Goal: Task Accomplishment & Management: Manage account settings

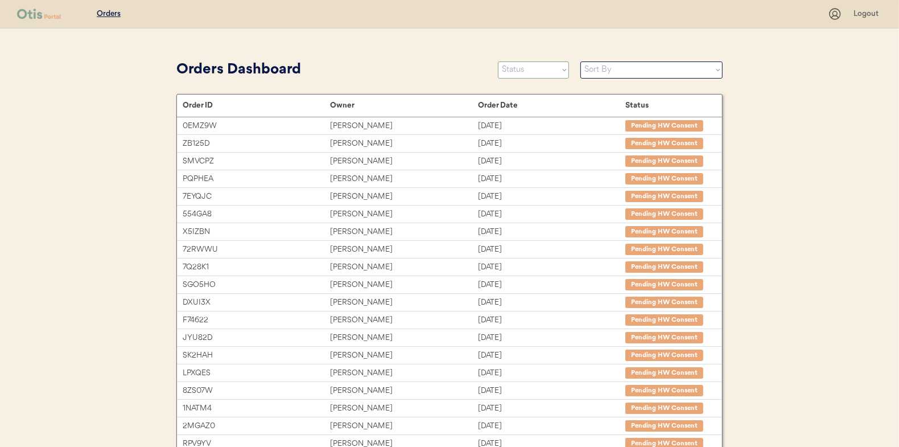
click at [521, 71] on select "Status On Hold New In Progress Complete Pending HW Consent Canceled" at bounding box center [533, 69] width 71 height 17
click at [498, 61] on select "Status On Hold New In Progress Complete Pending HW Consent Canceled" at bounding box center [533, 69] width 71 height 17
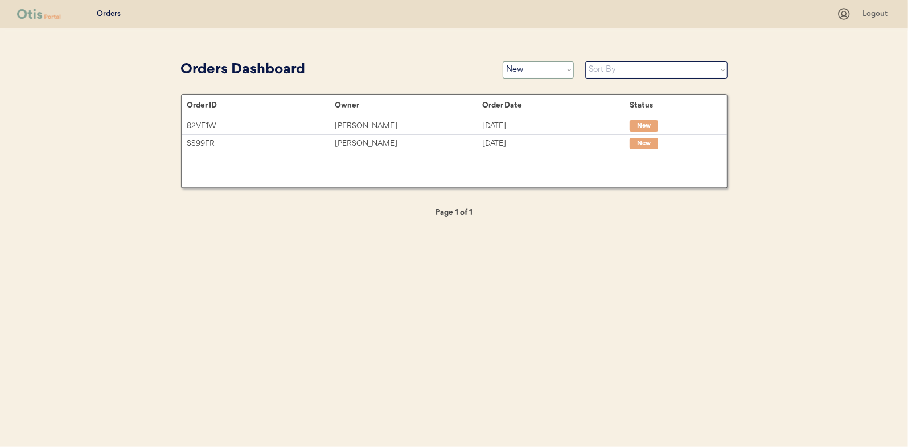
drag, startPoint x: 534, startPoint y: 73, endPoint x: 533, endPoint y: 79, distance: 6.4
click at [534, 73] on select "Status On Hold New In Progress Complete Pending HW Consent Canceled" at bounding box center [538, 69] width 71 height 17
click at [503, 61] on select "Status On Hold New In Progress Complete Pending HW Consent Canceled" at bounding box center [538, 69] width 71 height 17
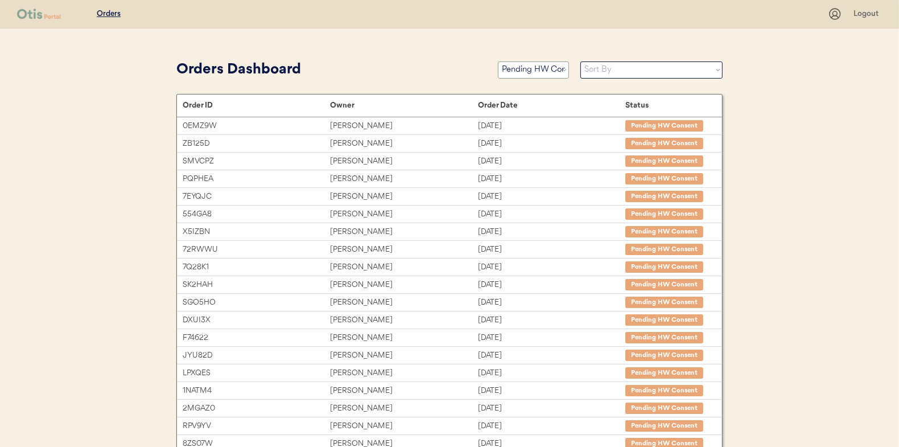
click at [537, 73] on select "Status On Hold New In Progress Complete Pending HW Consent Canceled" at bounding box center [533, 69] width 71 height 17
select select ""in_progress""
click at [498, 61] on select "Status On Hold New In Progress Complete Pending HW Consent Canceled" at bounding box center [533, 69] width 71 height 17
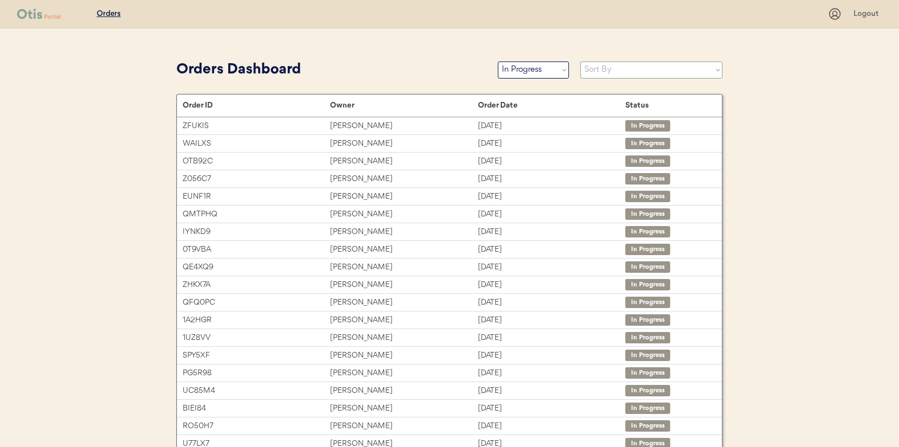
click at [595, 72] on select "Sort By Order Date (Newest → Oldest) Order Date (Oldest → Newest)" at bounding box center [652, 69] width 142 height 17
click at [406, 67] on div "Orders Dashboard" at bounding box center [331, 70] width 310 height 22
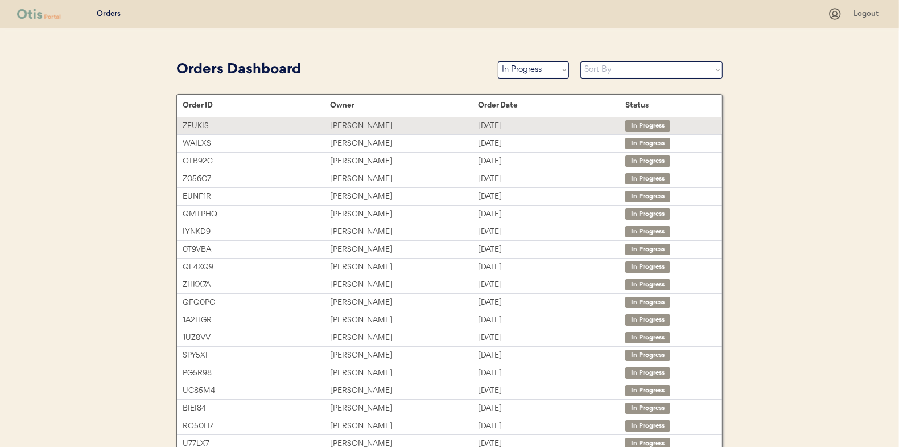
click at [359, 125] on div "Mark Sweatman" at bounding box center [403, 126] width 147 height 13
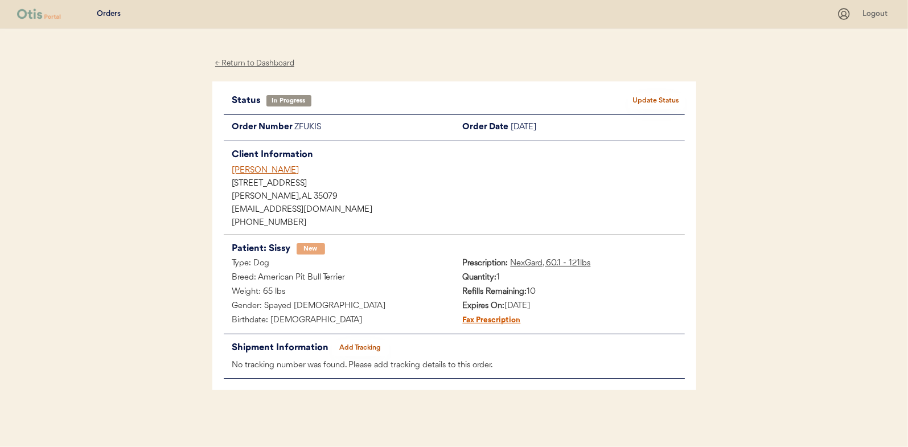
click at [360, 343] on button "Add Tracking" at bounding box center [360, 348] width 57 height 16
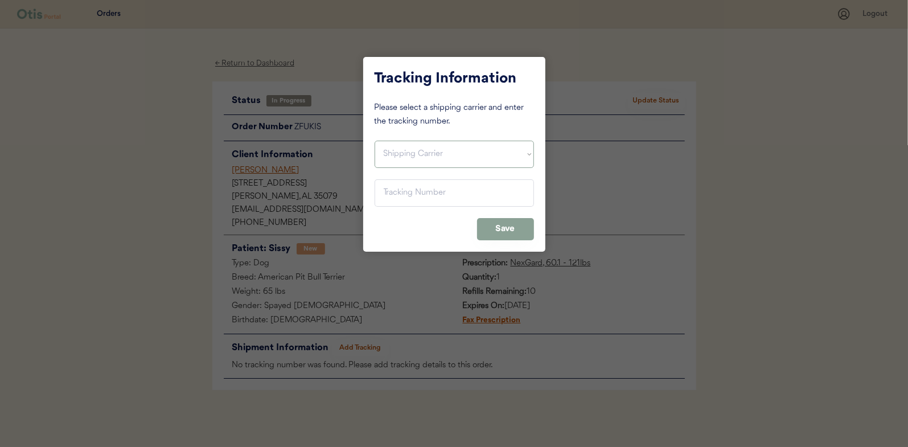
drag, startPoint x: 399, startPoint y: 150, endPoint x: 394, endPoint y: 167, distance: 17.7
click at [399, 150] on select "Shipping Carrier FedEx FedEx Ground Economy UPS USPS" at bounding box center [454, 154] width 159 height 27
select select ""usps""
click at [375, 141] on select "Shipping Carrier FedEx FedEx Ground Economy UPS USPS" at bounding box center [454, 154] width 159 height 27
click at [400, 195] on input "input" at bounding box center [454, 192] width 159 height 27
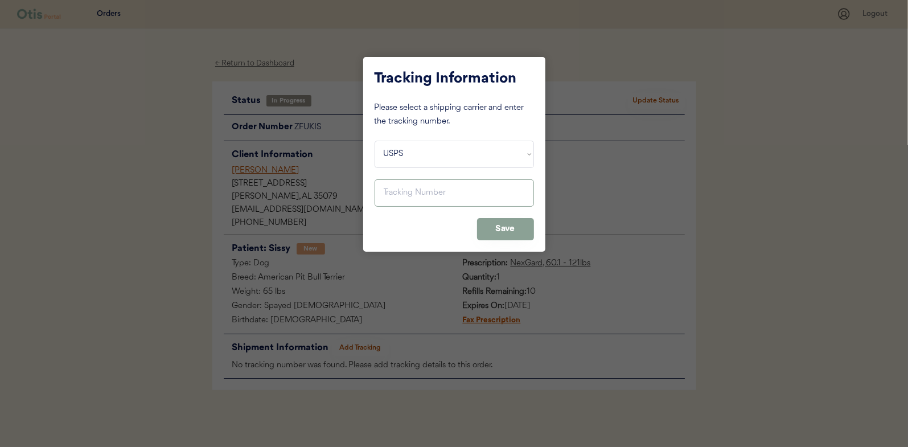
paste input "9400150105799035217488"
type input "9400150105799035217488"
click at [494, 225] on button "Save" at bounding box center [505, 229] width 57 height 22
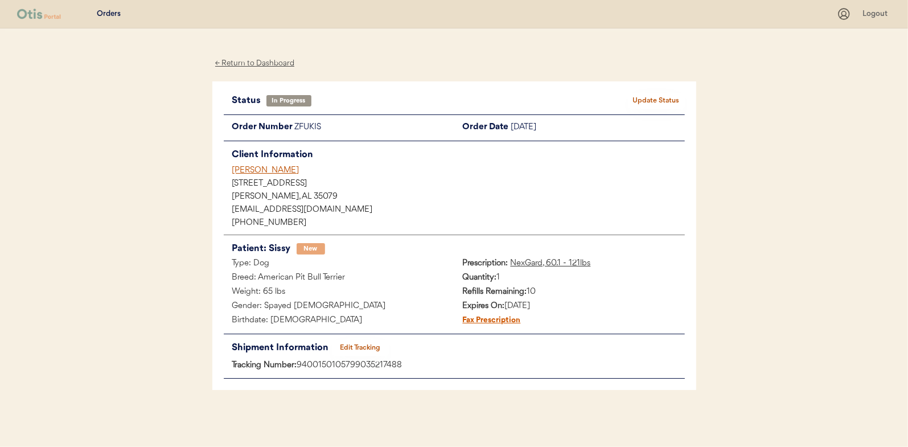
click at [656, 98] on button "Update Status" at bounding box center [656, 101] width 57 height 16
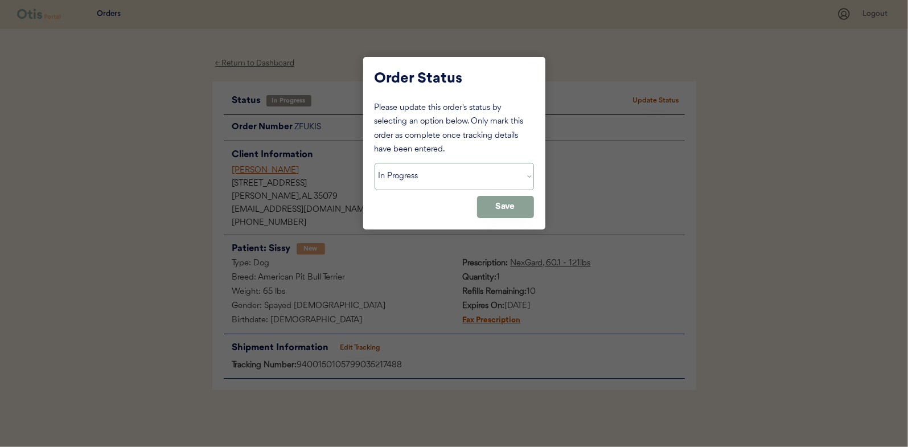
click at [464, 173] on select "Status On Hold New In Progress Complete Pending HW Consent Canceled" at bounding box center [454, 176] width 159 height 27
select select ""complete""
click at [375, 163] on select "Status On Hold New In Progress Complete Pending HW Consent Canceled" at bounding box center [454, 176] width 159 height 27
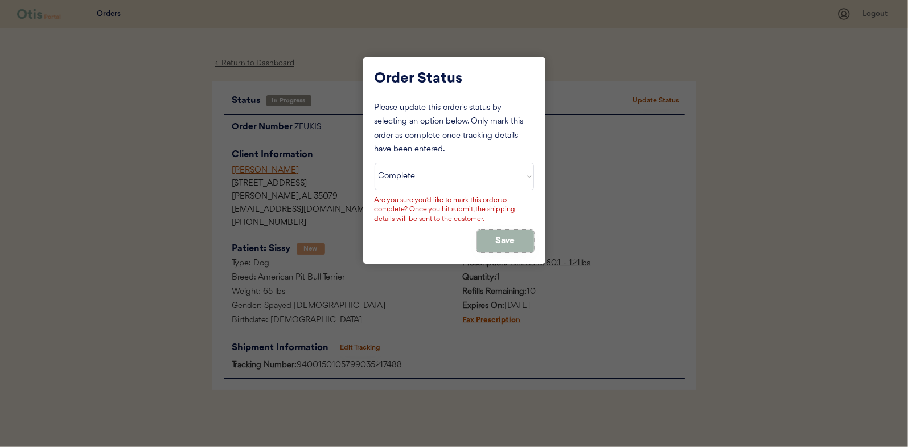
click at [500, 231] on button "Save" at bounding box center [505, 241] width 57 height 22
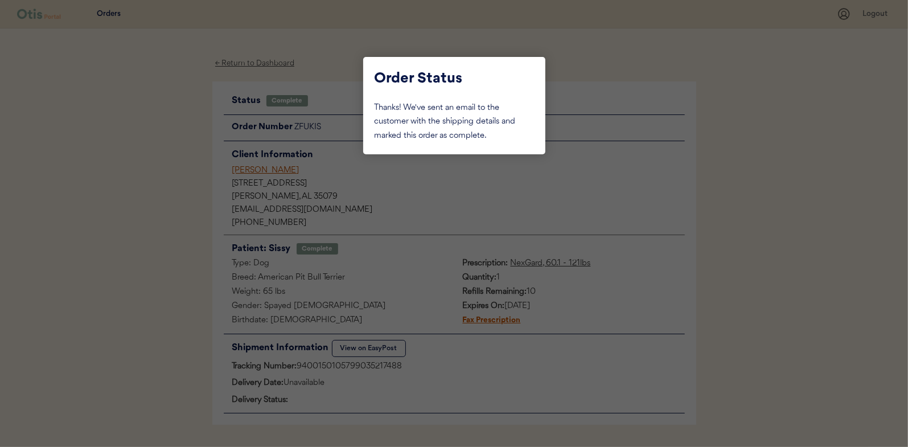
drag, startPoint x: 147, startPoint y: 129, endPoint x: 184, endPoint y: 120, distance: 38.1
click at [147, 129] on div at bounding box center [454, 223] width 908 height 447
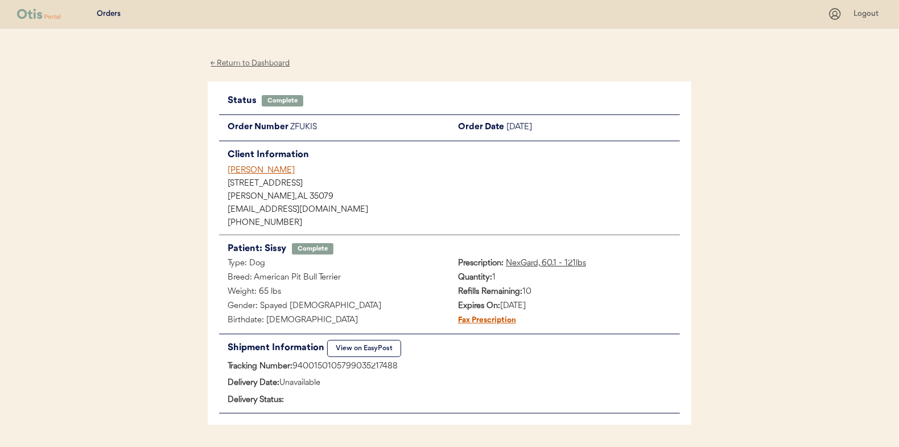
click at [243, 65] on div "← Return to Dashboard" at bounding box center [250, 63] width 85 height 13
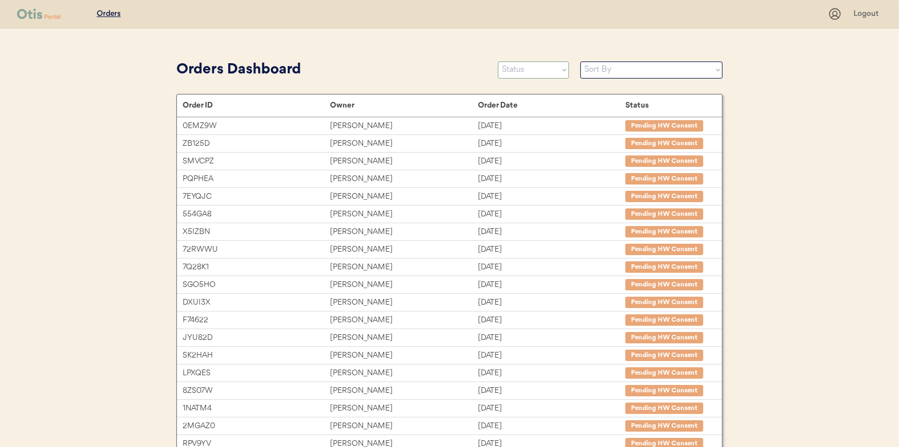
click at [523, 72] on select "Status On Hold New In Progress Complete Pending HW Consent Canceled" at bounding box center [533, 69] width 71 height 17
select select ""in_progress""
click at [498, 61] on select "Status On Hold New In Progress Complete Pending HW Consent Canceled" at bounding box center [533, 69] width 71 height 17
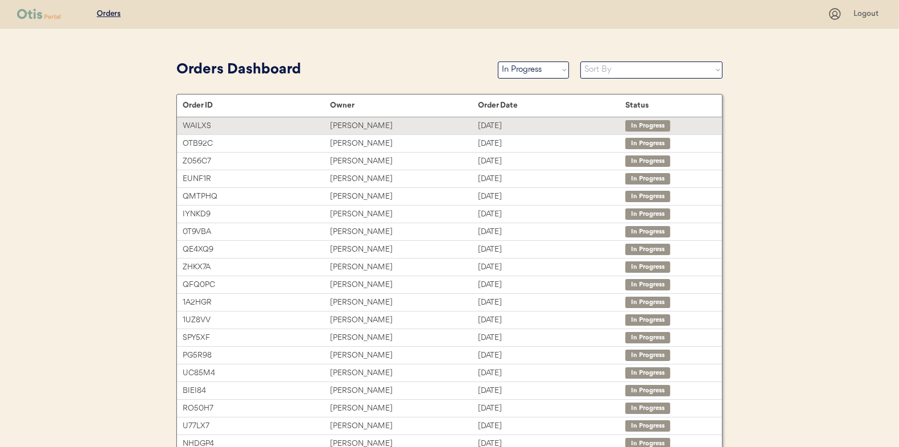
click at [353, 124] on div "[PERSON_NAME]" at bounding box center [403, 126] width 147 height 13
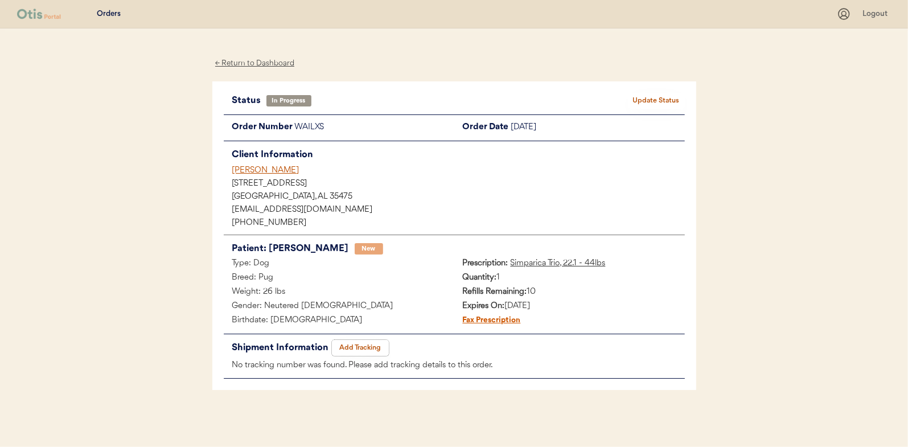
click at [368, 347] on button "Add Tracking" at bounding box center [360, 348] width 57 height 16
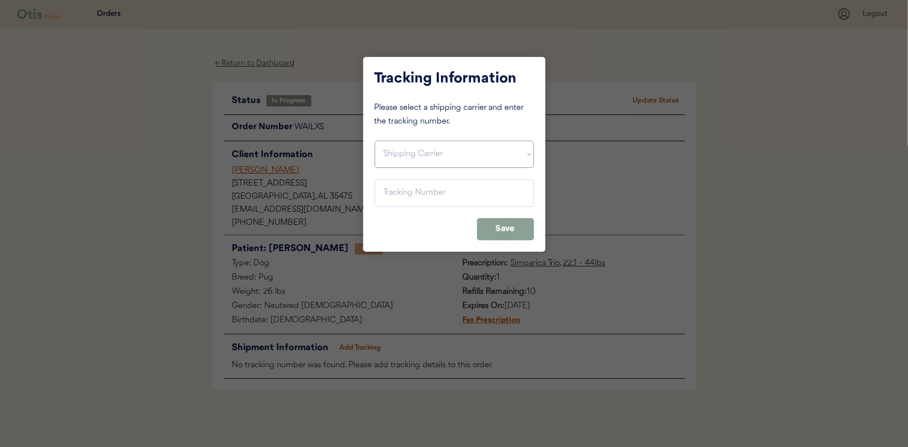
click at [414, 161] on select "Shipping Carrier FedEx FedEx Ground Economy UPS USPS" at bounding box center [454, 154] width 159 height 27
select select ""usps""
click at [375, 141] on select "Shipping Carrier FedEx FedEx Ground Economy UPS USPS" at bounding box center [454, 154] width 159 height 27
click at [393, 191] on input "input" at bounding box center [454, 192] width 159 height 27
paste input "9400150105799035213305"
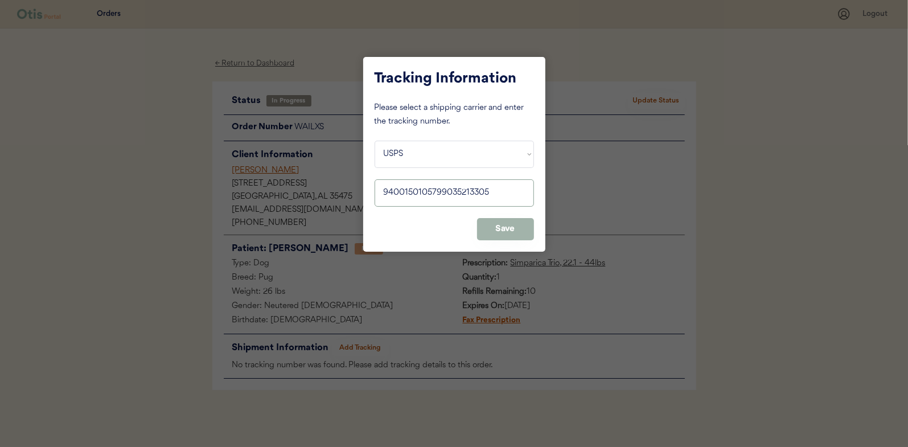
type input "9400150105799035213305"
click at [500, 221] on button "Save" at bounding box center [505, 229] width 57 height 22
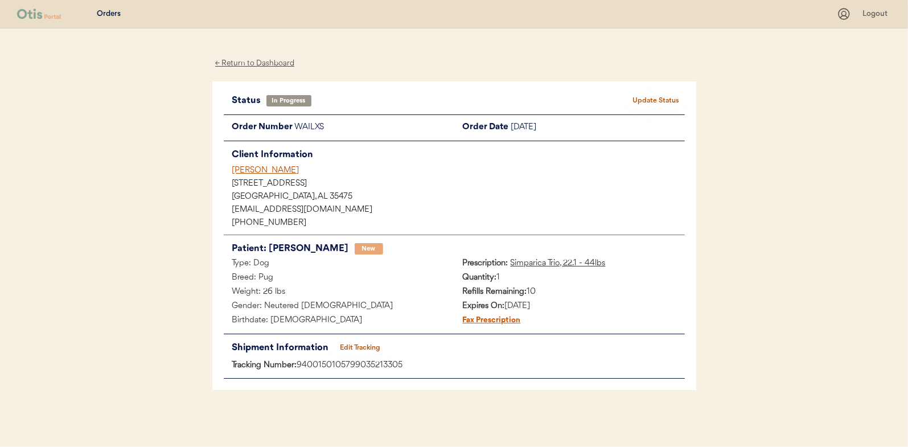
click at [645, 99] on button "Update Status" at bounding box center [656, 101] width 57 height 16
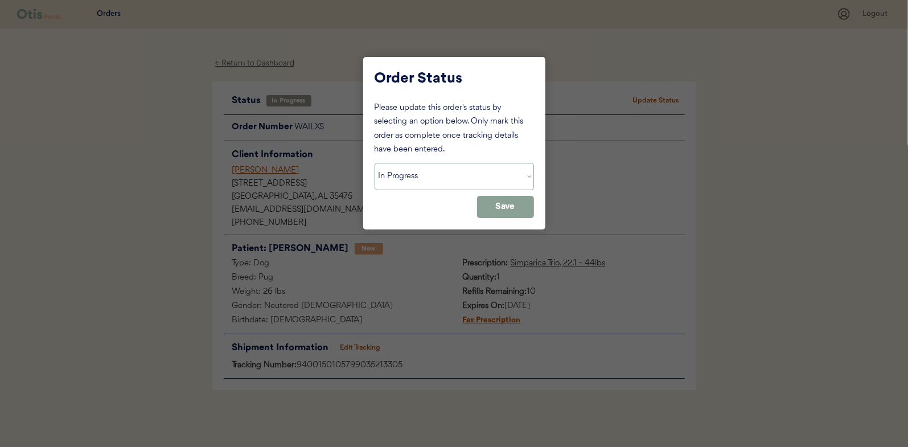
click at [454, 178] on select "Status On Hold New In Progress Complete Pending HW Consent Canceled" at bounding box center [454, 176] width 159 height 27
select select ""complete""
click at [375, 163] on select "Status On Hold New In Progress Complete Pending HW Consent Canceled" at bounding box center [454, 176] width 159 height 27
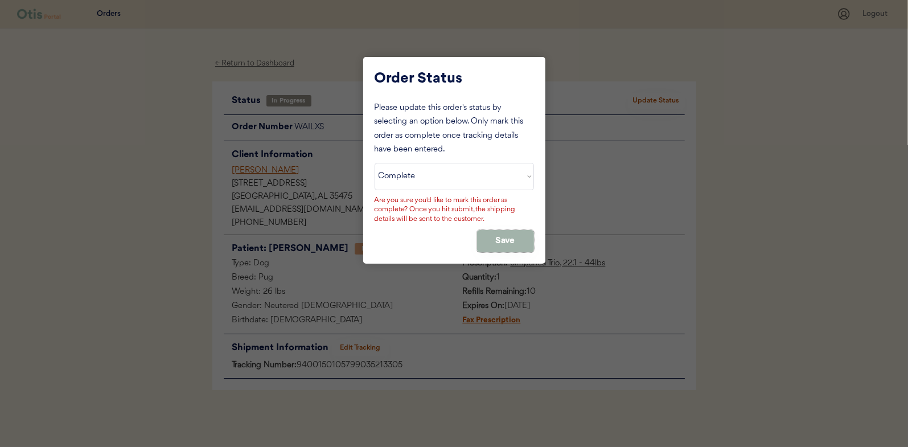
click at [513, 237] on button "Save" at bounding box center [505, 241] width 57 height 22
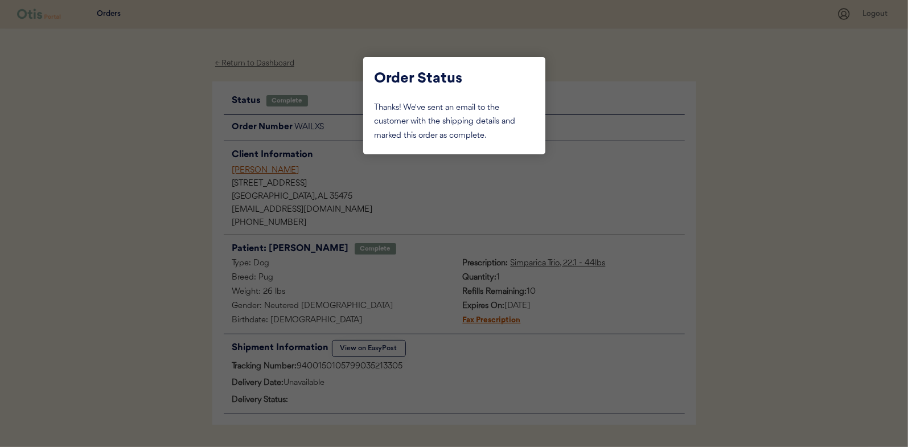
click at [141, 140] on div at bounding box center [454, 223] width 908 height 447
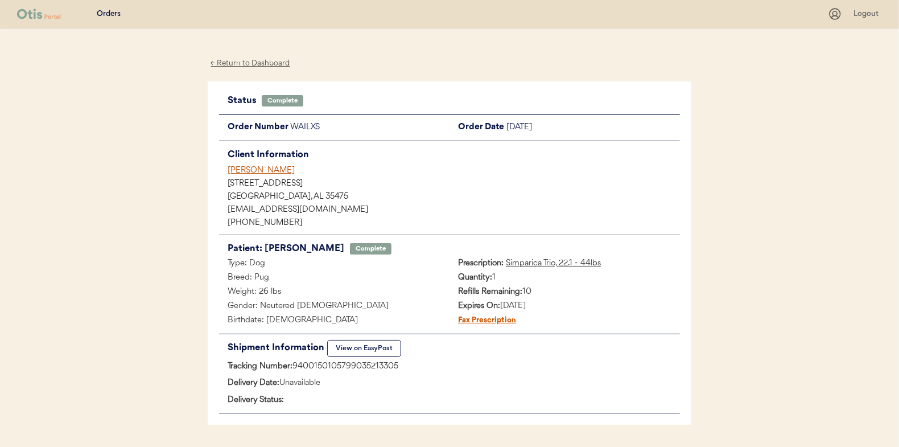
click at [235, 63] on div "← Return to Dashboard" at bounding box center [250, 63] width 85 height 13
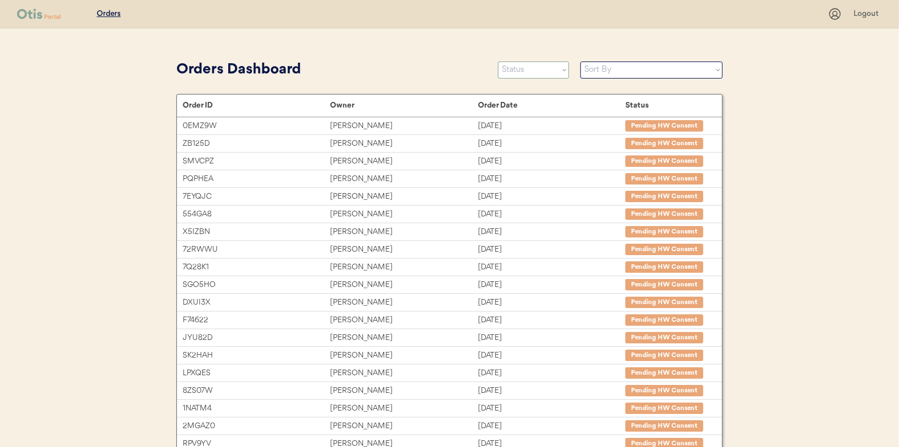
click at [525, 69] on select "Status On Hold New In Progress Complete Pending HW Consent Canceled" at bounding box center [533, 69] width 71 height 17
select select ""in_progress""
click at [498, 61] on select "Status On Hold New In Progress Complete Pending HW Consent Canceled" at bounding box center [533, 69] width 71 height 17
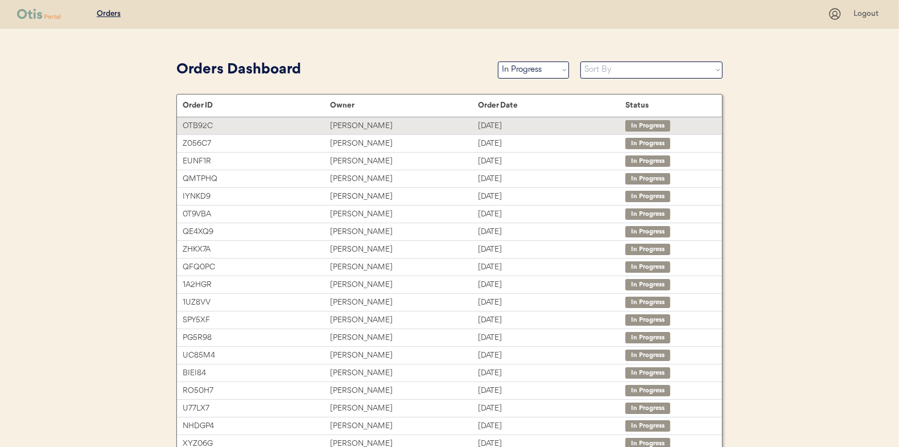
click at [346, 120] on div "[PERSON_NAME]" at bounding box center [403, 126] width 147 height 13
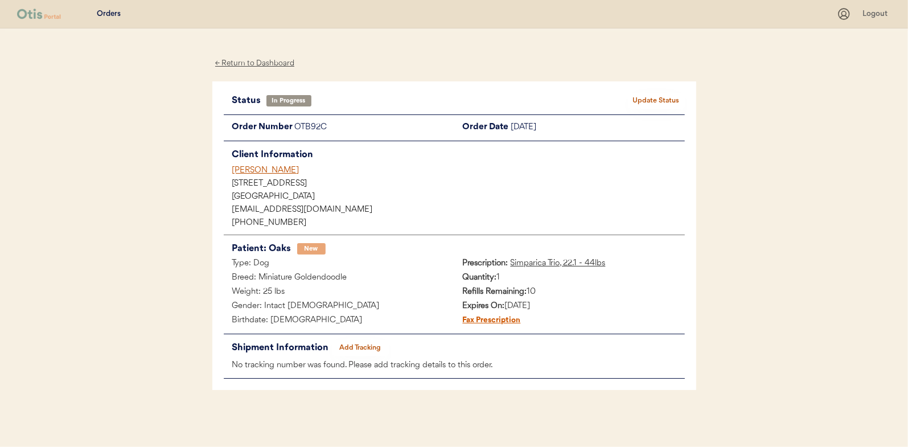
click at [362, 348] on button "Add Tracking" at bounding box center [360, 348] width 57 height 16
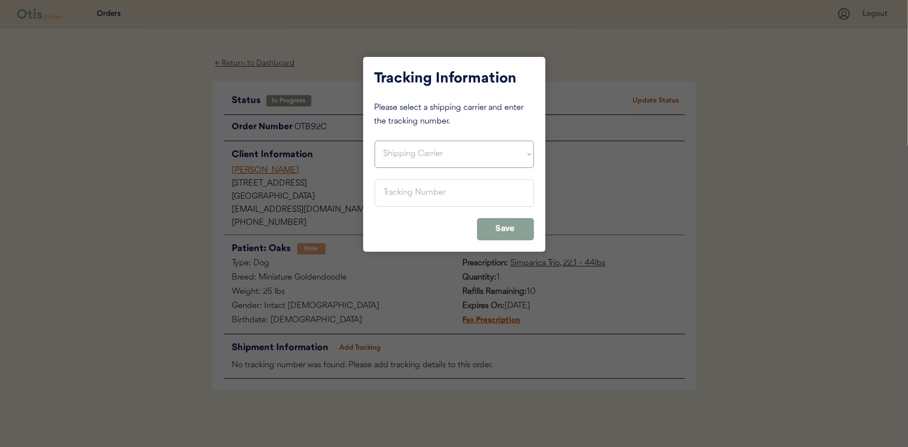
click at [400, 159] on select "Shipping Carrier FedEx FedEx Ground Economy UPS USPS" at bounding box center [454, 154] width 159 height 27
select select ""usps""
click at [375, 141] on select "Shipping Carrier FedEx FedEx Ground Economy UPS USPS" at bounding box center [454, 154] width 159 height 27
click at [386, 186] on input "input" at bounding box center [454, 192] width 159 height 27
paste input "9400150105496036902671"
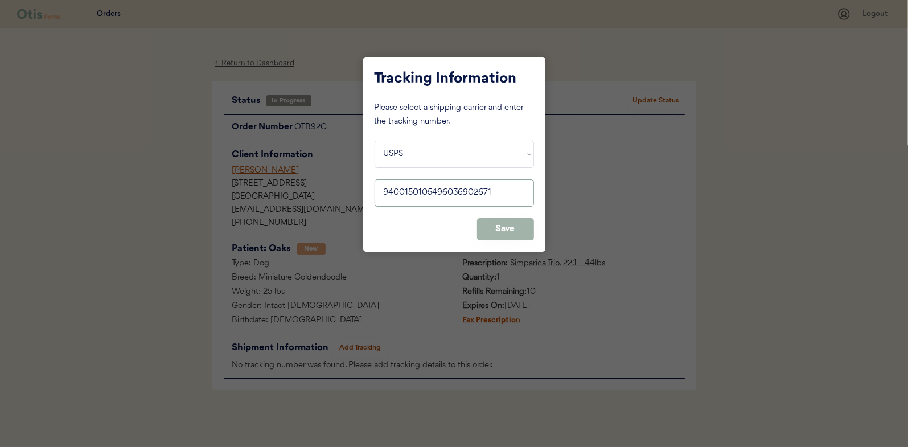
type input "9400150105496036902671"
click at [507, 229] on button "Save" at bounding box center [505, 229] width 57 height 22
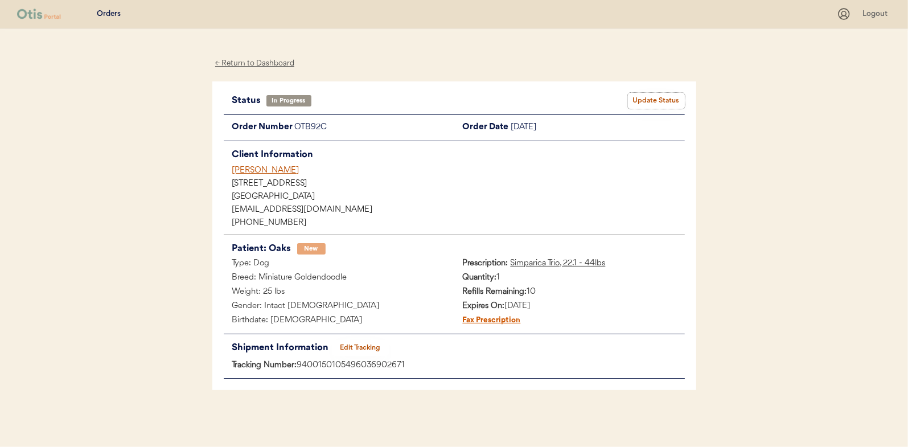
click at [653, 94] on button "Update Status" at bounding box center [656, 101] width 57 height 16
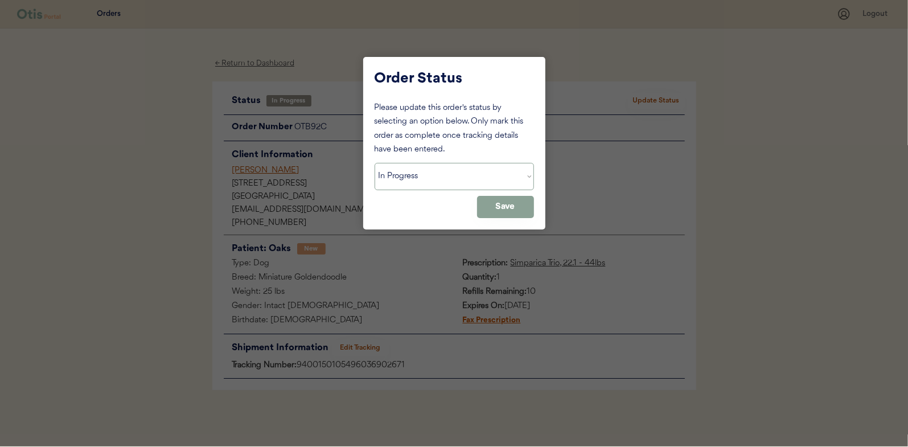
click at [405, 170] on select "Status On Hold New In Progress Complete Pending HW Consent Canceled" at bounding box center [454, 176] width 159 height 27
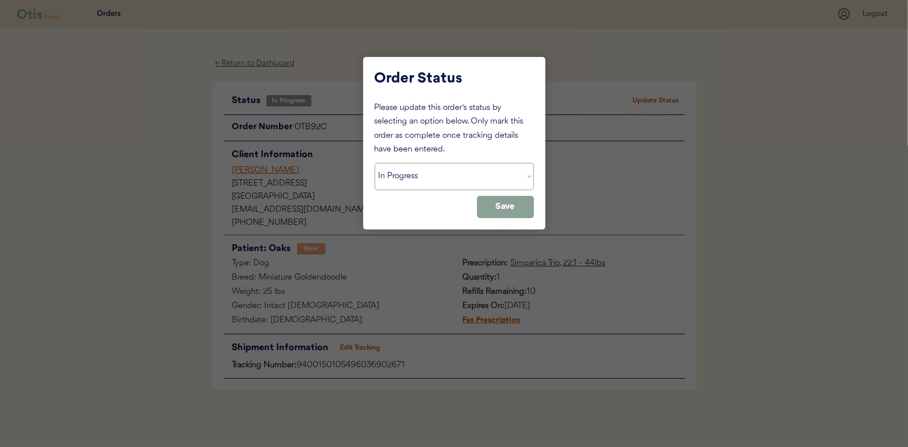
select select ""complete""
click at [375, 163] on select "Status On Hold New In Progress Complete Pending HW Consent Canceled" at bounding box center [454, 176] width 159 height 27
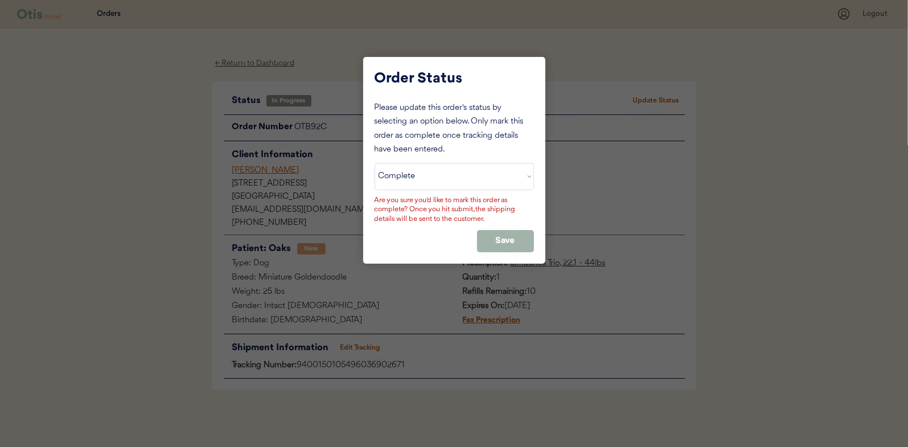
click at [518, 235] on button "Save" at bounding box center [505, 241] width 57 height 22
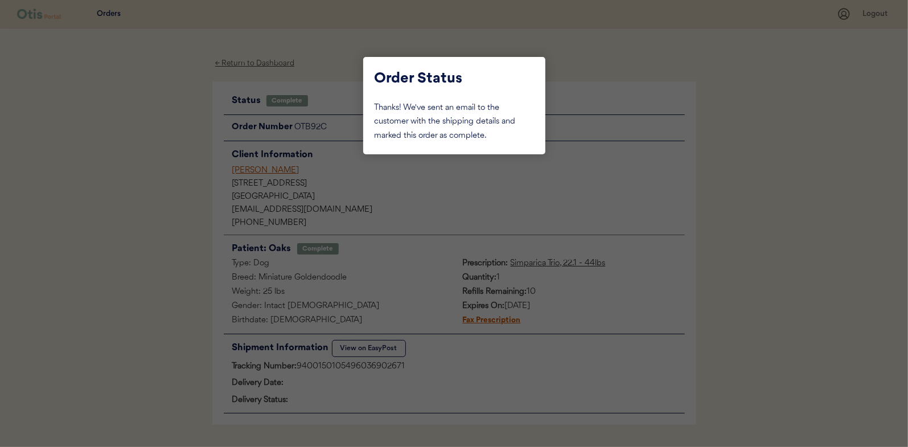
click at [142, 153] on div at bounding box center [454, 223] width 908 height 447
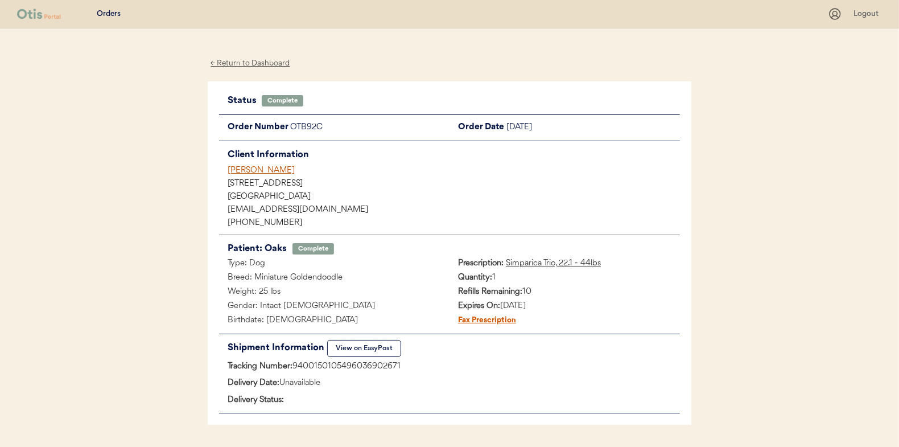
click at [245, 64] on div "← Return to Dashboard" at bounding box center [250, 63] width 85 height 13
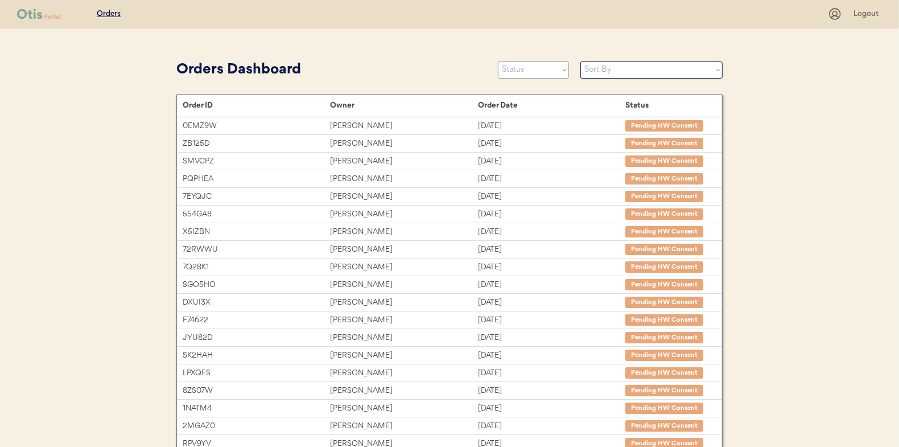
click at [524, 71] on select "Status On Hold New In Progress Complete Pending HW Consent Canceled" at bounding box center [533, 69] width 71 height 17
select select ""in_progress""
click at [498, 61] on select "Status On Hold New In Progress Complete Pending HW Consent Canceled" at bounding box center [533, 69] width 71 height 17
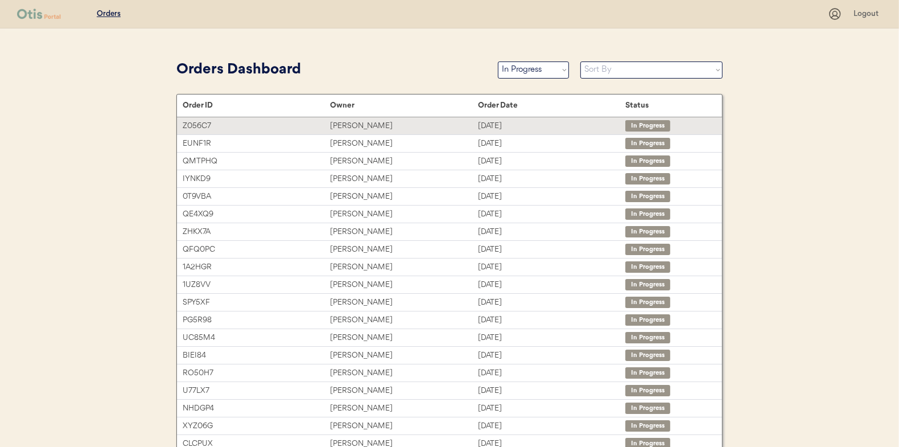
click at [343, 122] on div "[PERSON_NAME]" at bounding box center [403, 126] width 147 height 13
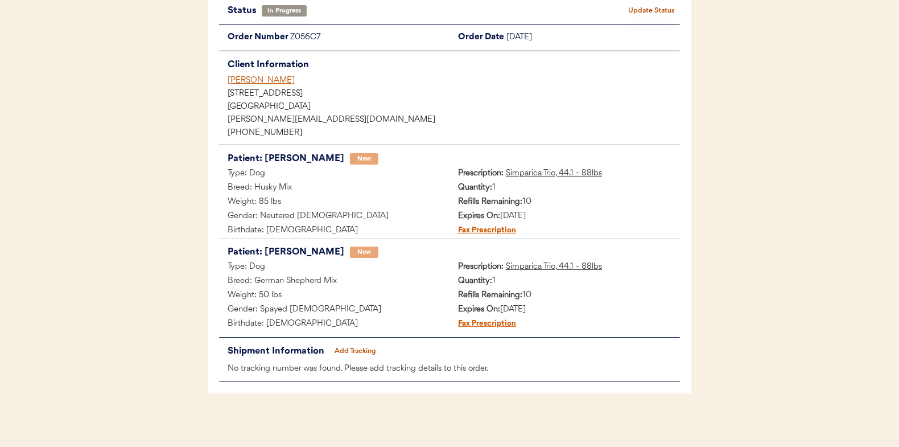
scroll to position [93, 0]
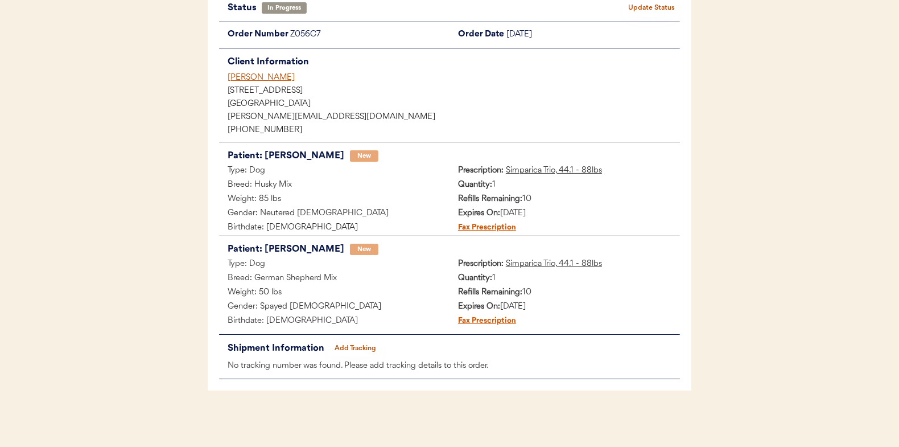
click at [354, 343] on button "Add Tracking" at bounding box center [355, 348] width 57 height 16
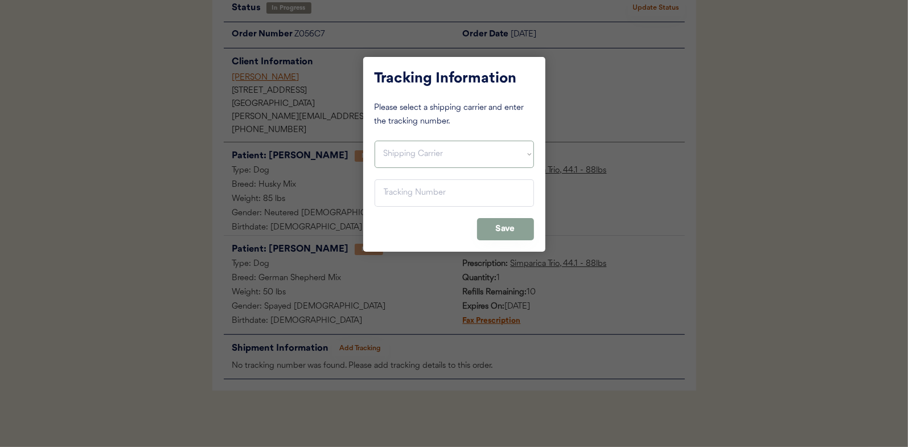
click at [414, 159] on select "Shipping Carrier FedEx FedEx Ground Economy UPS USPS" at bounding box center [454, 154] width 159 height 27
select select ""usps""
click at [375, 141] on select "Shipping Carrier FedEx FedEx Ground Economy UPS USPS" at bounding box center [454, 154] width 159 height 27
click at [398, 192] on input "input" at bounding box center [454, 192] width 159 height 27
paste input "9400150105497035429084"
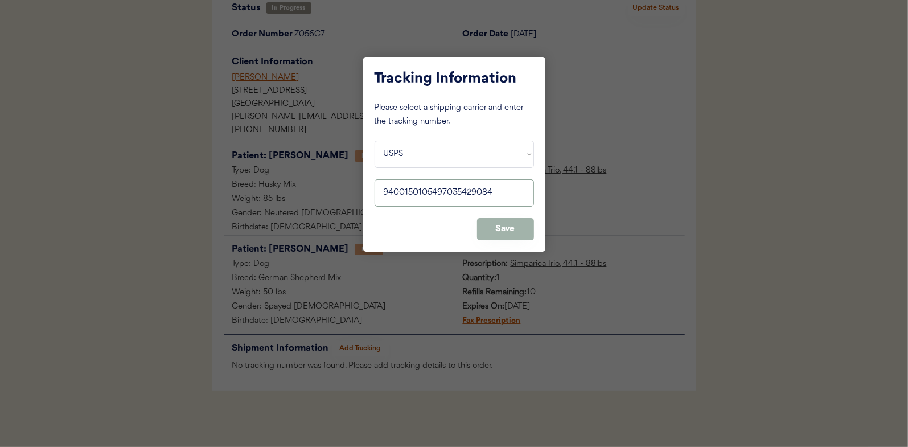
type input "9400150105497035429084"
click at [499, 219] on button "Save" at bounding box center [505, 229] width 57 height 22
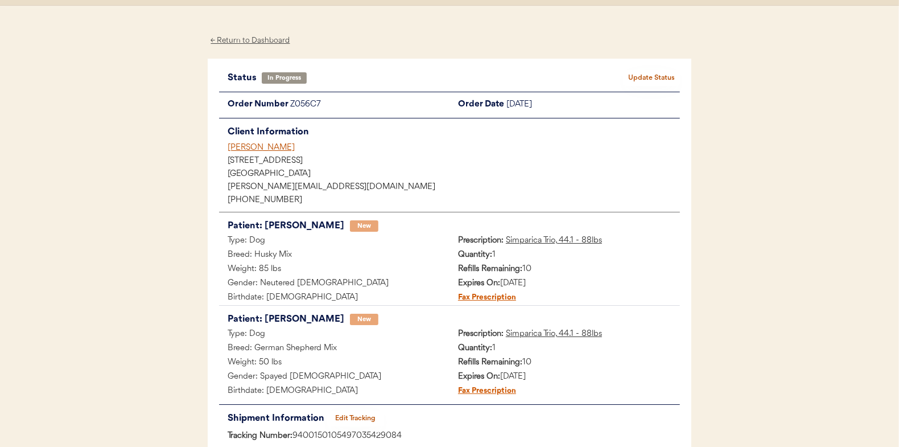
scroll to position [0, 0]
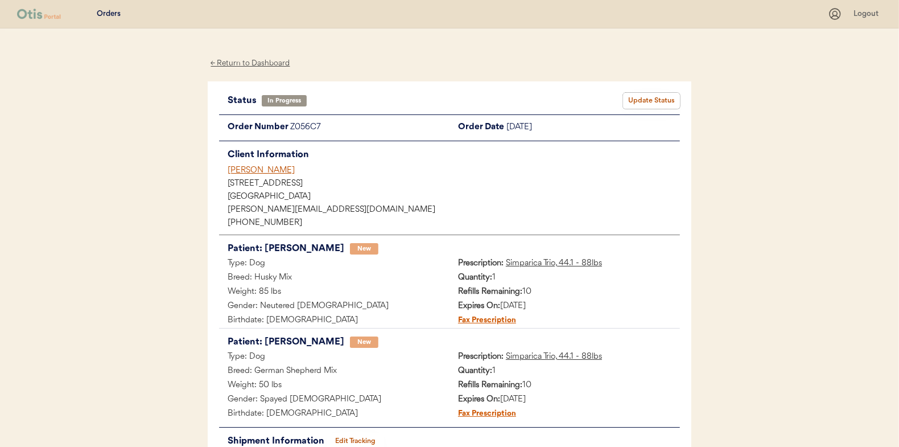
click at [656, 96] on button "Update Status" at bounding box center [651, 101] width 57 height 16
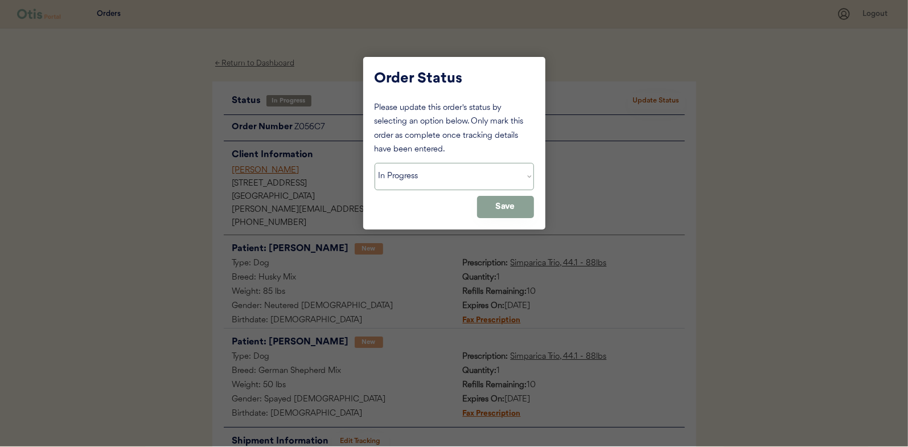
click at [439, 171] on select "Status On Hold New In Progress Complete Pending HW Consent Canceled" at bounding box center [454, 176] width 159 height 27
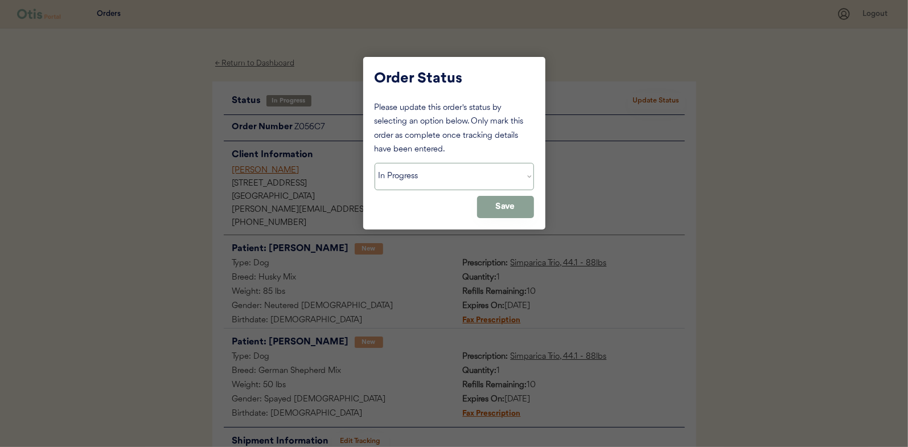
select select ""complete""
click at [375, 163] on select "Status On Hold New In Progress Complete Pending HW Consent Canceled" at bounding box center [454, 176] width 159 height 27
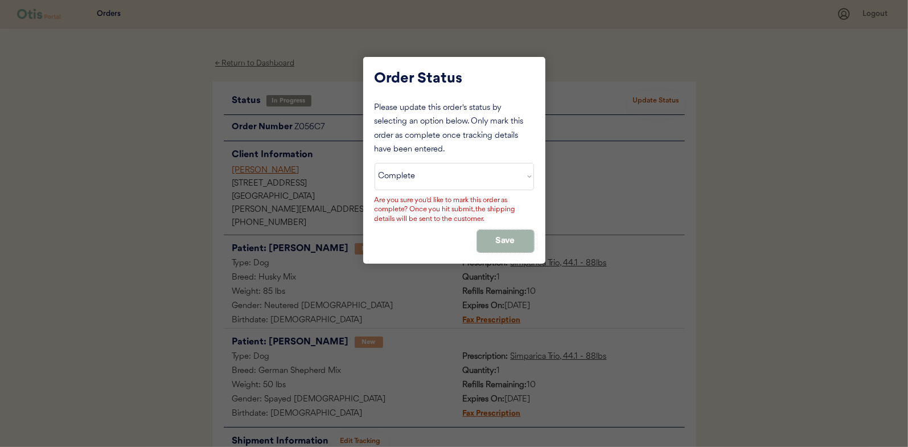
click at [498, 232] on button "Save" at bounding box center [505, 241] width 57 height 22
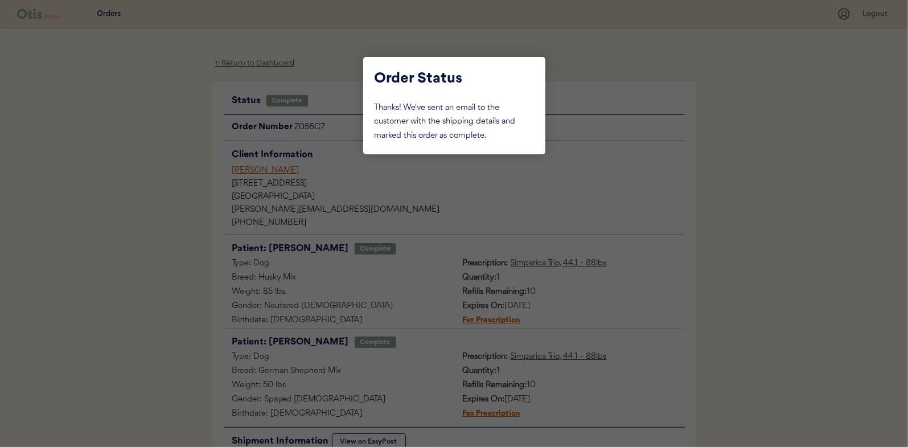
click at [133, 128] on div at bounding box center [454, 223] width 908 height 447
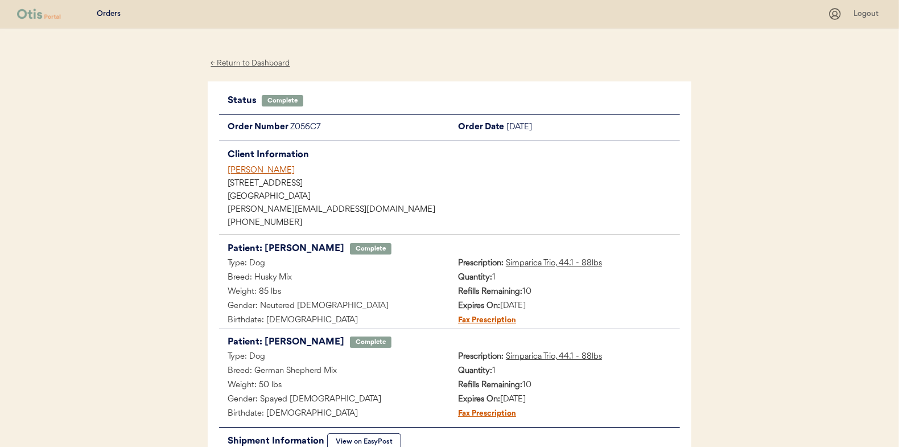
click at [246, 61] on div "← Return to Dashboard" at bounding box center [250, 63] width 85 height 13
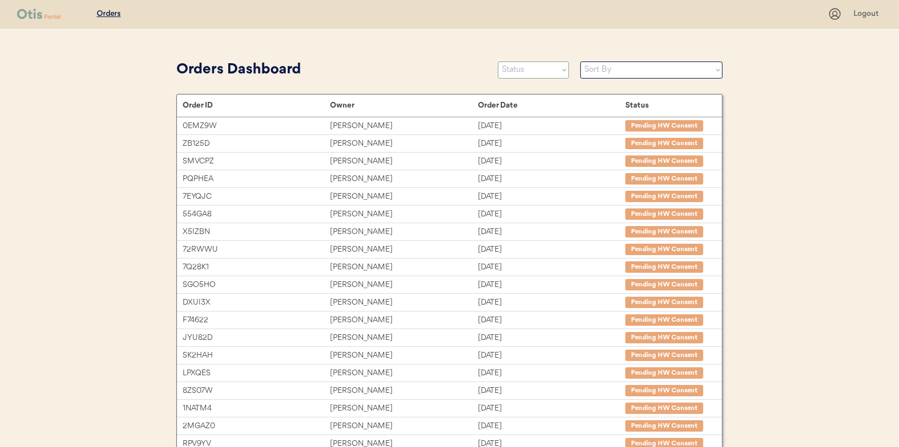
click at [529, 72] on select "Status On Hold New In Progress Complete Pending HW Consent Canceled" at bounding box center [533, 69] width 71 height 17
select select ""in_progress""
click at [498, 61] on select "Status On Hold New In Progress Complete Pending HW Consent Canceled" at bounding box center [533, 69] width 71 height 17
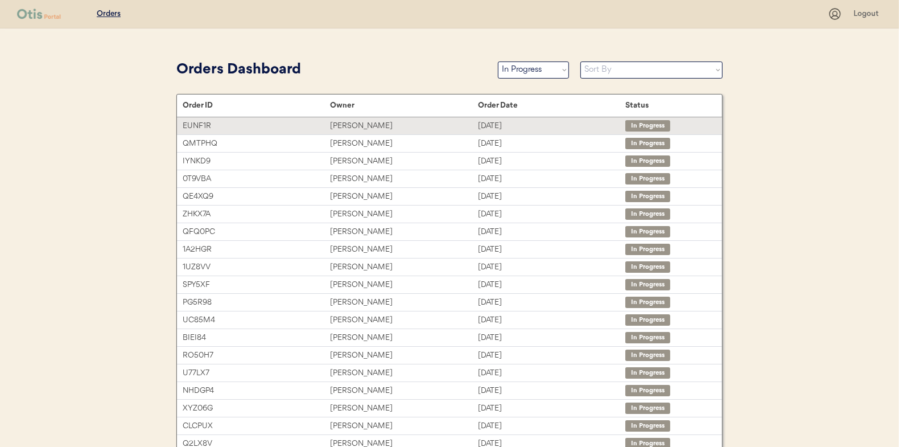
click at [365, 123] on div "[PERSON_NAME]" at bounding box center [403, 126] width 147 height 13
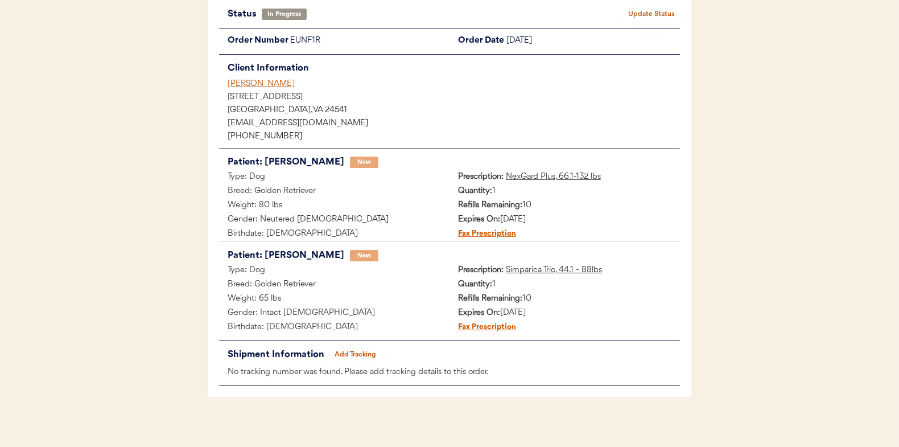
scroll to position [93, 0]
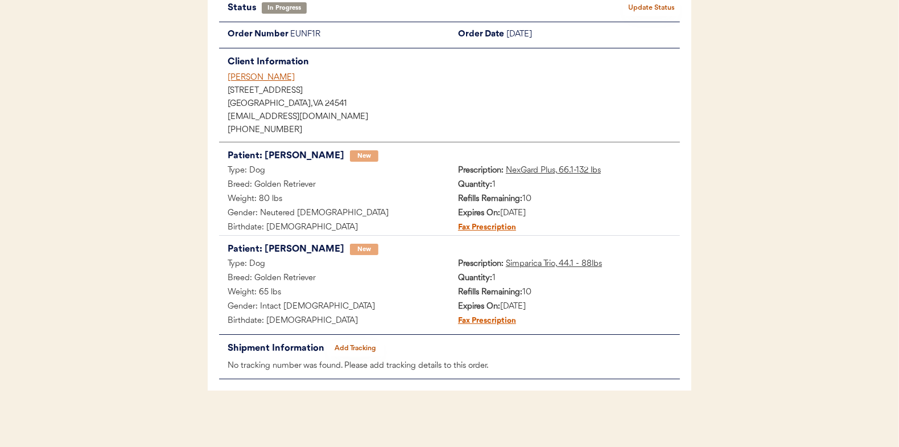
click at [360, 347] on button "Add Tracking" at bounding box center [355, 348] width 57 height 16
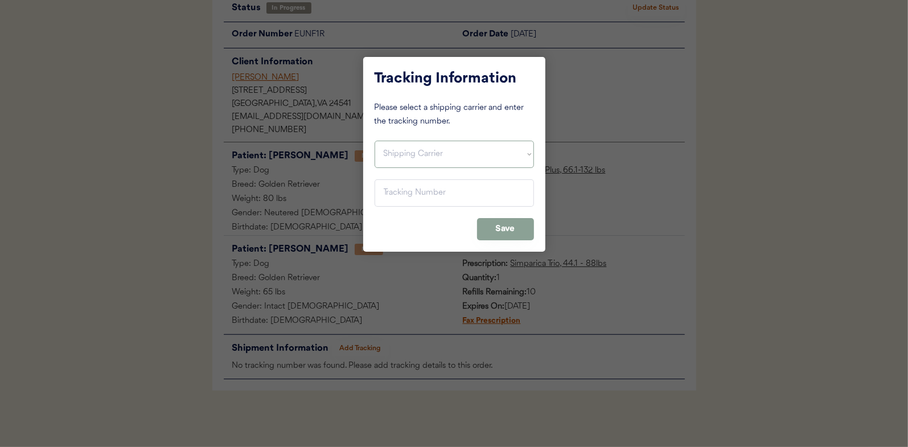
click at [405, 155] on select "Shipping Carrier FedEx FedEx Ground Economy UPS USPS" at bounding box center [454, 154] width 159 height 27
select select ""usps""
click at [375, 141] on select "Shipping Carrier FedEx FedEx Ground Economy UPS USPS" at bounding box center [454, 154] width 159 height 27
click at [403, 188] on input "input" at bounding box center [454, 192] width 159 height 27
paste input "9400150105798035251225"
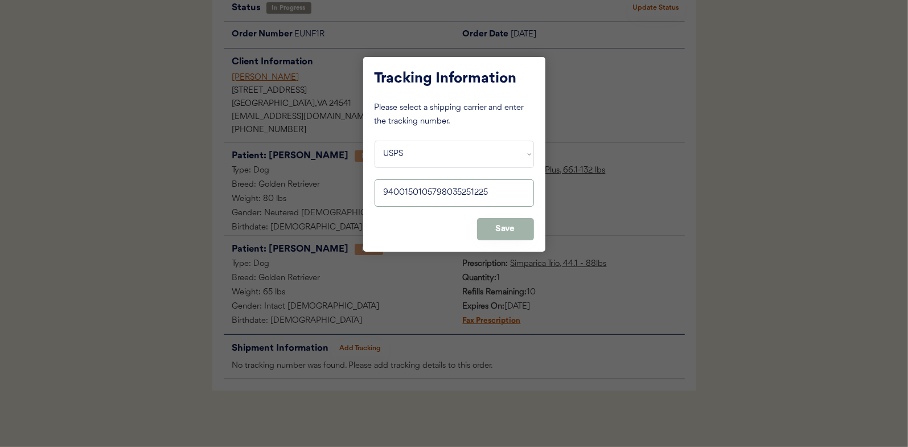
type input "9400150105798035251225"
click at [501, 231] on button "Save" at bounding box center [505, 229] width 57 height 22
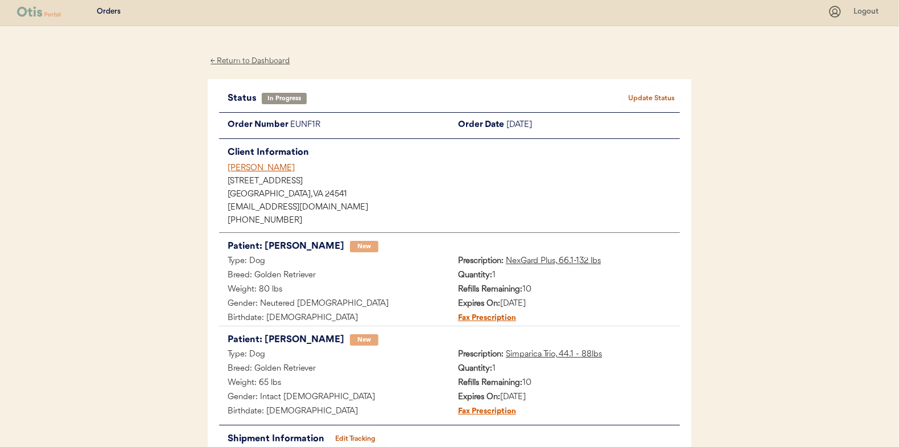
scroll to position [0, 0]
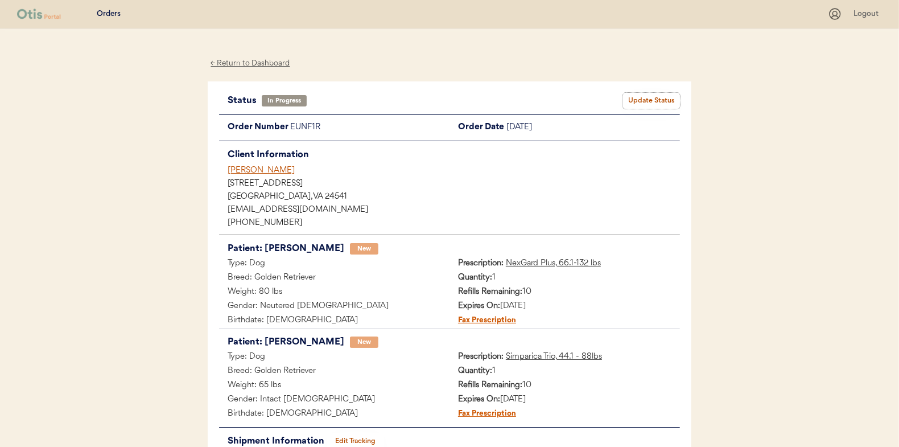
click at [666, 98] on button "Update Status" at bounding box center [651, 101] width 57 height 16
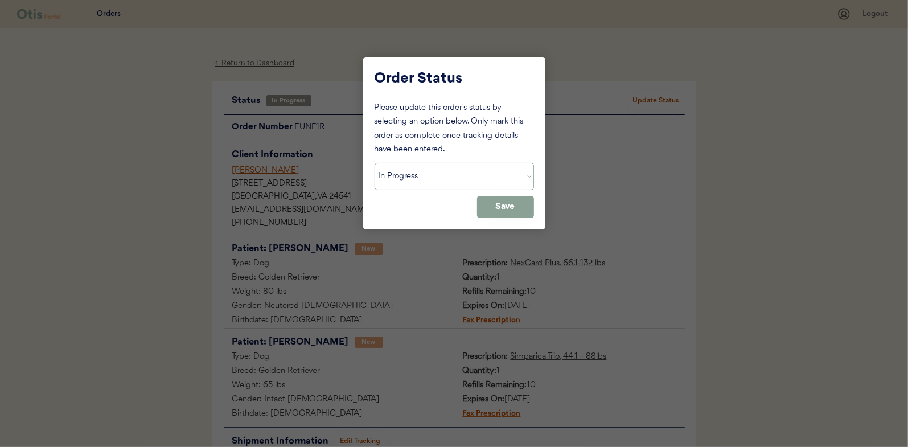
click at [418, 173] on select "Status On Hold New In Progress Complete Pending HW Consent Canceled" at bounding box center [454, 176] width 159 height 27
select select ""complete""
click at [375, 163] on select "Status On Hold New In Progress Complete Pending HW Consent Canceled" at bounding box center [454, 176] width 159 height 27
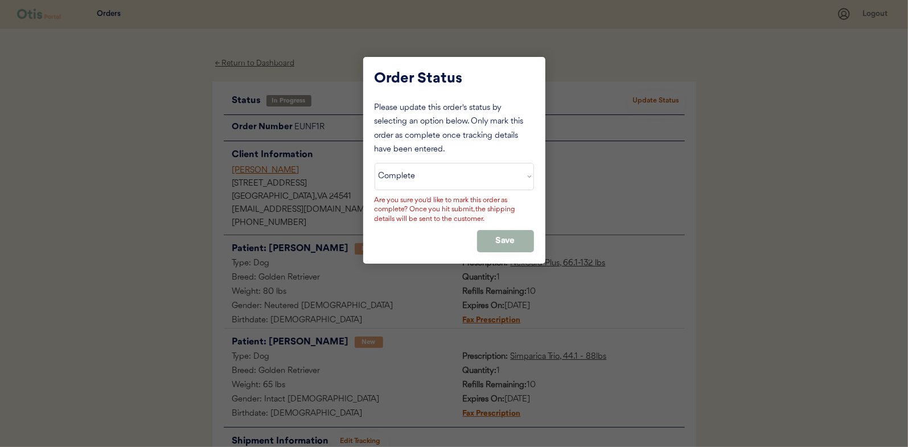
click at [512, 237] on button "Save" at bounding box center [505, 241] width 57 height 22
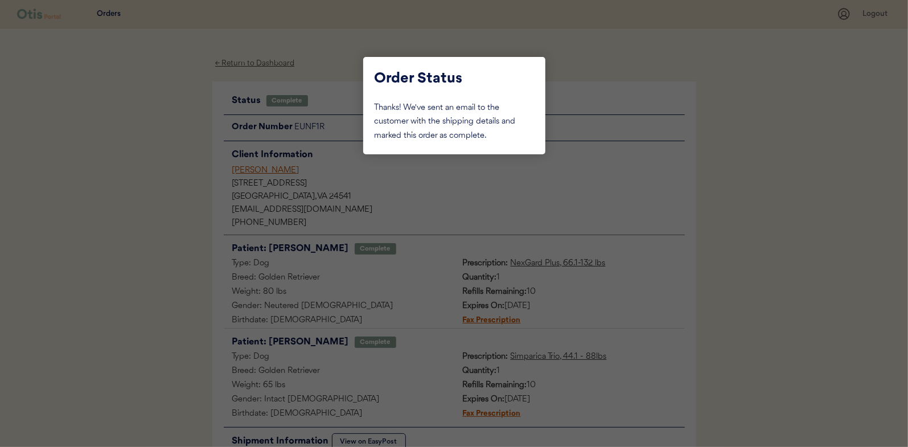
click at [154, 158] on div at bounding box center [454, 223] width 908 height 447
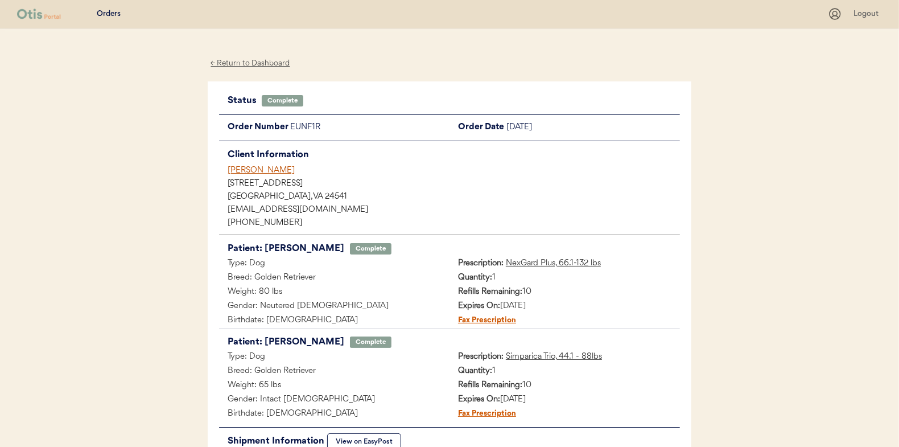
click at [261, 64] on div "← Return to Dashboard" at bounding box center [250, 63] width 85 height 13
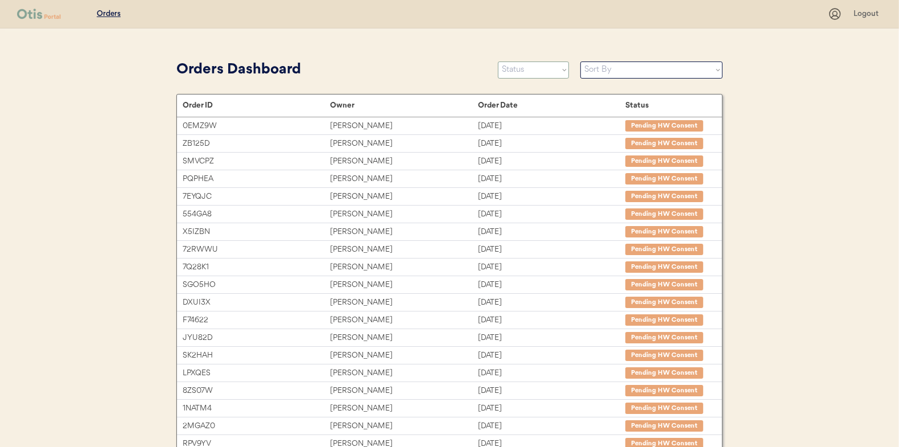
click at [535, 76] on select "Status On Hold New In Progress Complete Pending HW Consent Canceled" at bounding box center [533, 69] width 71 height 17
select select ""in_progress""
click at [498, 61] on select "Status On Hold New In Progress Complete Pending HW Consent Canceled" at bounding box center [533, 69] width 71 height 17
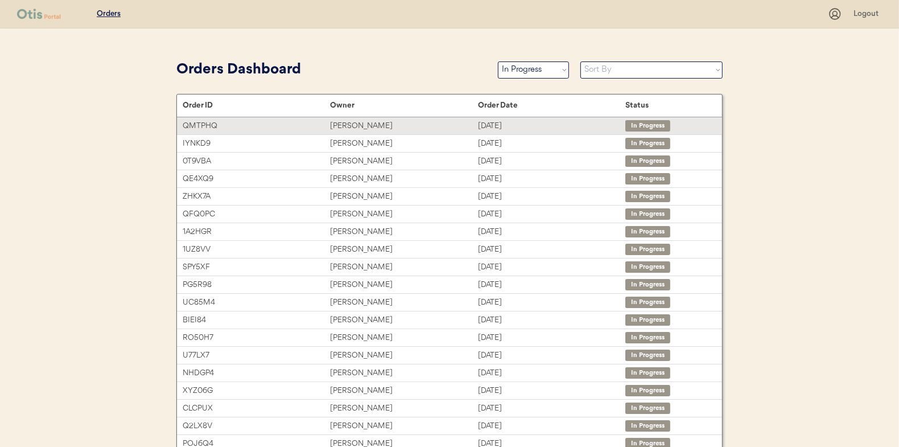
click at [349, 125] on div "[PERSON_NAME]" at bounding box center [403, 126] width 147 height 13
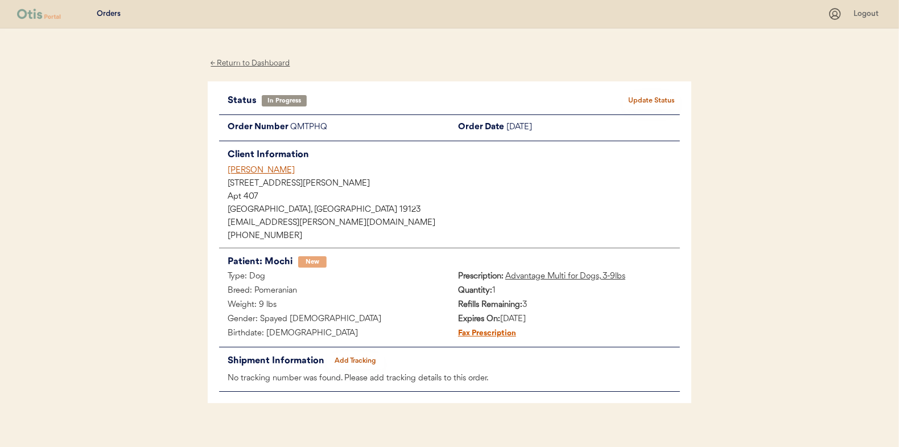
click at [337, 352] on div "Status In Progress Update Status Order Number QMTPHQ Order Date [DATE] Client I…" at bounding box center [449, 242] width 461 height 299
click at [353, 355] on button "Add Tracking" at bounding box center [355, 361] width 57 height 16
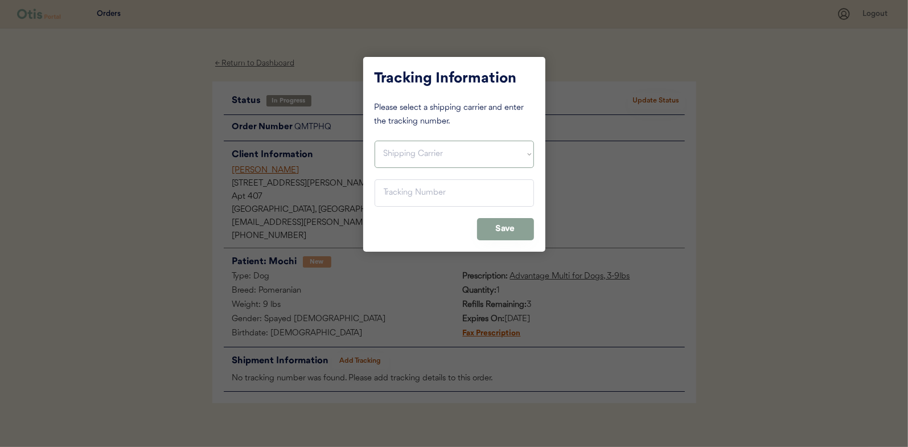
click at [396, 152] on select "Shipping Carrier FedEx FedEx Ground Economy UPS USPS" at bounding box center [454, 154] width 159 height 27
select select ""usps""
click at [375, 141] on select "Shipping Carrier FedEx FedEx Ground Economy UPS USPS" at bounding box center [454, 154] width 159 height 27
click at [395, 192] on input "input" at bounding box center [454, 192] width 159 height 27
paste input "9400150105799035199111"
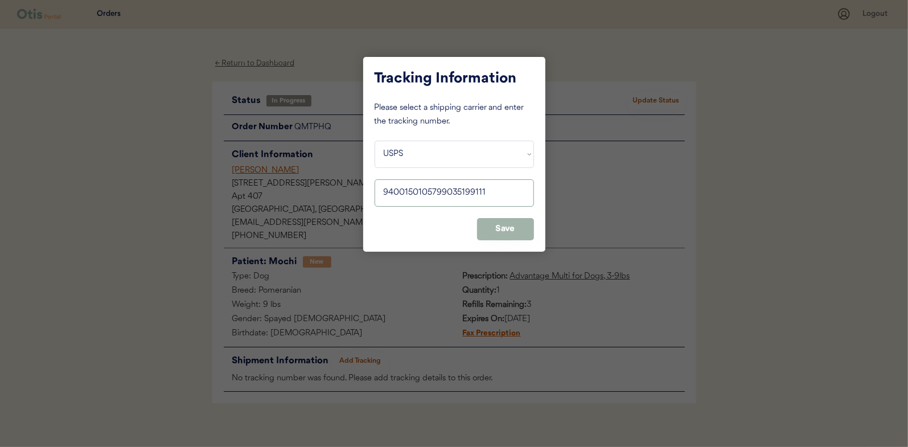
type input "9400150105799035199111"
click at [505, 238] on button "Save" at bounding box center [505, 229] width 57 height 22
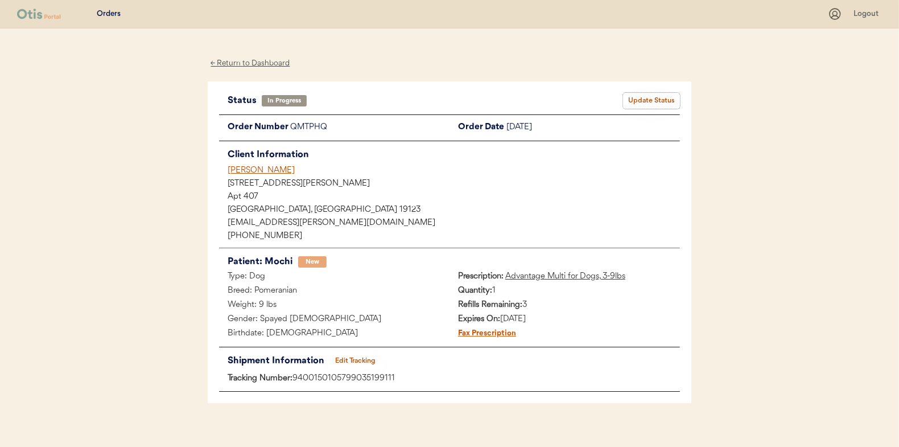
click at [651, 99] on button "Update Status" at bounding box center [651, 101] width 57 height 16
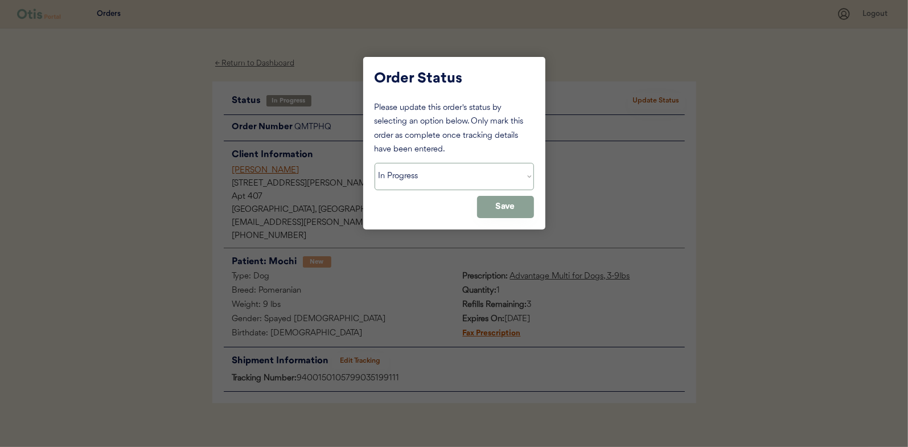
click at [404, 168] on select "Status On Hold New In Progress Complete Pending HW Consent Canceled" at bounding box center [454, 176] width 159 height 27
select select ""complete""
click at [375, 163] on select "Status On Hold New In Progress Complete Pending HW Consent Canceled" at bounding box center [454, 176] width 159 height 27
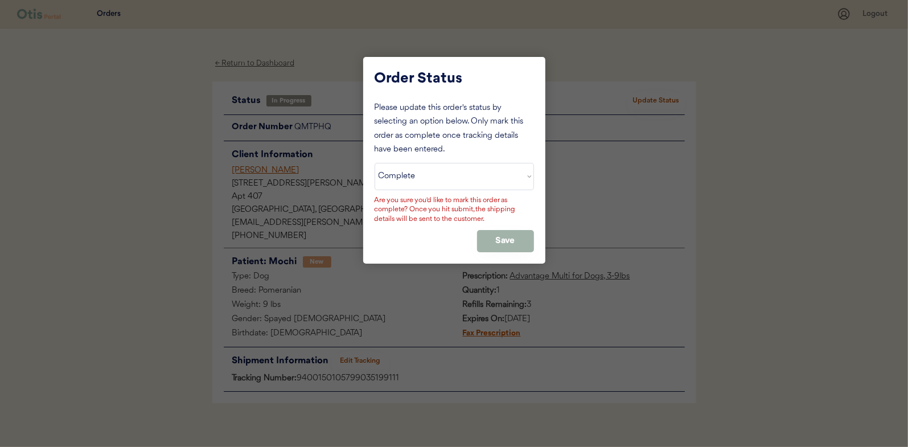
click at [500, 234] on button "Save" at bounding box center [505, 241] width 57 height 22
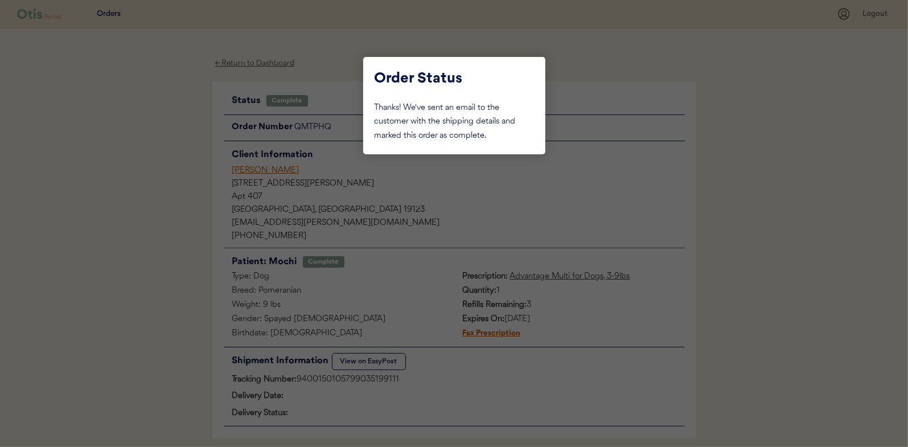
click at [163, 118] on div at bounding box center [454, 223] width 908 height 447
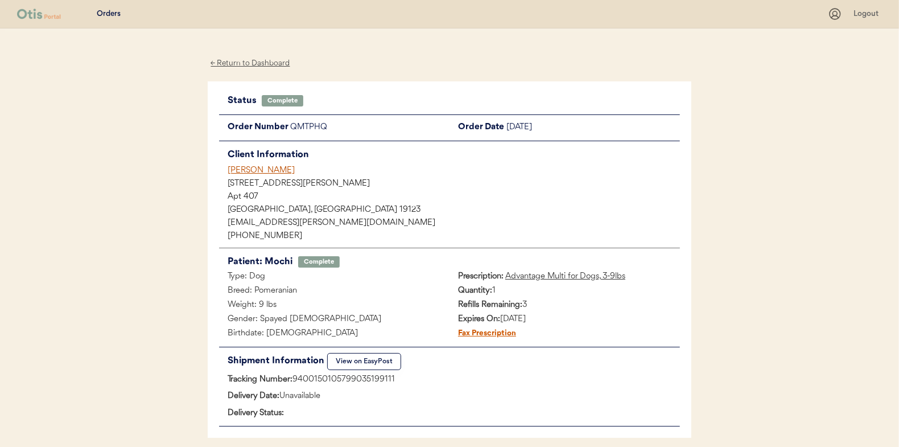
click at [241, 58] on div "← Return to Dashboard" at bounding box center [250, 63] width 85 height 13
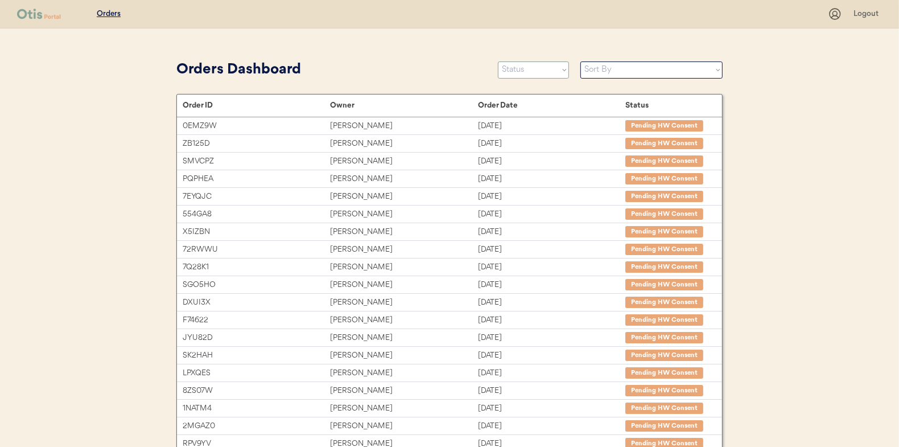
click at [532, 68] on select "Status On Hold New In Progress Complete Pending HW Consent Canceled" at bounding box center [533, 69] width 71 height 17
select select ""in_progress""
click at [498, 61] on select "Status On Hold New In Progress Complete Pending HW Consent Canceled" at bounding box center [533, 69] width 71 height 17
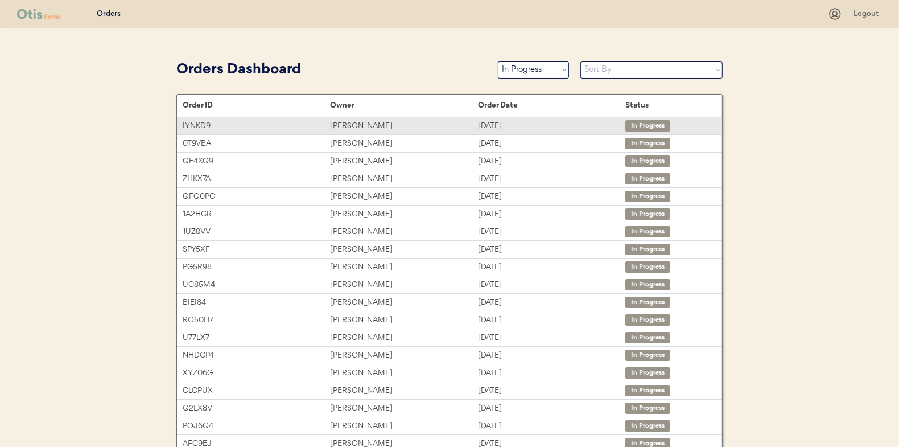
click at [340, 121] on div "[PERSON_NAME]" at bounding box center [403, 126] width 147 height 13
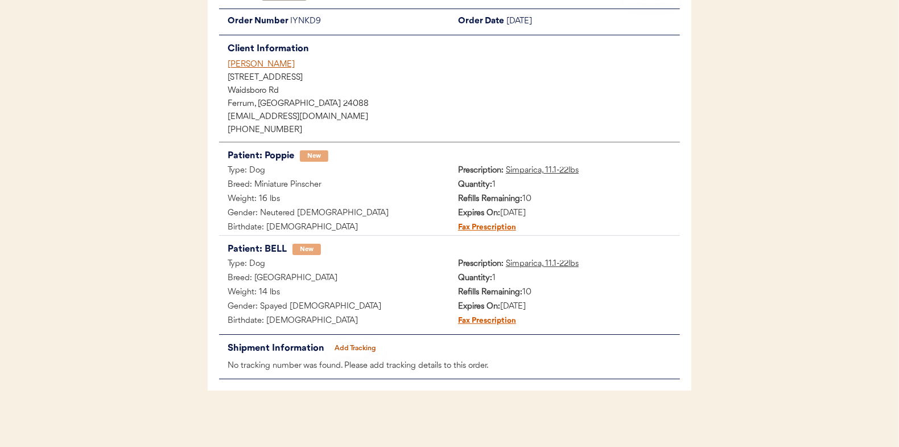
scroll to position [106, 0]
click at [360, 345] on button "Add Tracking" at bounding box center [355, 348] width 57 height 16
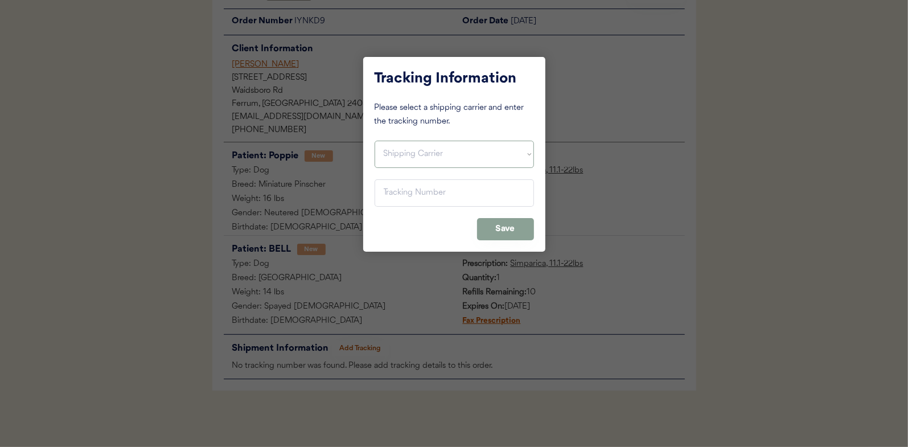
click at [414, 149] on select "Shipping Carrier FedEx FedEx Ground Economy UPS USPS" at bounding box center [454, 154] width 159 height 27
select select ""usps""
click at [375, 141] on select "Shipping Carrier FedEx FedEx Ground Economy UPS USPS" at bounding box center [454, 154] width 159 height 27
click at [395, 194] on input "input" at bounding box center [454, 192] width 159 height 27
paste input "9400150105798035233399"
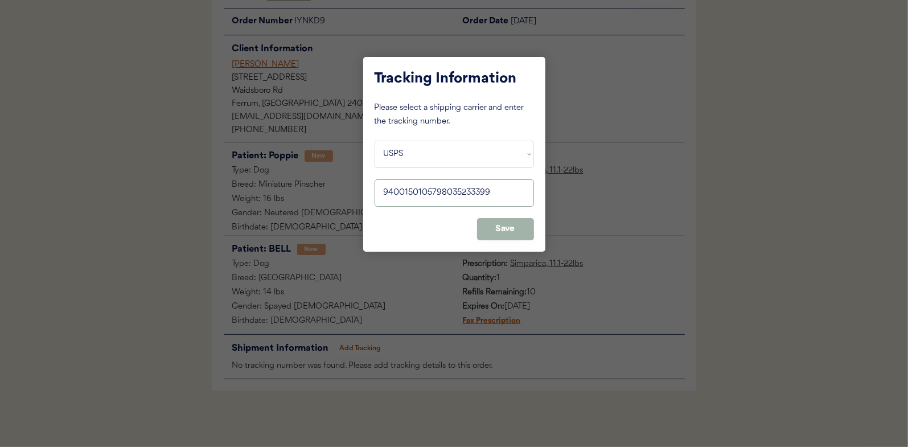
type input "9400150105798035233399"
click at [507, 227] on button "Save" at bounding box center [505, 229] width 57 height 22
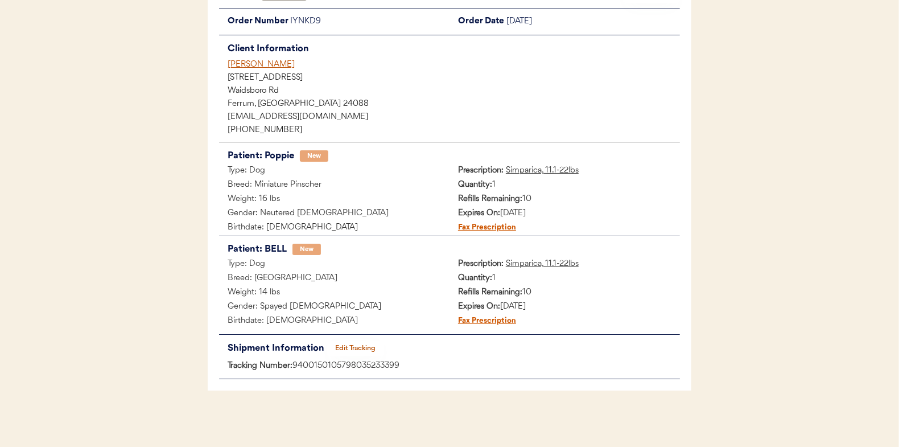
scroll to position [0, 0]
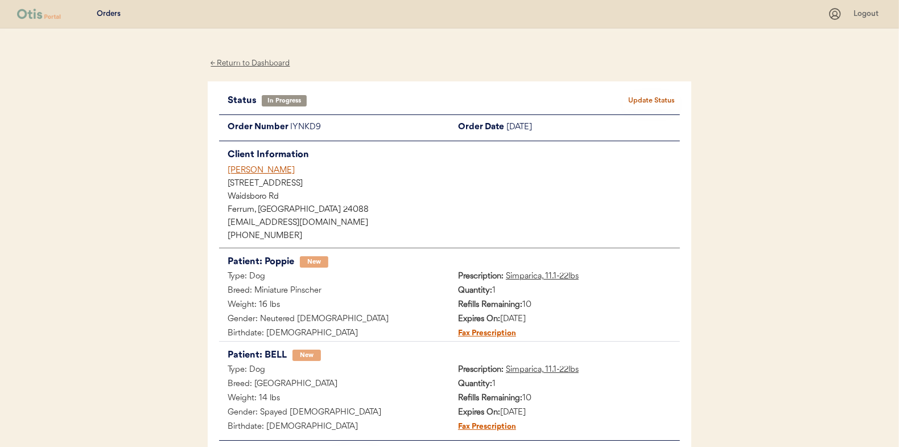
click at [658, 96] on button "Update Status" at bounding box center [651, 101] width 57 height 16
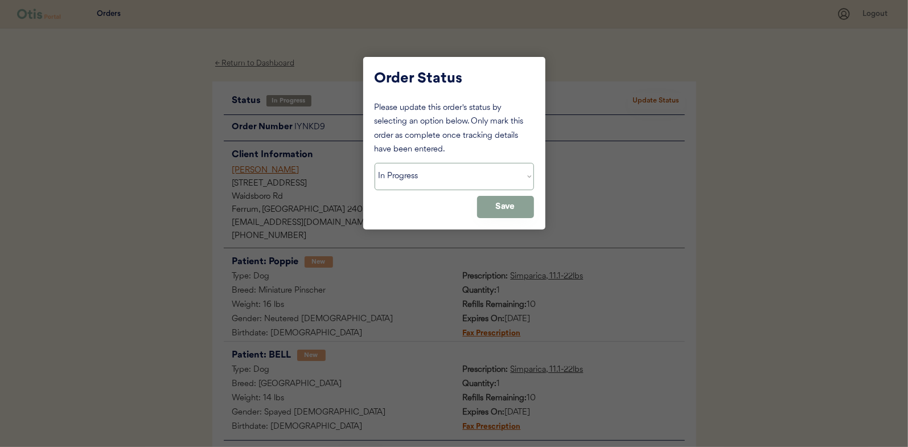
click at [411, 180] on select "Status On Hold New In Progress Complete Pending HW Consent Canceled" at bounding box center [454, 176] width 159 height 27
select select ""complete""
click at [375, 163] on select "Status On Hold New In Progress Complete Pending HW Consent Canceled" at bounding box center [454, 176] width 159 height 27
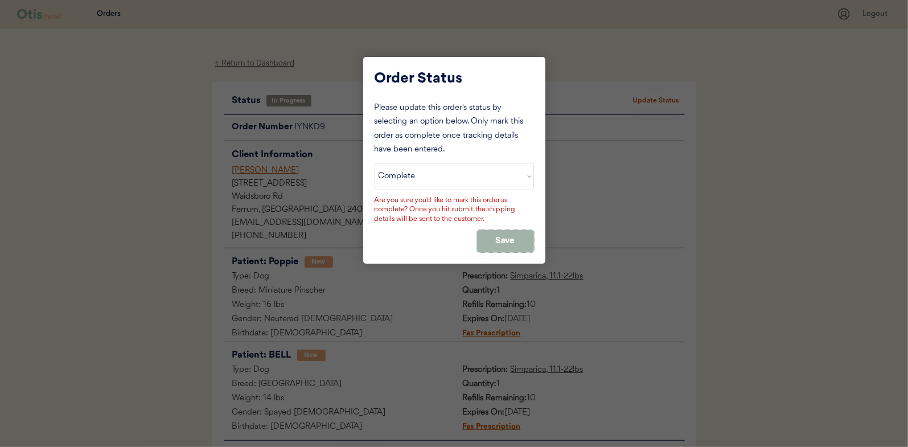
click at [516, 241] on button "Save" at bounding box center [505, 241] width 57 height 22
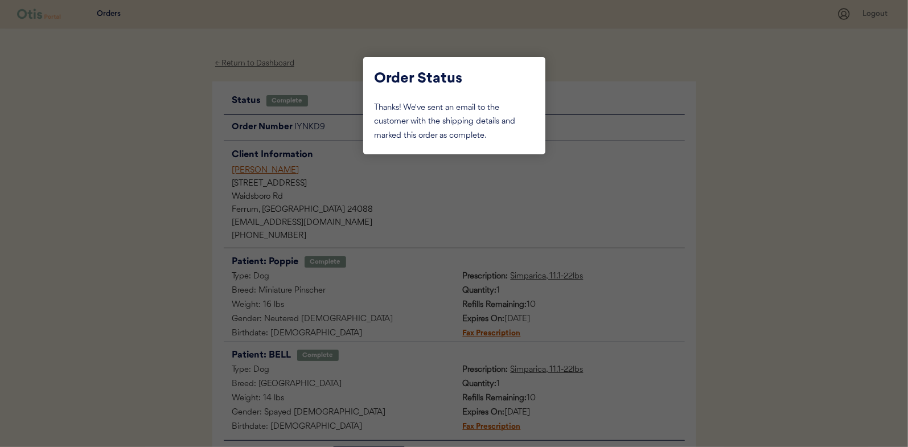
click at [163, 133] on div at bounding box center [454, 223] width 908 height 447
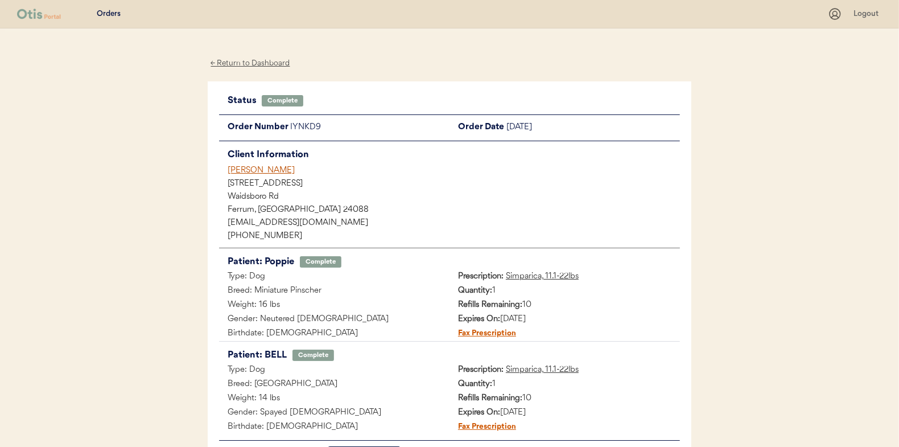
click at [231, 61] on div "← Return to Dashboard" at bounding box center [250, 63] width 85 height 13
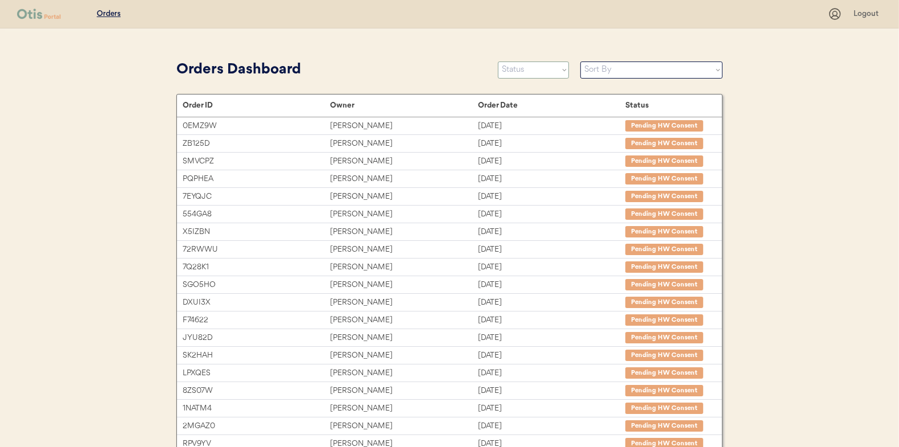
click at [517, 73] on select "Status On Hold New In Progress Complete Pending HW Consent Canceled" at bounding box center [533, 69] width 71 height 17
select select ""in_progress""
click at [498, 61] on select "Status On Hold New In Progress Complete Pending HW Consent Canceled" at bounding box center [533, 69] width 71 height 17
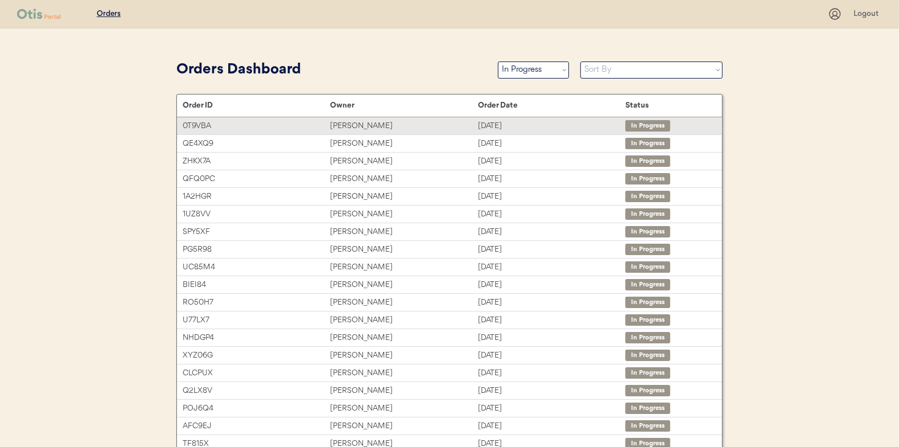
click at [352, 128] on div "[PERSON_NAME]" at bounding box center [403, 126] width 147 height 13
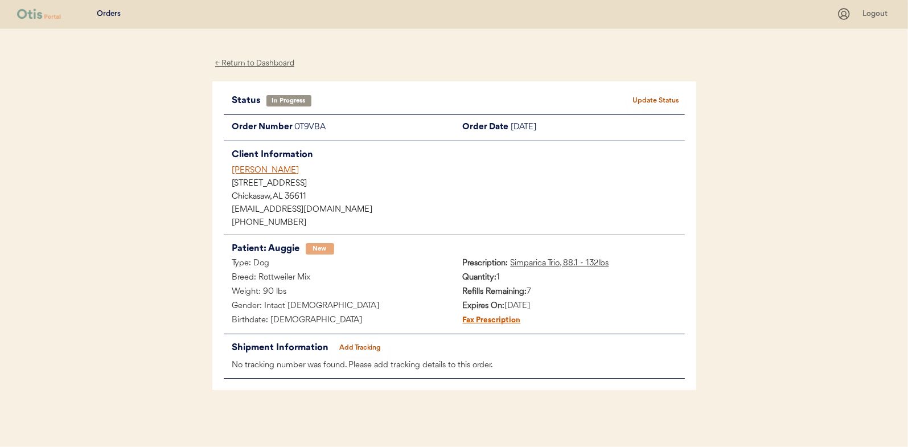
click at [355, 340] on button "Add Tracking" at bounding box center [360, 348] width 57 height 16
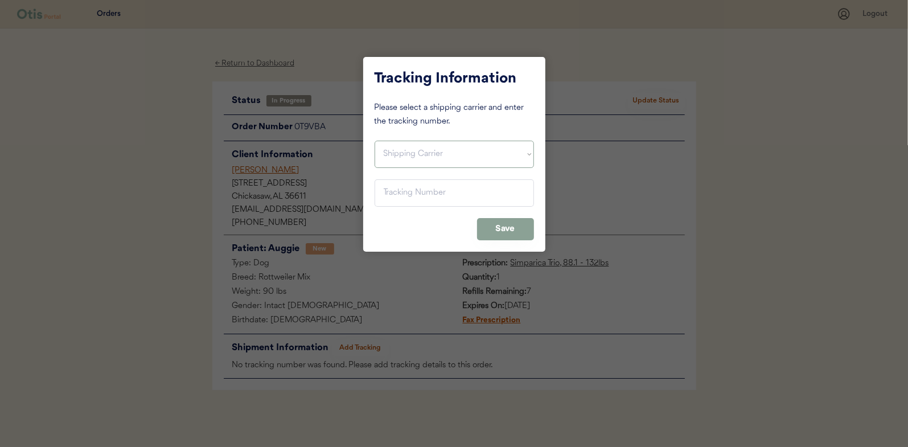
click at [408, 151] on select "Shipping Carrier FedEx FedEx Ground Economy UPS USPS" at bounding box center [454, 154] width 159 height 27
select select ""usps""
click at [375, 141] on select "Shipping Carrier FedEx FedEx Ground Economy UPS USPS" at bounding box center [454, 154] width 159 height 27
click at [400, 190] on input "input" at bounding box center [454, 192] width 159 height 27
paste input "9400150105799035194086"
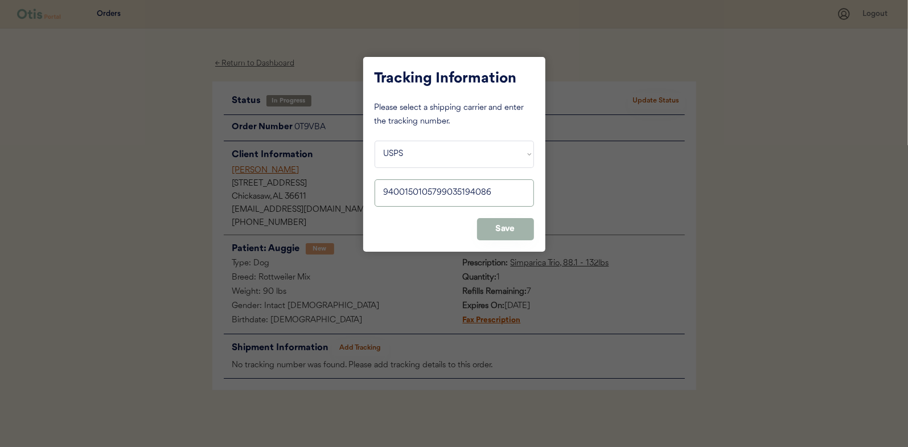
type input "9400150105799035194086"
click at [510, 224] on button "Save" at bounding box center [505, 229] width 57 height 22
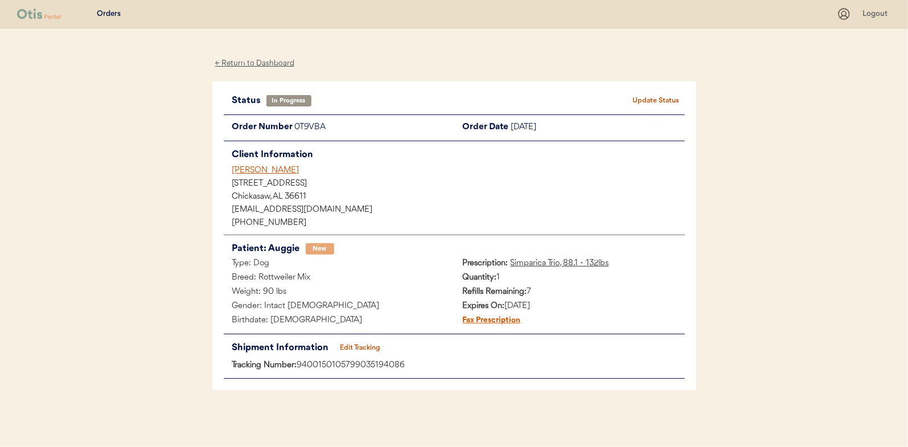
click at [655, 97] on button "Update Status" at bounding box center [656, 101] width 57 height 16
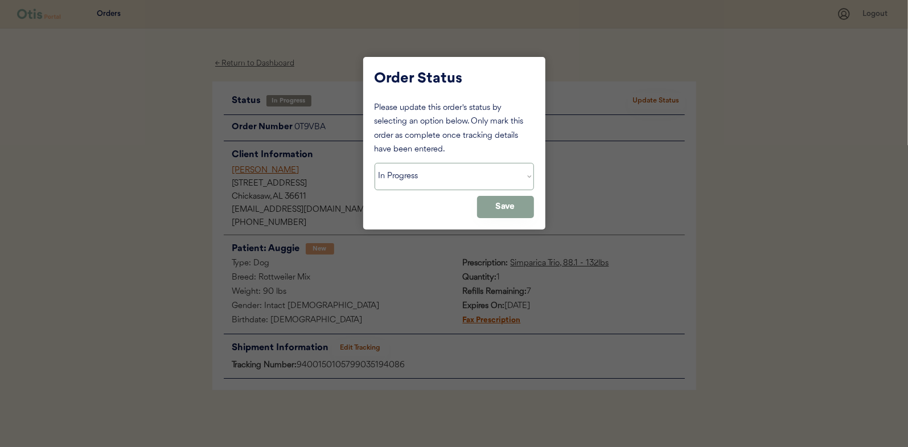
click at [410, 170] on select "Status On Hold New In Progress Complete Pending HW Consent Canceled" at bounding box center [454, 176] width 159 height 27
select select ""complete""
click at [375, 163] on select "Status On Hold New In Progress Complete Pending HW Consent Canceled" at bounding box center [454, 176] width 159 height 27
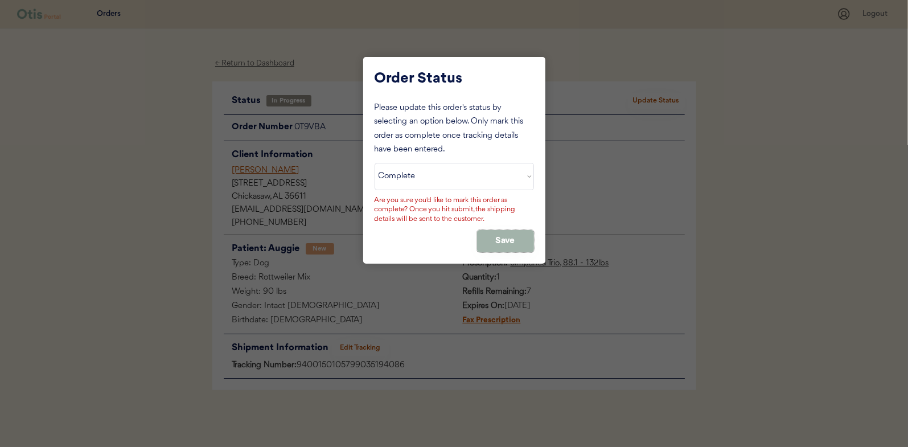
click at [495, 237] on button "Save" at bounding box center [505, 241] width 57 height 22
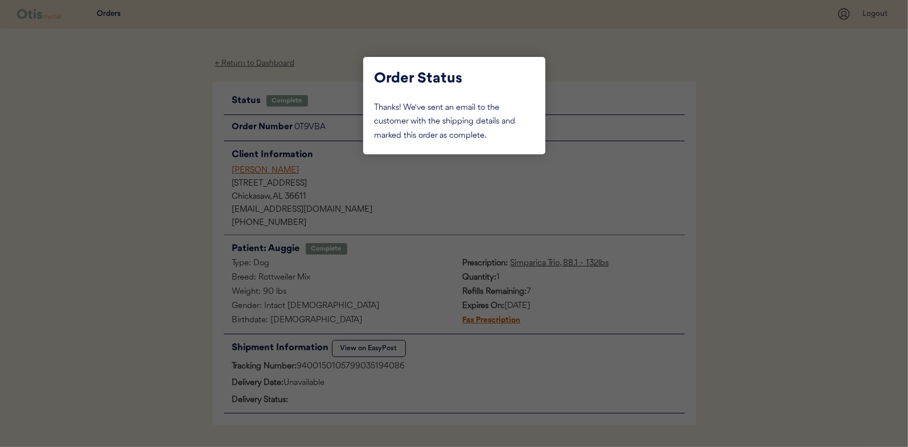
drag, startPoint x: 166, startPoint y: 166, endPoint x: 253, endPoint y: 86, distance: 118.0
click at [166, 166] on div at bounding box center [454, 223] width 908 height 447
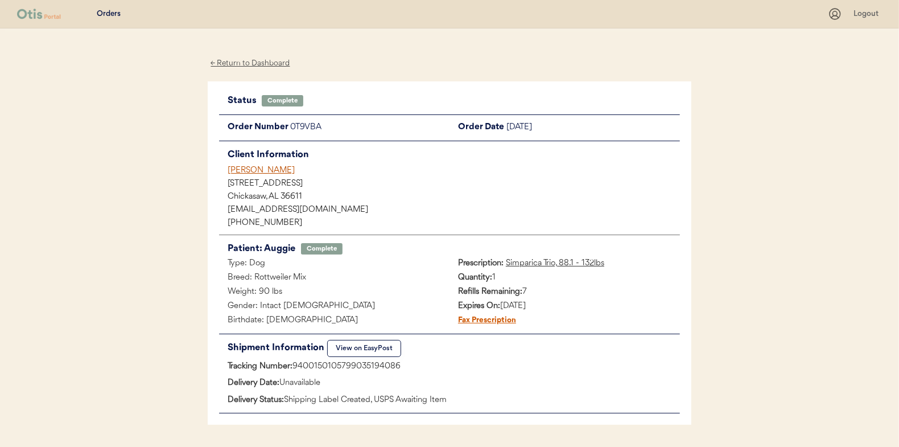
click at [255, 65] on div "← Return to Dashboard" at bounding box center [250, 63] width 85 height 13
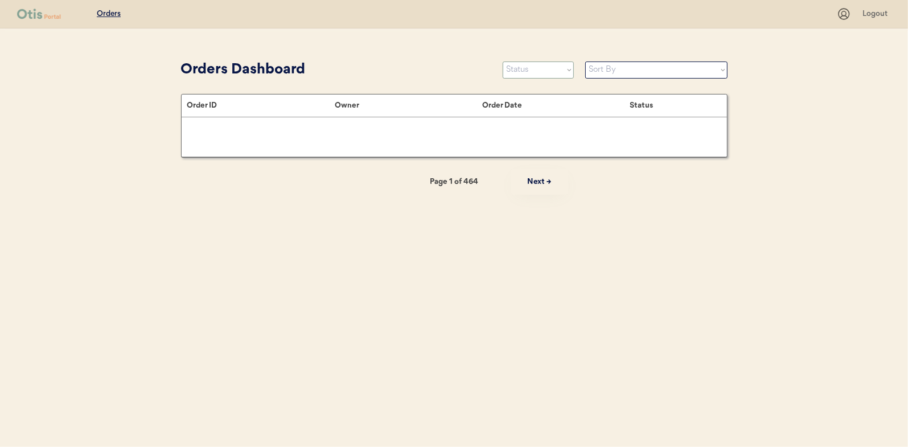
click at [516, 68] on select "Status On Hold New In Progress Complete Pending HW Consent Canceled" at bounding box center [538, 69] width 71 height 17
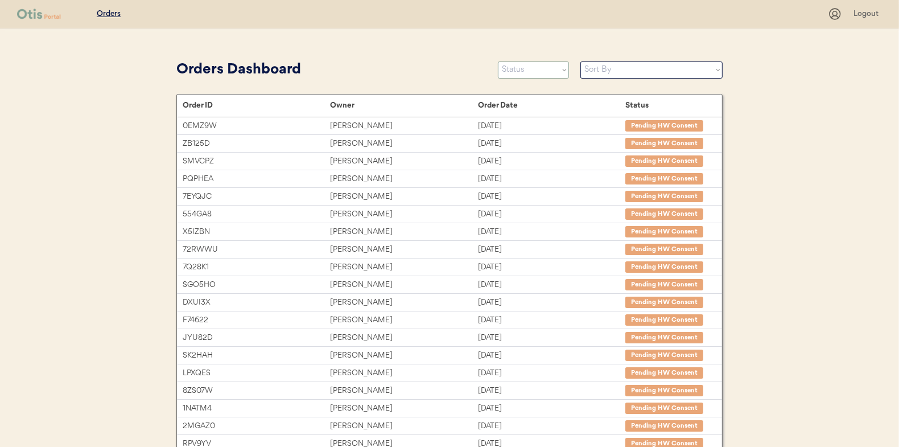
select select ""in_progress""
click at [498, 61] on select "Status On Hold New In Progress Complete Pending HW Consent Canceled" at bounding box center [533, 69] width 71 height 17
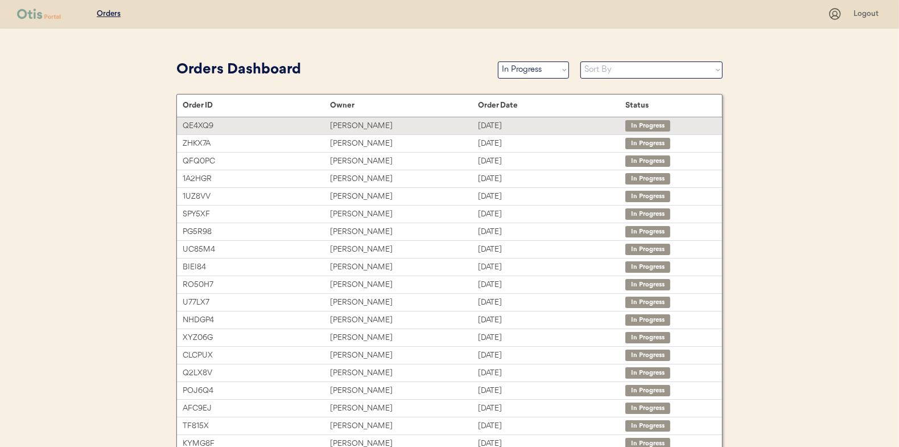
click at [357, 121] on div "[PERSON_NAME]" at bounding box center [403, 126] width 147 height 13
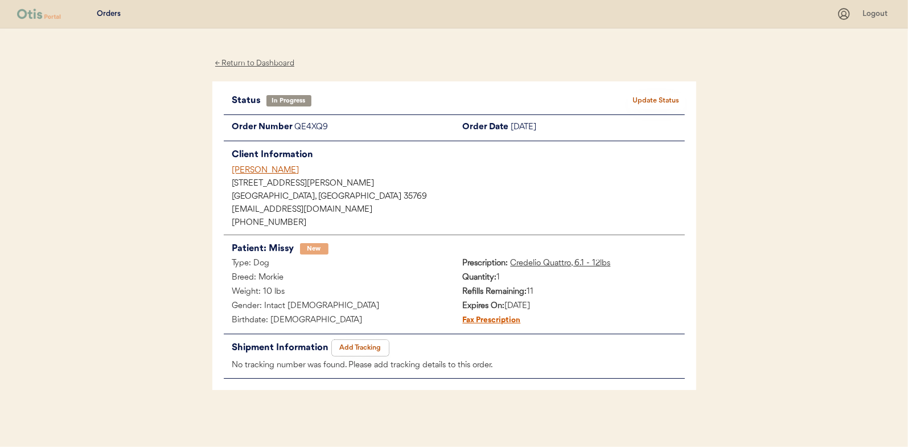
click at [367, 348] on button "Add Tracking" at bounding box center [360, 348] width 57 height 16
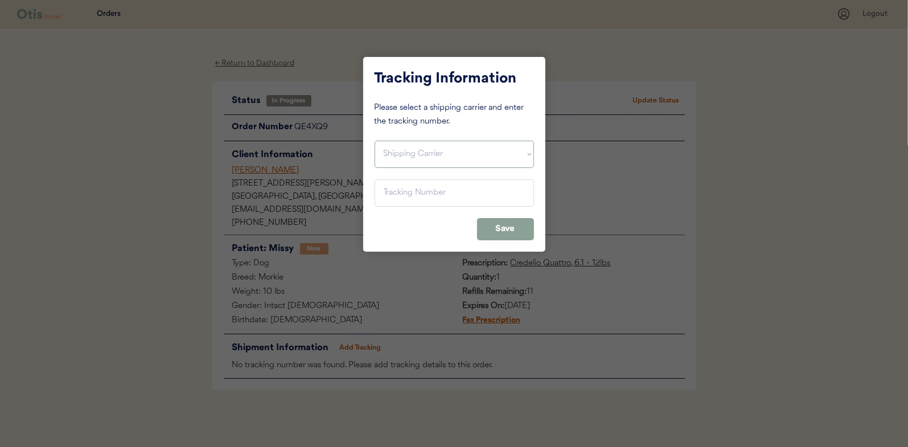
click at [398, 155] on select "Shipping Carrier FedEx FedEx Ground Economy UPS USPS" at bounding box center [454, 154] width 159 height 27
select select ""usps""
click at [375, 141] on select "Shipping Carrier FedEx FedEx Ground Economy UPS USPS" at bounding box center [454, 154] width 159 height 27
click at [397, 188] on input "input" at bounding box center [454, 192] width 159 height 27
paste input "9400150105798035223796"
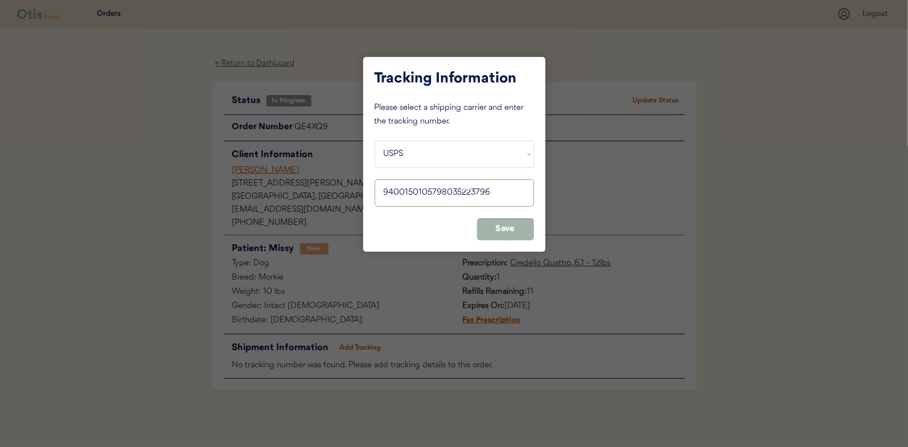
type input "9400150105798035223796"
drag, startPoint x: 511, startPoint y: 229, endPoint x: 587, endPoint y: 126, distance: 128.2
click at [512, 228] on button "Save" at bounding box center [505, 229] width 57 height 22
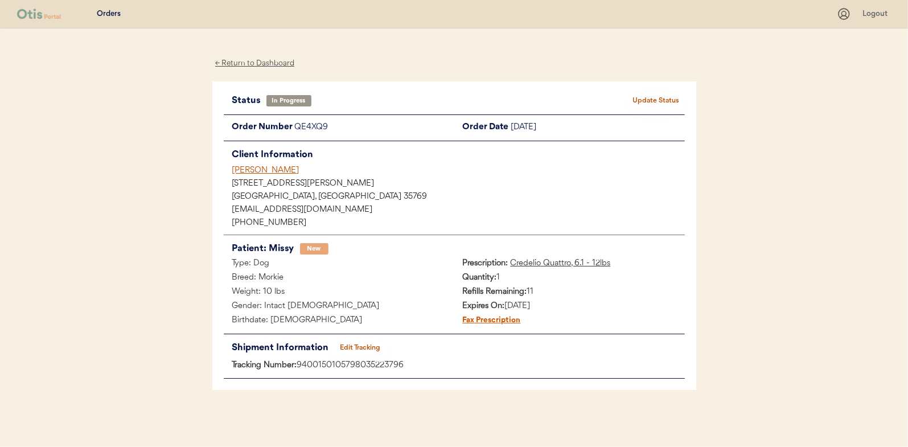
click at [644, 98] on button "Update Status" at bounding box center [656, 101] width 57 height 16
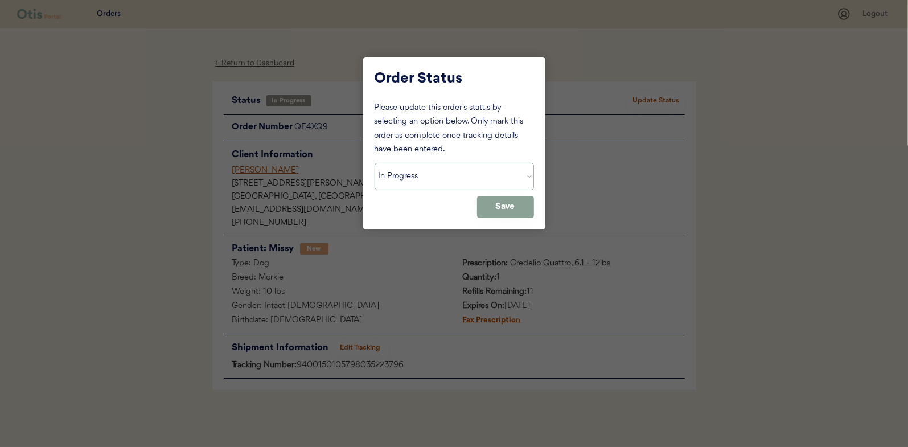
click at [401, 173] on select "Status On Hold New In Progress Complete Pending HW Consent Canceled" at bounding box center [454, 176] width 159 height 27
select select ""complete""
click at [375, 163] on select "Status On Hold New In Progress Complete Pending HW Consent Canceled" at bounding box center [454, 176] width 159 height 27
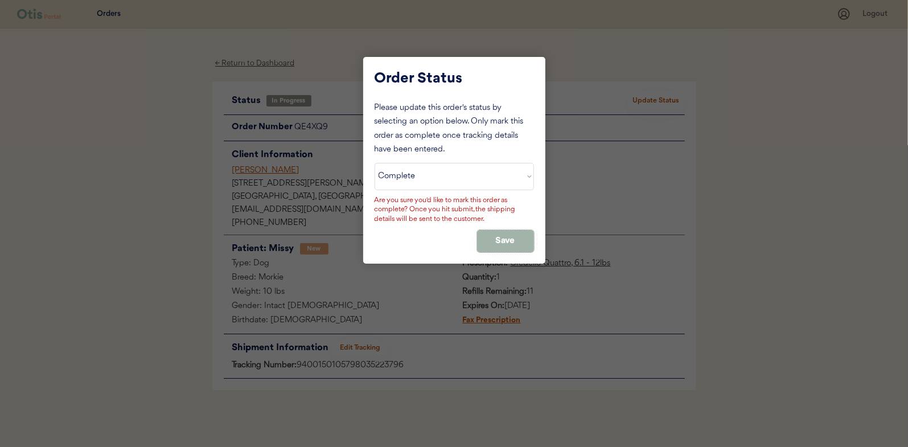
click at [490, 240] on button "Save" at bounding box center [505, 241] width 57 height 22
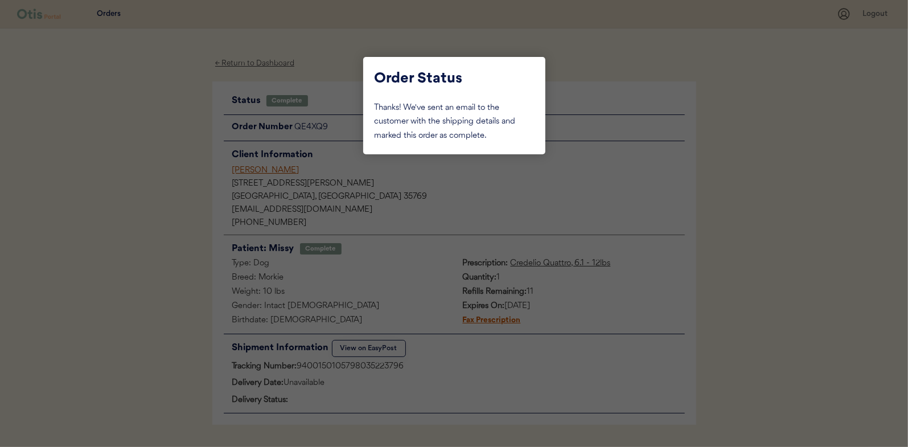
click at [172, 159] on div at bounding box center [454, 223] width 908 height 447
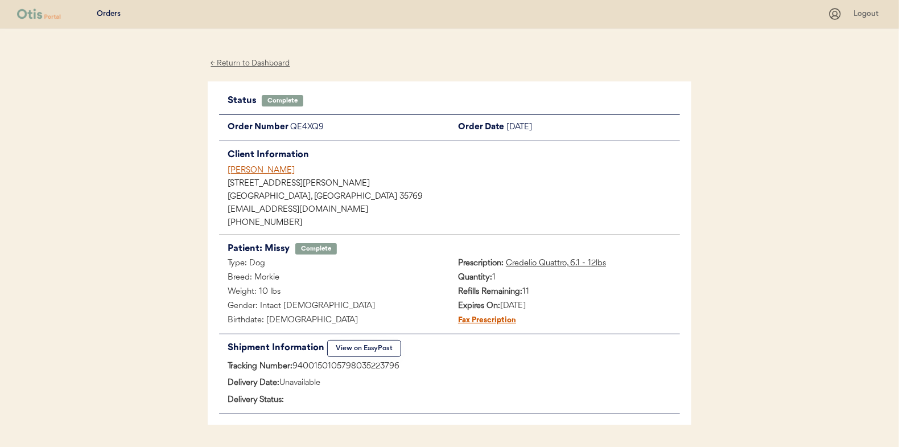
click at [266, 61] on div "← Return to Dashboard" at bounding box center [250, 63] width 85 height 13
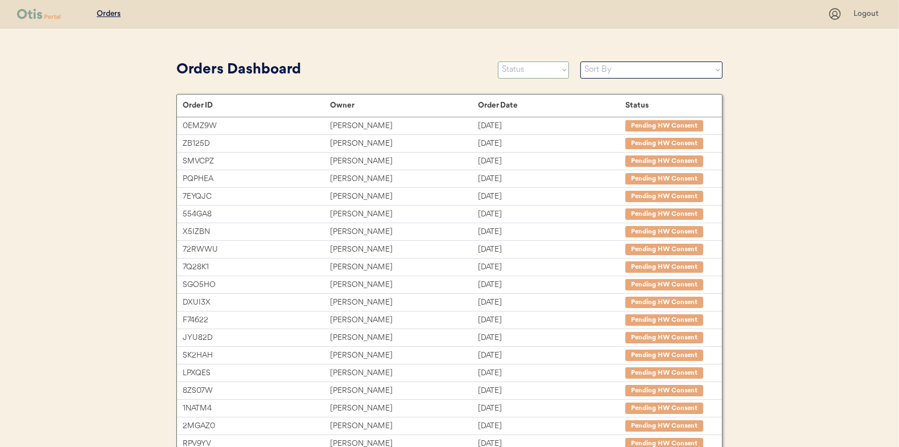
click at [523, 68] on select "Status On Hold New In Progress Complete Pending HW Consent Canceled" at bounding box center [533, 69] width 71 height 17
select select ""in_progress""
click at [498, 61] on select "Status On Hold New In Progress Complete Pending HW Consent Canceled" at bounding box center [533, 69] width 71 height 17
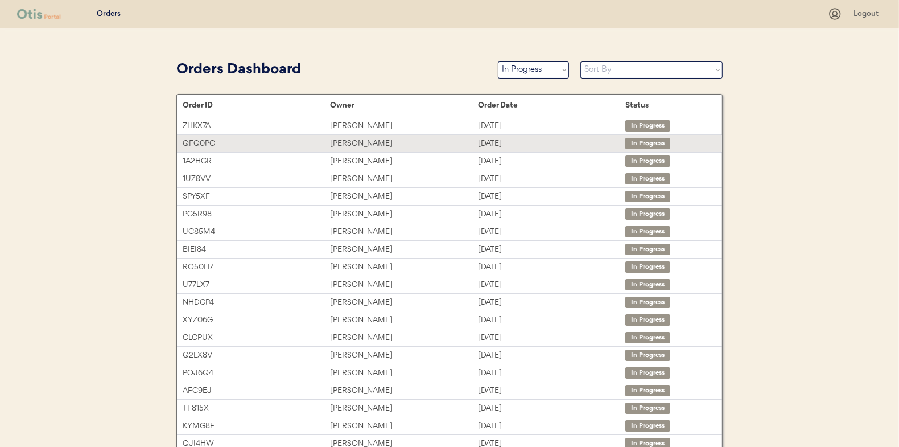
click at [341, 144] on div "[PERSON_NAME]" at bounding box center [403, 143] width 147 height 13
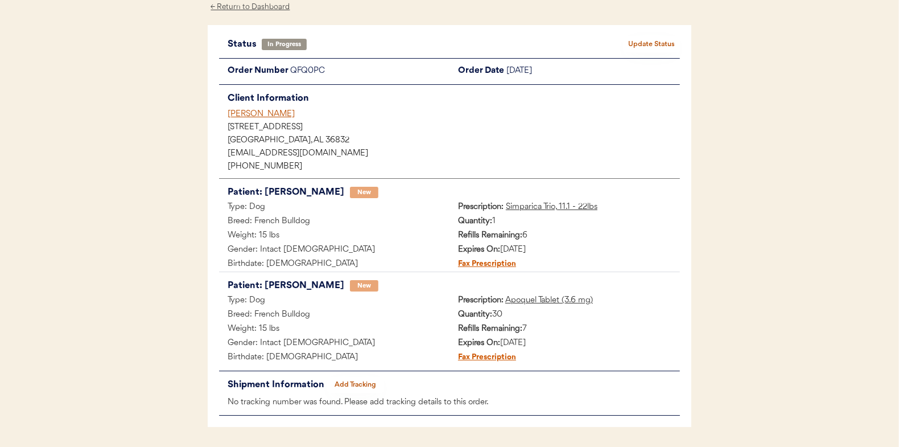
scroll to position [57, 0]
click at [353, 380] on button "Add Tracking" at bounding box center [355, 384] width 57 height 16
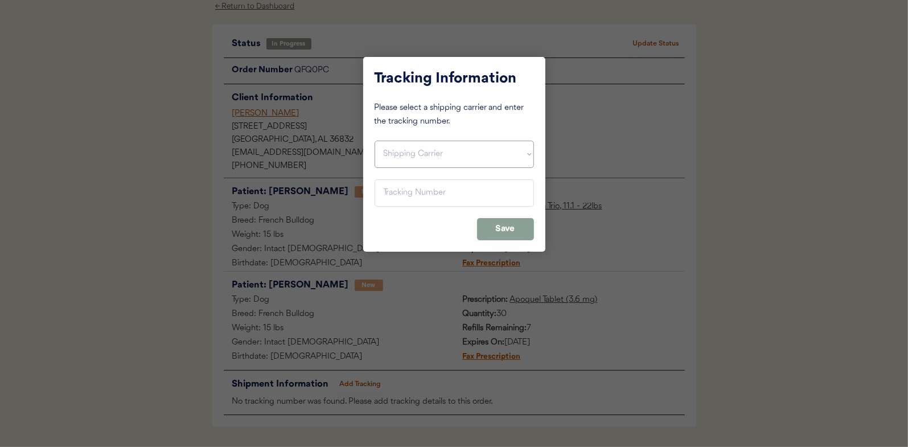
click at [421, 145] on select "Shipping Carrier FedEx FedEx Ground Economy UPS USPS" at bounding box center [454, 154] width 159 height 27
select select ""usps""
click at [375, 141] on select "Shipping Carrier FedEx FedEx Ground Economy UPS USPS" at bounding box center [454, 154] width 159 height 27
click at [400, 188] on input "input" at bounding box center [454, 192] width 159 height 27
paste input "9400150105497035421248"
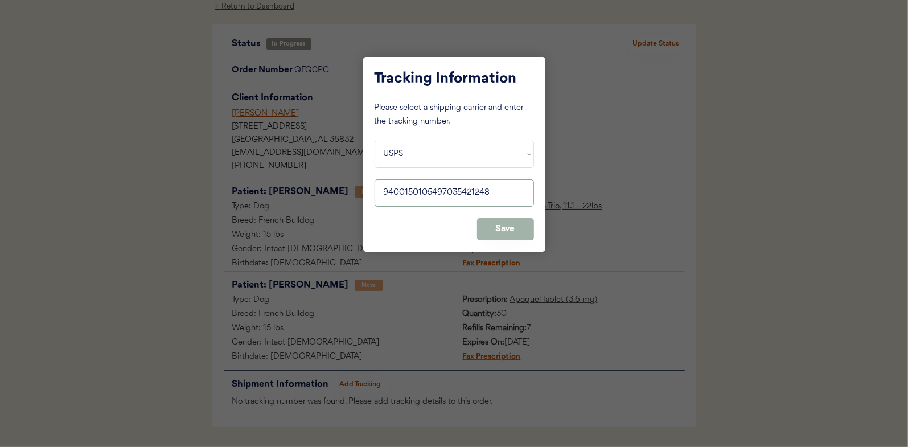
type input "9400150105497035421248"
click at [500, 224] on button "Save" at bounding box center [505, 229] width 57 height 22
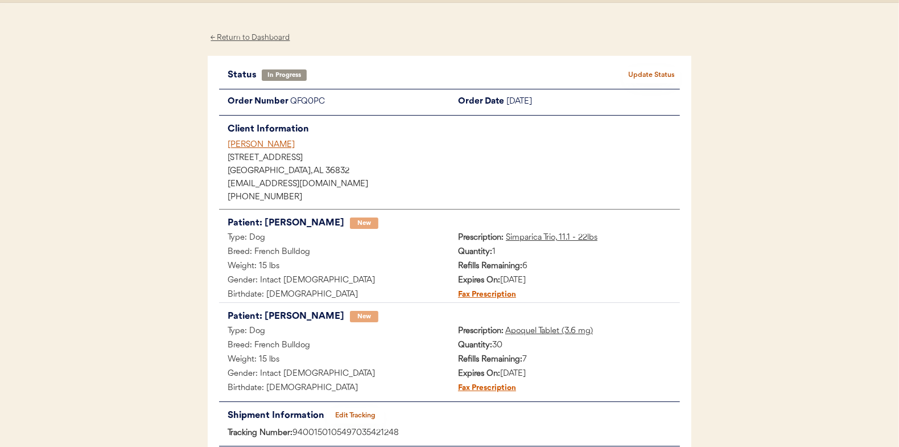
scroll to position [0, 0]
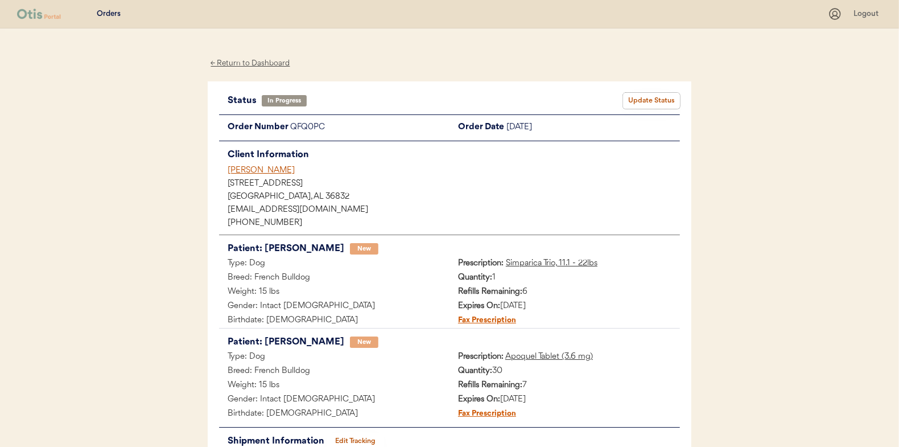
click at [643, 95] on button "Update Status" at bounding box center [651, 101] width 57 height 16
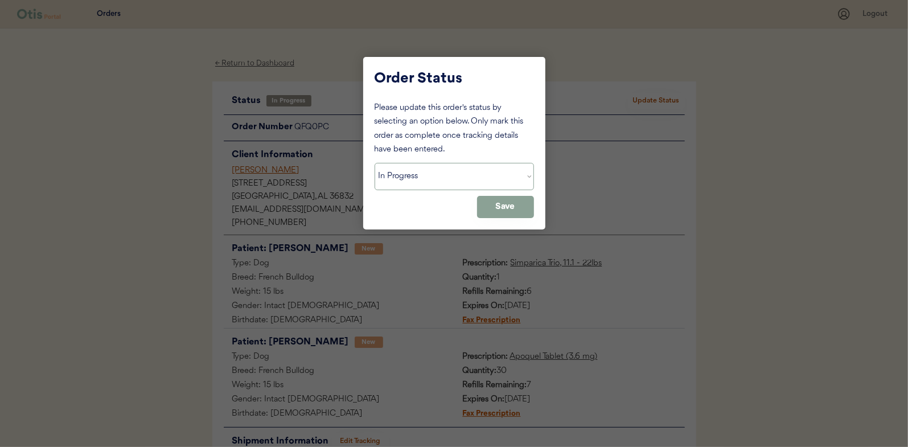
click at [436, 175] on select "Status On Hold New In Progress Complete Pending HW Consent Canceled" at bounding box center [454, 176] width 159 height 27
select select ""complete""
click at [375, 163] on select "Status On Hold New In Progress Complete Pending HW Consent Canceled" at bounding box center [454, 176] width 159 height 27
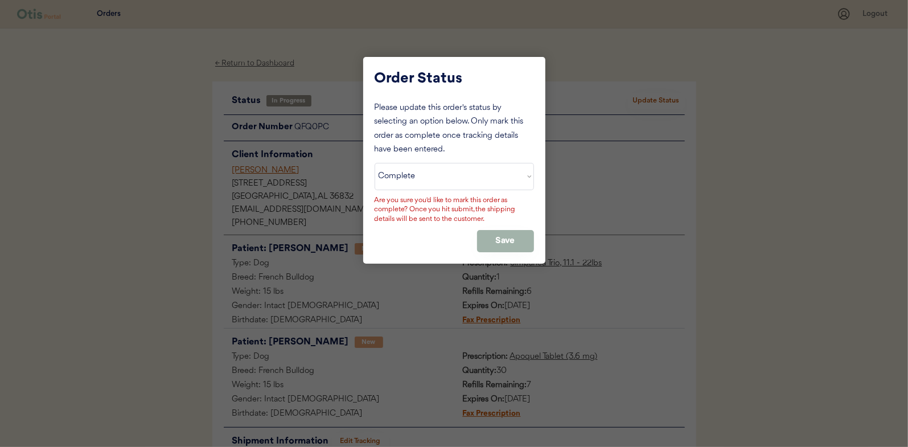
click at [498, 237] on button "Save" at bounding box center [505, 241] width 57 height 22
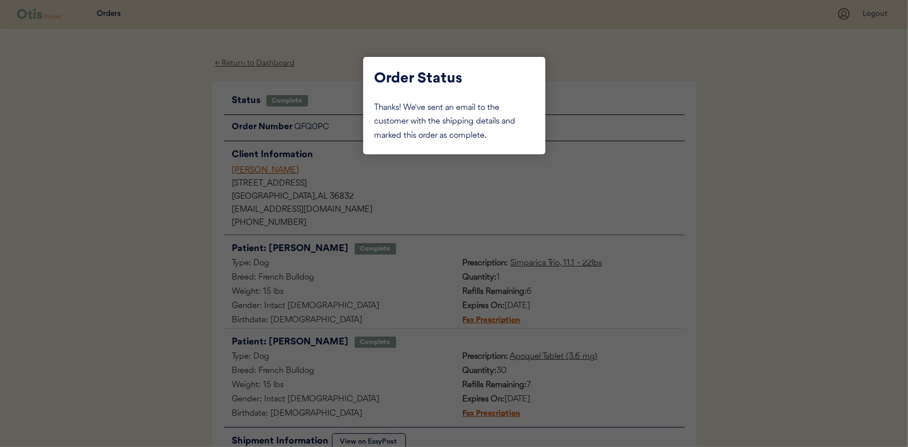
click at [102, 167] on div at bounding box center [454, 223] width 908 height 447
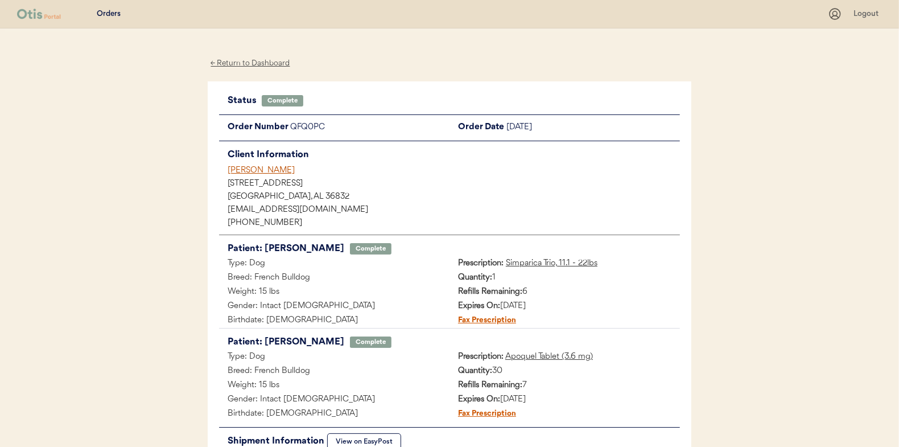
click at [254, 59] on div "← Return to Dashboard" at bounding box center [250, 63] width 85 height 13
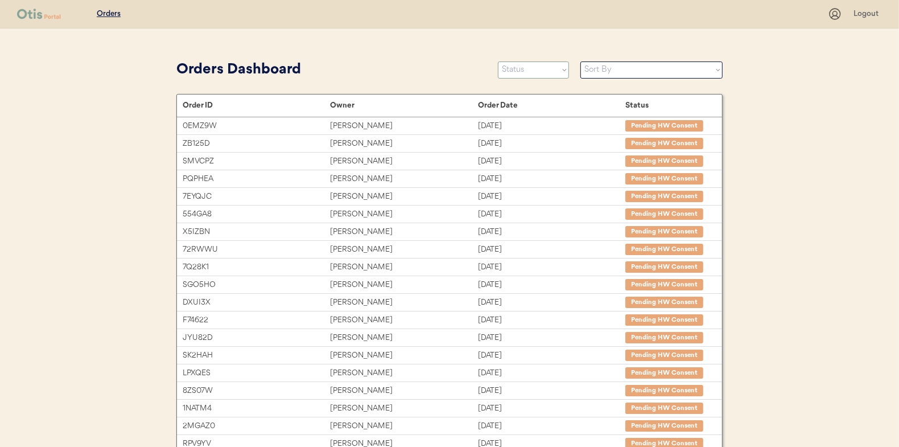
click at [516, 64] on select "Status On Hold New In Progress Complete Pending HW Consent Canceled" at bounding box center [533, 69] width 71 height 17
select select ""in_progress""
click at [498, 61] on select "Status On Hold New In Progress Complete Pending HW Consent Canceled" at bounding box center [533, 69] width 71 height 17
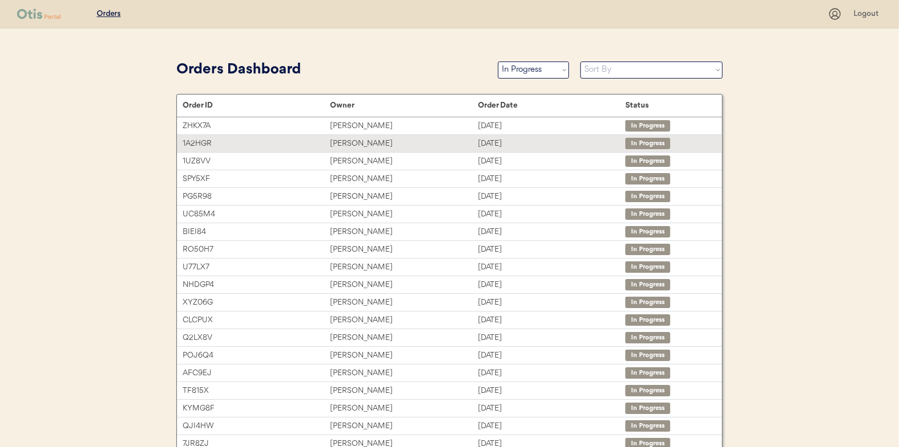
click at [365, 142] on div "Angela Gilbreath" at bounding box center [403, 143] width 147 height 13
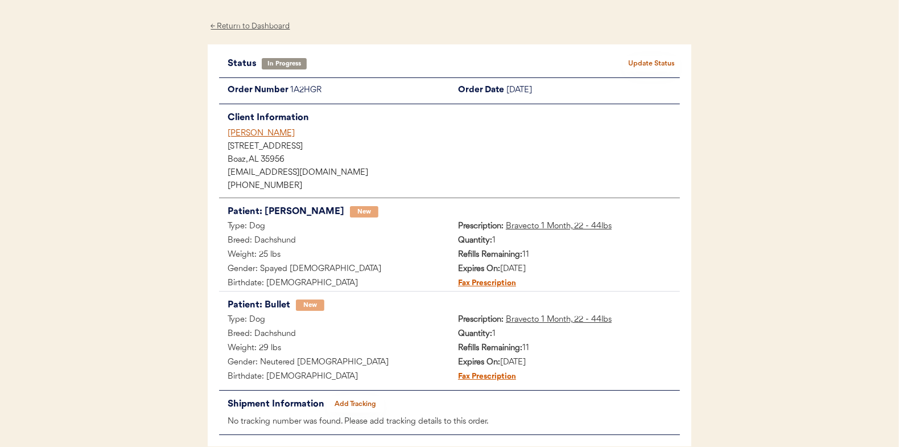
scroll to position [57, 0]
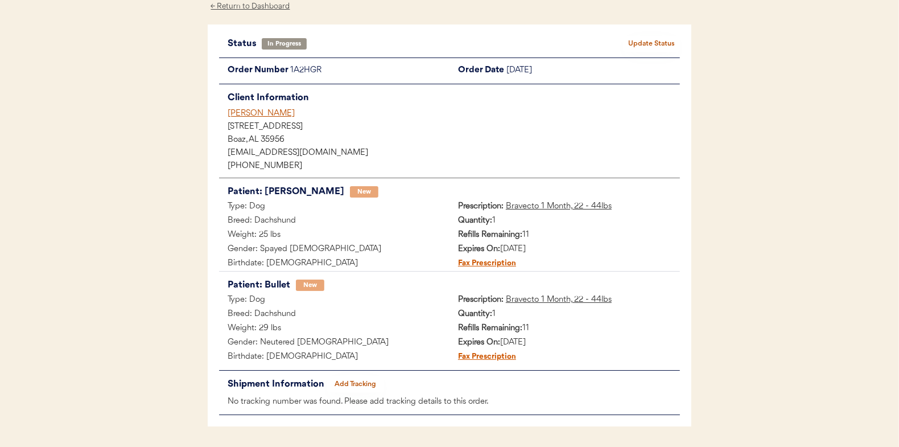
click at [348, 380] on button "Add Tracking" at bounding box center [355, 384] width 57 height 16
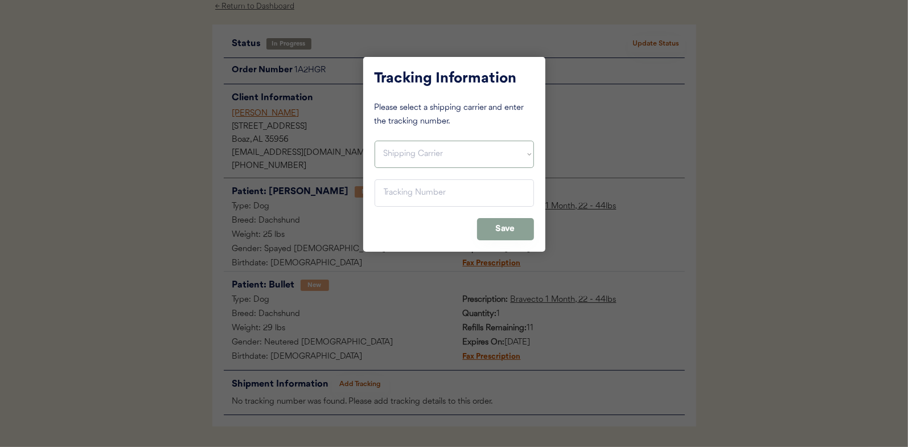
drag, startPoint x: 415, startPoint y: 150, endPoint x: 410, endPoint y: 162, distance: 12.3
click at [415, 150] on select "Shipping Carrier FedEx FedEx Ground Economy UPS USPS" at bounding box center [454, 154] width 159 height 27
select select ""usps""
click at [375, 141] on select "Shipping Carrier FedEx FedEx Ground Economy UPS USPS" at bounding box center [454, 154] width 159 height 27
click at [406, 191] on input "input" at bounding box center [454, 192] width 159 height 27
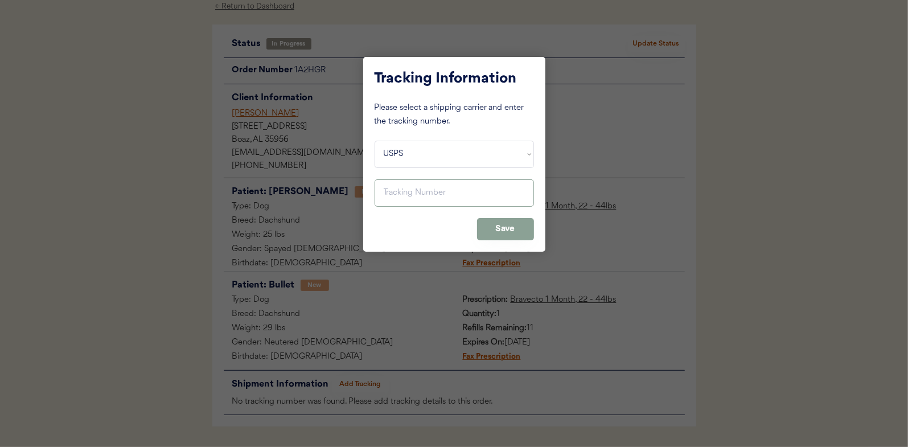
paste input "9400150105798035224779"
type input "9400150105798035224779"
click at [511, 225] on button "Save" at bounding box center [505, 229] width 57 height 22
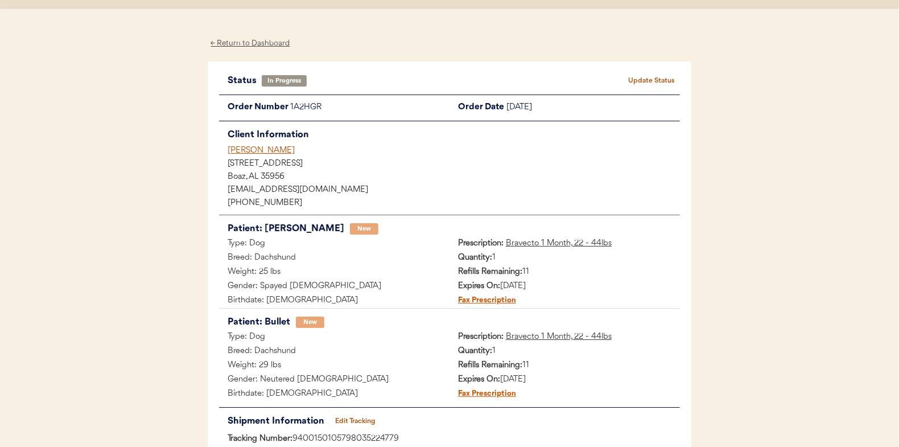
scroll to position [0, 0]
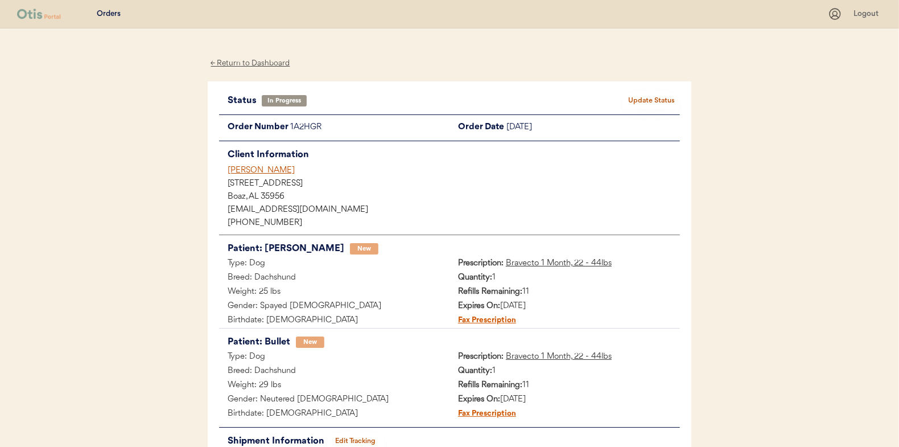
click at [661, 96] on button "Update Status" at bounding box center [651, 101] width 57 height 16
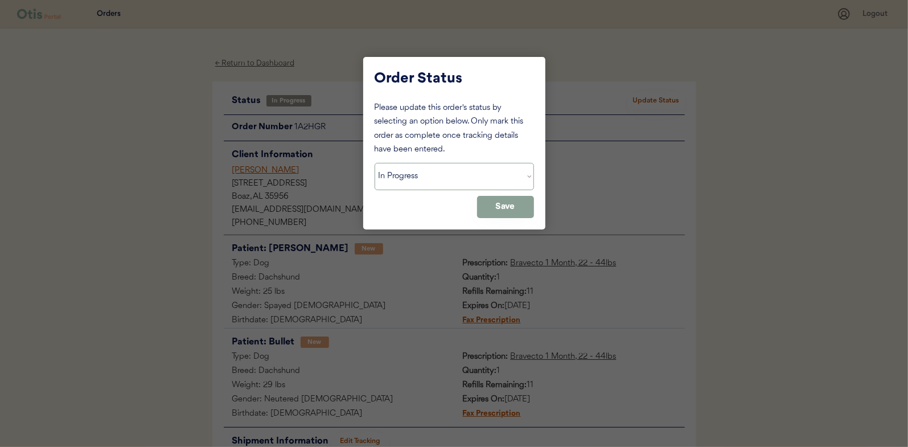
click at [411, 175] on select "Status On Hold New In Progress Complete Pending HW Consent Canceled" at bounding box center [454, 176] width 159 height 27
select select ""complete""
click at [375, 163] on select "Status On Hold New In Progress Complete Pending HW Consent Canceled" at bounding box center [454, 176] width 159 height 27
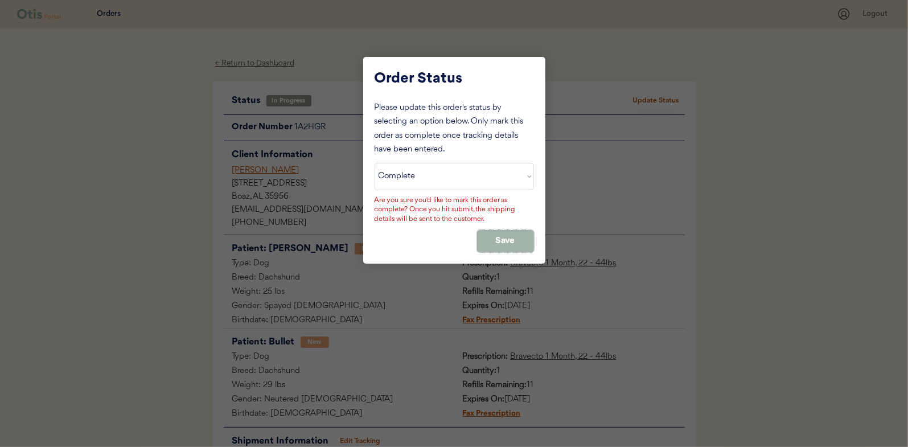
click at [516, 236] on button "Save" at bounding box center [505, 241] width 57 height 22
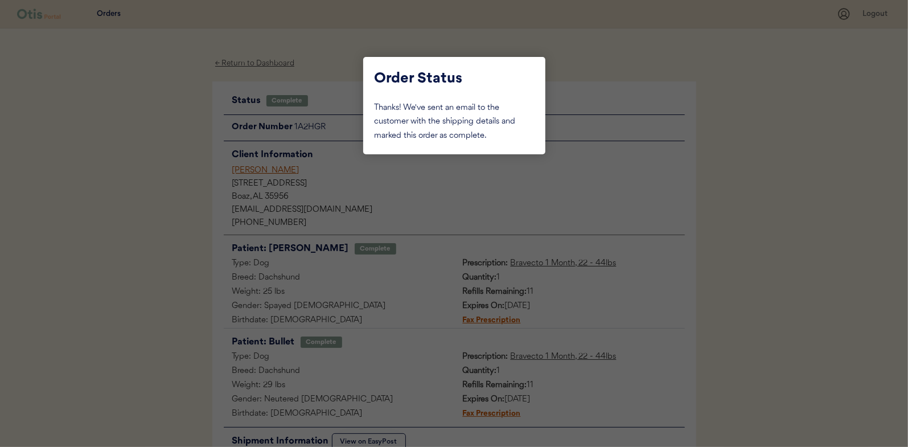
click at [139, 156] on div at bounding box center [454, 223] width 908 height 447
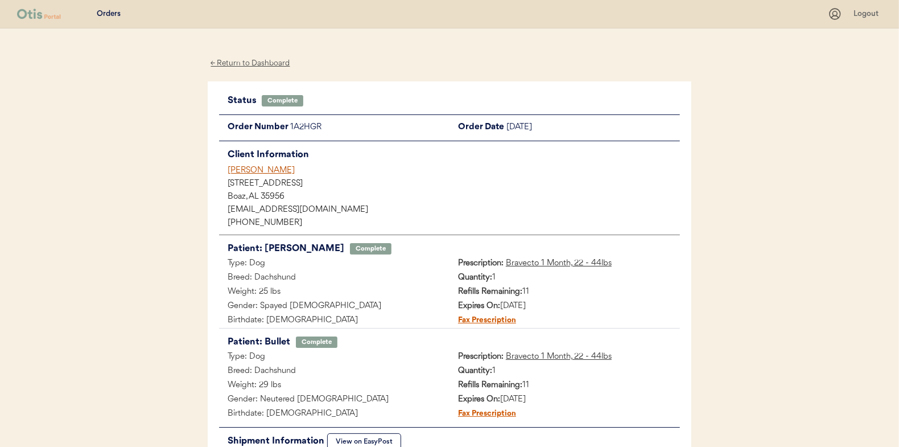
click at [245, 61] on div "← Return to Dashboard" at bounding box center [250, 63] width 85 height 13
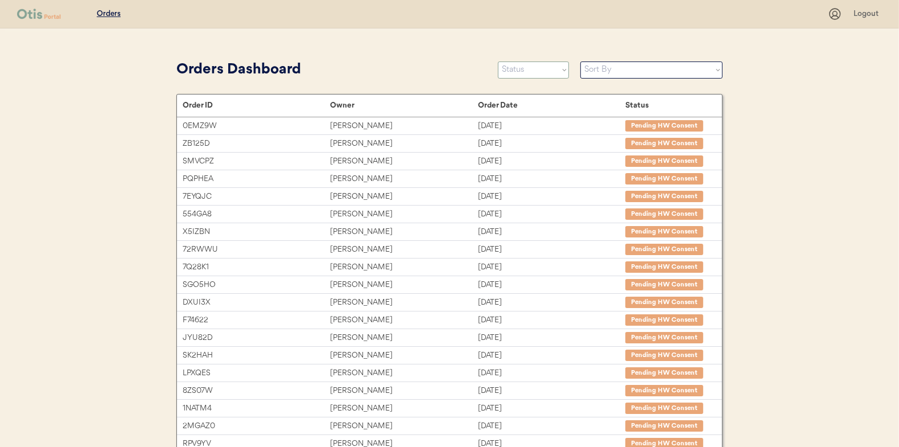
click at [546, 66] on select "Status On Hold New In Progress Complete Pending HW Consent Canceled" at bounding box center [533, 69] width 71 height 17
select select ""in_progress""
click at [498, 61] on select "Status On Hold New In Progress Complete Pending HW Consent Canceled" at bounding box center [533, 69] width 71 height 17
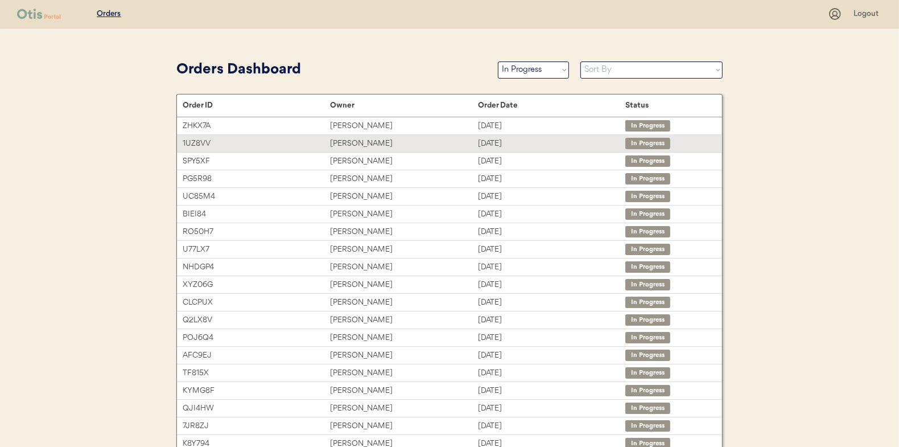
click at [368, 142] on div "[PERSON_NAME]" at bounding box center [403, 143] width 147 height 13
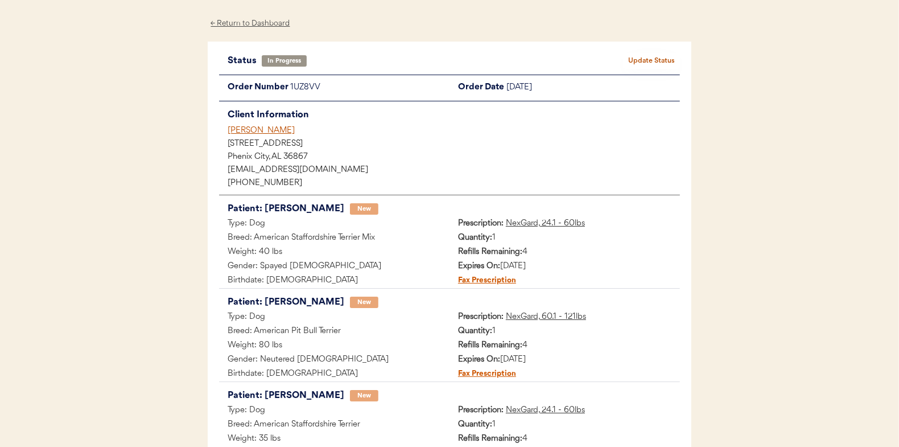
scroll to position [114, 0]
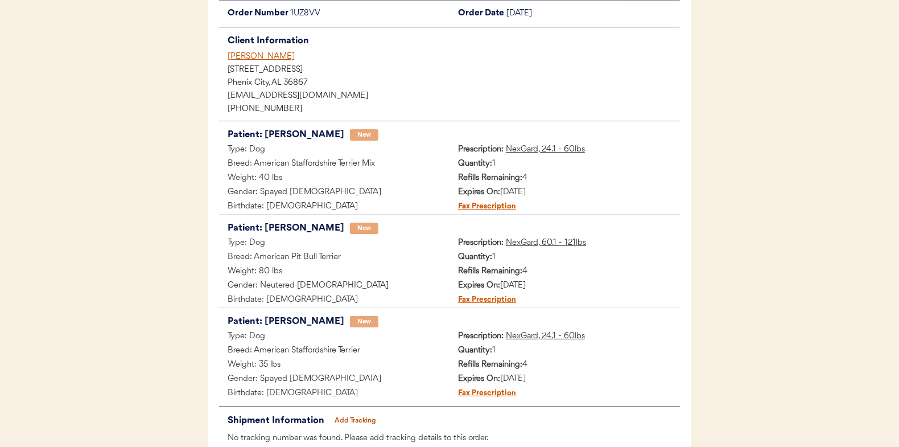
click at [356, 416] on button "Add Tracking" at bounding box center [355, 421] width 57 height 16
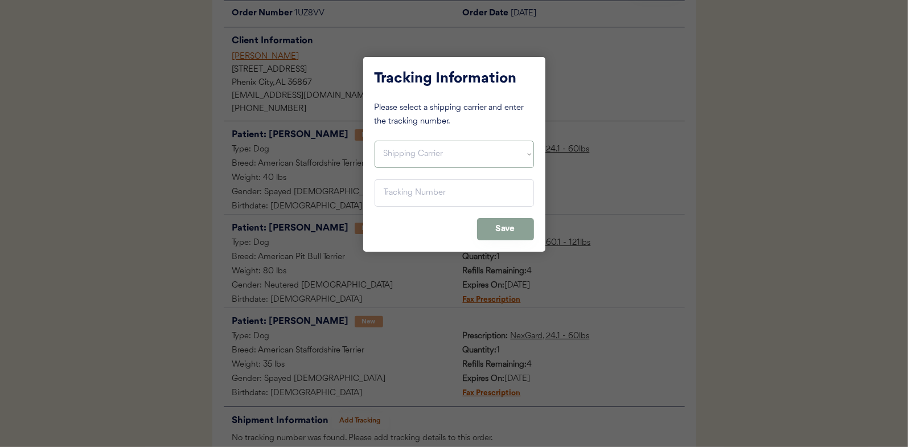
click at [393, 151] on select "Shipping Carrier FedEx FedEx Ground Economy UPS USPS" at bounding box center [454, 154] width 159 height 27
select select ""usps""
click at [375, 141] on select "Shipping Carrier FedEx FedEx Ground Economy UPS USPS" at bounding box center [454, 154] width 159 height 27
click at [391, 190] on input "input" at bounding box center [454, 192] width 159 height 27
paste input "9400150105496036884359"
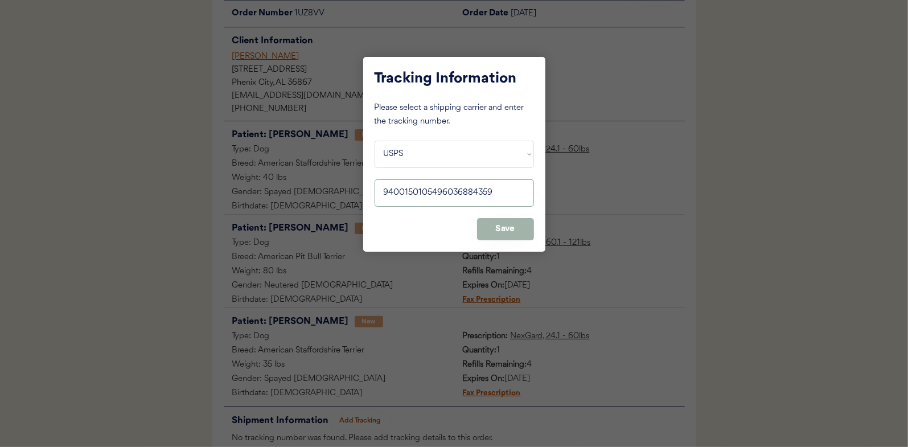
type input "9400150105496036884359"
click at [495, 227] on button "Save" at bounding box center [505, 229] width 57 height 22
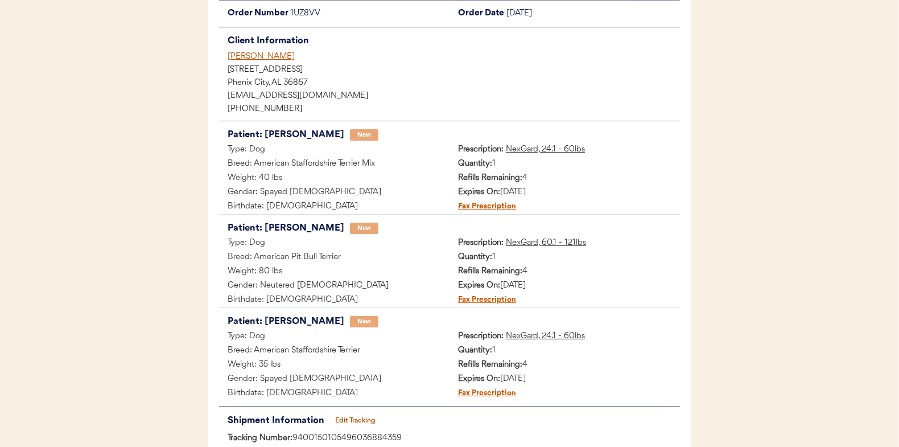
scroll to position [0, 0]
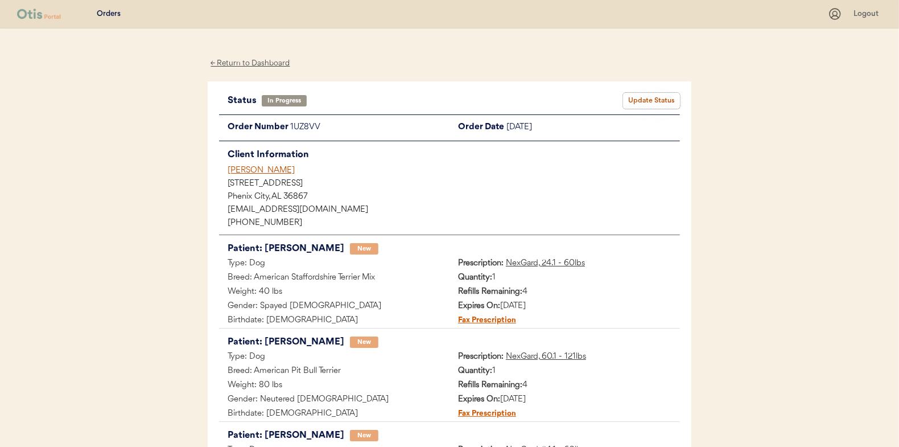
click at [645, 97] on button "Update Status" at bounding box center [651, 101] width 57 height 16
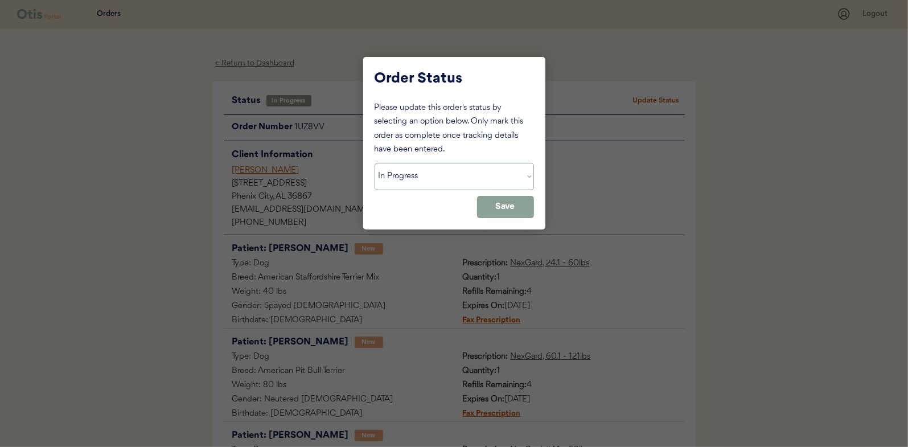
click at [392, 177] on select "Status On Hold New In Progress Complete Pending HW Consent Canceled" at bounding box center [454, 176] width 159 height 27
select select ""complete""
click at [375, 163] on select "Status On Hold New In Progress Complete Pending HW Consent Canceled" at bounding box center [454, 176] width 159 height 27
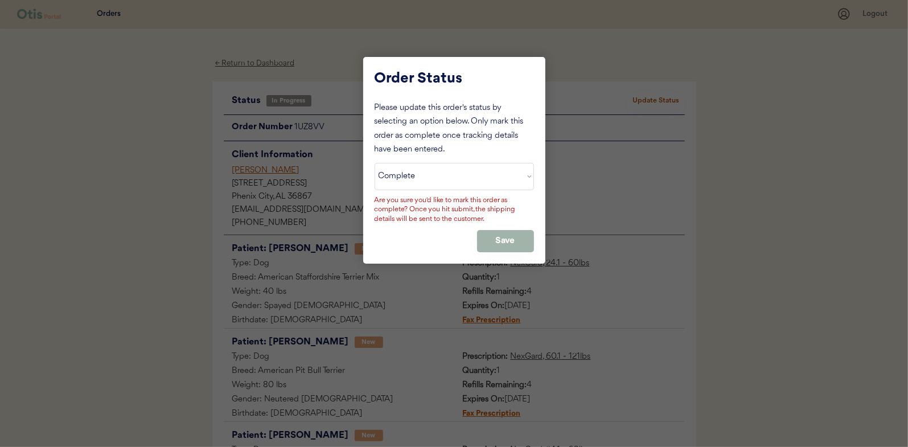
click at [504, 235] on button "Save" at bounding box center [505, 241] width 57 height 22
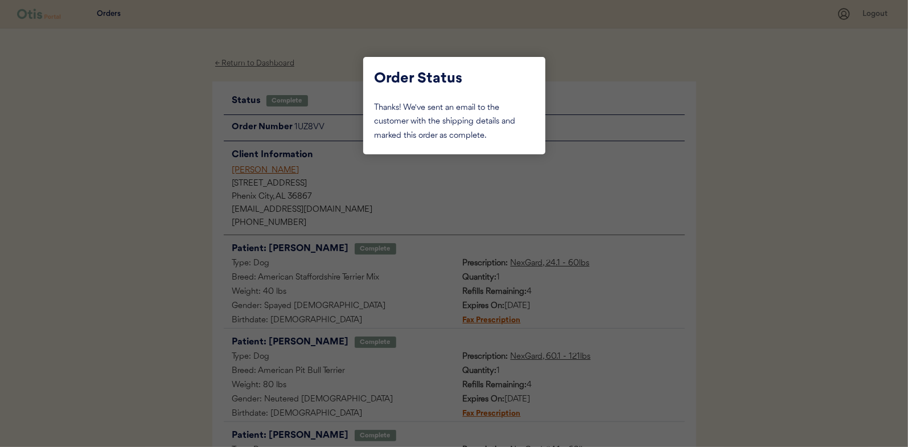
click at [159, 133] on div at bounding box center [454, 223] width 908 height 447
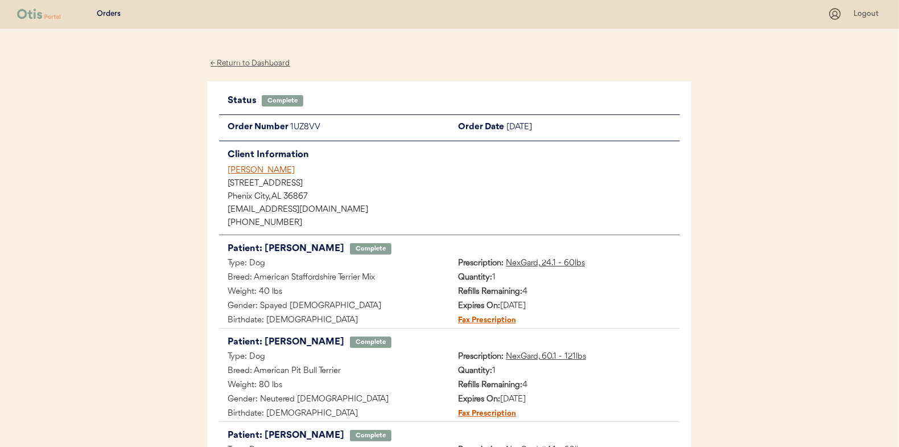
click at [225, 58] on div "← Return to Dashboard" at bounding box center [250, 63] width 85 height 13
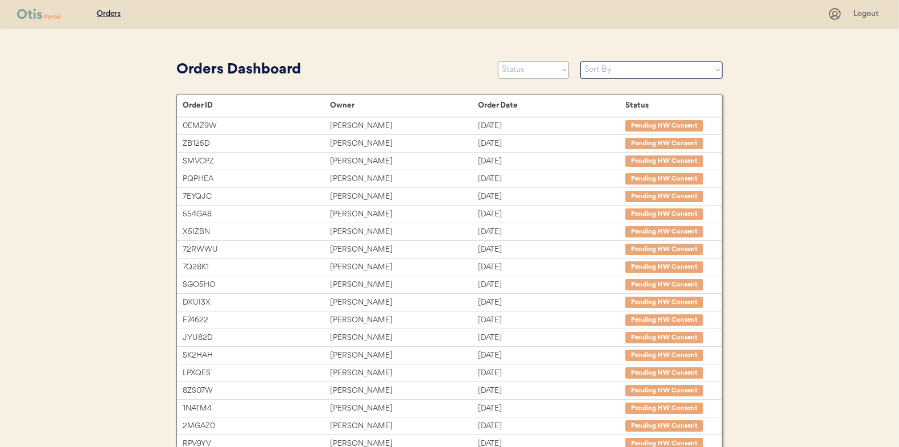
click at [533, 70] on select "Status On Hold New In Progress Complete Pending HW Consent Canceled" at bounding box center [533, 69] width 71 height 17
select select ""in_progress""
click at [498, 61] on select "Status On Hold New In Progress Complete Pending HW Consent Canceled" at bounding box center [533, 69] width 71 height 17
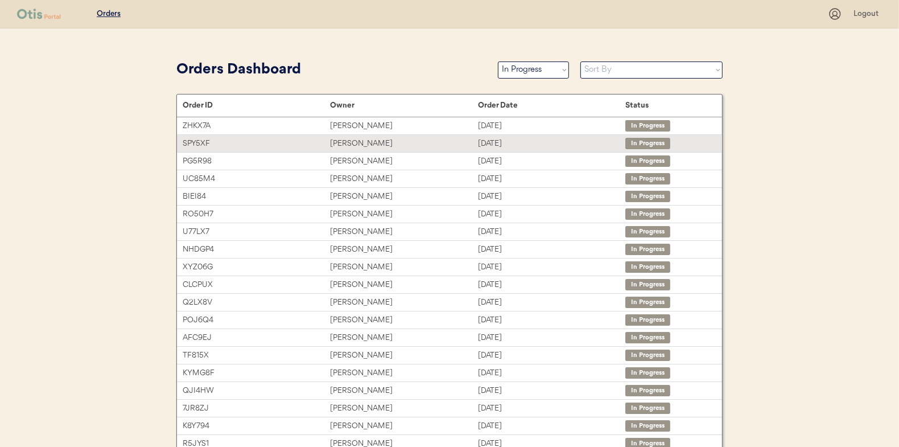
click at [343, 138] on div "Lena Mosley" at bounding box center [403, 143] width 147 height 13
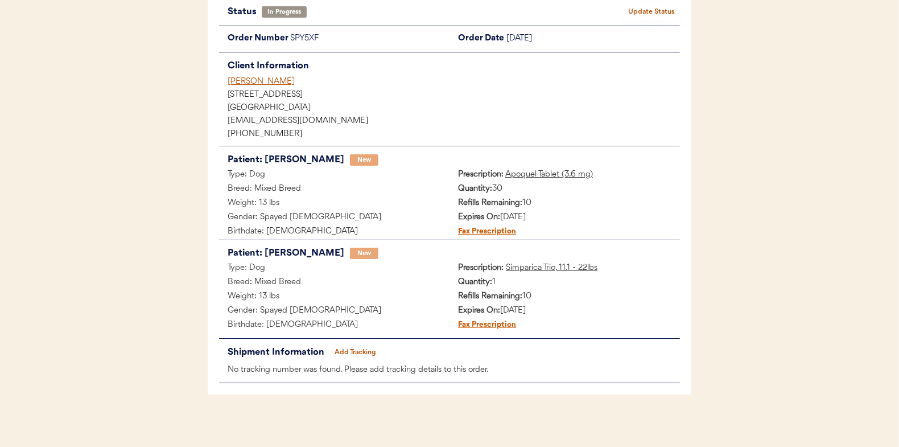
scroll to position [93, 0]
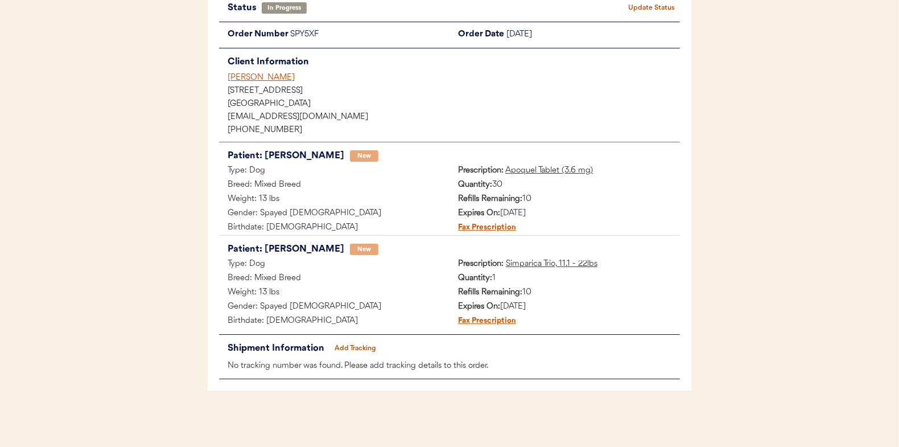
click at [358, 346] on button "Add Tracking" at bounding box center [355, 348] width 57 height 16
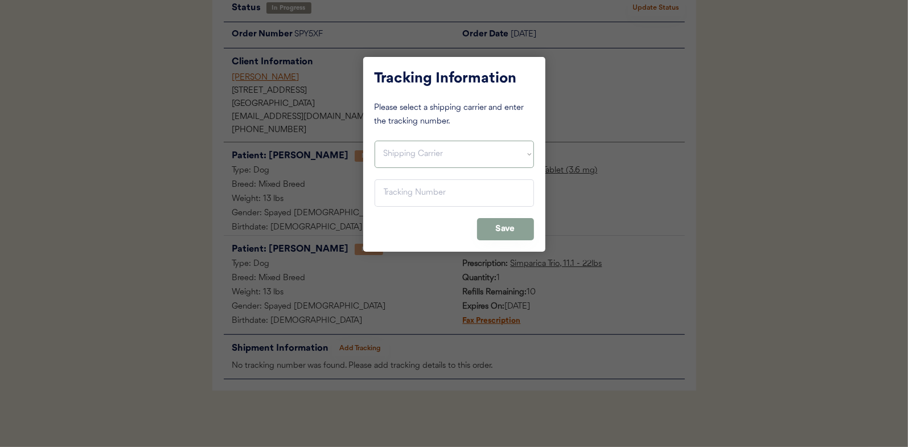
click at [390, 151] on select "Shipping Carrier FedEx FedEx Ground Economy UPS USPS" at bounding box center [454, 154] width 159 height 27
select select ""ups""
click at [375, 141] on select "Shipping Carrier FedEx FedEx Ground Economy UPS USPS" at bounding box center [454, 154] width 159 height 27
click at [397, 192] on input "input" at bounding box center [454, 192] width 159 height 27
paste input "1Z16X77E0209758306"
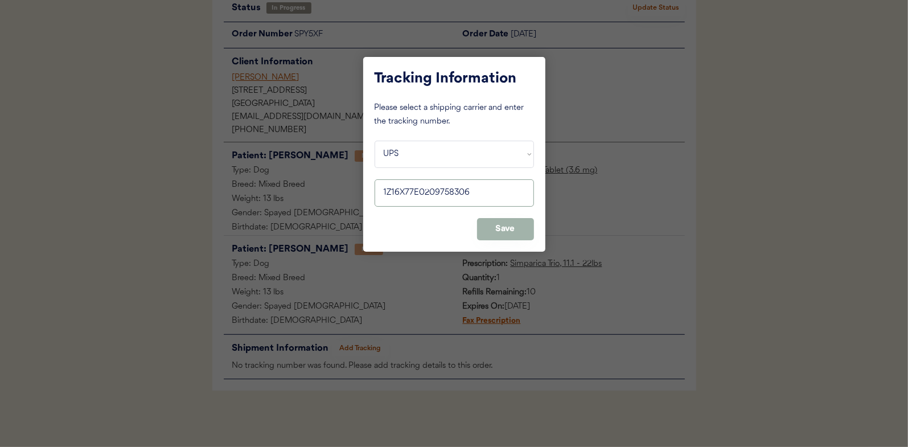
type input "1Z16X77E0209758306"
click at [515, 222] on button "Save" at bounding box center [505, 229] width 57 height 22
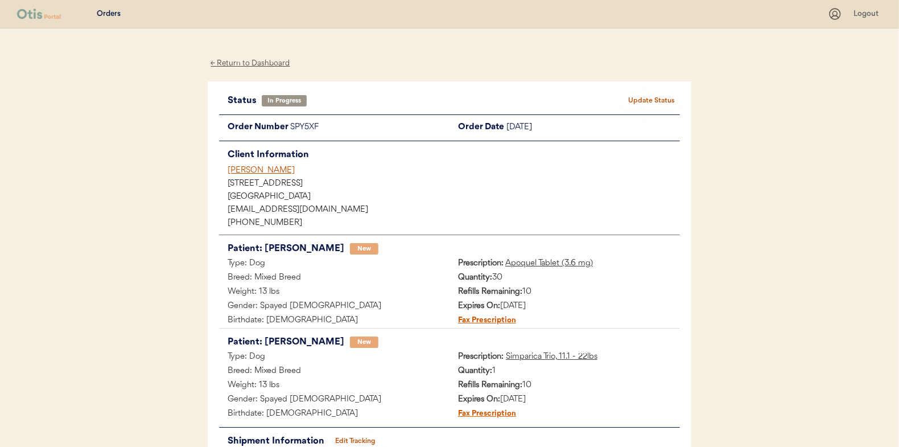
scroll to position [0, 0]
click at [653, 98] on button "Update Status" at bounding box center [651, 101] width 57 height 16
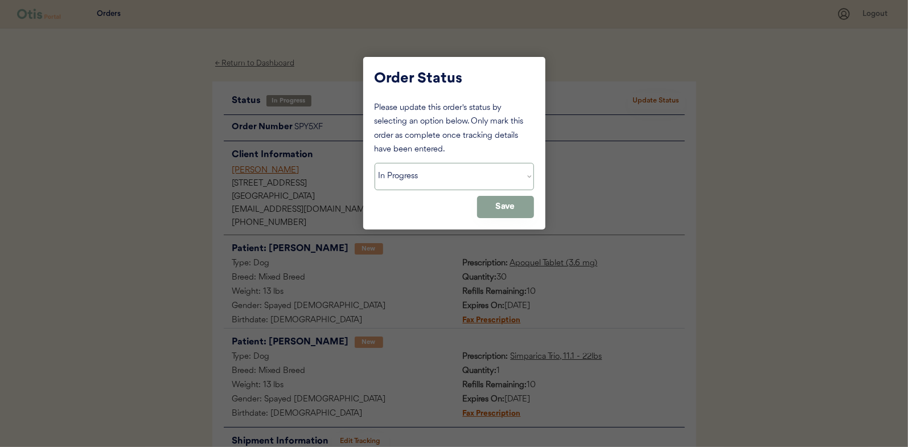
click at [417, 180] on select "Status On Hold New In Progress Complete Pending HW Consent Canceled" at bounding box center [454, 176] width 159 height 27
select select ""complete""
click at [375, 163] on select "Status On Hold New In Progress Complete Pending HW Consent Canceled" at bounding box center [454, 176] width 159 height 27
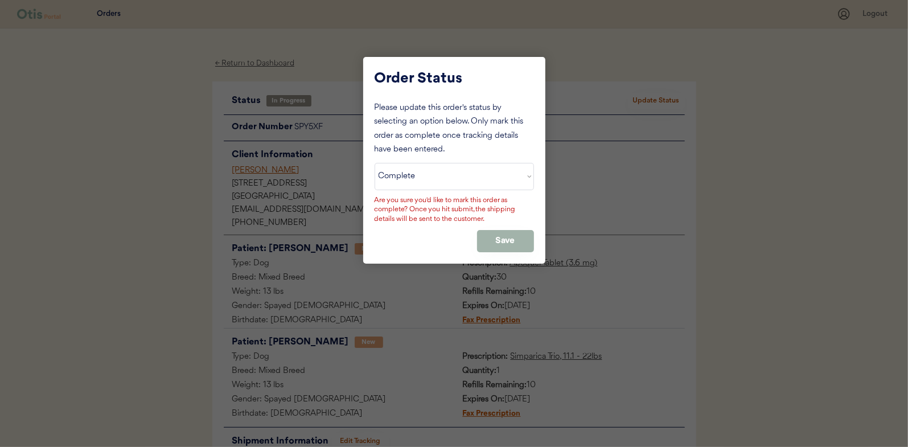
click at [504, 237] on button "Save" at bounding box center [505, 241] width 57 height 22
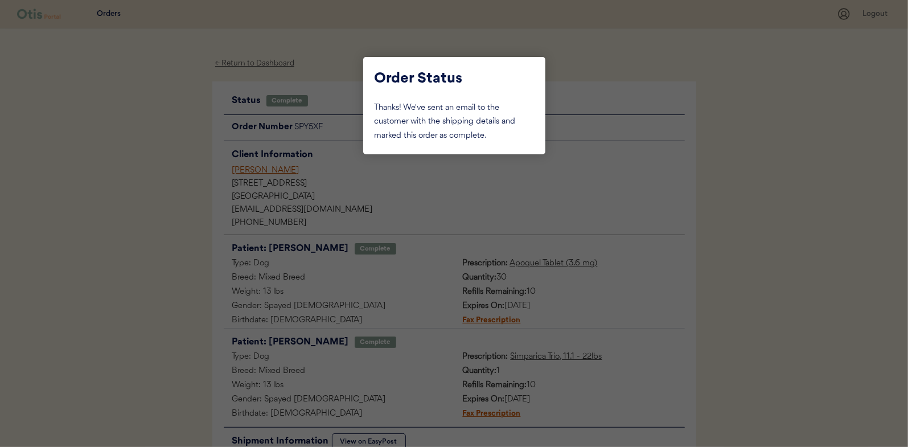
click at [157, 120] on div at bounding box center [454, 223] width 908 height 447
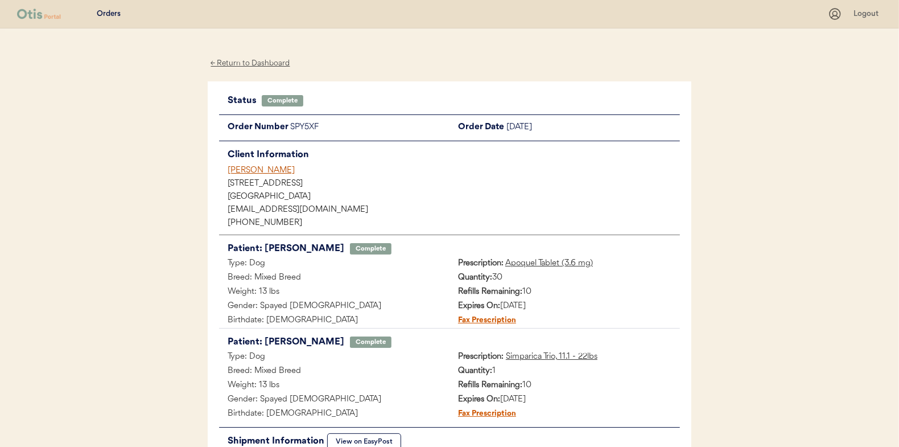
click at [229, 61] on div "← Return to Dashboard" at bounding box center [250, 63] width 85 height 13
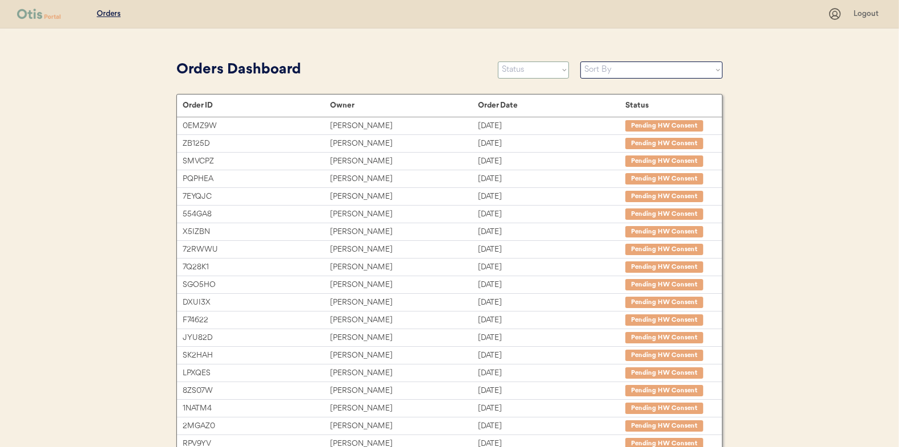
click at [523, 75] on select "Status On Hold New In Progress Complete Pending HW Consent Canceled" at bounding box center [533, 69] width 71 height 17
select select ""in_progress""
click at [498, 61] on select "Status On Hold New In Progress Complete Pending HW Consent Canceled" at bounding box center [533, 69] width 71 height 17
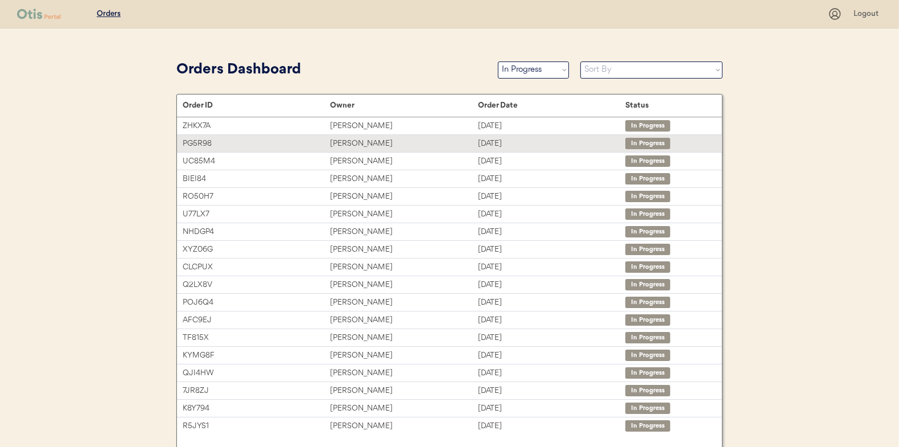
click at [371, 142] on div "[PERSON_NAME]" at bounding box center [403, 143] width 147 height 13
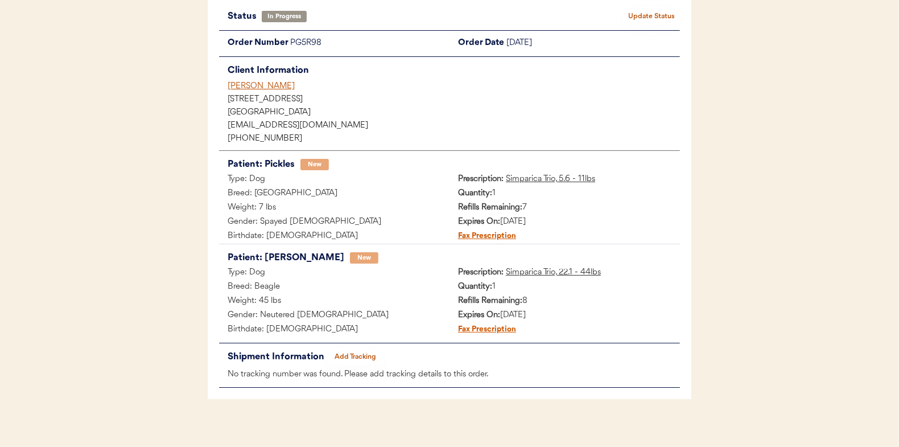
scroll to position [93, 0]
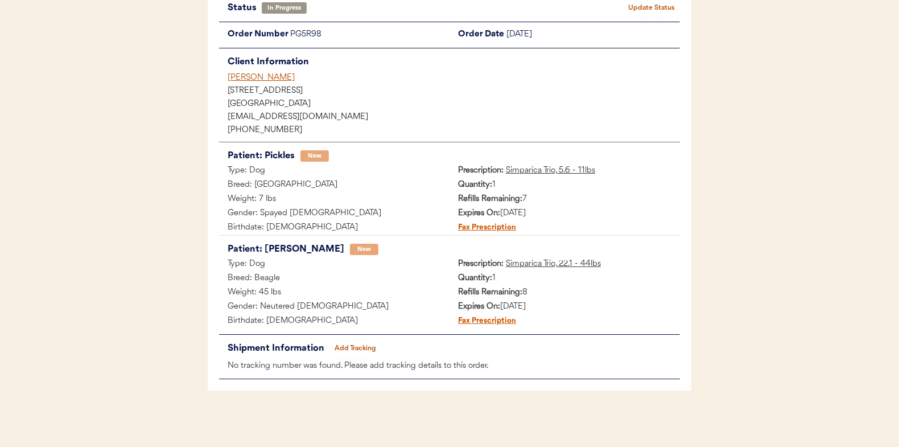
click at [355, 344] on button "Add Tracking" at bounding box center [355, 348] width 57 height 16
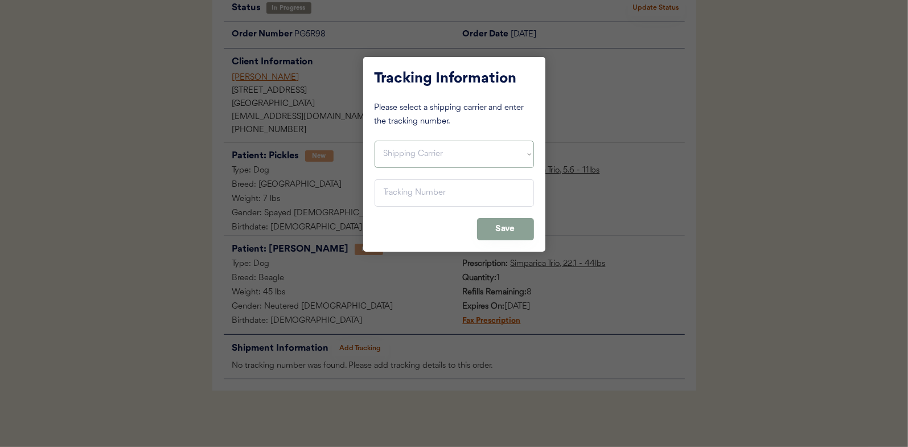
click at [402, 145] on select "Shipping Carrier FedEx FedEx Ground Economy UPS USPS" at bounding box center [454, 154] width 159 height 27
select select ""usps""
click at [375, 141] on select "Shipping Carrier FedEx FedEx Ground Economy UPS USPS" at bounding box center [454, 154] width 159 height 27
click at [394, 196] on input "input" at bounding box center [454, 192] width 159 height 27
paste input "9400150105798035220078"
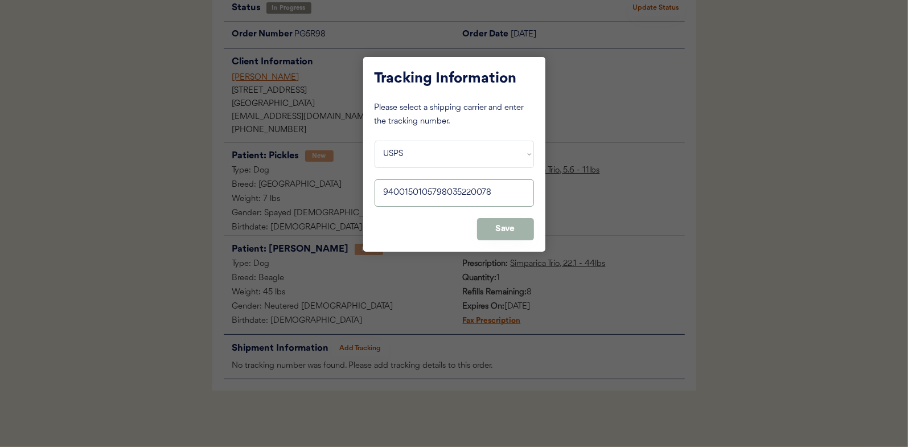
type input "9400150105798035220078"
click at [500, 227] on button "Save" at bounding box center [505, 229] width 57 height 22
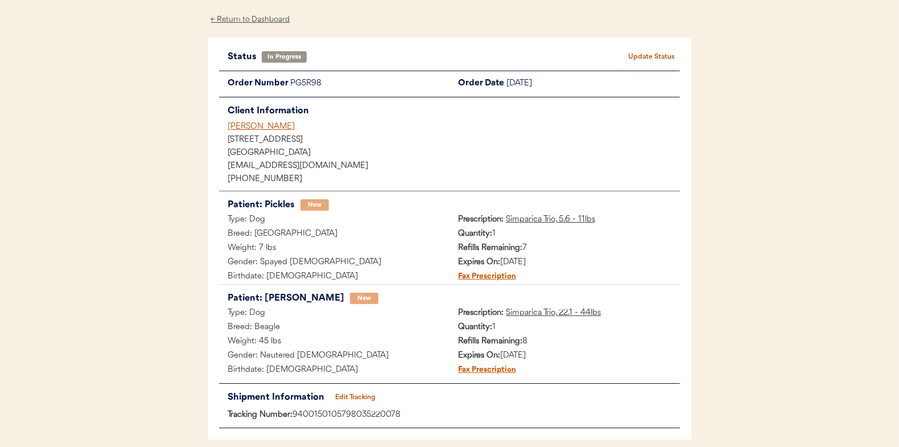
scroll to position [0, 0]
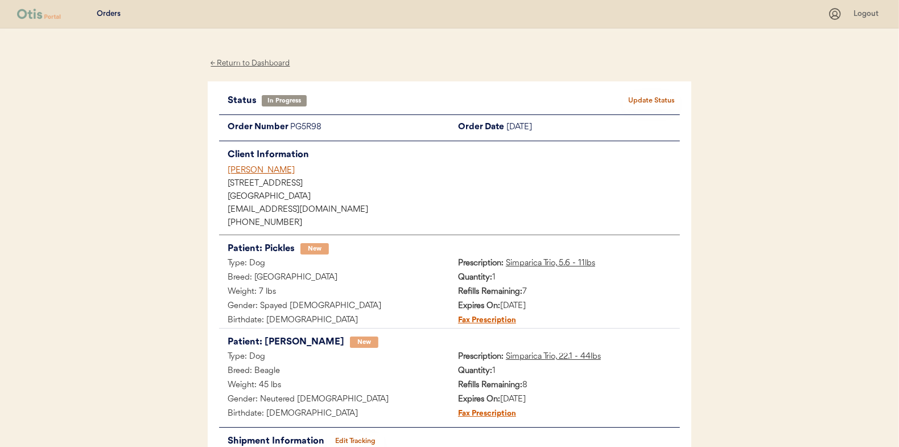
click at [652, 93] on button "Update Status" at bounding box center [651, 101] width 57 height 16
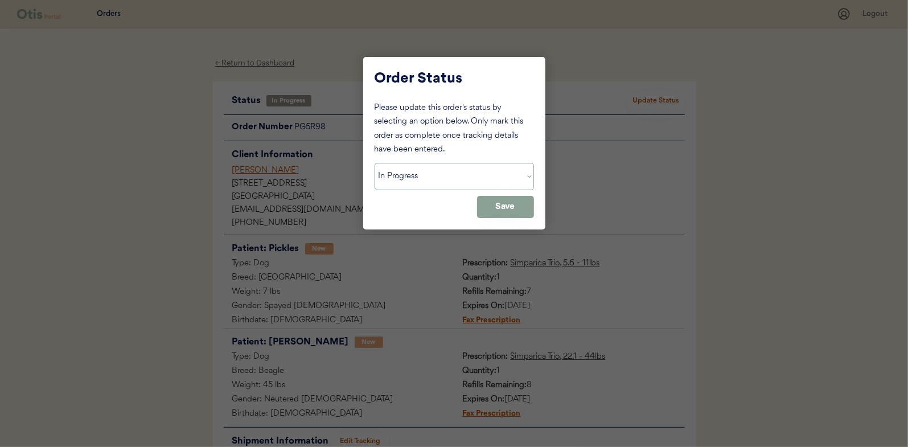
click at [413, 173] on select "Status On Hold New In Progress Complete Pending HW Consent Canceled" at bounding box center [454, 176] width 159 height 27
select select ""complete""
click at [375, 163] on select "Status On Hold New In Progress Complete Pending HW Consent Canceled" at bounding box center [454, 176] width 159 height 27
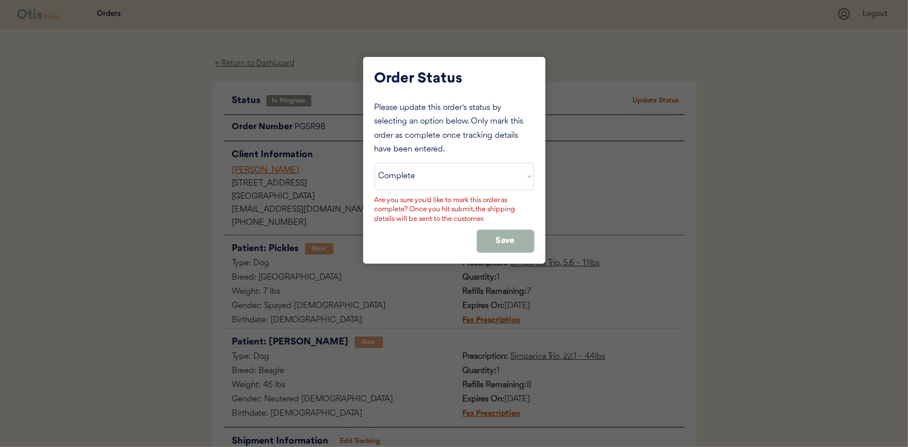
click at [504, 233] on button "Save" at bounding box center [505, 241] width 57 height 22
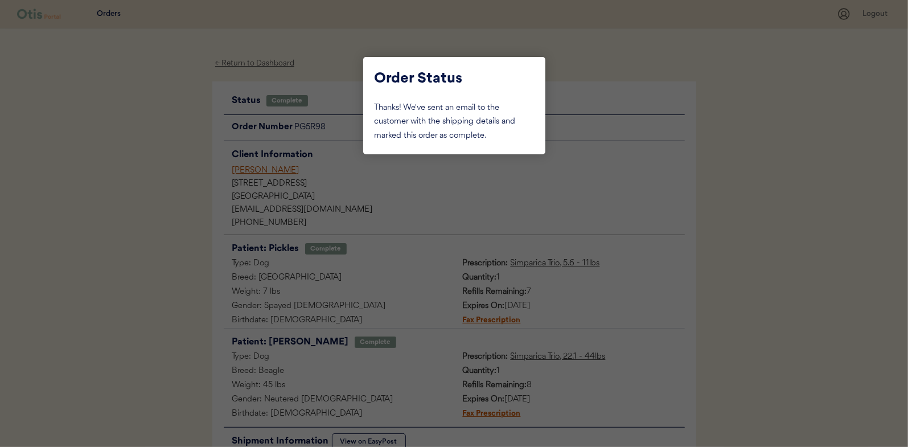
click at [163, 167] on div at bounding box center [454, 223] width 908 height 447
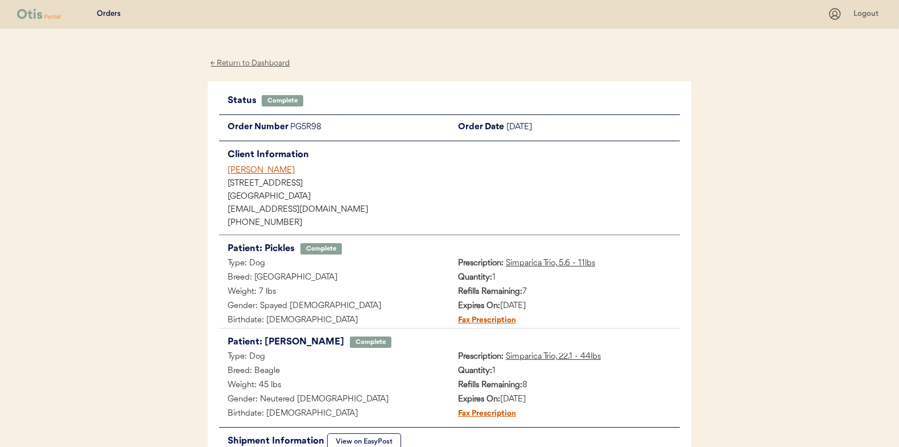
click at [238, 64] on div "← Return to Dashboard" at bounding box center [250, 63] width 85 height 13
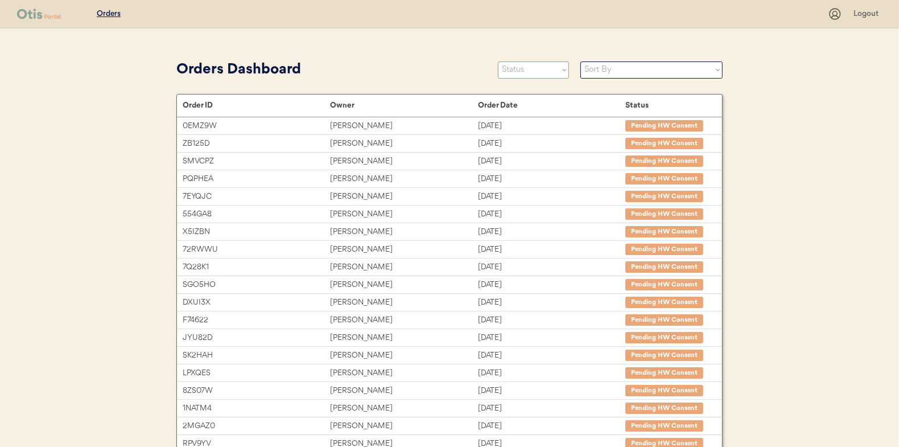
click at [538, 67] on select "Status On Hold New In Progress Complete Pending HW Consent Canceled" at bounding box center [533, 69] width 71 height 17
select select ""in_progress""
click at [498, 61] on select "Status On Hold New In Progress Complete Pending HW Consent Canceled" at bounding box center [533, 69] width 71 height 17
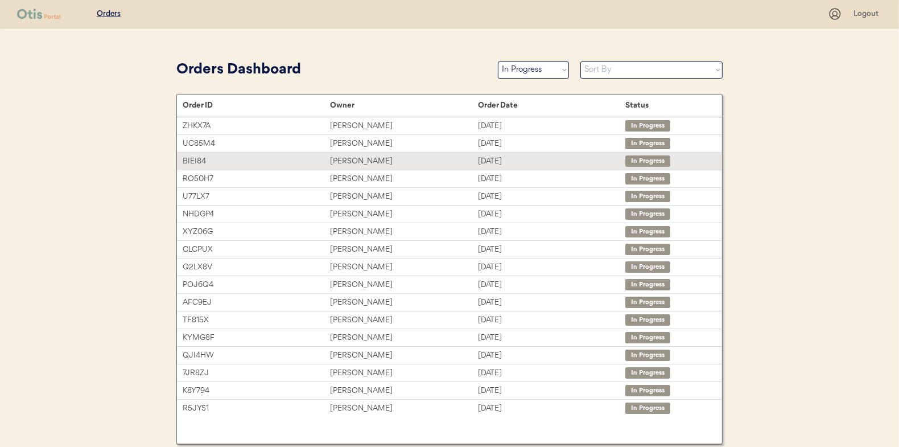
click at [357, 158] on div "[PERSON_NAME]" at bounding box center [403, 161] width 147 height 13
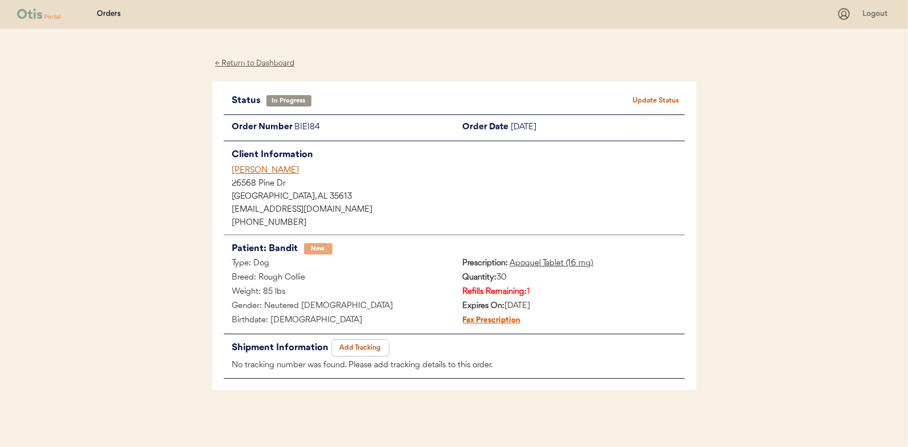
click at [372, 346] on button "Add Tracking" at bounding box center [360, 348] width 57 height 16
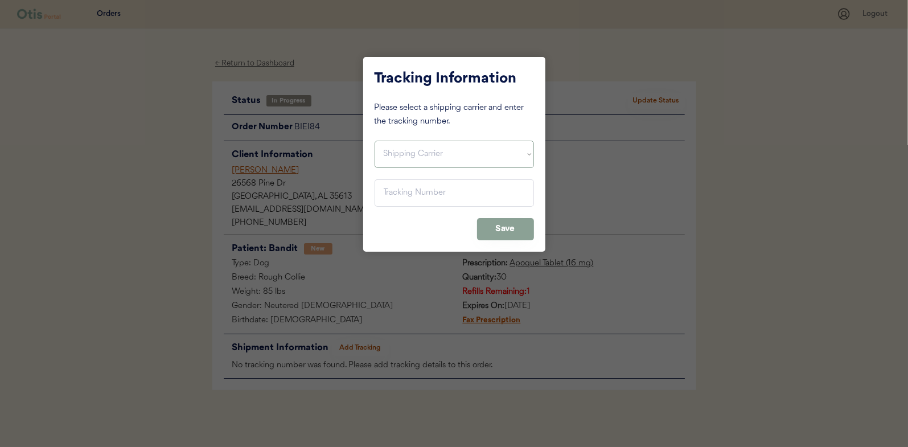
click at [411, 147] on select "Shipping Carrier FedEx FedEx Ground Economy UPS USPS" at bounding box center [454, 154] width 159 height 27
select select ""usps""
click at [375, 141] on select "Shipping Carrier FedEx FedEx Ground Economy UPS USPS" at bounding box center [454, 154] width 159 height 27
click at [384, 188] on input "input" at bounding box center [454, 192] width 159 height 27
paste input "9400150105800035161623"
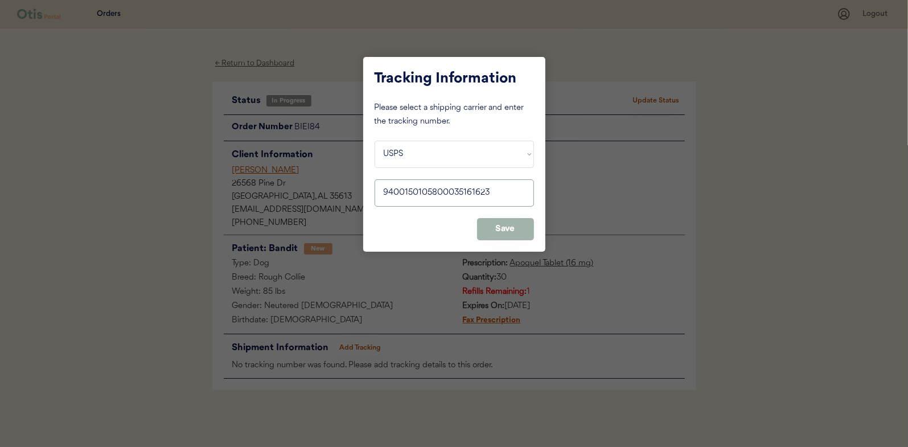
type input "9400150105800035161623"
click at [509, 229] on button "Save" at bounding box center [505, 229] width 57 height 22
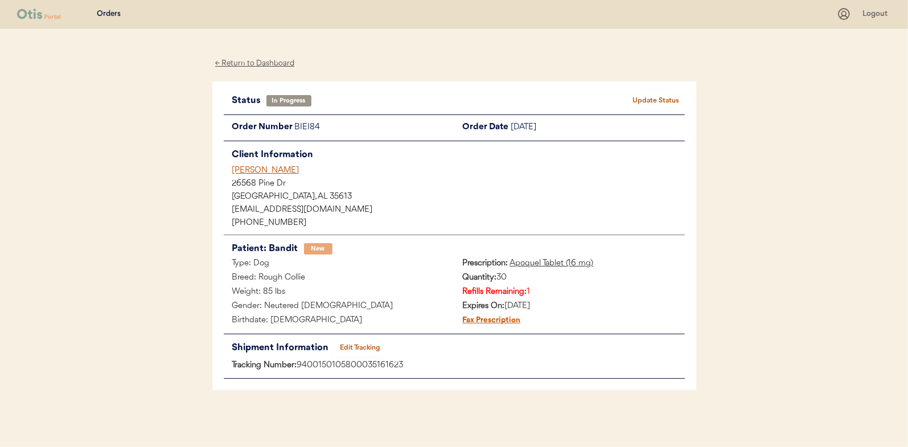
click at [666, 96] on button "Update Status" at bounding box center [656, 101] width 57 height 16
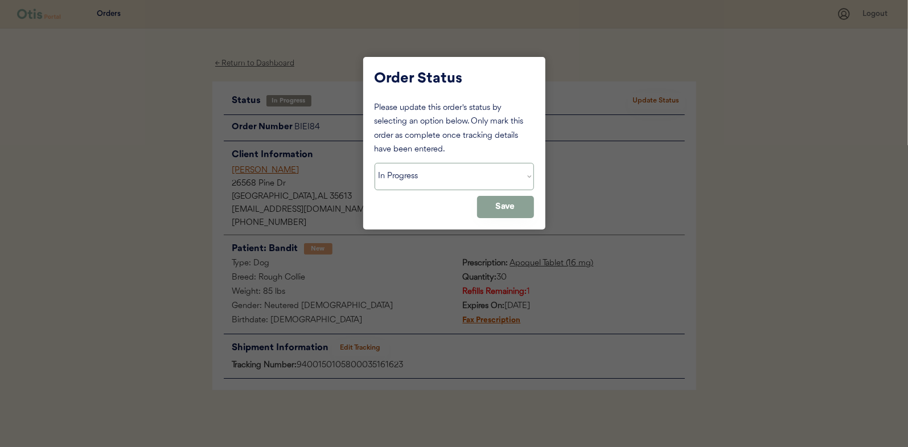
click at [423, 176] on select "Status On Hold New In Progress Complete Pending HW Consent Canceled" at bounding box center [454, 176] width 159 height 27
select select ""complete""
click at [375, 163] on select "Status On Hold New In Progress Complete Pending HW Consent Canceled" at bounding box center [454, 176] width 159 height 27
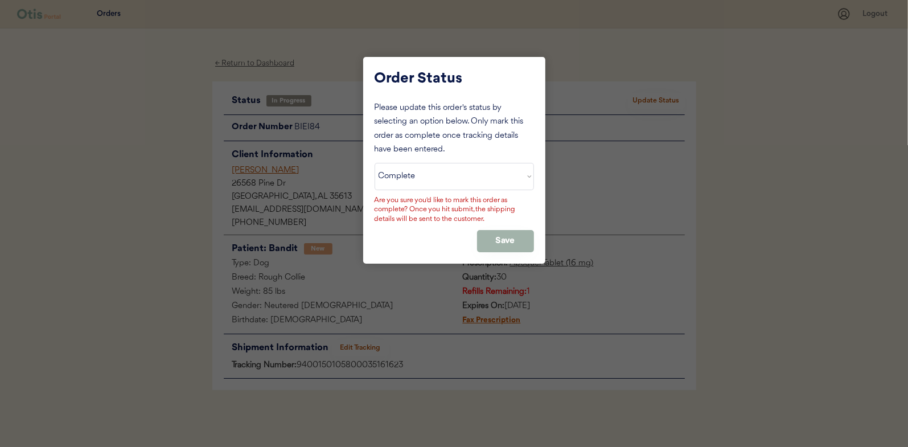
click at [512, 234] on button "Save" at bounding box center [505, 241] width 57 height 22
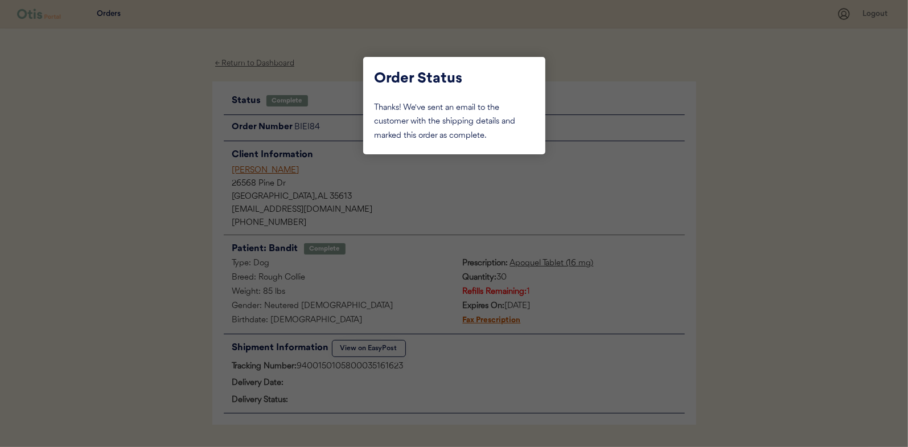
click at [144, 131] on div at bounding box center [454, 223] width 908 height 447
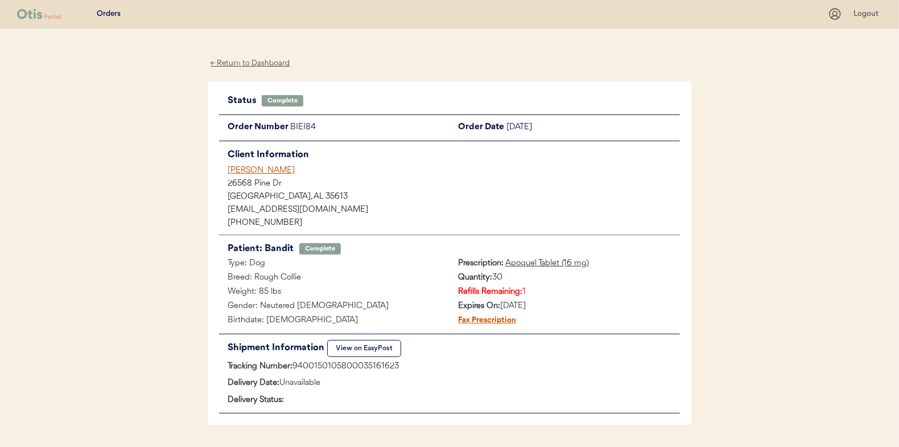
click at [233, 64] on div "← Return to Dashboard" at bounding box center [250, 63] width 85 height 13
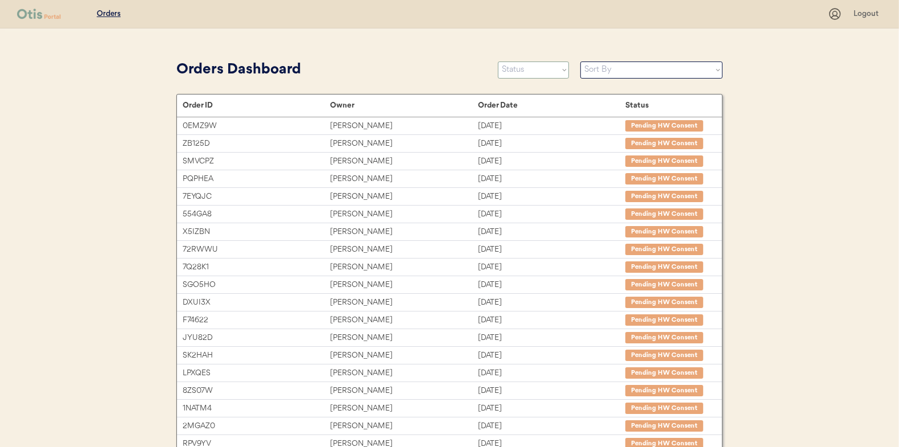
click at [532, 73] on select "Status On Hold New In Progress Complete Pending HW Consent Canceled" at bounding box center [533, 69] width 71 height 17
select select ""in_progress""
click at [498, 61] on select "Status On Hold New In Progress Complete Pending HW Consent Canceled" at bounding box center [533, 69] width 71 height 17
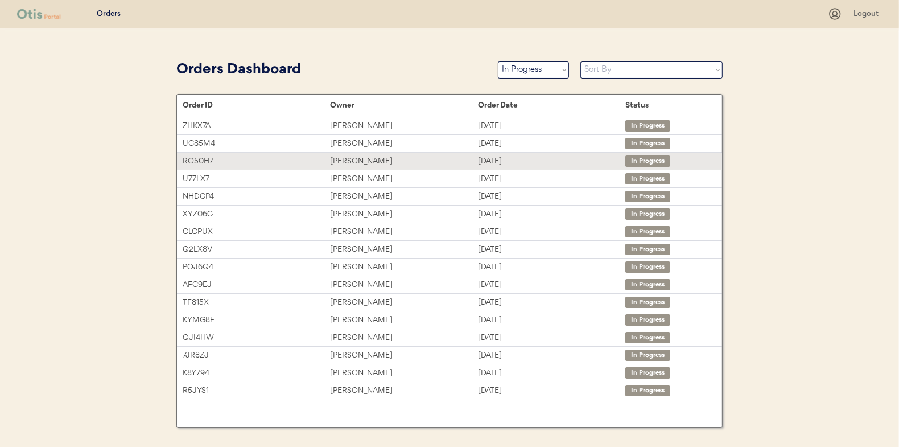
click at [349, 158] on div "Daron Davis" at bounding box center [403, 161] width 147 height 13
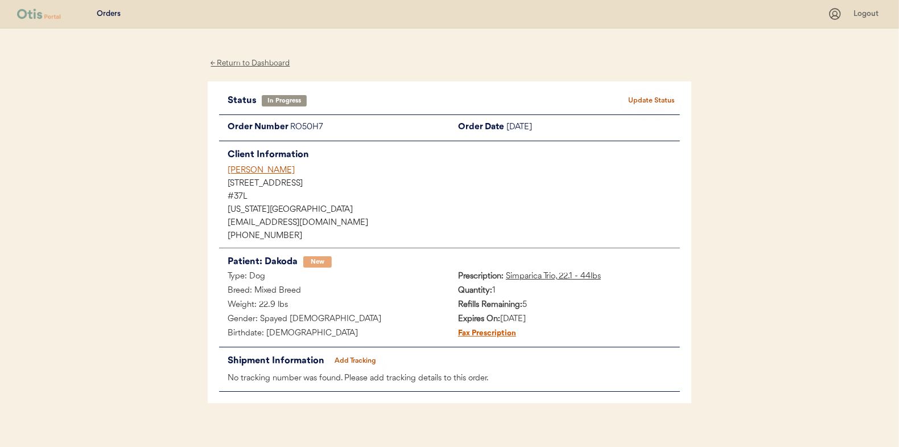
click at [357, 358] on button "Add Tracking" at bounding box center [355, 361] width 57 height 16
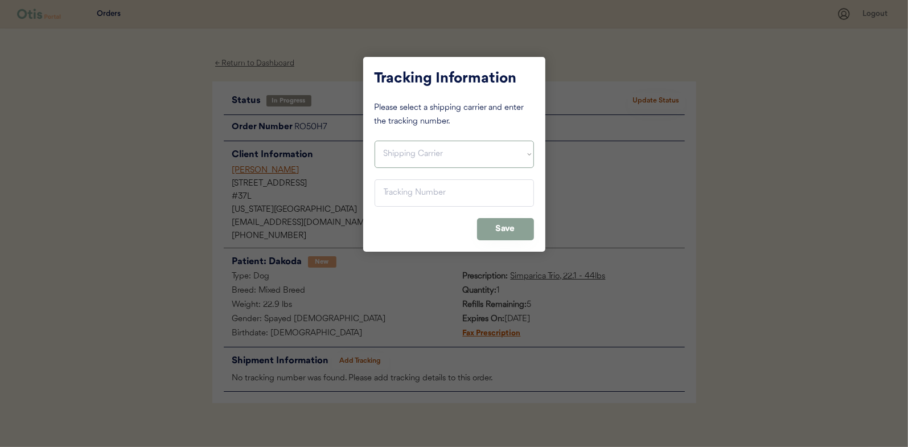
click at [404, 156] on select "Shipping Carrier FedEx FedEx Ground Economy UPS USPS" at bounding box center [454, 154] width 159 height 27
select select ""usps""
click at [375, 141] on select "Shipping Carrier FedEx FedEx Ground Economy UPS USPS" at bounding box center [454, 154] width 159 height 27
click at [394, 184] on input "input" at bounding box center [454, 192] width 159 height 27
paste input "9400150105798035229118"
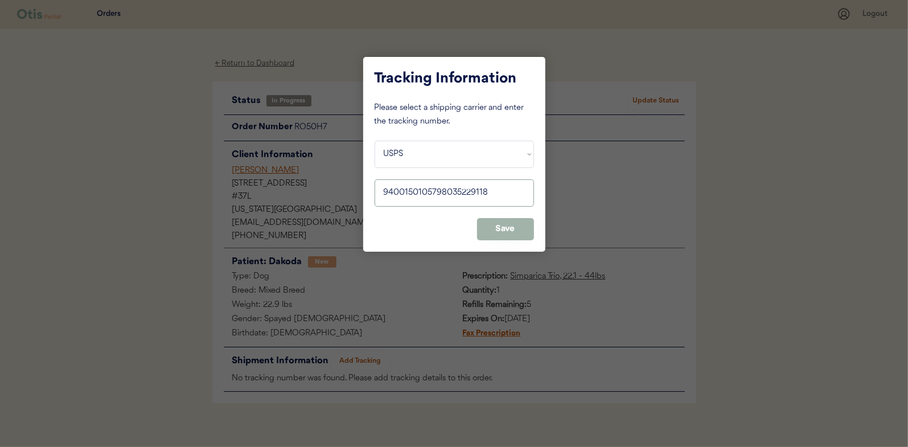
type input "9400150105798035229118"
click at [507, 221] on button "Save" at bounding box center [505, 229] width 57 height 22
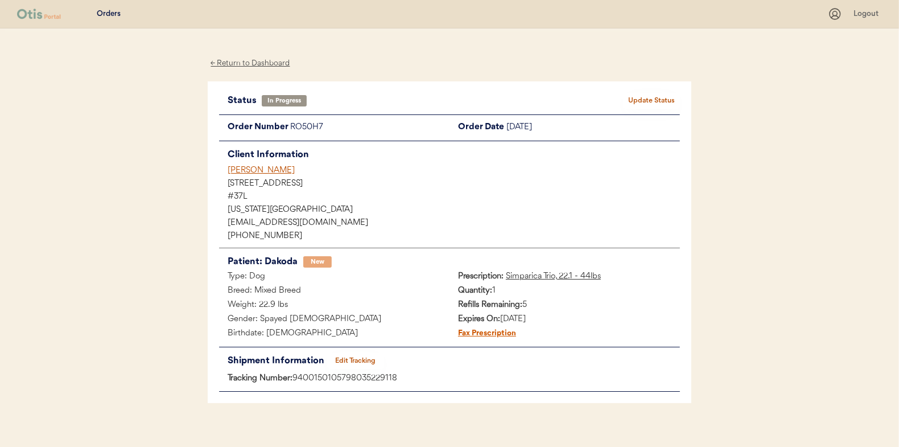
click at [658, 98] on button "Update Status" at bounding box center [651, 101] width 57 height 16
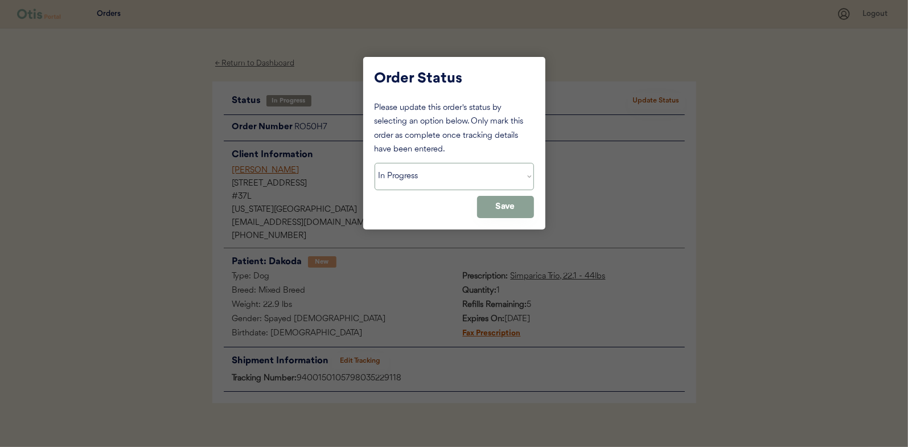
click at [439, 179] on select "Status On Hold New In Progress Complete Pending HW Consent Canceled" at bounding box center [454, 176] width 159 height 27
select select ""complete""
click at [375, 163] on select "Status On Hold New In Progress Complete Pending HW Consent Canceled" at bounding box center [454, 176] width 159 height 27
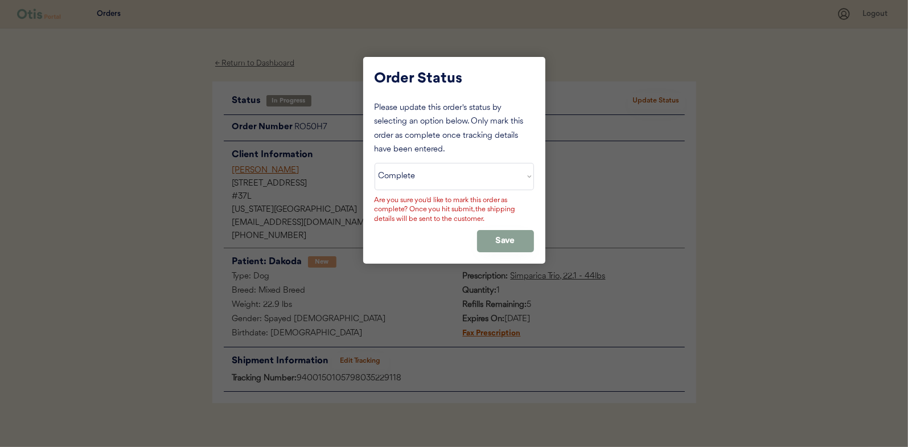
click at [510, 227] on div "Please update this order's status by selecting an option below. Only mark this …" at bounding box center [454, 176] width 159 height 151
click at [501, 232] on button "Save" at bounding box center [505, 241] width 57 height 22
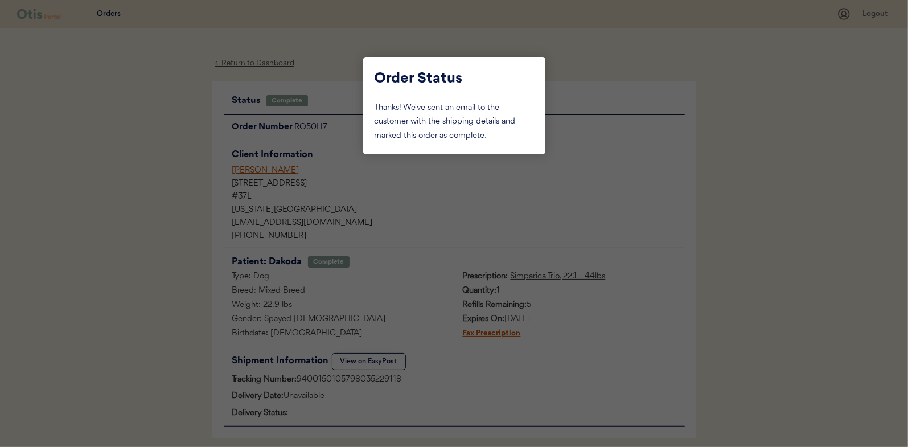
click at [135, 133] on div at bounding box center [454, 223] width 908 height 447
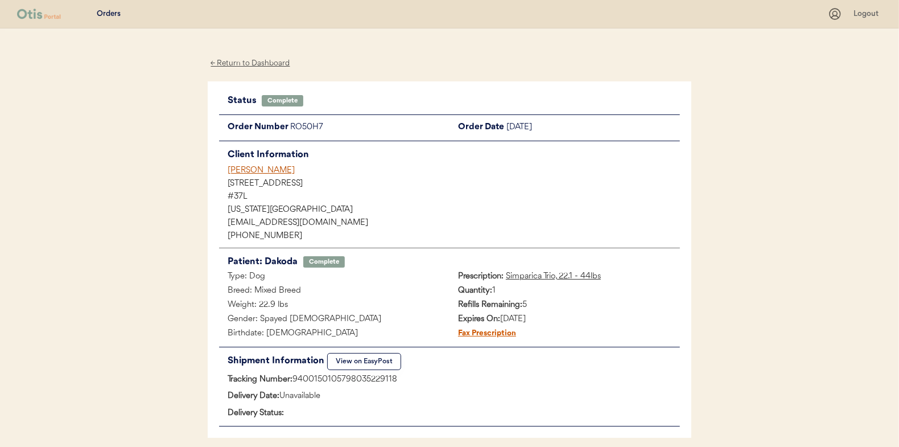
click at [253, 65] on div "← Return to Dashboard" at bounding box center [250, 63] width 85 height 13
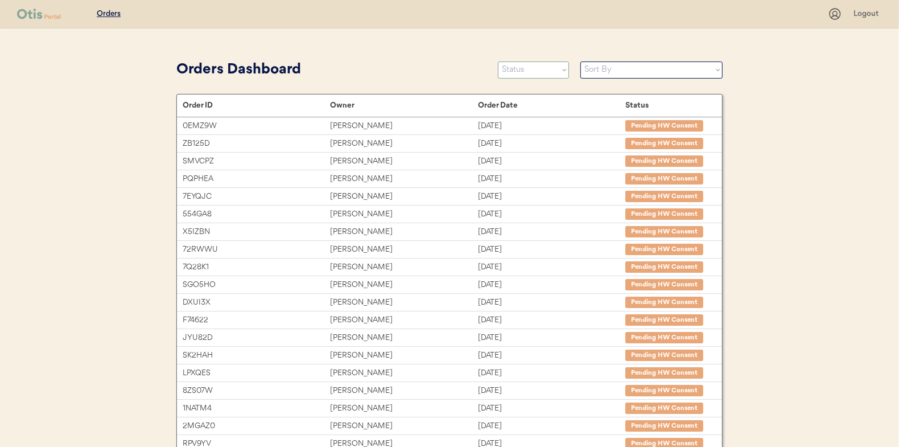
click at [539, 68] on select "Status On Hold New In Progress Complete Pending HW Consent Canceled" at bounding box center [533, 69] width 71 height 17
select select ""in_progress""
click at [498, 61] on select "Status On Hold New In Progress Complete Pending HW Consent Canceled" at bounding box center [533, 69] width 71 height 17
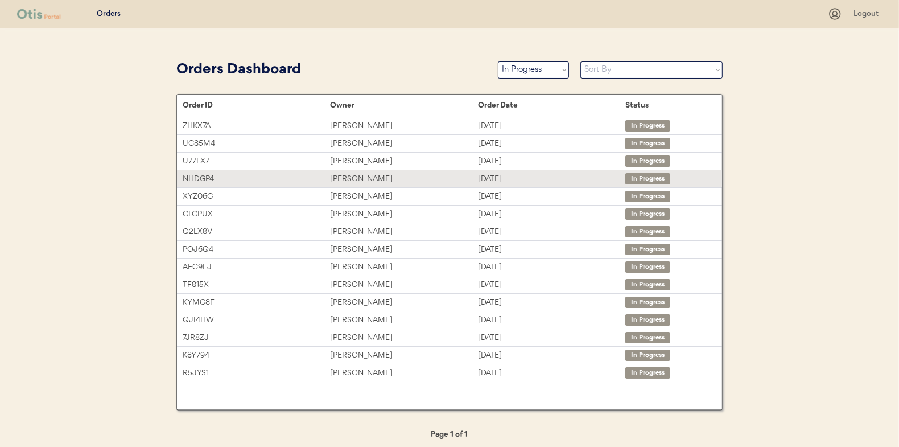
click at [348, 178] on div "[PERSON_NAME]" at bounding box center [403, 178] width 147 height 13
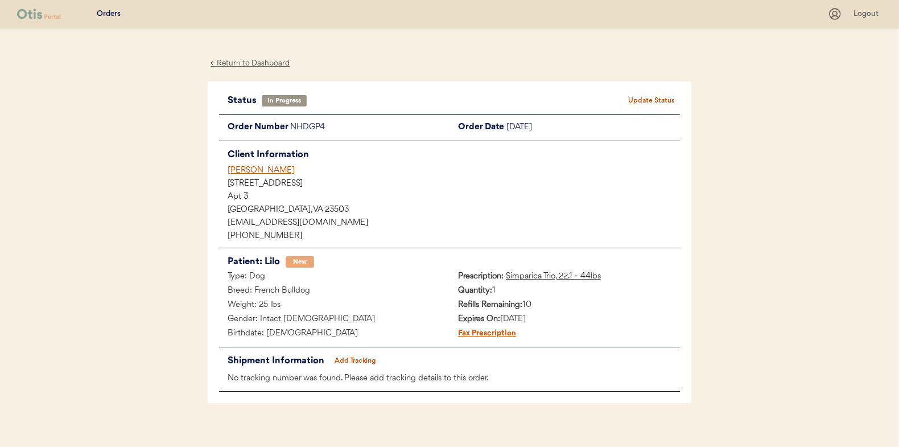
click at [367, 360] on button "Add Tracking" at bounding box center [355, 361] width 57 height 16
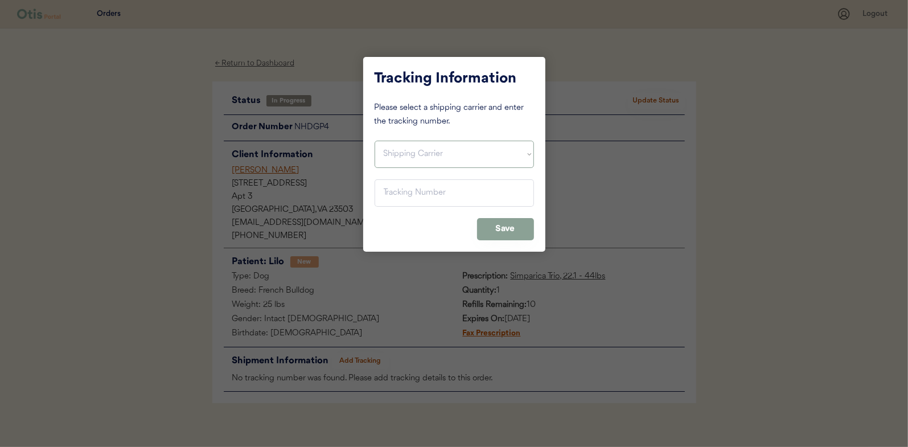
click at [412, 153] on select "Shipping Carrier FedEx FedEx Ground Economy UPS USPS" at bounding box center [454, 154] width 159 height 27
select select ""usps""
click at [375, 141] on select "Shipping Carrier FedEx FedEx Ground Economy UPS USPS" at bounding box center [454, 154] width 159 height 27
click at [386, 191] on input "input" at bounding box center [454, 192] width 159 height 27
paste input "9400150105800035164112"
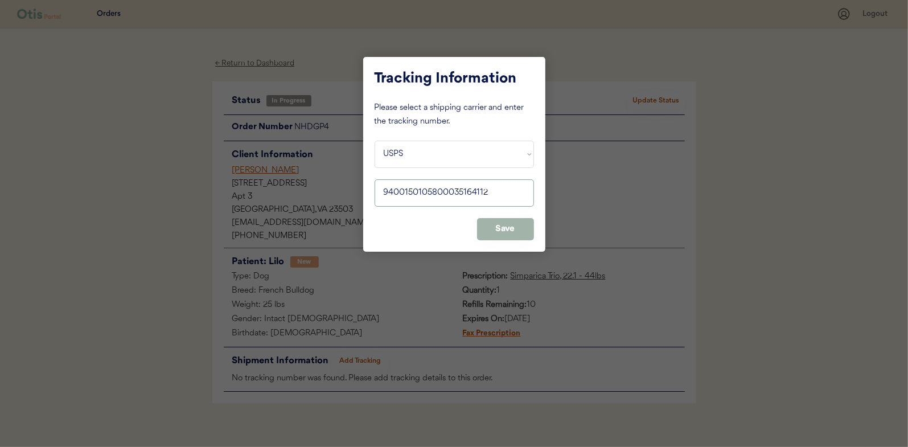
type input "9400150105800035164112"
click at [512, 222] on button "Save" at bounding box center [505, 229] width 57 height 22
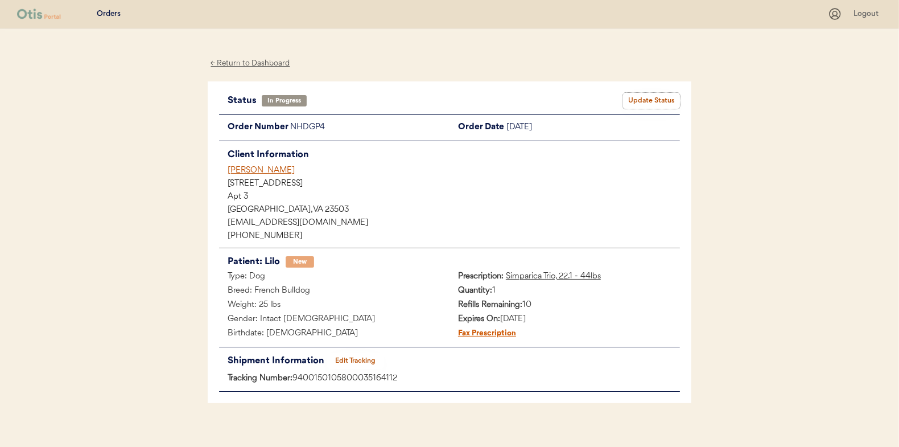
click at [653, 98] on button "Update Status" at bounding box center [651, 101] width 57 height 16
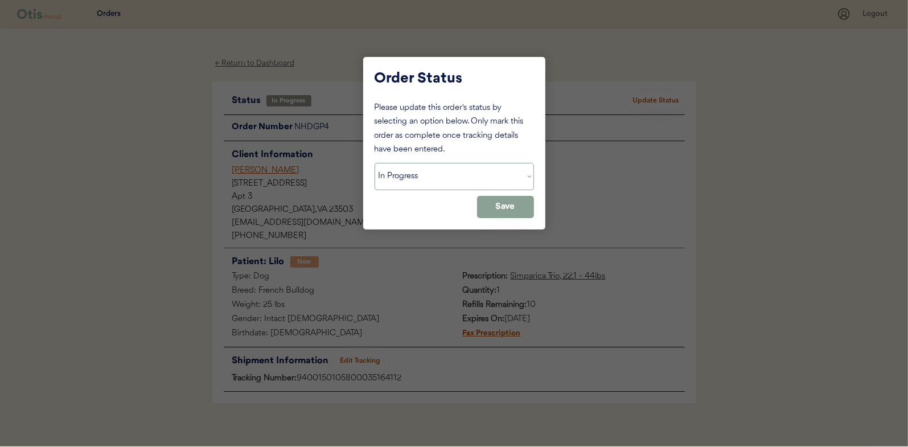
click at [441, 173] on select "Status On Hold New In Progress Complete Pending HW Consent Canceled" at bounding box center [454, 176] width 159 height 27
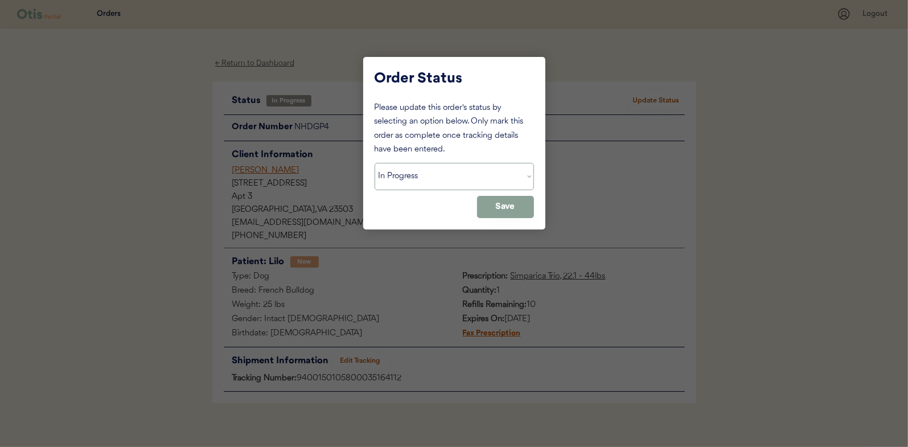
select select ""complete""
click at [375, 163] on select "Status On Hold New In Progress Complete Pending HW Consent Canceled" at bounding box center [454, 176] width 159 height 27
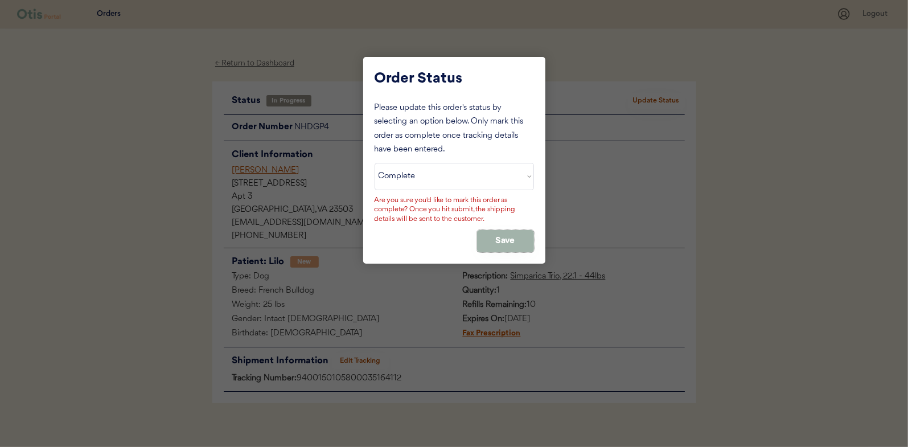
click at [500, 244] on button "Save" at bounding box center [505, 241] width 57 height 22
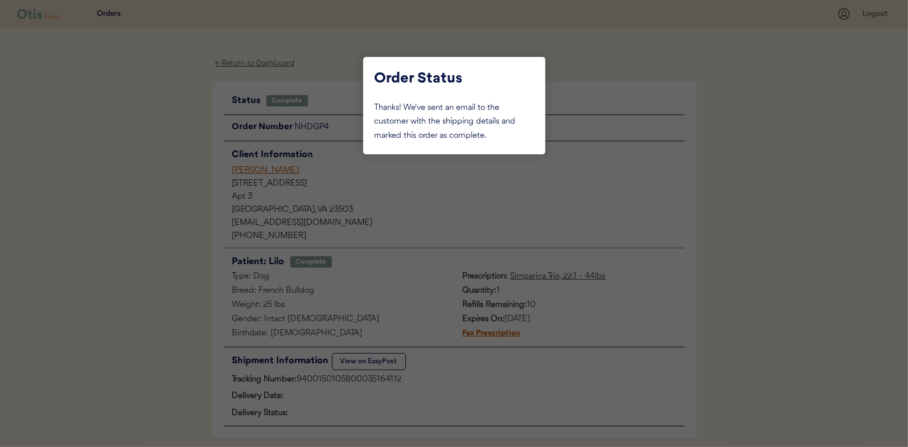
drag, startPoint x: 145, startPoint y: 107, endPoint x: 179, endPoint y: 92, distance: 38.0
click at [147, 106] on div at bounding box center [454, 223] width 908 height 447
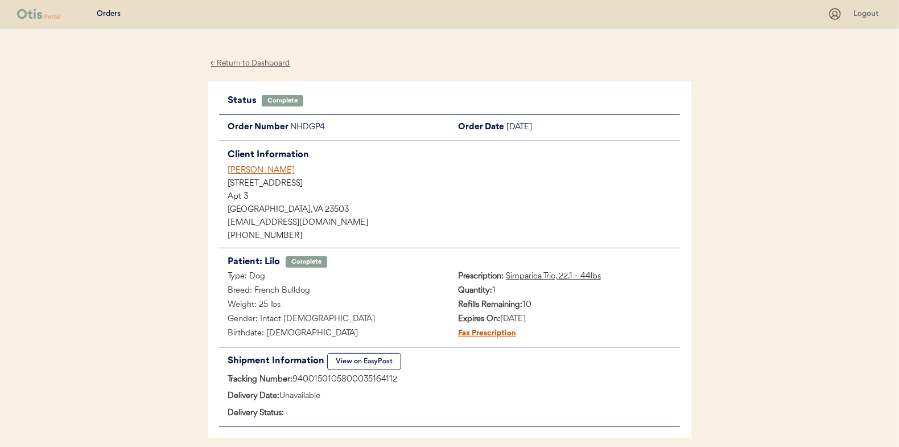
click at [231, 63] on div "← Return to Dashboard" at bounding box center [250, 63] width 85 height 13
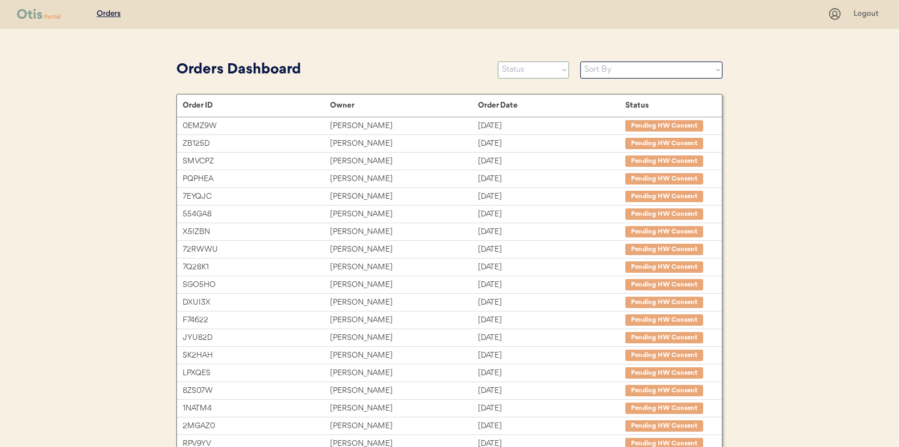
click at [533, 69] on select "Status On Hold New In Progress Complete Pending HW Consent Canceled" at bounding box center [533, 69] width 71 height 17
select select ""in_progress""
click at [498, 61] on select "Status On Hold New In Progress Complete Pending HW Consent Canceled" at bounding box center [533, 69] width 71 height 17
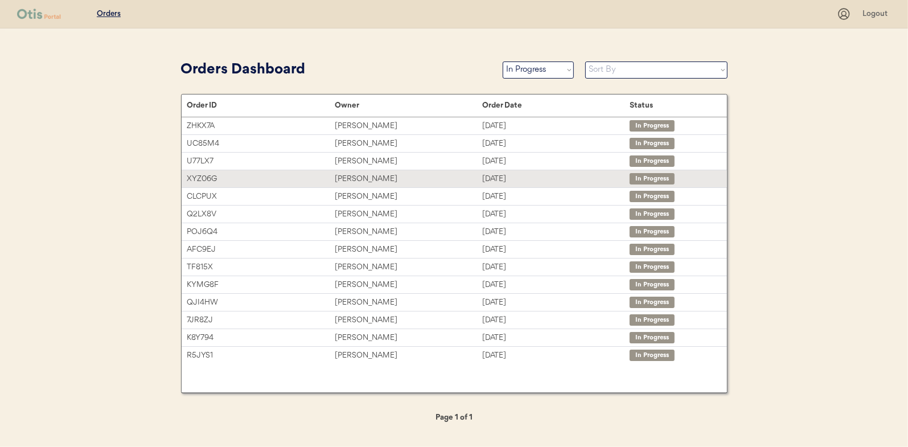
click at [357, 176] on div "[PERSON_NAME]" at bounding box center [408, 178] width 147 height 13
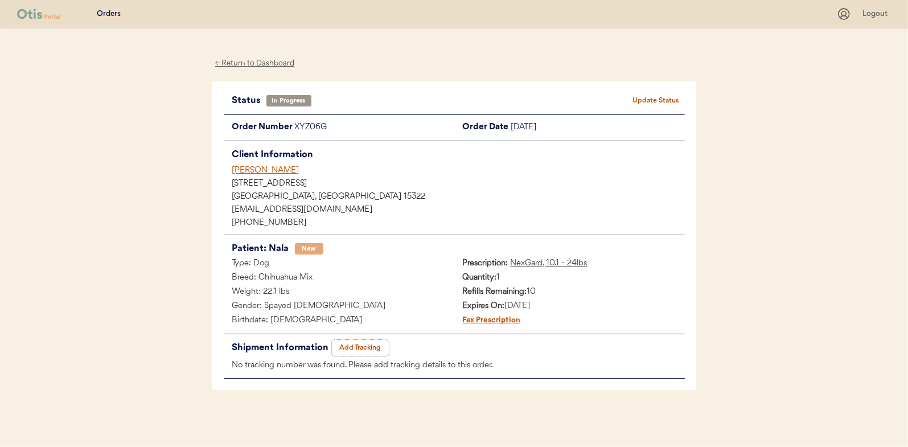
click at [363, 343] on button "Add Tracking" at bounding box center [360, 348] width 57 height 16
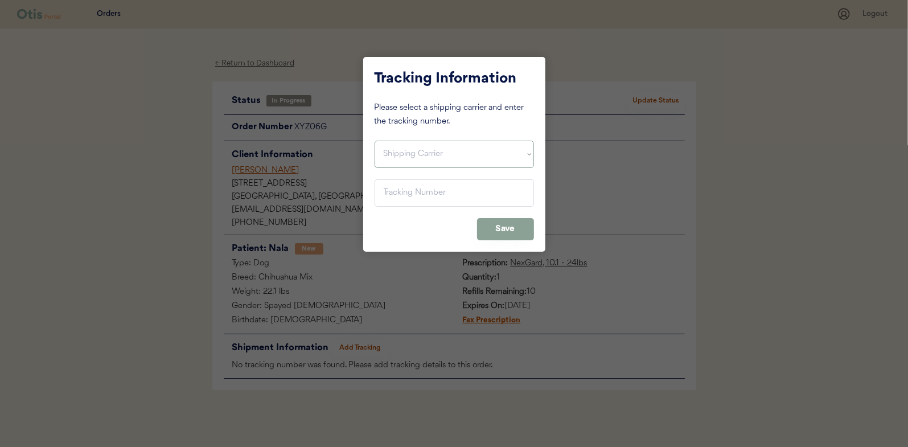
click at [413, 149] on select "Shipping Carrier FedEx FedEx Ground Economy UPS USPS" at bounding box center [454, 154] width 159 height 27
select select ""usps""
click at [375, 141] on select "Shipping Carrier FedEx FedEx Ground Economy UPS USPS" at bounding box center [454, 154] width 159 height 27
click at [395, 194] on input "input" at bounding box center [454, 192] width 159 height 27
paste input "9400150105799035204693"
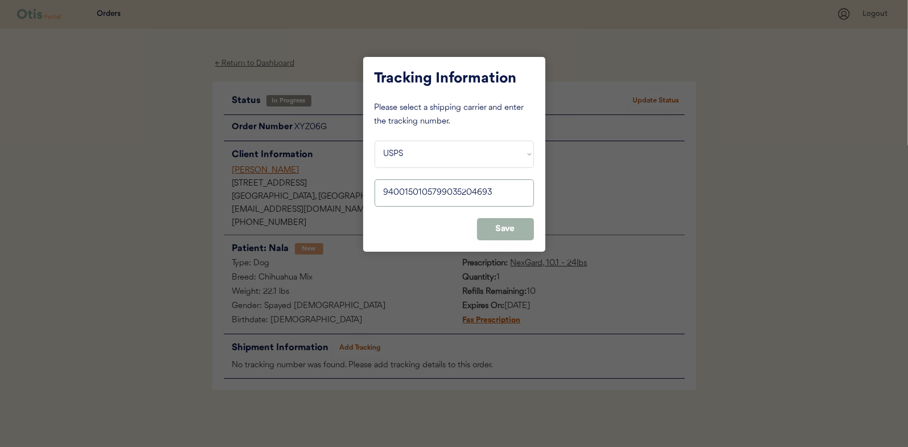
type input "9400150105799035204693"
click at [501, 225] on button "Save" at bounding box center [505, 229] width 57 height 22
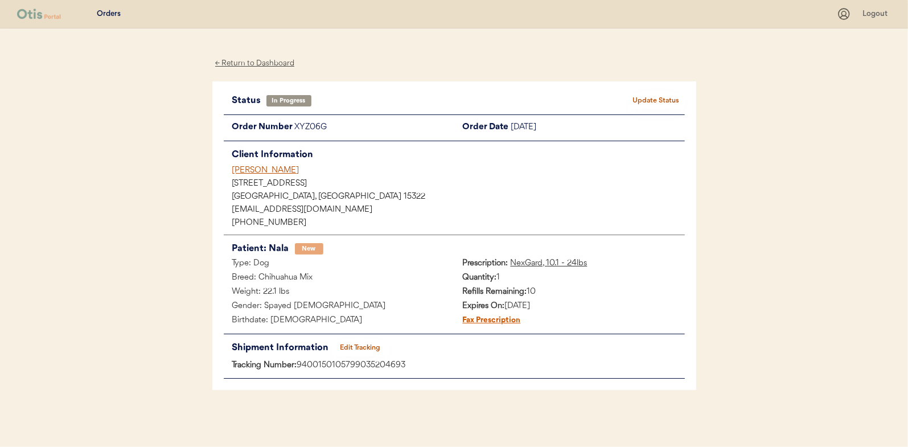
click at [669, 96] on button "Update Status" at bounding box center [656, 101] width 57 height 16
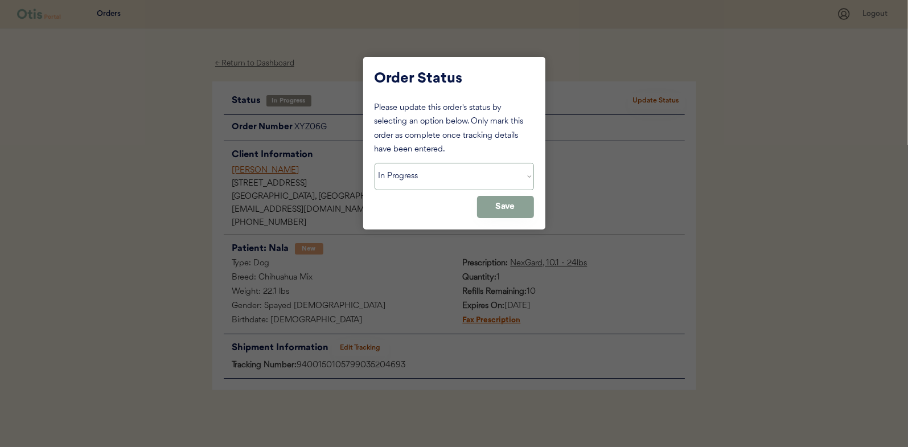
click at [446, 180] on select "Status On Hold New In Progress Complete Pending HW Consent Canceled" at bounding box center [454, 176] width 159 height 27
select select ""complete""
click at [375, 163] on select "Status On Hold New In Progress Complete Pending HW Consent Canceled" at bounding box center [454, 176] width 159 height 27
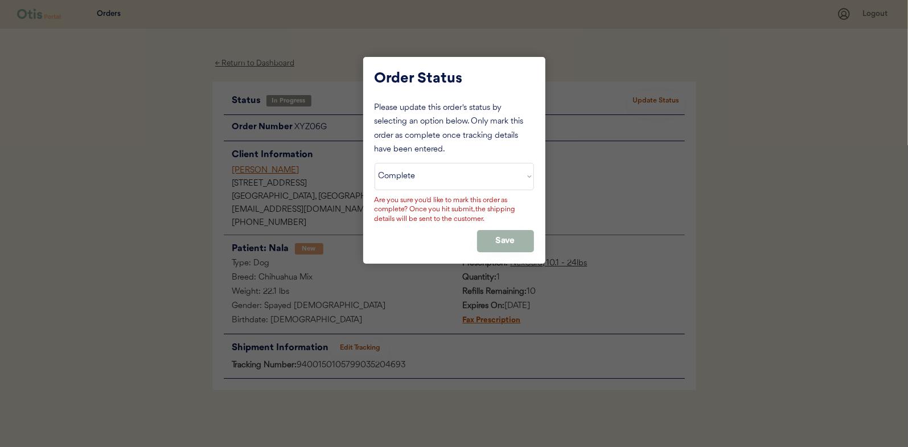
click at [513, 237] on button "Save" at bounding box center [505, 241] width 57 height 22
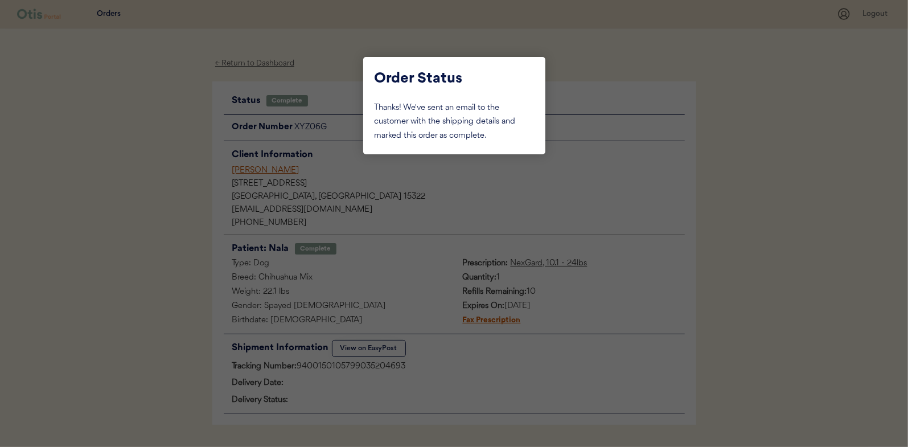
drag, startPoint x: 155, startPoint y: 131, endPoint x: 233, endPoint y: 64, distance: 103.7
click at [155, 131] on div at bounding box center [454, 223] width 908 height 447
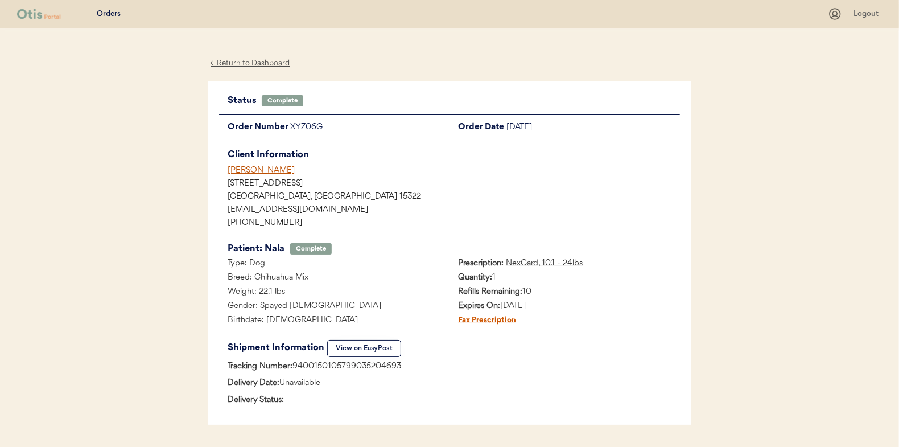
click at [235, 64] on div "← Return to Dashboard" at bounding box center [250, 63] width 85 height 13
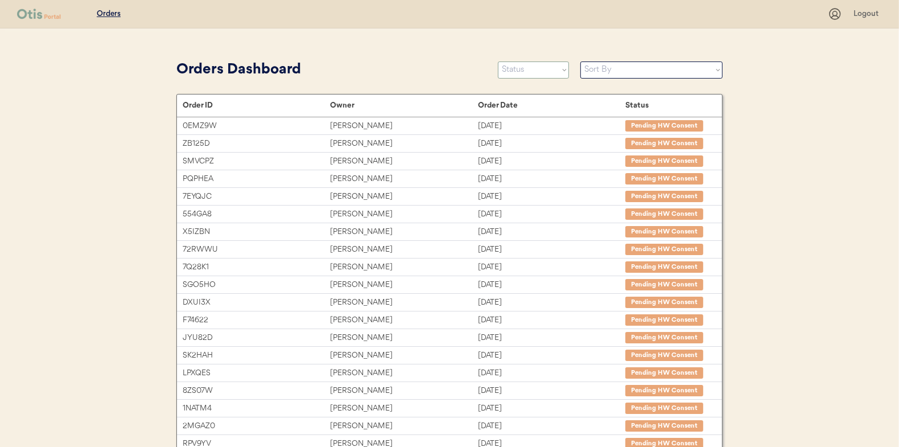
drag, startPoint x: 519, startPoint y: 62, endPoint x: 519, endPoint y: 68, distance: 6.3
click at [519, 62] on select "Status On Hold New In Progress Complete Pending HW Consent Canceled" at bounding box center [533, 69] width 71 height 17
select select ""in_progress""
click at [498, 61] on select "Status On Hold New In Progress Complete Pending HW Consent Canceled" at bounding box center [533, 69] width 71 height 17
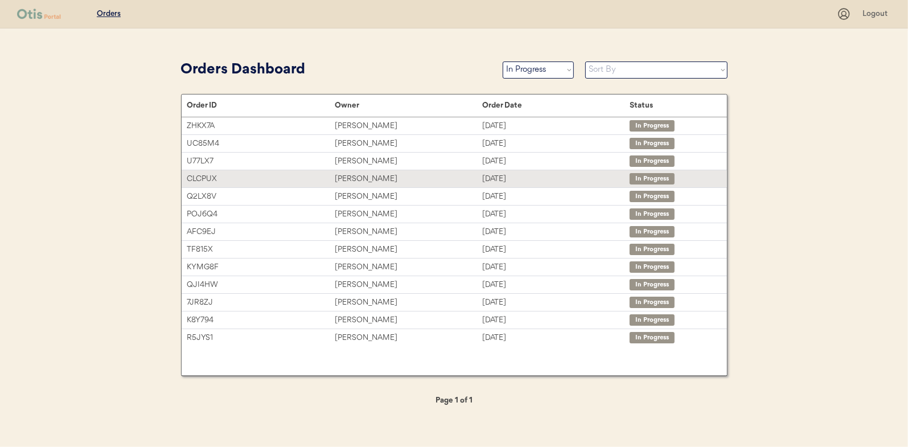
click at [335, 178] on div "Sid Salvi" at bounding box center [408, 178] width 147 height 13
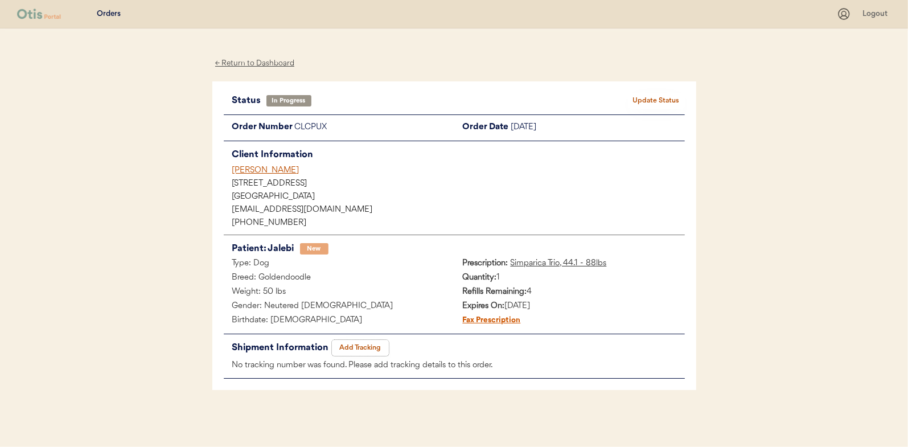
click at [348, 340] on button "Add Tracking" at bounding box center [360, 348] width 57 height 16
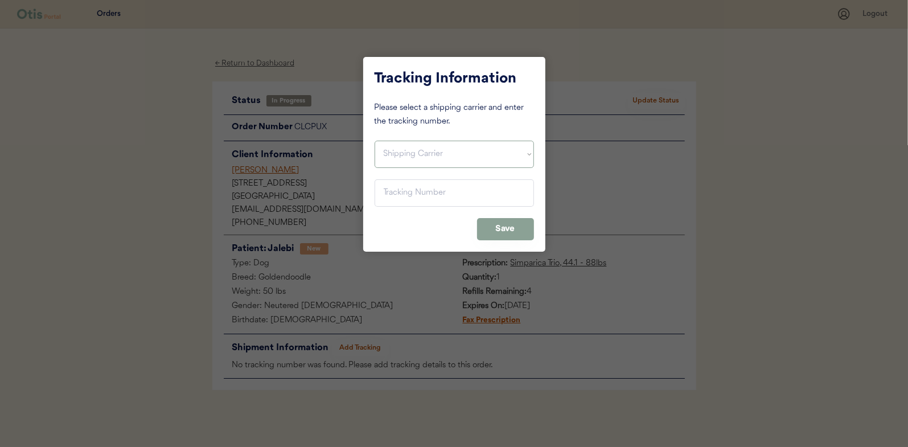
click at [404, 158] on select "Shipping Carrier FedEx FedEx Ground Economy UPS USPS" at bounding box center [454, 154] width 159 height 27
select select ""usps""
click at [375, 141] on select "Shipping Carrier FedEx FedEx Ground Economy UPS USPS" at bounding box center [454, 154] width 159 height 27
click at [401, 190] on input "input" at bounding box center [454, 192] width 159 height 27
paste input "9400150105496036879720"
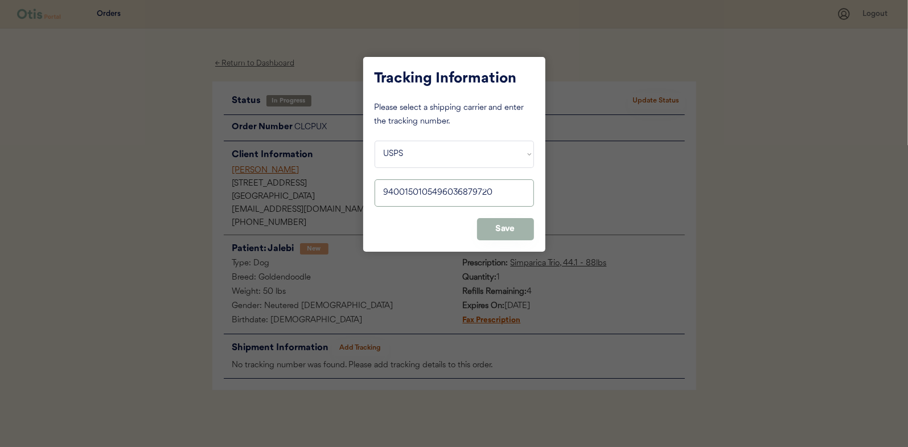
type input "9400150105496036879720"
click at [504, 221] on button "Save" at bounding box center [505, 229] width 57 height 22
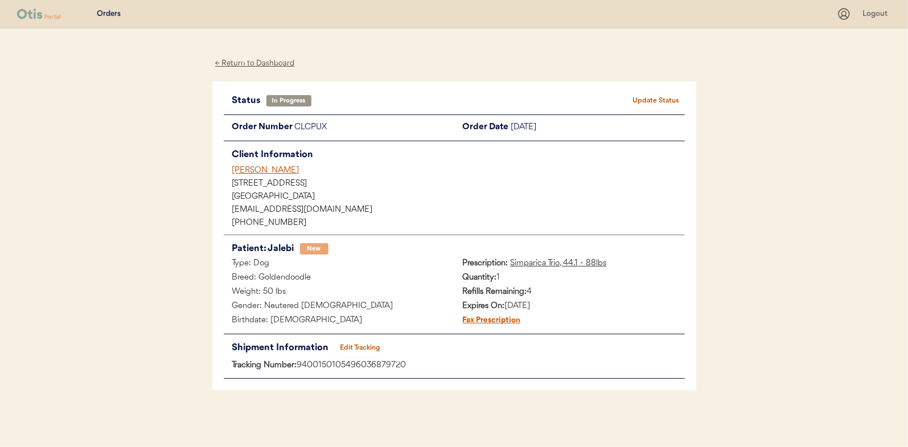
click at [659, 96] on button "Update Status" at bounding box center [656, 101] width 57 height 16
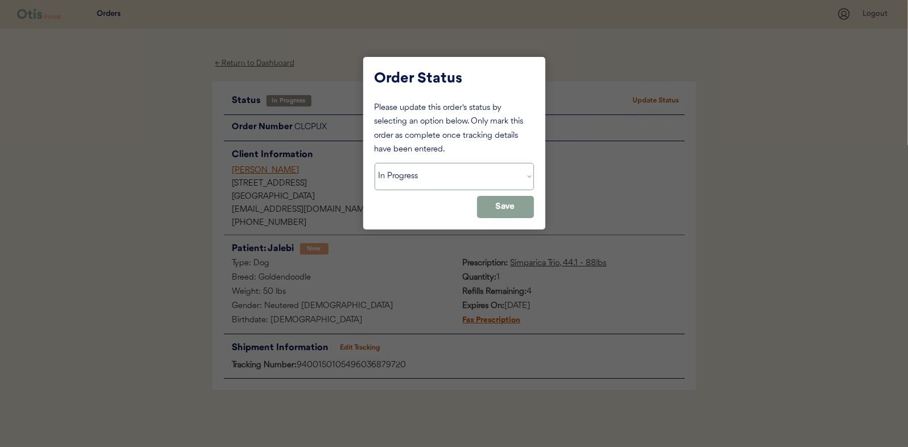
click at [409, 182] on select "Status On Hold New In Progress Complete Pending HW Consent Canceled" at bounding box center [454, 176] width 159 height 27
select select ""complete""
click at [375, 163] on select "Status On Hold New In Progress Complete Pending HW Consent Canceled" at bounding box center [454, 176] width 159 height 27
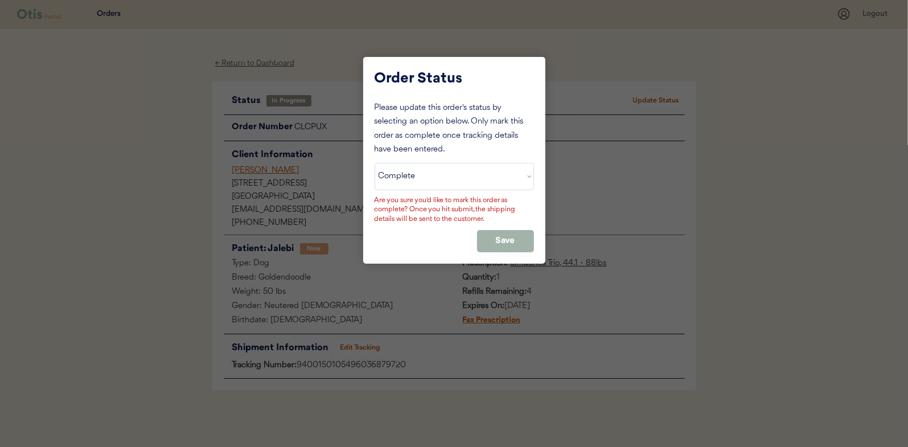
click at [506, 242] on button "Save" at bounding box center [505, 241] width 57 height 22
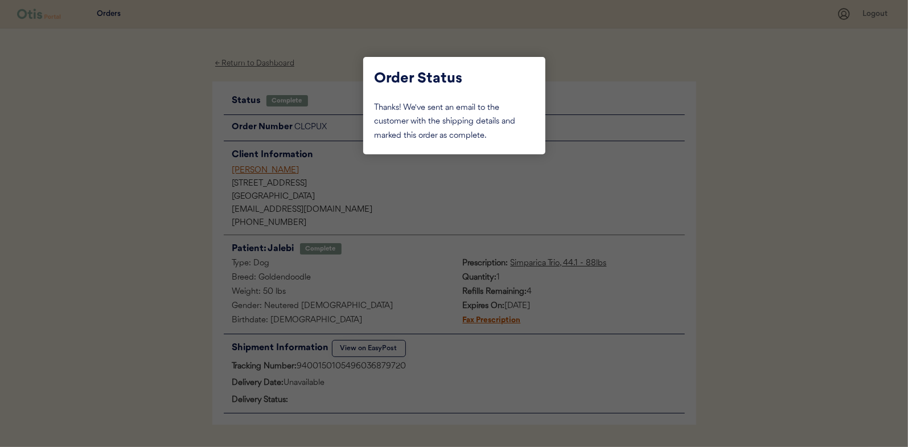
drag, startPoint x: 141, startPoint y: 114, endPoint x: 210, endPoint y: 90, distance: 72.9
click at [147, 113] on div at bounding box center [454, 223] width 908 height 447
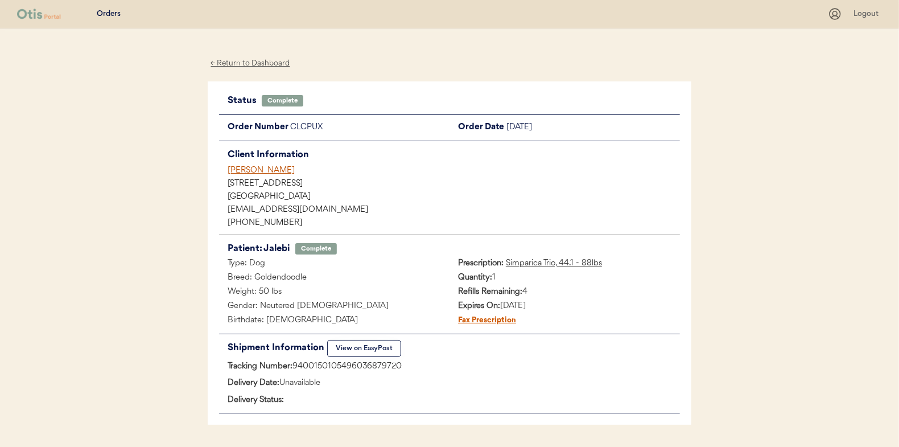
click at [232, 59] on div "← Return to Dashboard" at bounding box center [250, 63] width 85 height 13
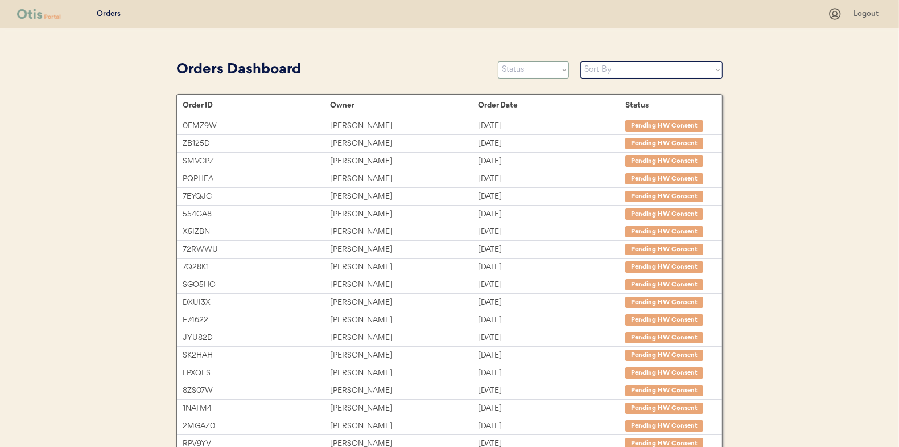
click at [523, 67] on select "Status On Hold New In Progress Complete Pending HW Consent Canceled" at bounding box center [533, 69] width 71 height 17
select select ""in_progress""
click at [498, 61] on select "Status On Hold New In Progress Complete Pending HW Consent Canceled" at bounding box center [533, 69] width 71 height 17
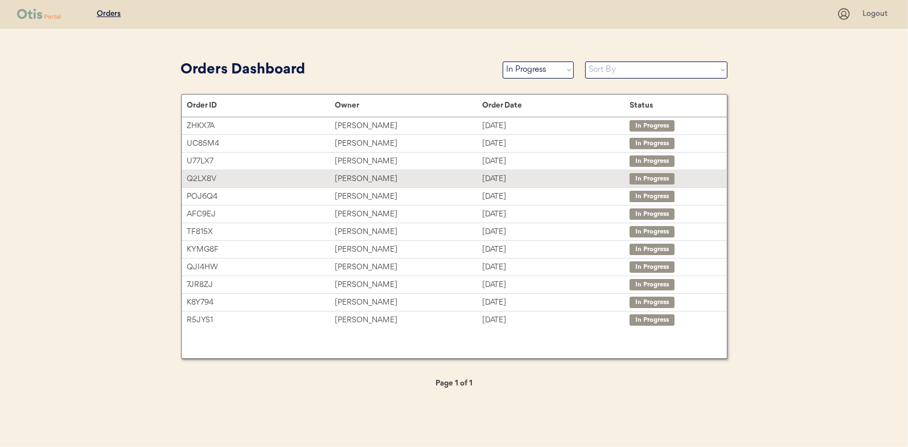
click at [371, 181] on div "[PERSON_NAME]" at bounding box center [408, 178] width 147 height 13
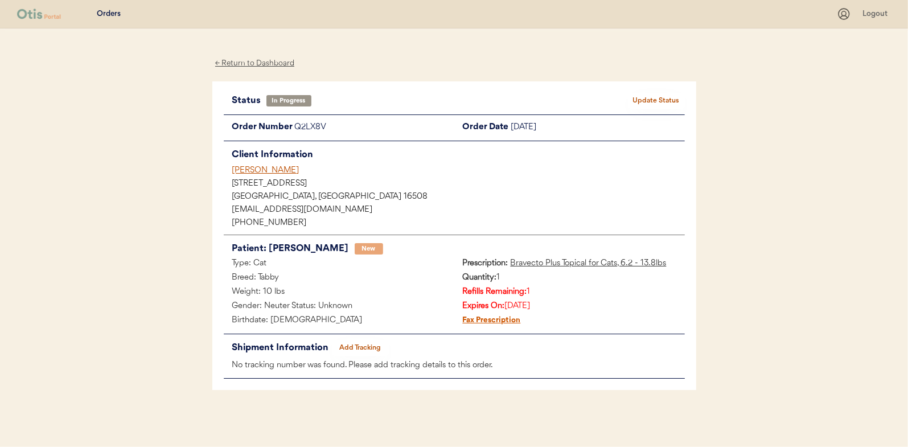
click at [356, 343] on button "Add Tracking" at bounding box center [360, 348] width 57 height 16
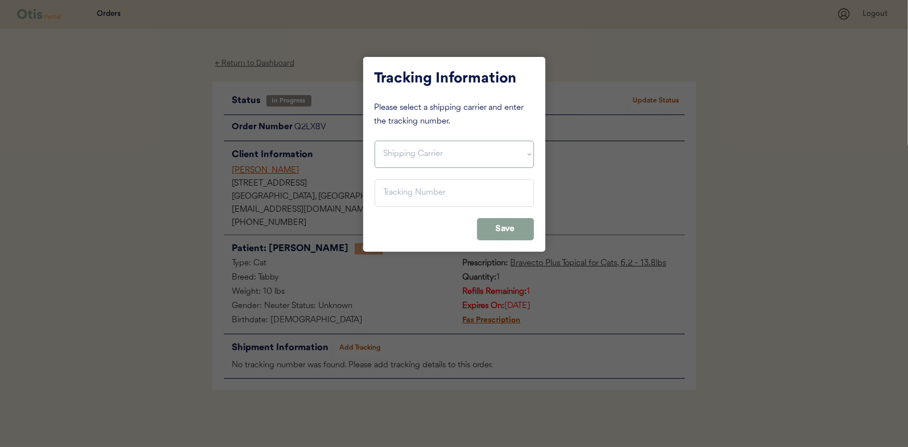
click at [406, 150] on select "Shipping Carrier FedEx FedEx Ground Economy UPS USPS" at bounding box center [454, 154] width 159 height 27
select select ""usps""
click at [375, 141] on select "Shipping Carrier FedEx FedEx Ground Economy UPS USPS" at bounding box center [454, 154] width 159 height 27
click at [396, 191] on input "input" at bounding box center [454, 192] width 159 height 27
paste input "9400150105798035215487"
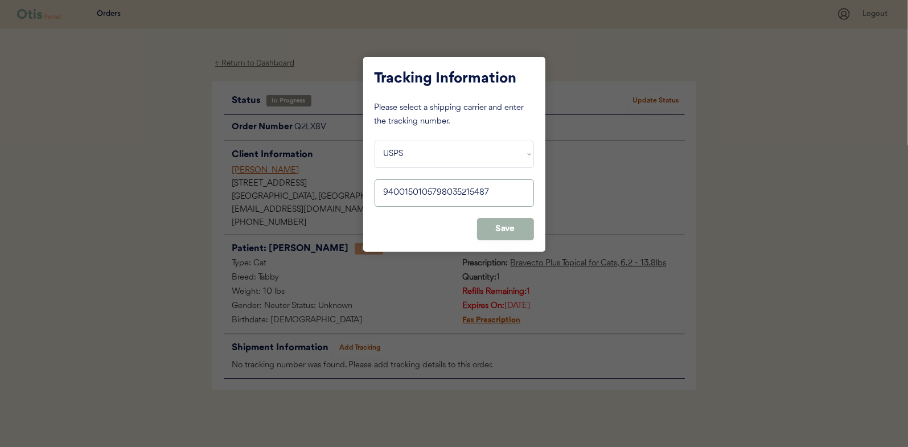
type input "9400150105798035215487"
click at [520, 230] on button "Save" at bounding box center [505, 229] width 57 height 22
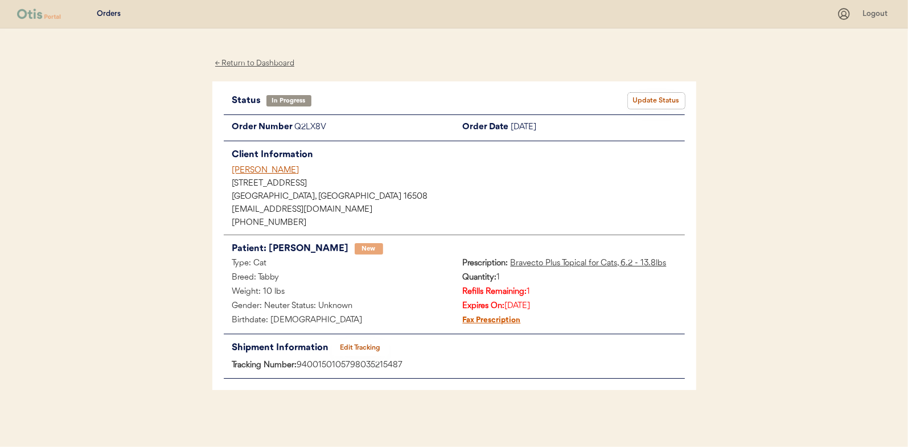
click at [653, 101] on button "Update Status" at bounding box center [656, 101] width 57 height 16
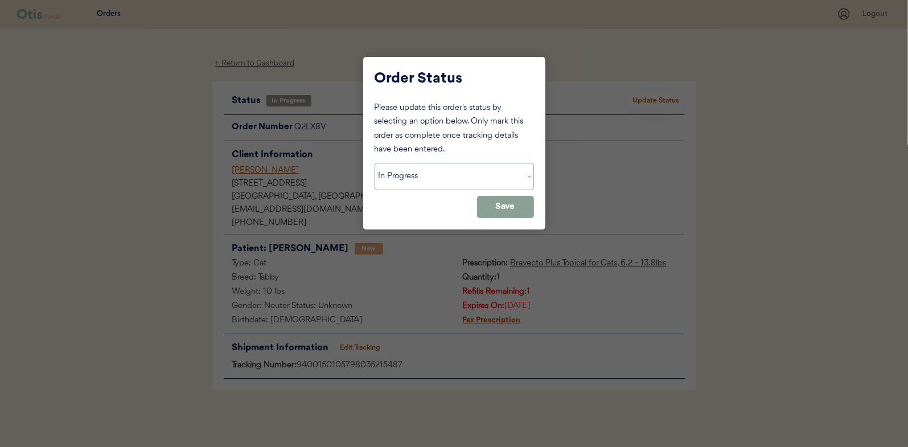
click at [389, 179] on select "Status On Hold New In Progress Complete Pending HW Consent Canceled" at bounding box center [454, 176] width 159 height 27
select select ""complete""
click at [375, 163] on select "Status On Hold New In Progress Complete Pending HW Consent Canceled" at bounding box center [454, 176] width 159 height 27
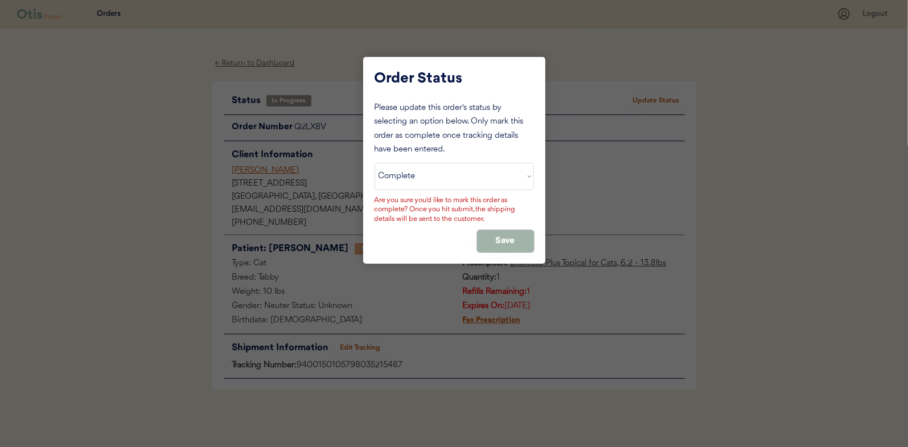
click at [492, 236] on button "Save" at bounding box center [505, 241] width 57 height 22
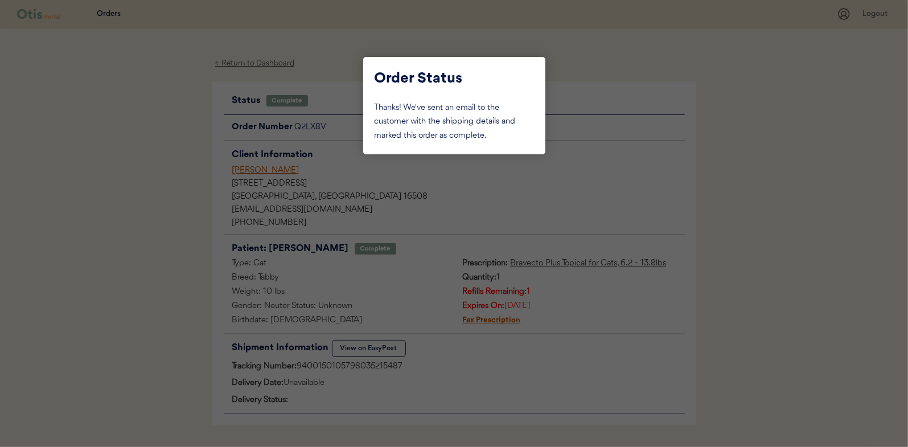
click at [163, 158] on div at bounding box center [454, 223] width 908 height 447
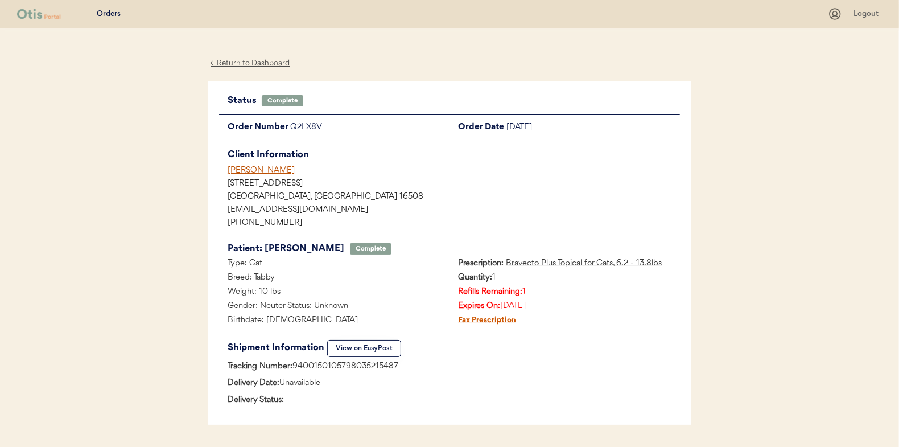
click at [248, 61] on div "← Return to Dashboard" at bounding box center [250, 63] width 85 height 13
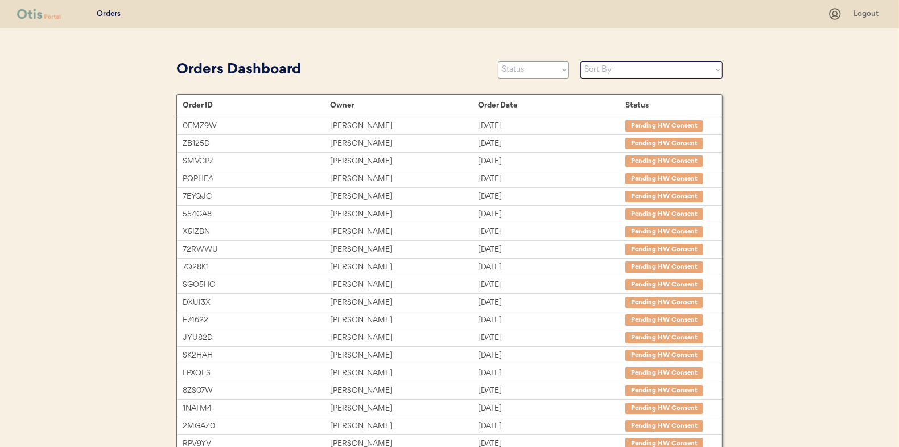
click at [532, 73] on select "Status On Hold New In Progress Complete Pending HW Consent Canceled" at bounding box center [533, 69] width 71 height 17
select select ""in_progress""
click at [498, 61] on select "Status On Hold New In Progress Complete Pending HW Consent Canceled" at bounding box center [533, 69] width 71 height 17
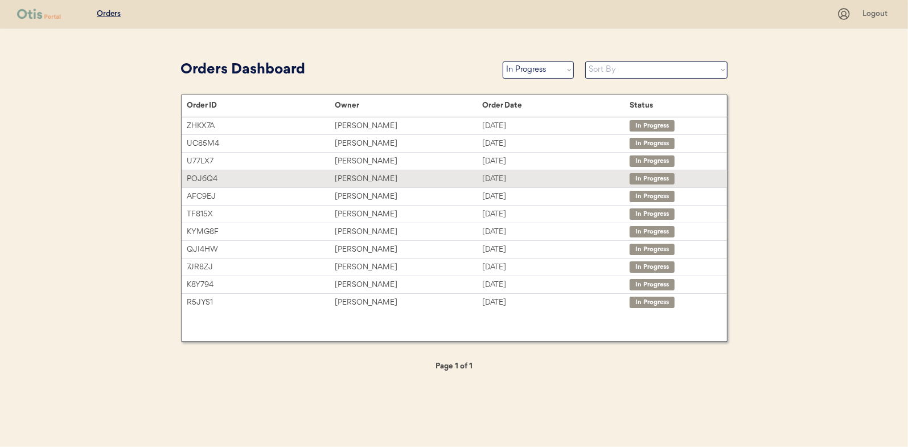
click at [356, 180] on div "Hope Damron" at bounding box center [408, 178] width 147 height 13
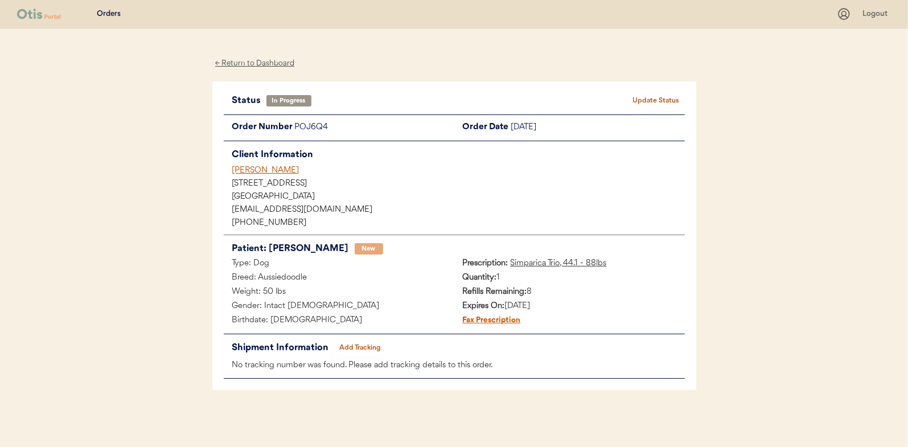
click at [360, 347] on button "Add Tracking" at bounding box center [360, 348] width 57 height 16
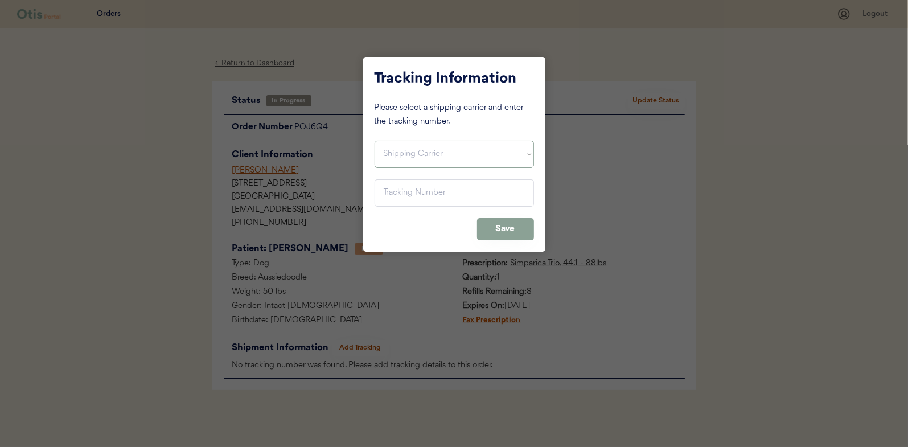
click at [406, 157] on select "Shipping Carrier FedEx FedEx Ground Economy UPS USPS" at bounding box center [454, 154] width 159 height 27
select select ""usps""
click at [375, 141] on select "Shipping Carrier FedEx FedEx Ground Economy UPS USPS" at bounding box center [454, 154] width 159 height 27
click at [387, 191] on input "input" at bounding box center [454, 192] width 159 height 27
paste input "9400150105799035177799"
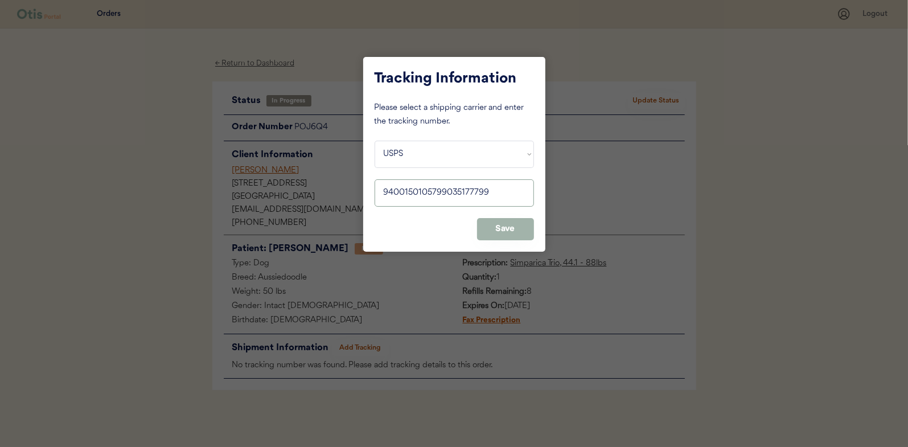
type input "9400150105799035177799"
click at [519, 226] on button "Save" at bounding box center [505, 229] width 57 height 22
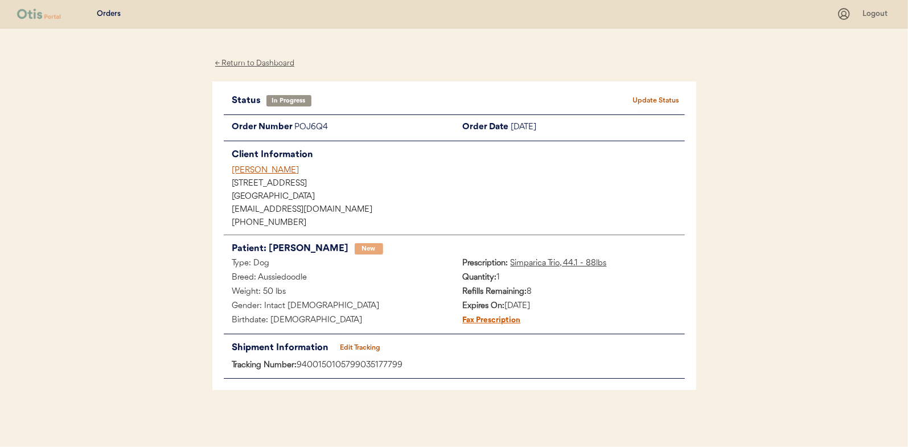
click at [669, 98] on button "Update Status" at bounding box center [656, 101] width 57 height 16
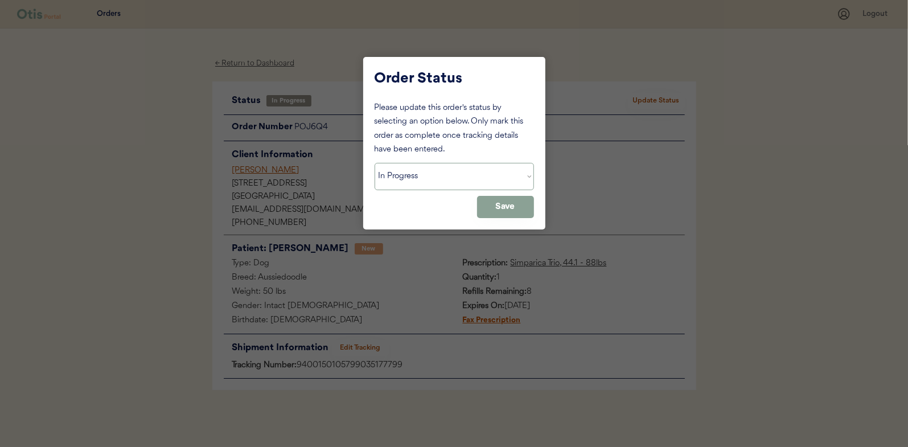
click at [404, 173] on select "Status On Hold New In Progress Complete Pending HW Consent Canceled" at bounding box center [454, 176] width 159 height 27
select select ""complete""
click at [375, 163] on select "Status On Hold New In Progress Complete Pending HW Consent Canceled" at bounding box center [454, 176] width 159 height 27
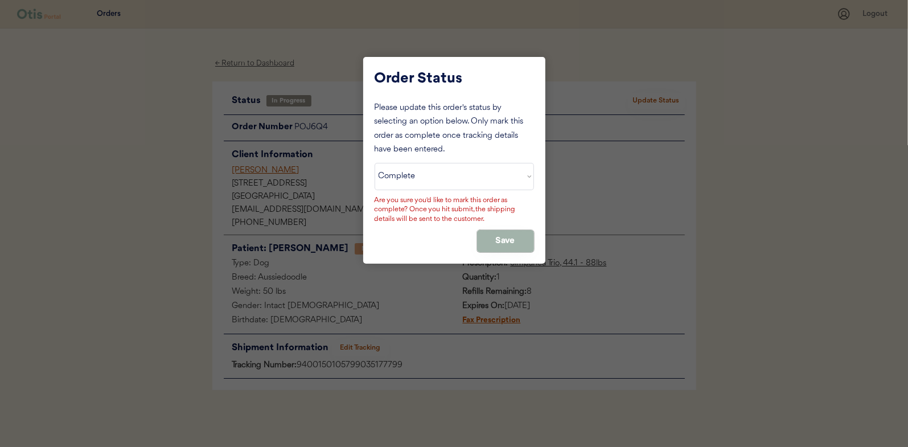
click at [492, 236] on button "Save" at bounding box center [505, 241] width 57 height 22
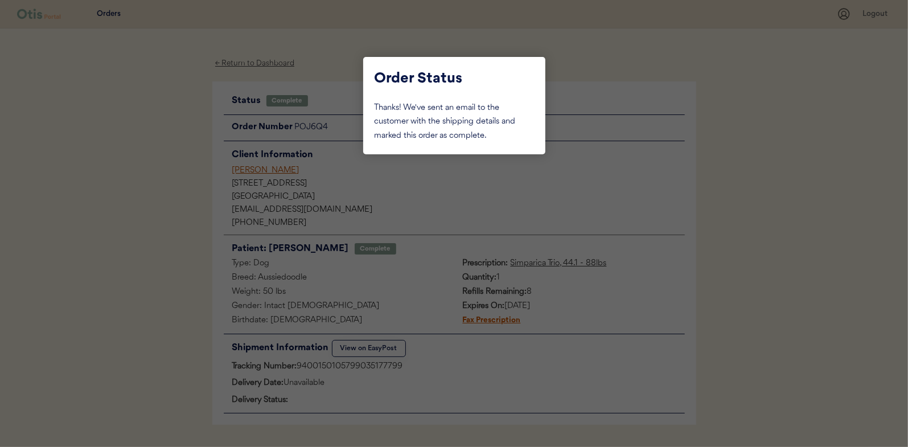
click at [141, 137] on div at bounding box center [454, 223] width 908 height 447
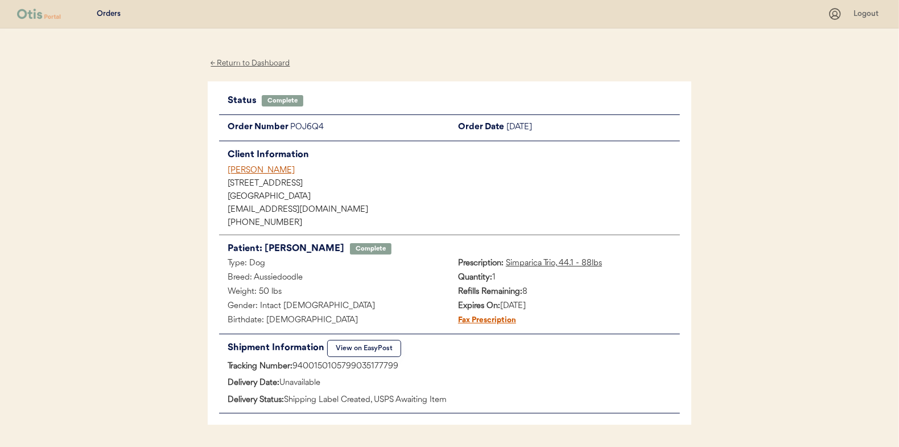
click at [238, 62] on div "← Return to Dashboard" at bounding box center [250, 63] width 85 height 13
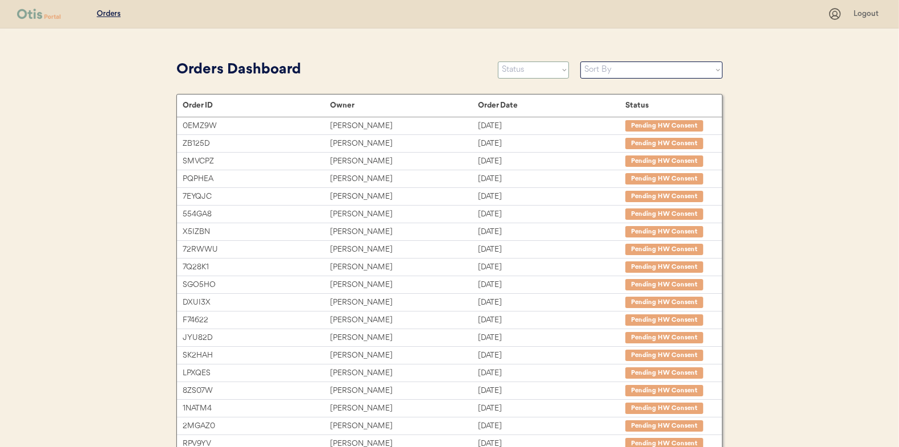
click at [540, 65] on select "Status On Hold New In Progress Complete Pending HW Consent Canceled" at bounding box center [533, 69] width 71 height 17
select select ""in_progress""
click at [498, 61] on select "Status On Hold New In Progress Complete Pending HW Consent Canceled" at bounding box center [533, 69] width 71 height 17
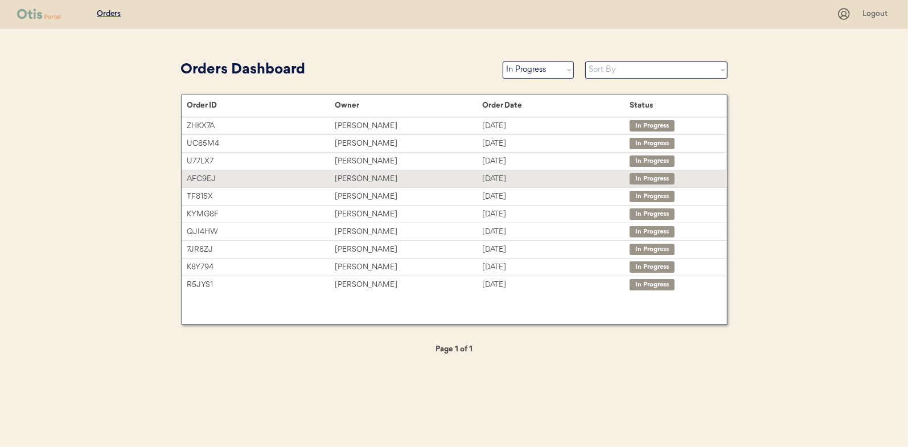
click at [359, 175] on div "victoria martell" at bounding box center [408, 178] width 147 height 13
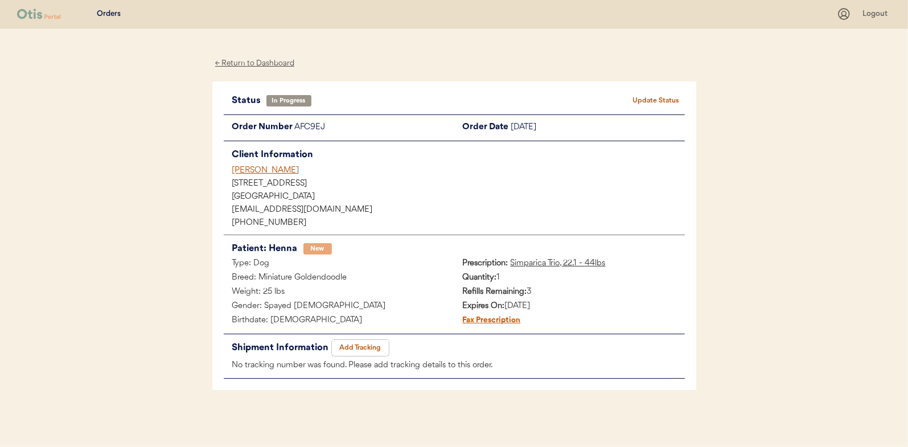
click at [369, 344] on button "Add Tracking" at bounding box center [360, 348] width 57 height 16
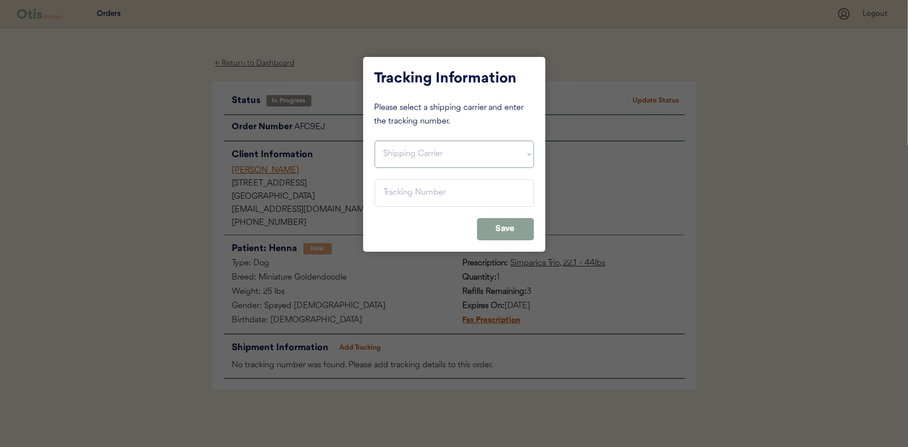
click at [392, 157] on select "Shipping Carrier FedEx FedEx Ground Economy UPS USPS" at bounding box center [454, 154] width 159 height 27
select select ""usps""
click at [375, 141] on select "Shipping Carrier FedEx FedEx Ground Economy UPS USPS" at bounding box center [454, 154] width 159 height 27
click at [397, 188] on input "input" at bounding box center [454, 192] width 159 height 27
paste input "9400150105497035392104"
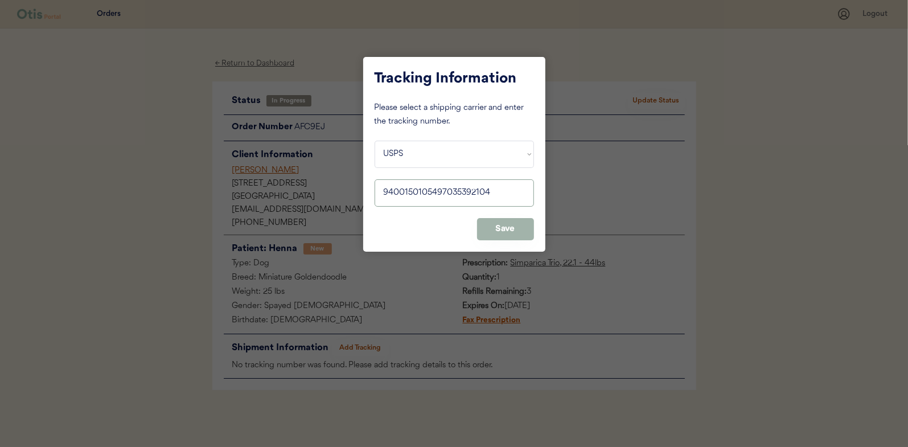
type input "9400150105497035392104"
click at [497, 225] on button "Save" at bounding box center [505, 229] width 57 height 22
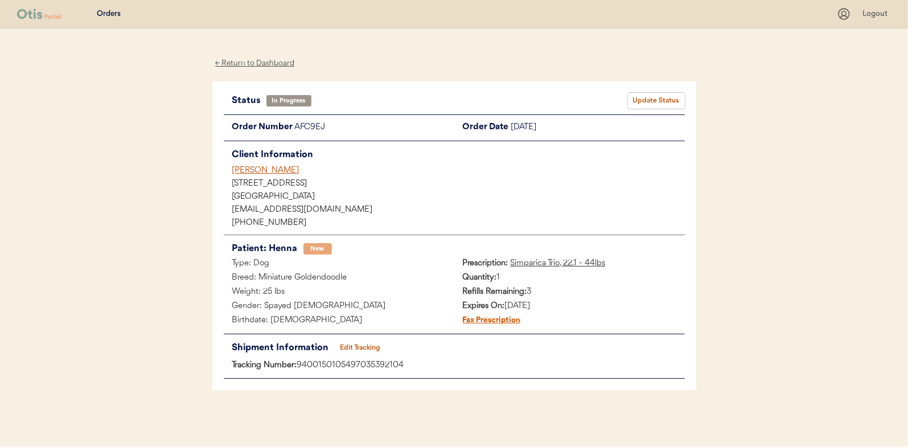
click at [652, 97] on button "Update Status" at bounding box center [656, 101] width 57 height 16
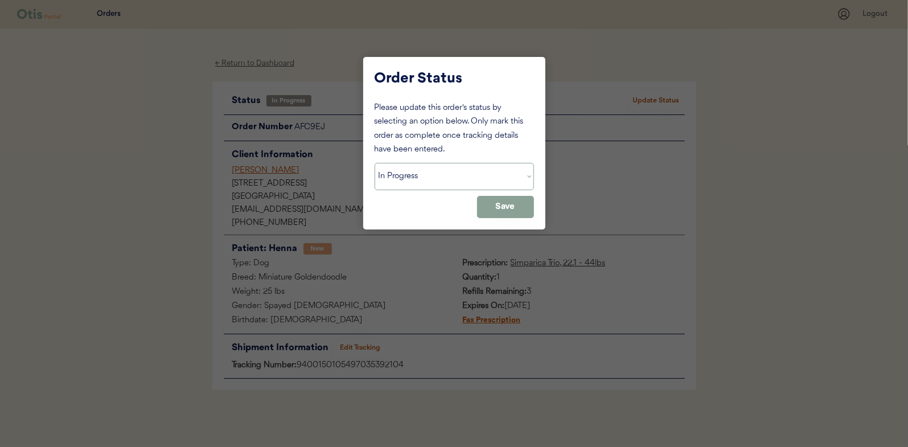
click at [405, 181] on select "Status On Hold New In Progress Complete Pending HW Consent Canceled" at bounding box center [454, 176] width 159 height 27
select select ""complete""
click at [375, 163] on select "Status On Hold New In Progress Complete Pending HW Consent Canceled" at bounding box center [454, 176] width 159 height 27
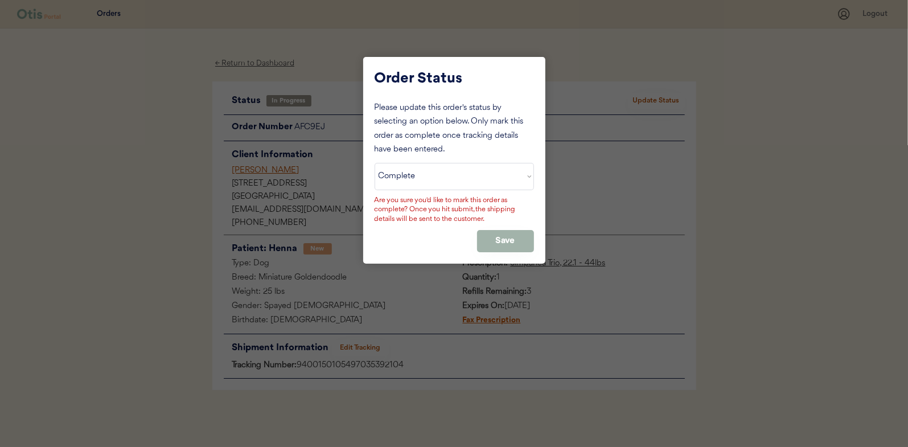
click at [498, 237] on button "Save" at bounding box center [505, 241] width 57 height 22
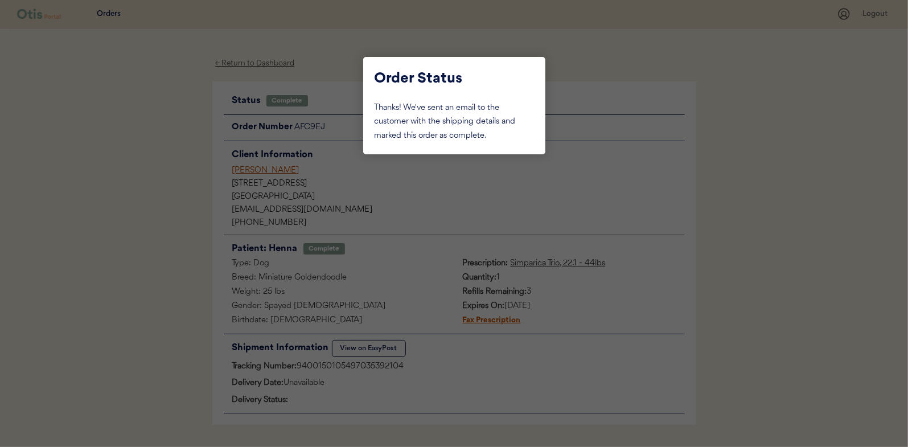
click at [150, 167] on div at bounding box center [454, 223] width 908 height 447
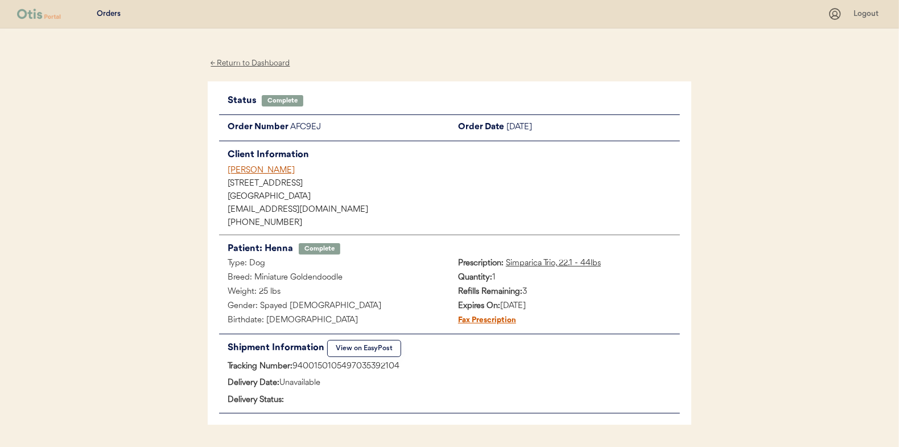
click at [241, 58] on div "← Return to Dashboard" at bounding box center [250, 63] width 85 height 13
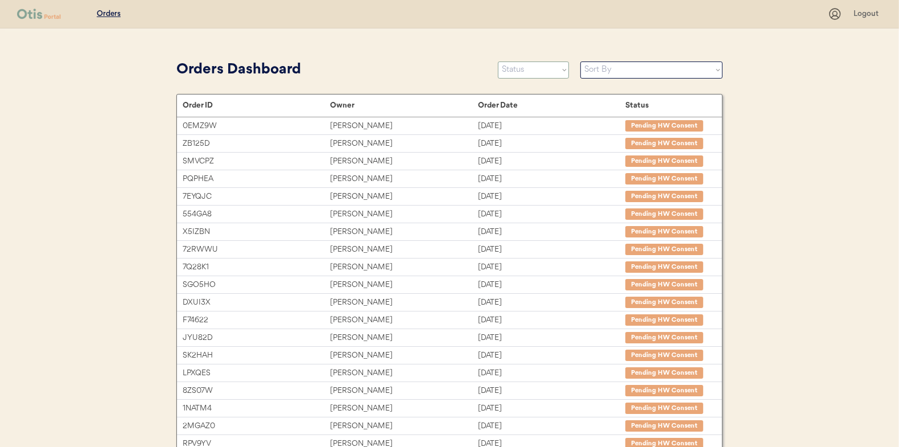
click at [527, 64] on select "Status On Hold New In Progress Complete Pending HW Consent Canceled" at bounding box center [533, 69] width 71 height 17
select select ""in_progress""
click at [498, 61] on select "Status On Hold New In Progress Complete Pending HW Consent Canceled" at bounding box center [533, 69] width 71 height 17
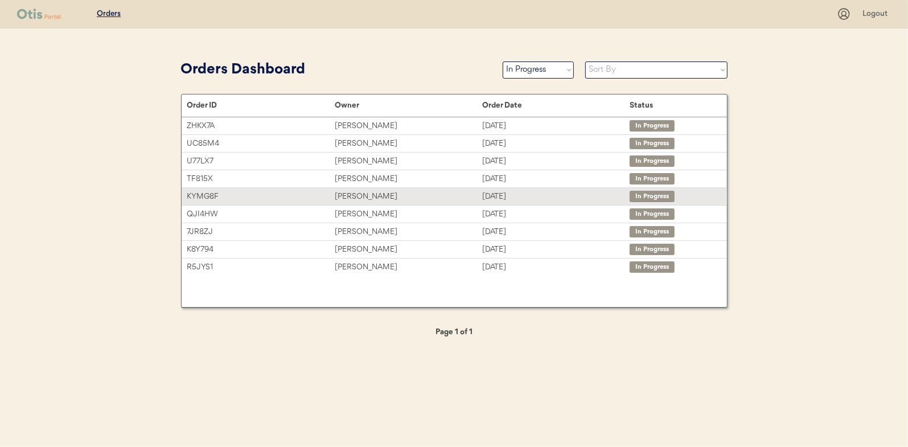
click at [365, 195] on div "Amy Grzywinski" at bounding box center [408, 196] width 147 height 13
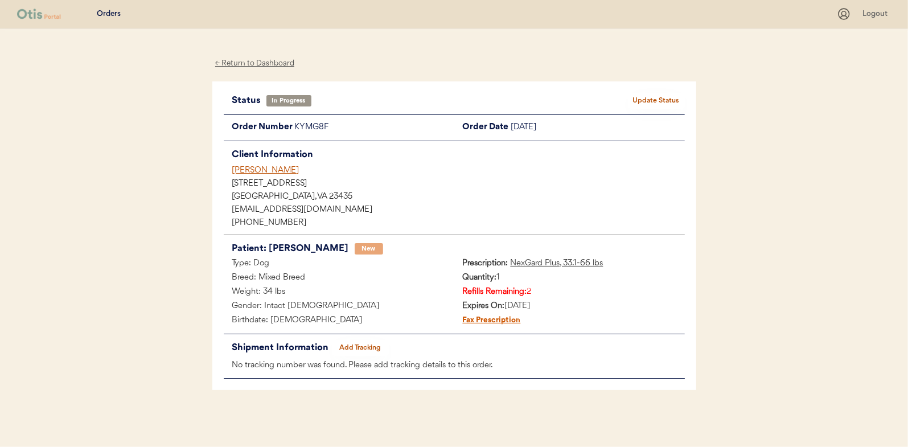
click at [355, 342] on button "Add Tracking" at bounding box center [360, 348] width 57 height 16
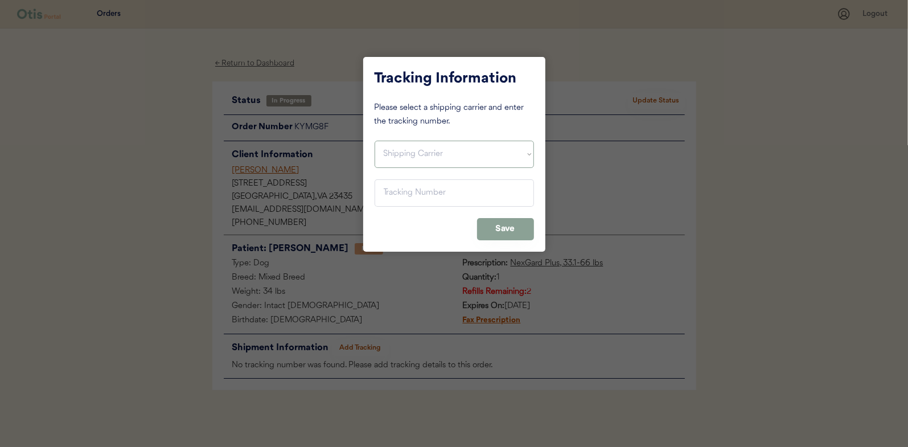
click at [391, 150] on select "Shipping Carrier FedEx FedEx Ground Economy UPS USPS" at bounding box center [454, 154] width 159 height 27
select select ""usps""
click at [375, 141] on select "Shipping Carrier FedEx FedEx Ground Economy UPS USPS" at bounding box center [454, 154] width 159 height 27
click at [400, 188] on input "input" at bounding box center [454, 192] width 159 height 27
paste input "9400150105799035171995"
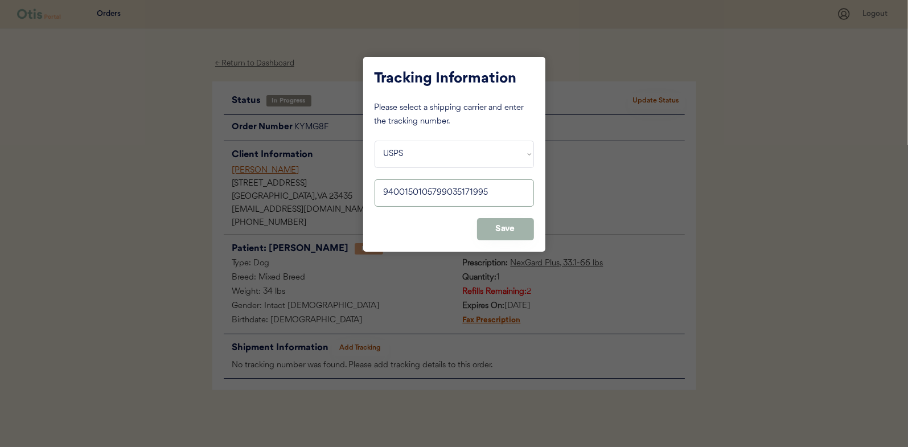
type input "9400150105799035171995"
click at [508, 221] on button "Save" at bounding box center [505, 229] width 57 height 22
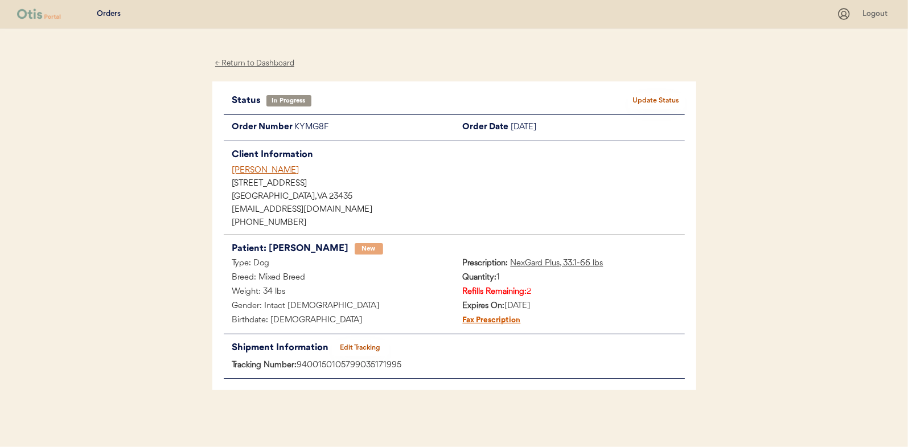
click at [660, 95] on button "Update Status" at bounding box center [656, 101] width 57 height 16
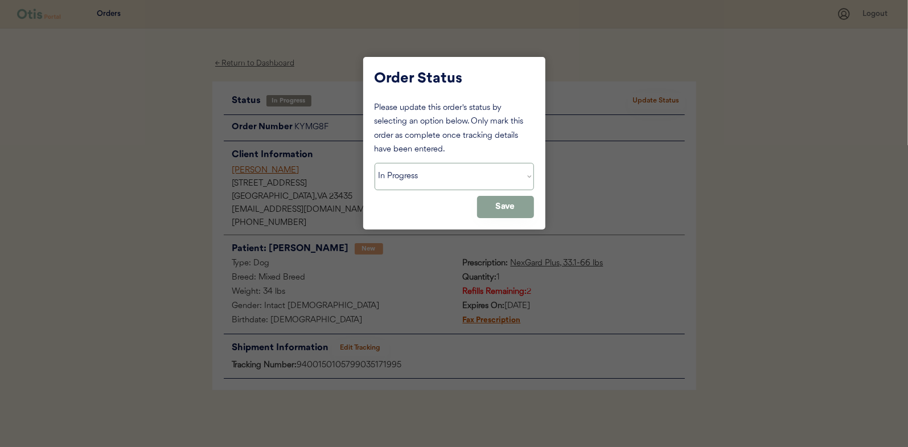
click at [422, 179] on select "Status On Hold New In Progress Complete Pending HW Consent Canceled" at bounding box center [454, 176] width 159 height 27
select select ""complete""
click at [375, 163] on select "Status On Hold New In Progress Complete Pending HW Consent Canceled" at bounding box center [454, 176] width 159 height 27
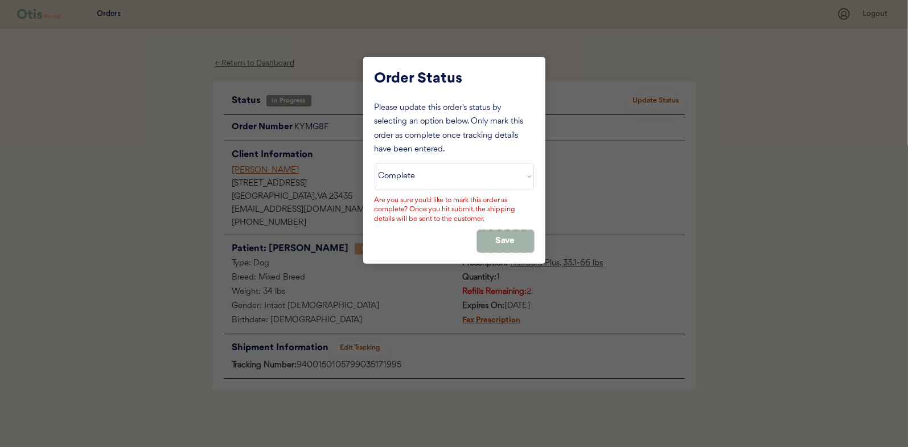
click at [507, 237] on button "Save" at bounding box center [505, 241] width 57 height 22
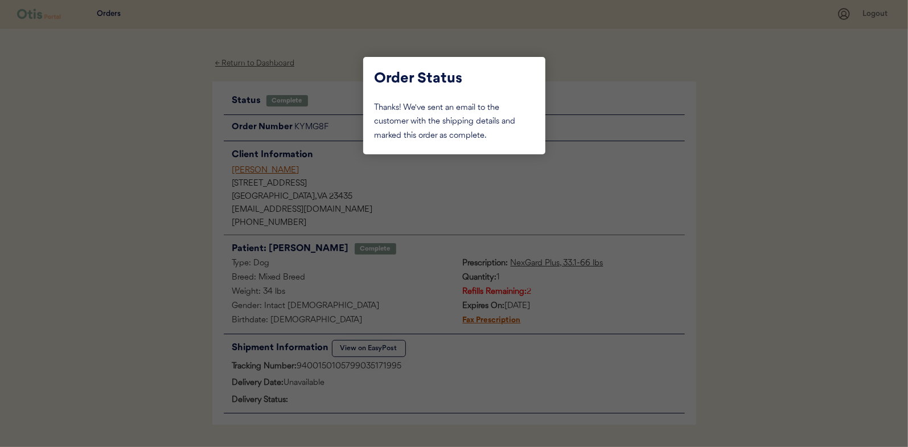
click at [146, 153] on div at bounding box center [454, 223] width 908 height 447
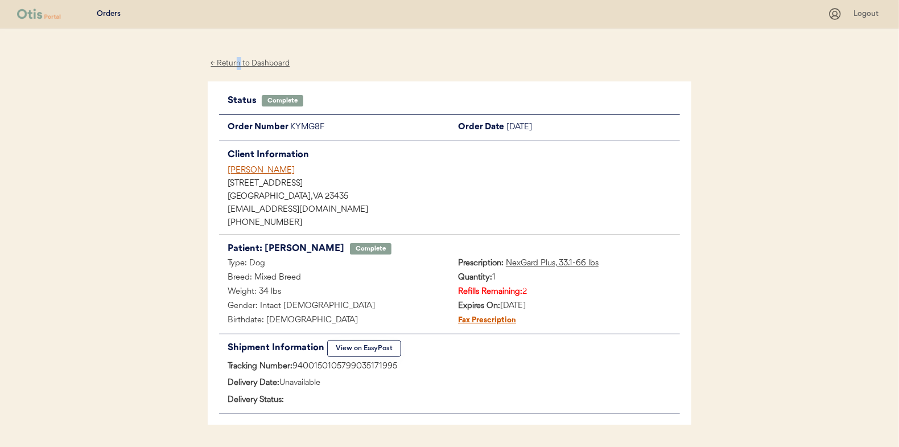
click at [239, 64] on div "← Return to Dashboard" at bounding box center [250, 63] width 85 height 13
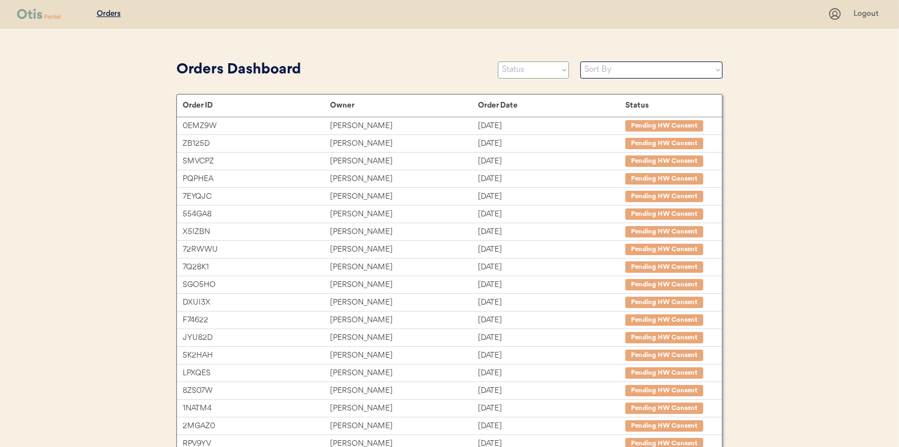
click at [521, 73] on select "Status On Hold New In Progress Complete Pending HW Consent Canceled" at bounding box center [533, 69] width 71 height 17
select select ""in_progress""
click at [498, 61] on select "Status On Hold New In Progress Complete Pending HW Consent Canceled" at bounding box center [533, 69] width 71 height 17
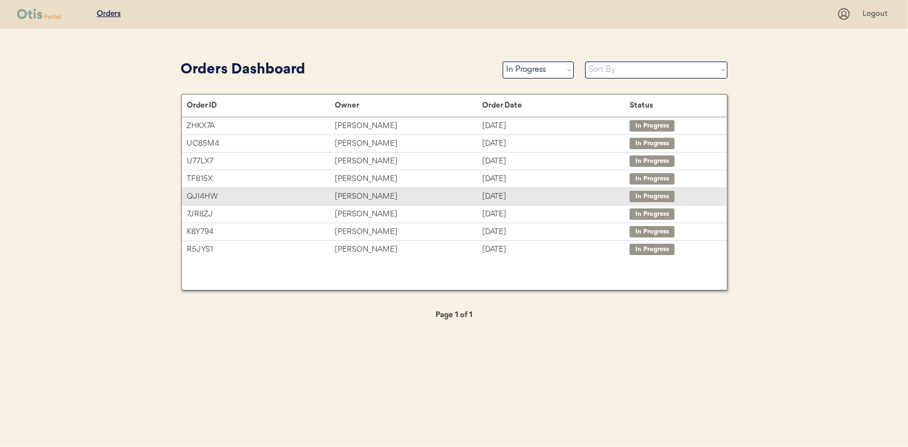
click at [357, 196] on div "[PERSON_NAME]" at bounding box center [408, 196] width 147 height 13
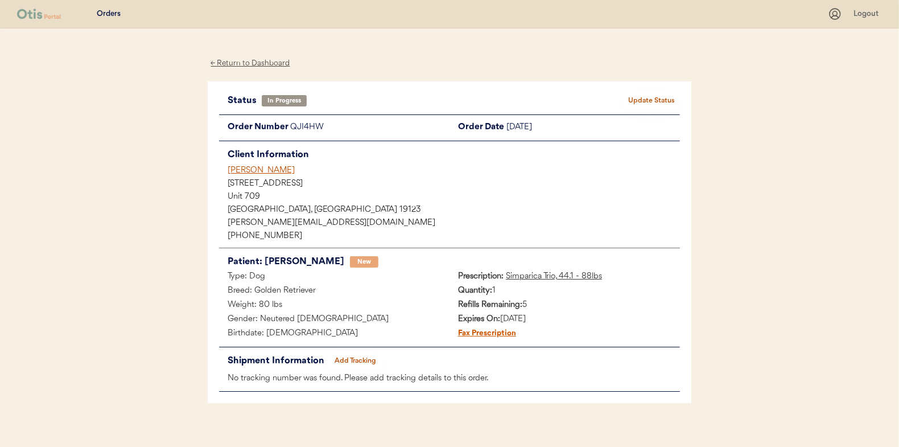
click at [357, 357] on button "Add Tracking" at bounding box center [355, 361] width 57 height 16
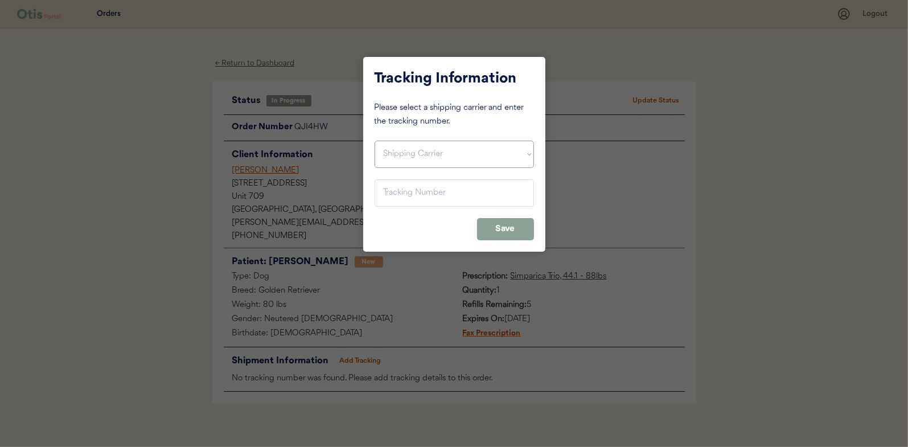
click at [416, 151] on select "Shipping Carrier FedEx FedEx Ground Economy UPS USPS" at bounding box center [454, 154] width 159 height 27
select select ""usps""
click at [375, 141] on select "Shipping Carrier FedEx FedEx Ground Economy UPS USPS" at bounding box center [454, 154] width 159 height 27
click at [401, 196] on input "input" at bounding box center [454, 192] width 159 height 27
paste input "9400150105799035180232"
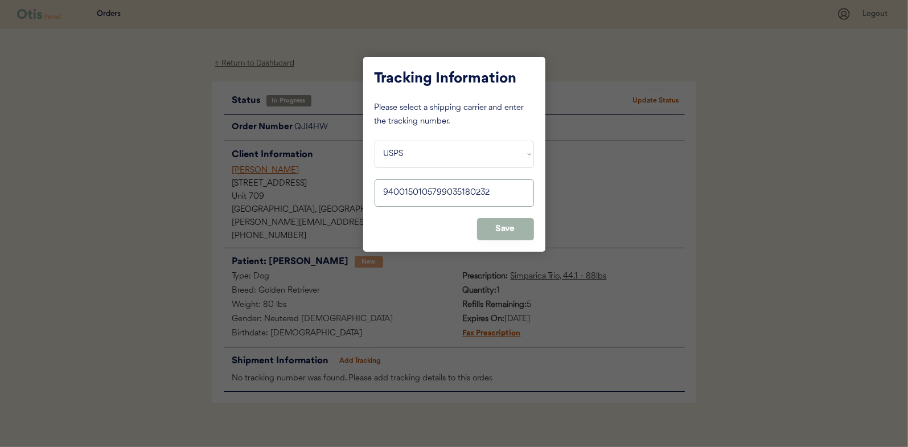
type input "9400150105799035180232"
click at [509, 224] on button "Save" at bounding box center [505, 229] width 57 height 22
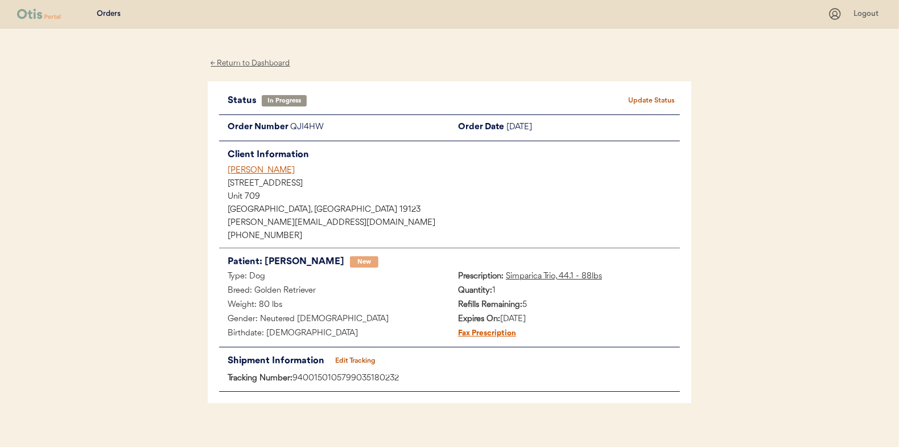
click at [648, 100] on button "Update Status" at bounding box center [651, 101] width 57 height 16
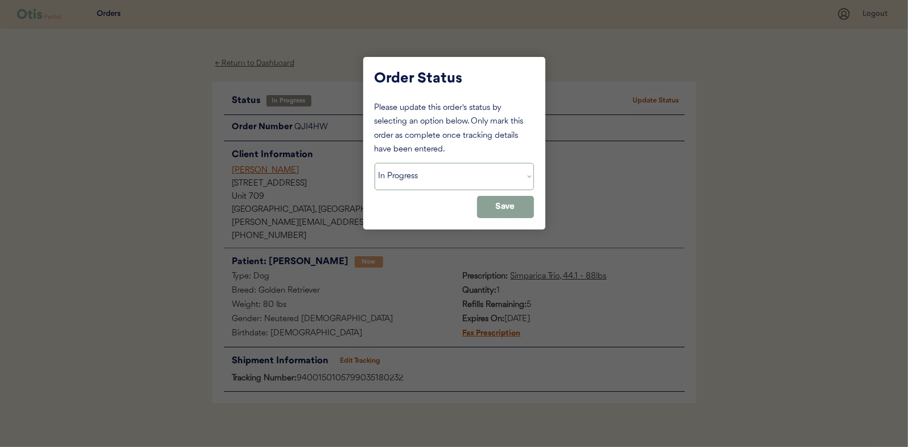
click at [401, 175] on select "Status On Hold New In Progress Complete Pending HW Consent Canceled" at bounding box center [454, 176] width 159 height 27
select select ""complete""
click at [375, 163] on select "Status On Hold New In Progress Complete Pending HW Consent Canceled" at bounding box center [454, 176] width 159 height 27
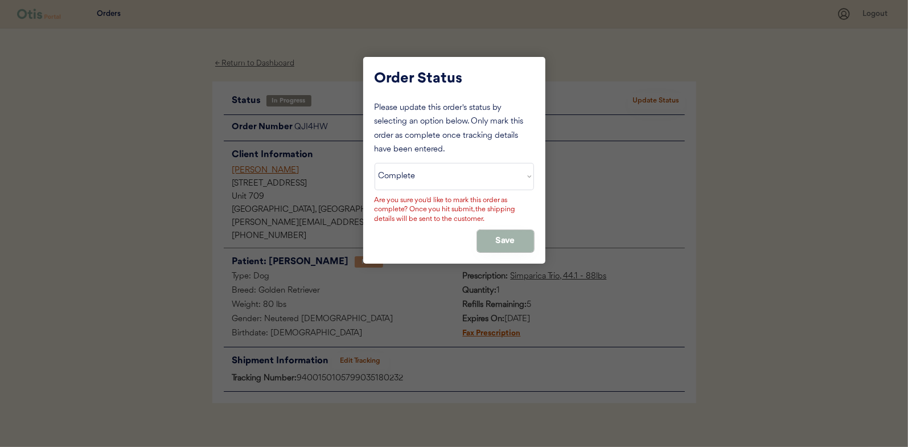
click at [504, 231] on button "Save" at bounding box center [505, 241] width 57 height 22
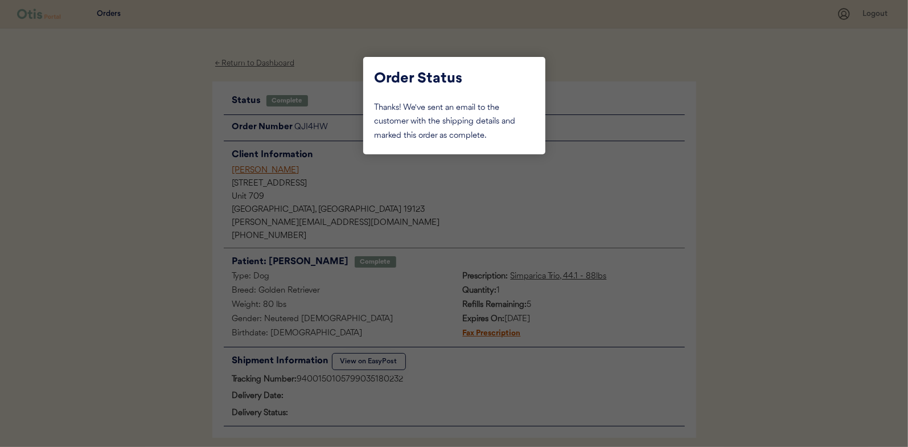
drag, startPoint x: 150, startPoint y: 160, endPoint x: 224, endPoint y: 85, distance: 105.9
click at [150, 160] on div at bounding box center [454, 223] width 908 height 447
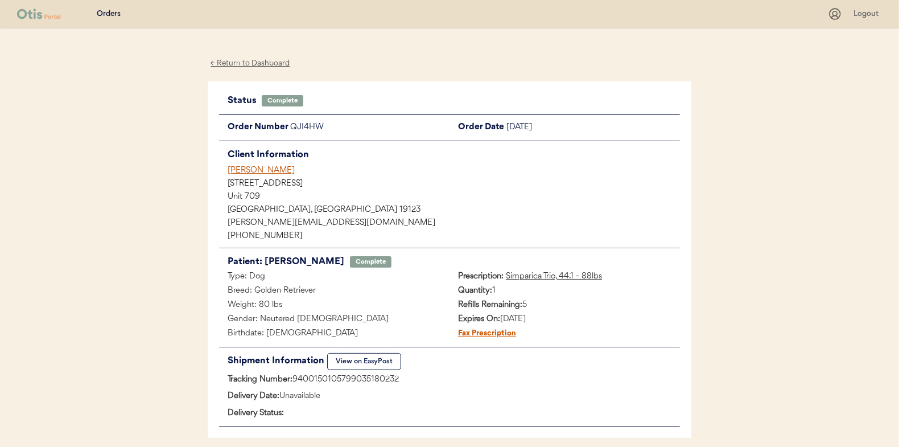
click at [250, 66] on div "← Return to Dashboard" at bounding box center [250, 63] width 85 height 13
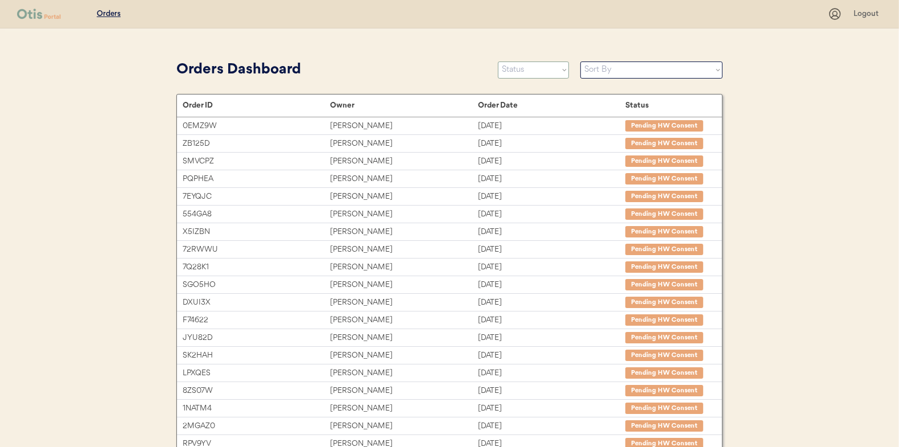
click at [524, 65] on select "Status On Hold New In Progress Complete Pending HW Consent Canceled" at bounding box center [533, 69] width 71 height 17
select select ""in_progress""
click at [498, 61] on select "Status On Hold New In Progress Complete Pending HW Consent Canceled" at bounding box center [533, 69] width 71 height 17
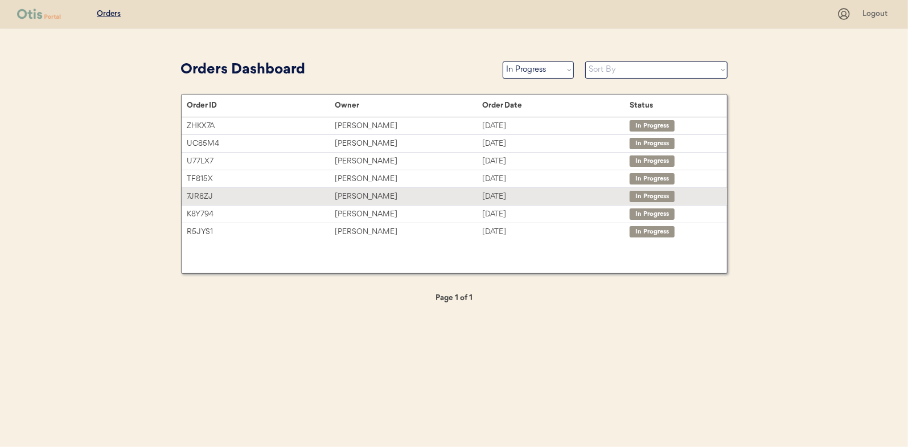
click at [364, 193] on div "[PERSON_NAME]" at bounding box center [408, 196] width 147 height 13
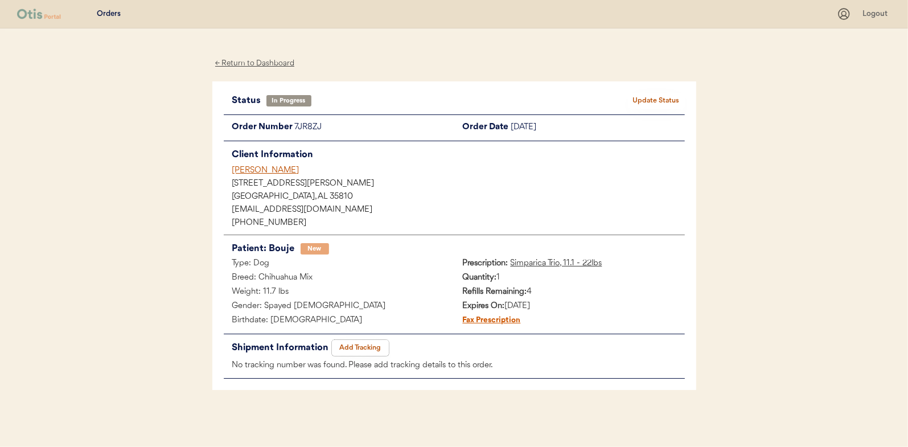
click at [364, 346] on button "Add Tracking" at bounding box center [360, 348] width 57 height 16
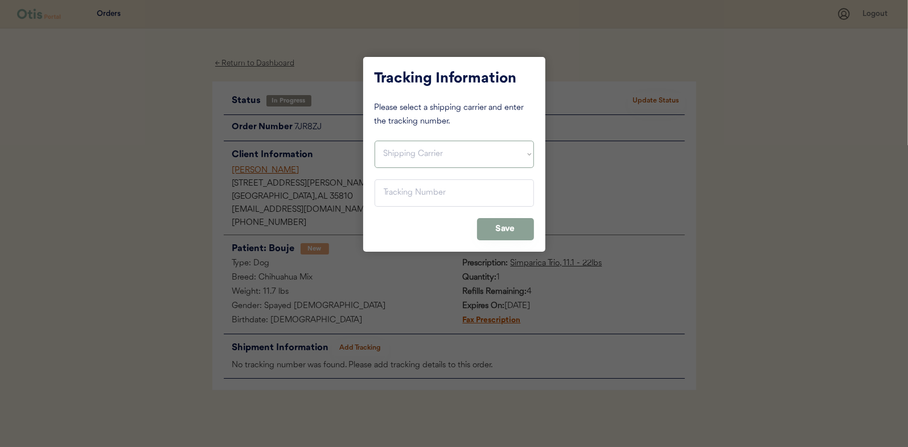
click at [414, 153] on select "Shipping Carrier FedEx FedEx Ground Economy UPS USPS" at bounding box center [454, 154] width 159 height 27
select select ""usps""
click at [375, 141] on select "Shipping Carrier FedEx FedEx Ground Economy UPS USPS" at bounding box center [454, 154] width 159 height 27
click at [399, 194] on input "input" at bounding box center [454, 192] width 159 height 27
paste input "9400150105798035204658"
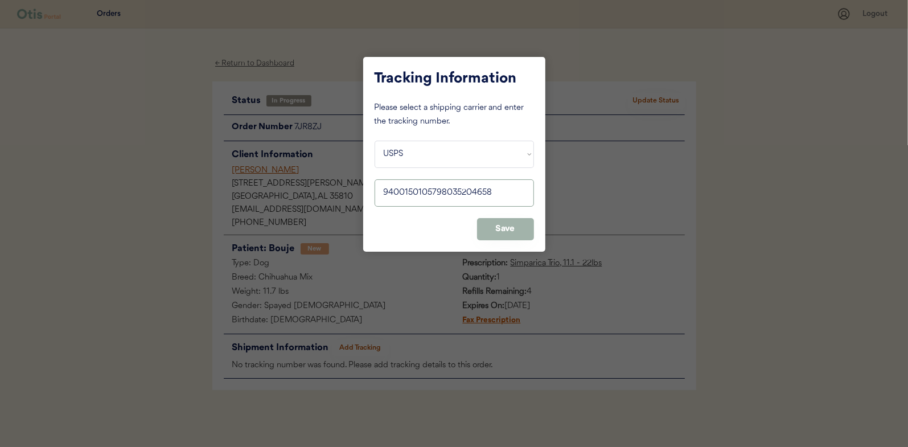
type input "9400150105798035204658"
click at [493, 224] on button "Save" at bounding box center [505, 229] width 57 height 22
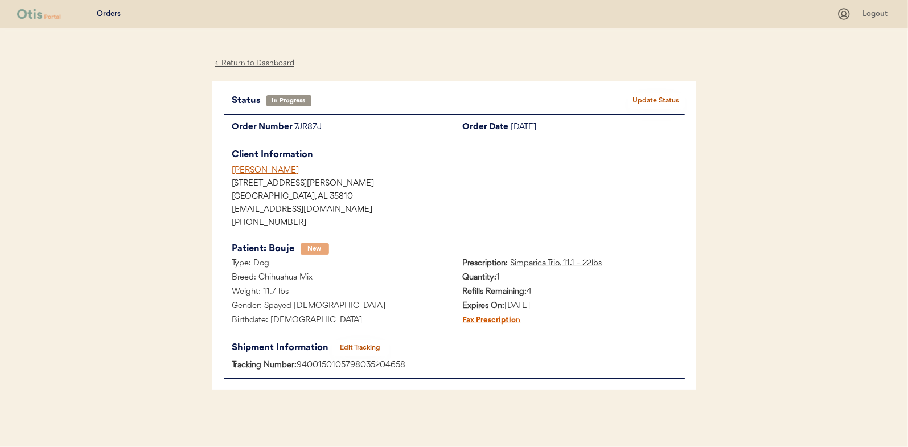
click at [659, 96] on button "Update Status" at bounding box center [656, 101] width 57 height 16
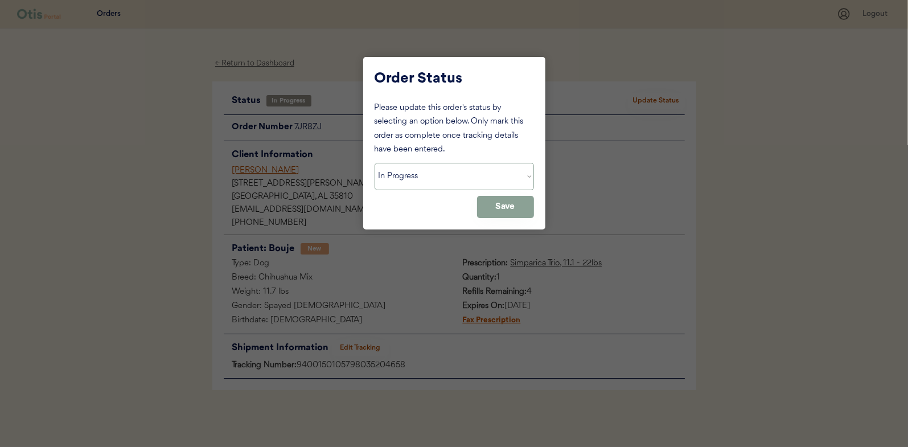
click at [395, 176] on select "Status On Hold New In Progress Complete Pending HW Consent Canceled" at bounding box center [454, 176] width 159 height 27
select select ""complete""
click at [375, 163] on select "Status On Hold New In Progress Complete Pending HW Consent Canceled" at bounding box center [454, 176] width 159 height 27
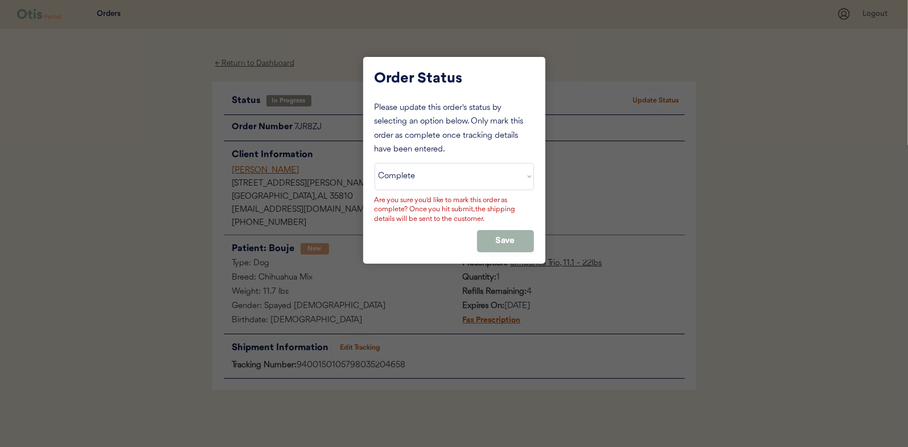
click at [490, 235] on button "Save" at bounding box center [505, 241] width 57 height 22
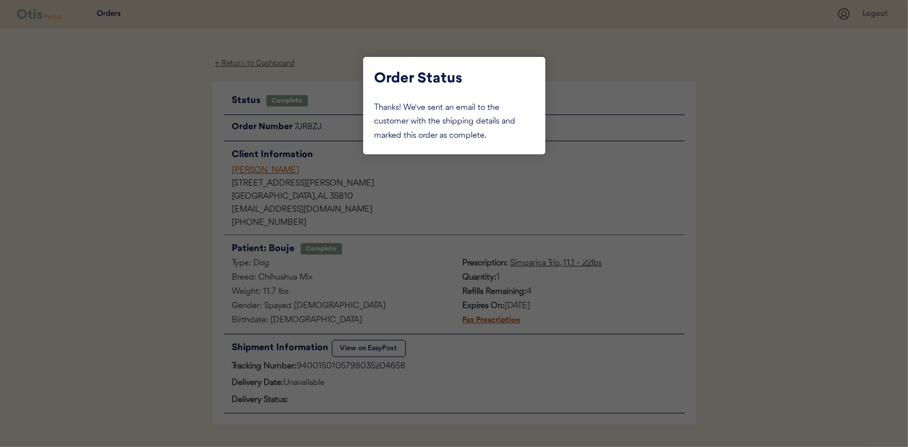
click at [157, 147] on div at bounding box center [454, 223] width 908 height 447
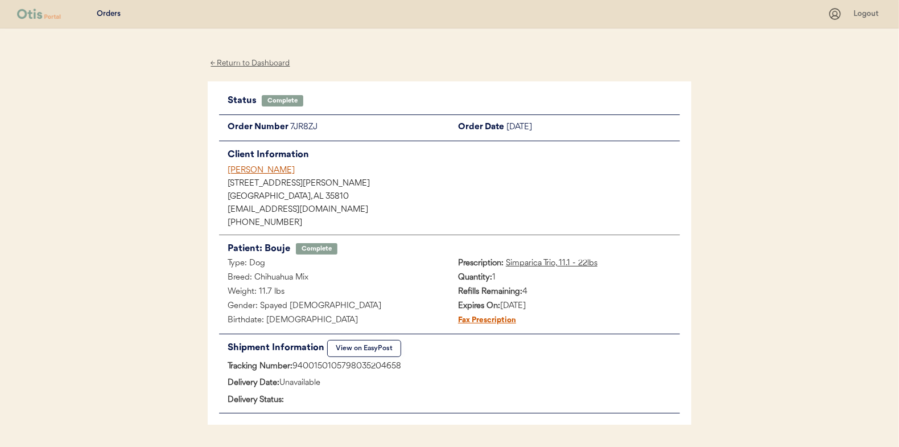
click at [255, 60] on div "← Return to Dashboard" at bounding box center [250, 63] width 85 height 13
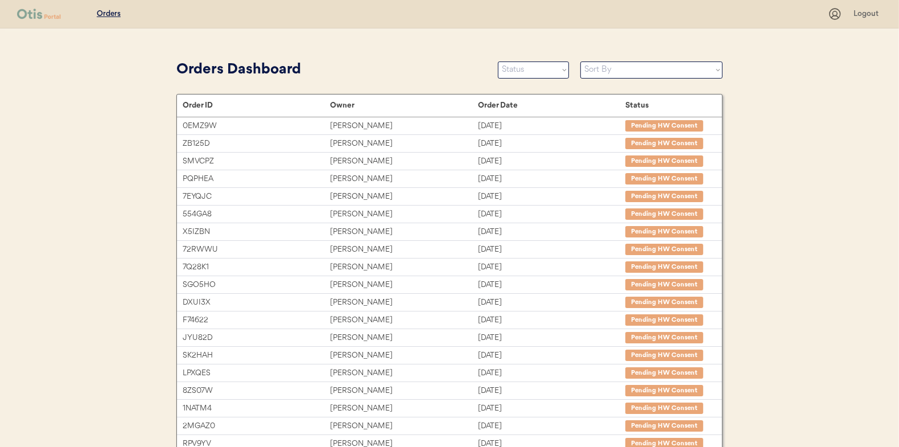
click at [532, 56] on div "Patients Consults Orders Logout Orders Dashboard Status On Hold New In Progress…" at bounding box center [449, 312] width 899 height 624
click at [527, 65] on select "Status On Hold New In Progress Complete Pending HW Consent Canceled" at bounding box center [533, 69] width 71 height 17
select select ""in_progress""
click at [498, 61] on select "Status On Hold New In Progress Complete Pending HW Consent Canceled" at bounding box center [533, 69] width 71 height 17
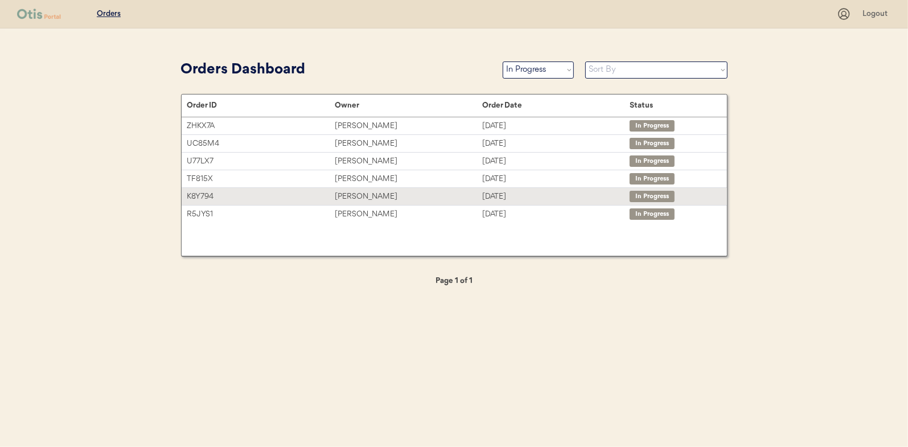
click at [357, 195] on div "Travis Lootawan" at bounding box center [408, 196] width 147 height 13
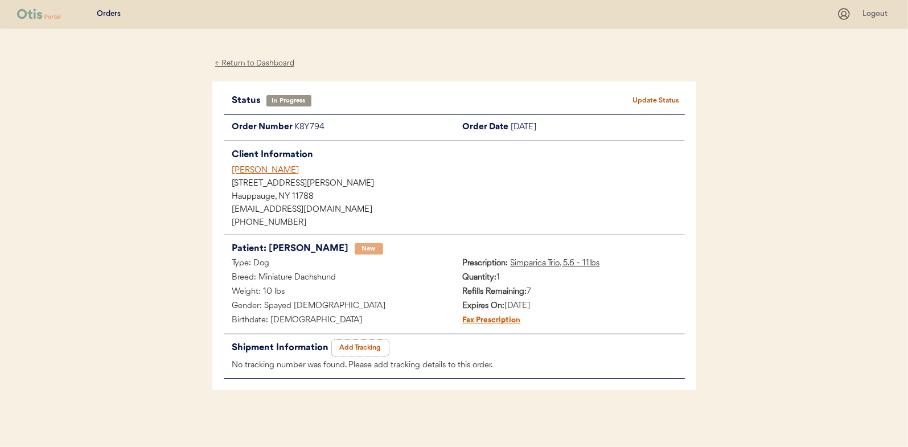
click at [362, 343] on button "Add Tracking" at bounding box center [360, 348] width 57 height 16
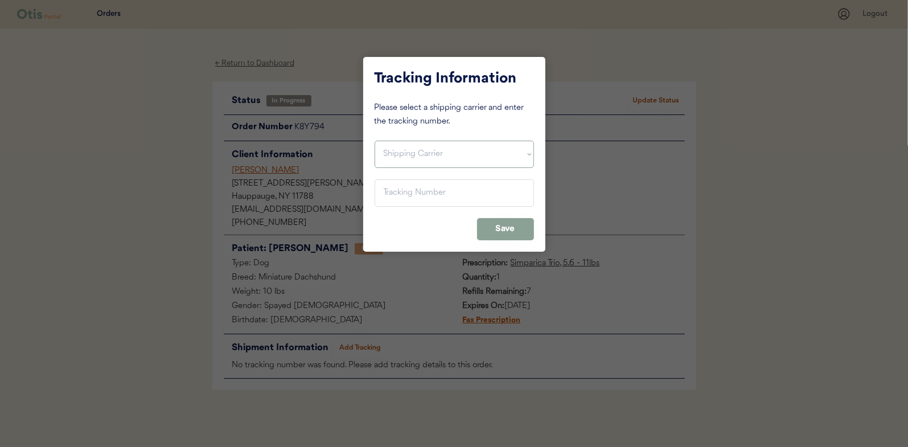
click at [388, 148] on select "Shipping Carrier FedEx FedEx Ground Economy UPS USPS" at bounding box center [454, 154] width 159 height 27
select select ""usps""
click at [375, 141] on select "Shipping Carrier FedEx FedEx Ground Economy UPS USPS" at bounding box center [454, 154] width 159 height 27
click at [400, 190] on input "input" at bounding box center [454, 192] width 159 height 27
paste input "9400150105799035207717"
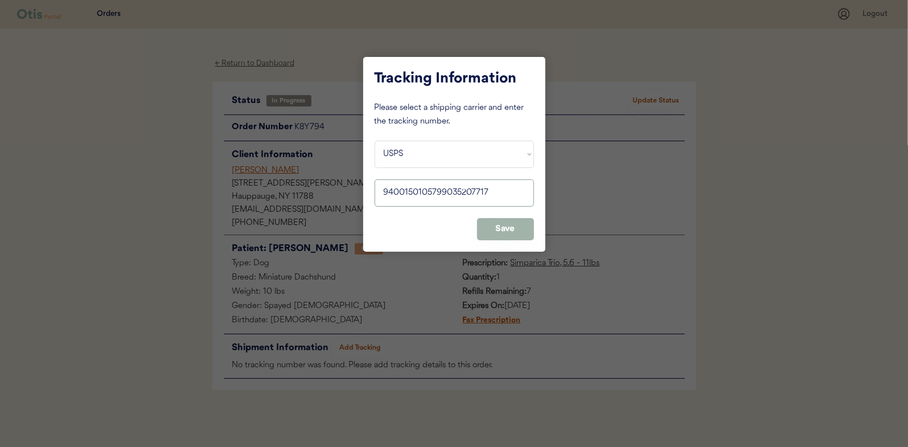
type input "9400150105799035207717"
click at [504, 222] on button "Save" at bounding box center [505, 229] width 57 height 22
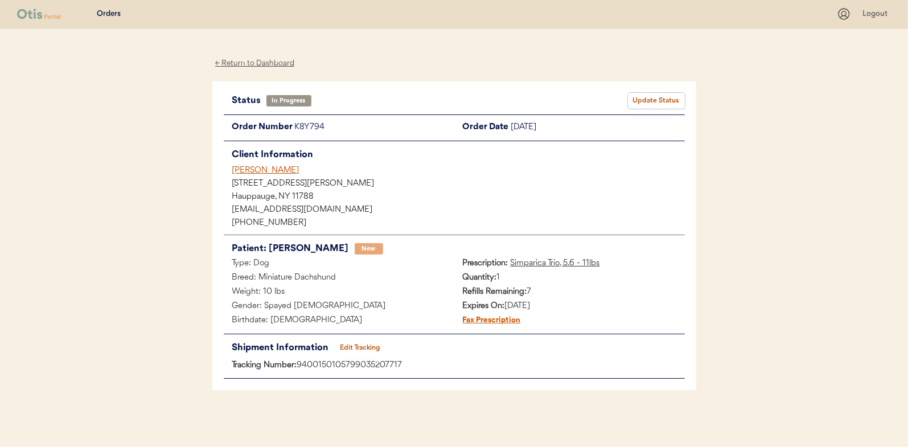
click at [655, 99] on button "Update Status" at bounding box center [656, 101] width 57 height 16
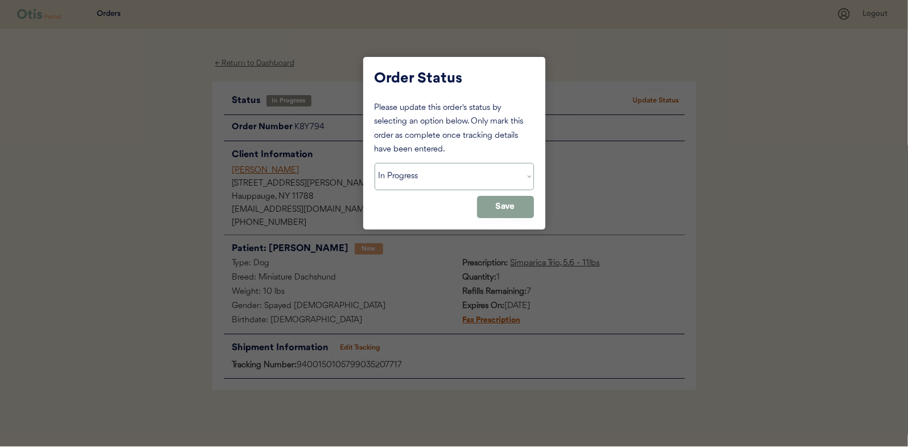
click at [425, 177] on select "Status On Hold New In Progress Complete Pending HW Consent Canceled" at bounding box center [454, 176] width 159 height 27
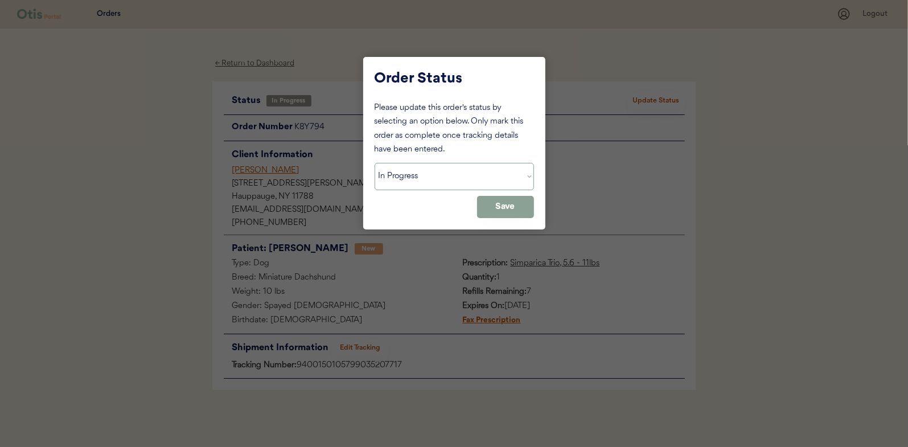
select select ""complete""
click at [375, 163] on select "Status On Hold New In Progress Complete Pending HW Consent Canceled" at bounding box center [454, 176] width 159 height 27
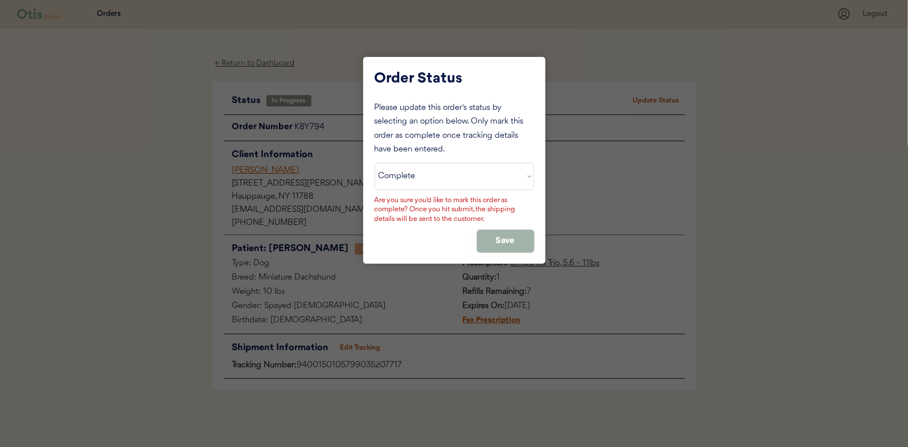
drag, startPoint x: 506, startPoint y: 240, endPoint x: 490, endPoint y: 231, distance: 18.6
click at [507, 240] on button "Save" at bounding box center [505, 241] width 57 height 22
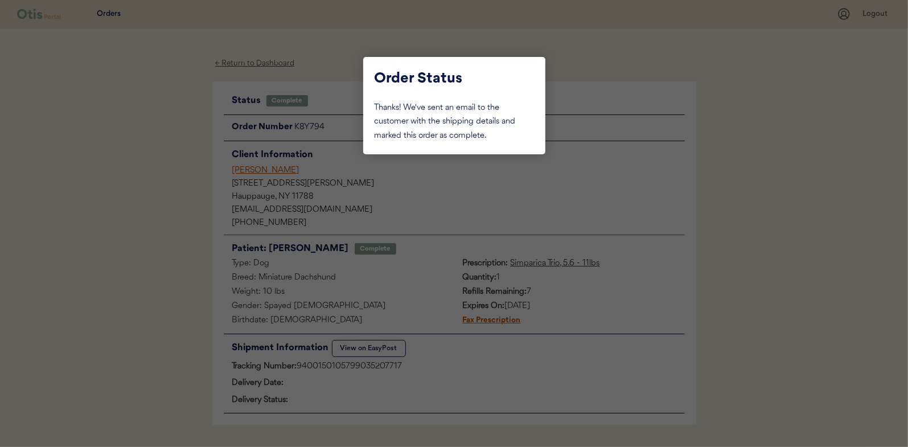
click at [155, 157] on div at bounding box center [454, 223] width 908 height 447
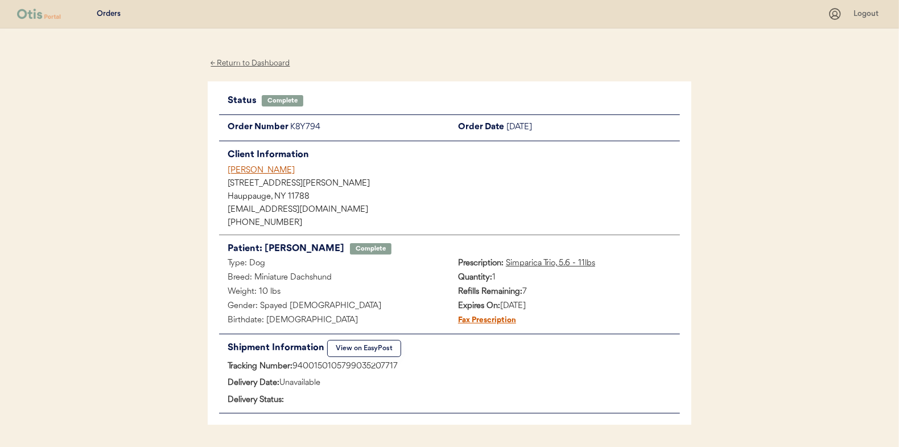
click at [245, 60] on div "← Return to Dashboard" at bounding box center [250, 63] width 85 height 13
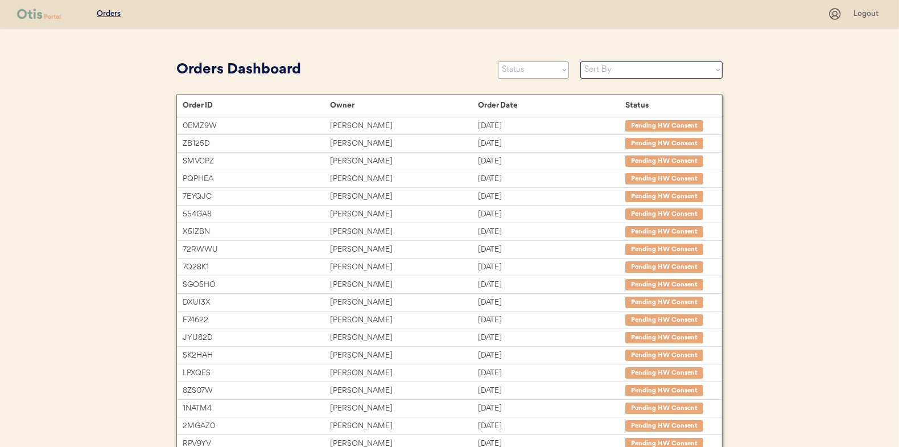
click at [527, 69] on select "Status On Hold New In Progress Complete Pending HW Consent Canceled" at bounding box center [533, 69] width 71 height 17
select select ""in_progress""
click at [498, 61] on select "Status On Hold New In Progress Complete Pending HW Consent Canceled" at bounding box center [533, 69] width 71 height 17
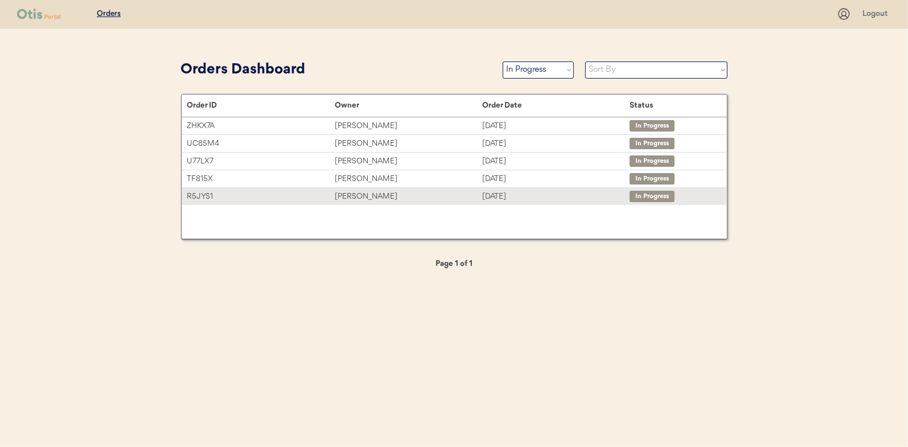
click at [371, 198] on div "[PERSON_NAME]" at bounding box center [408, 196] width 147 height 13
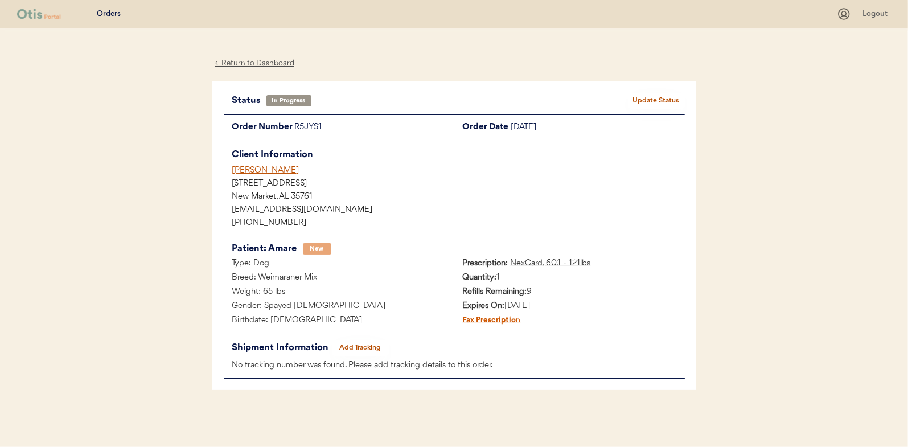
click at [357, 340] on button "Add Tracking" at bounding box center [360, 348] width 57 height 16
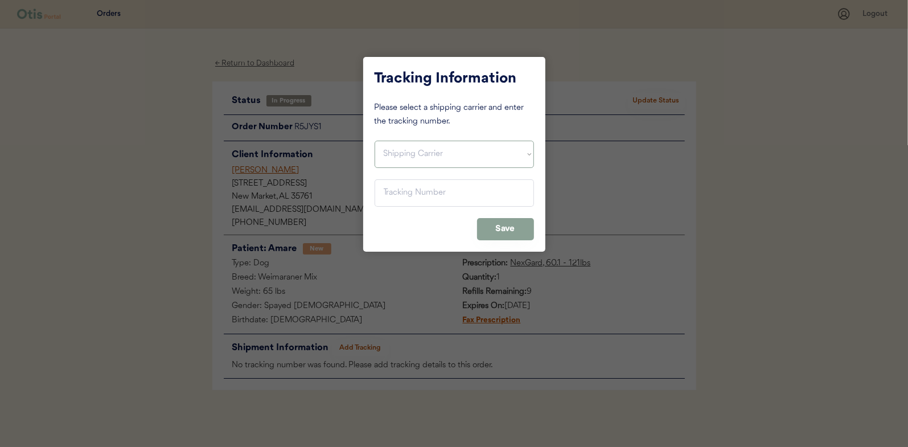
click at [397, 145] on select "Shipping Carrier FedEx FedEx Ground Economy UPS USPS" at bounding box center [454, 154] width 159 height 27
select select ""usps""
click at [375, 141] on select "Shipping Carrier FedEx FedEx Ground Economy UPS USPS" at bounding box center [454, 154] width 159 height 27
click at [393, 191] on input "input" at bounding box center [454, 192] width 159 height 27
paste input "9400150105800035197196"
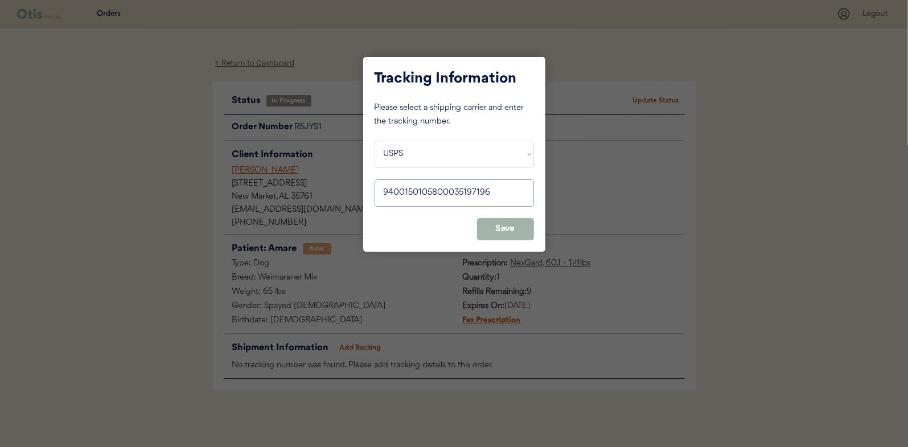
type input "9400150105800035197196"
click at [504, 225] on button "Save" at bounding box center [505, 229] width 57 height 22
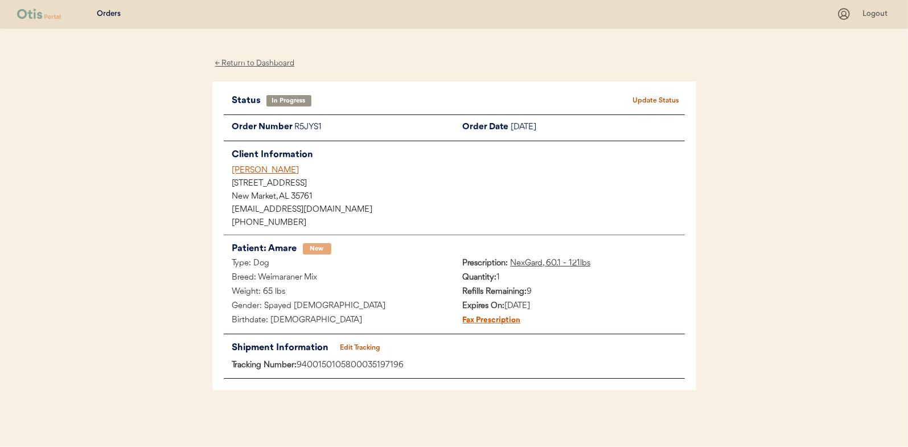
click at [656, 92] on div "Status In Progress Update Status Order Number R5JYS1 Order Date September 27, 2…" at bounding box center [454, 235] width 484 height 309
click at [661, 93] on button "Update Status" at bounding box center [656, 101] width 57 height 16
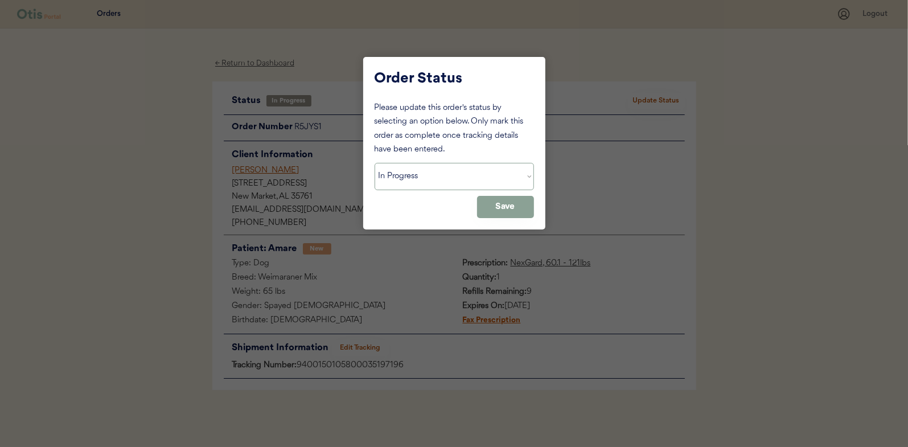
click at [434, 181] on select "Status On Hold New In Progress Complete Pending HW Consent Canceled" at bounding box center [454, 176] width 159 height 27
select select ""complete""
click at [375, 163] on select "Status On Hold New In Progress Complete Pending HW Consent Canceled" at bounding box center [454, 176] width 159 height 27
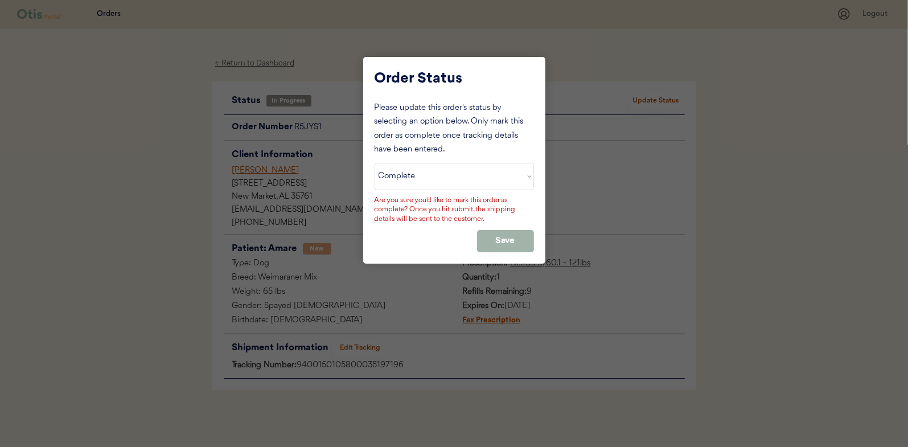
click at [500, 235] on button "Save" at bounding box center [505, 241] width 57 height 22
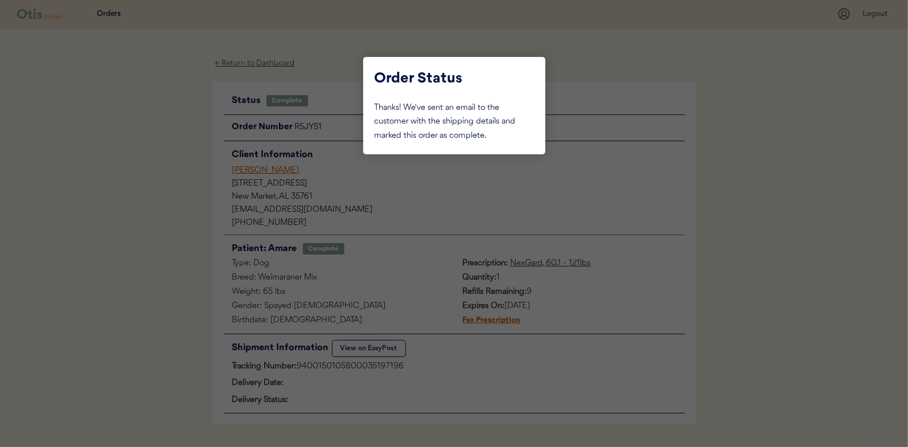
click at [151, 142] on div at bounding box center [454, 223] width 908 height 447
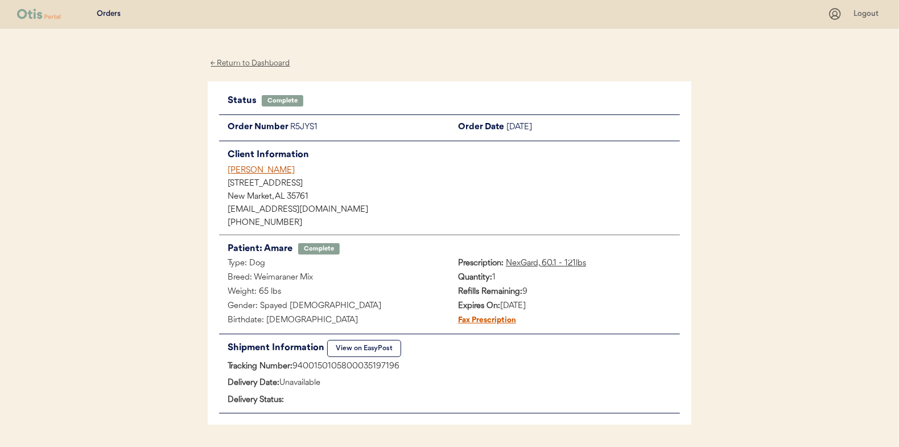
click at [248, 61] on div "← Return to Dashboard" at bounding box center [250, 63] width 85 height 13
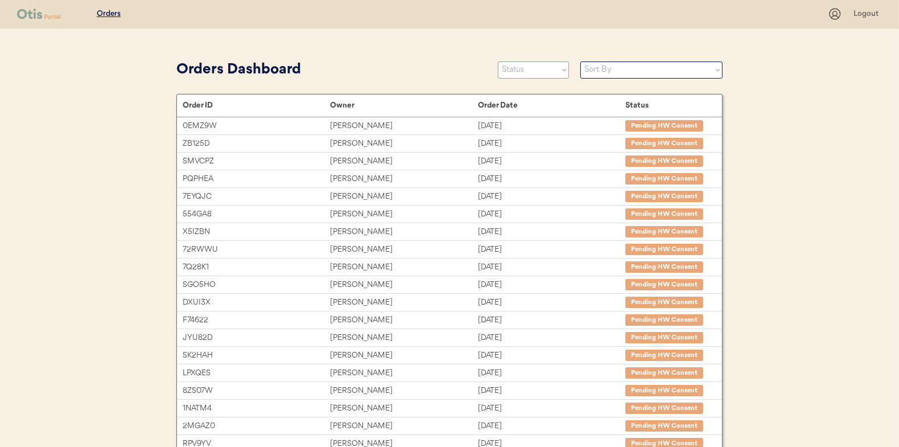
click at [519, 67] on select "Status On Hold New In Progress Complete Pending HW Consent Canceled" at bounding box center [533, 69] width 71 height 17
select select ""in_progress""
click at [498, 61] on select "Status On Hold New In Progress Complete Pending HW Consent Canceled" at bounding box center [533, 69] width 71 height 17
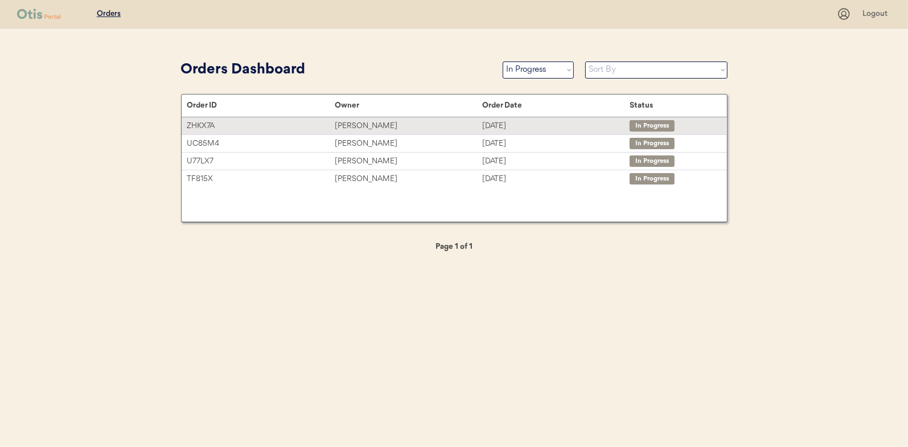
click at [349, 122] on div "Hana Maples" at bounding box center [408, 126] width 147 height 13
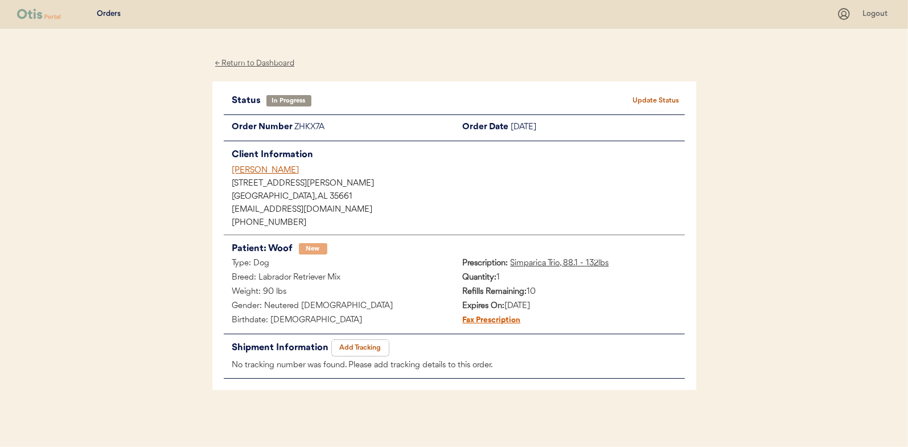
click at [353, 344] on button "Add Tracking" at bounding box center [360, 348] width 57 height 16
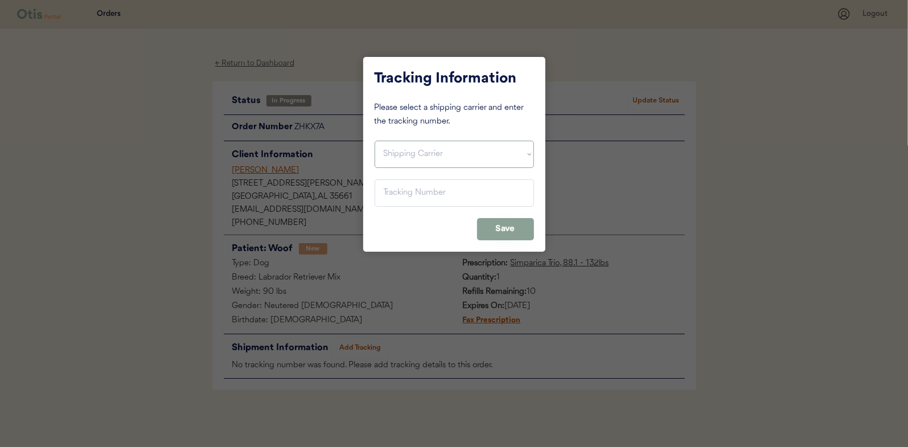
click at [398, 155] on select "Shipping Carrier FedEx FedEx Ground Economy UPS USPS" at bounding box center [454, 154] width 159 height 27
select select ""usps""
click at [375, 141] on select "Shipping Carrier FedEx FedEx Ground Economy UPS USPS" at bounding box center [454, 154] width 159 height 27
click at [406, 194] on input "input" at bounding box center [454, 192] width 159 height 27
type input "9400 1501 0549 6036 8548 19"
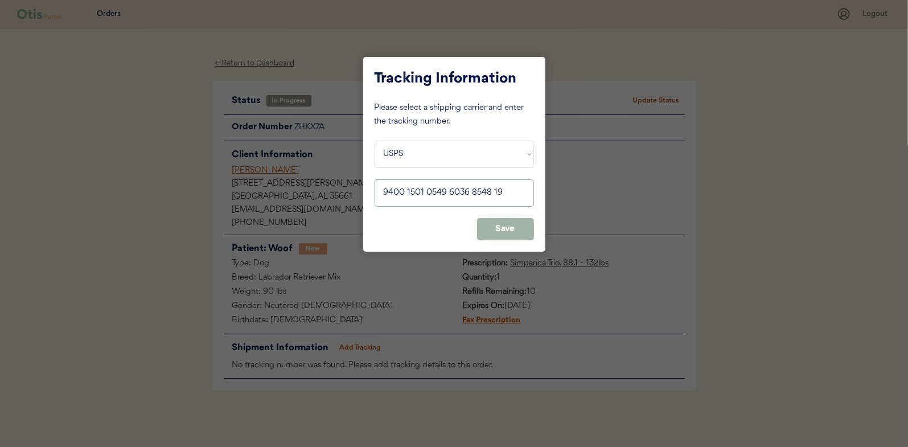
drag, startPoint x: 509, startPoint y: 233, endPoint x: 643, endPoint y: 143, distance: 161.2
click at [509, 232] on button "Save" at bounding box center [505, 229] width 57 height 22
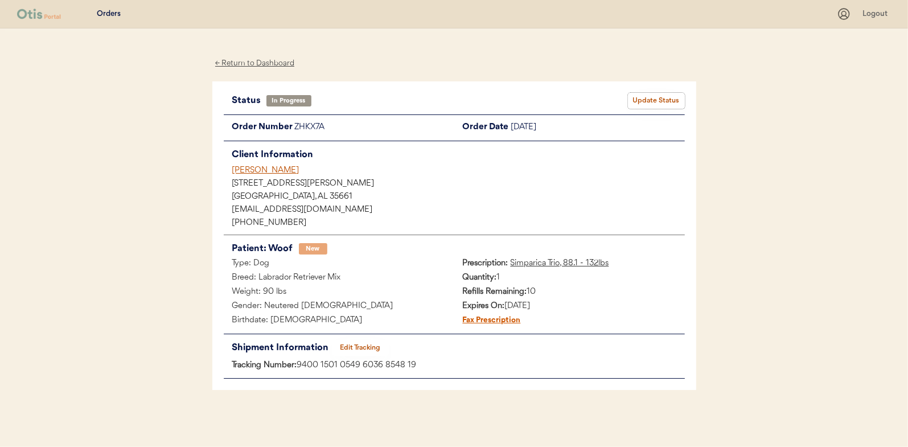
click at [657, 104] on button "Update Status" at bounding box center [656, 101] width 57 height 16
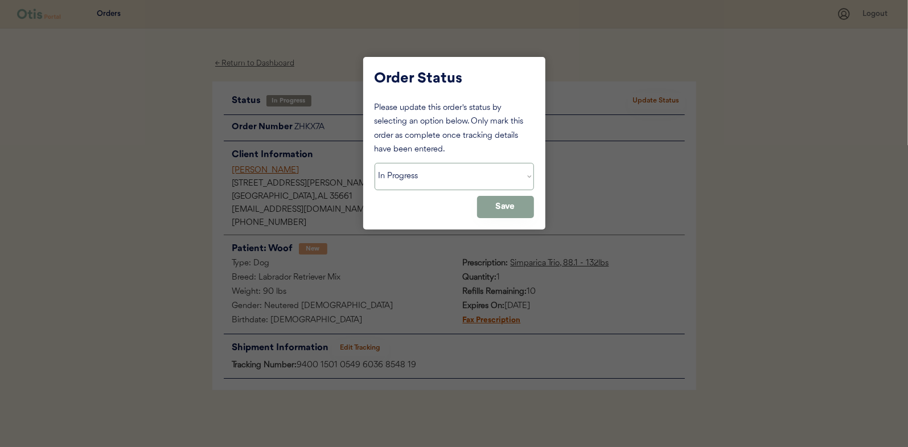
click at [454, 176] on select "Status On Hold New In Progress Complete Pending HW Consent Canceled" at bounding box center [454, 176] width 159 height 27
select select ""complete""
click at [375, 163] on select "Status On Hold New In Progress Complete Pending HW Consent Canceled" at bounding box center [454, 176] width 159 height 27
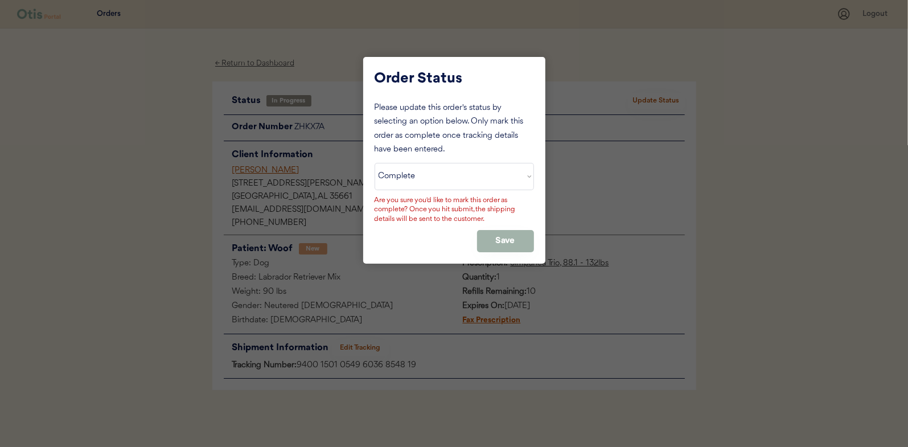
click at [501, 241] on button "Save" at bounding box center [505, 241] width 57 height 22
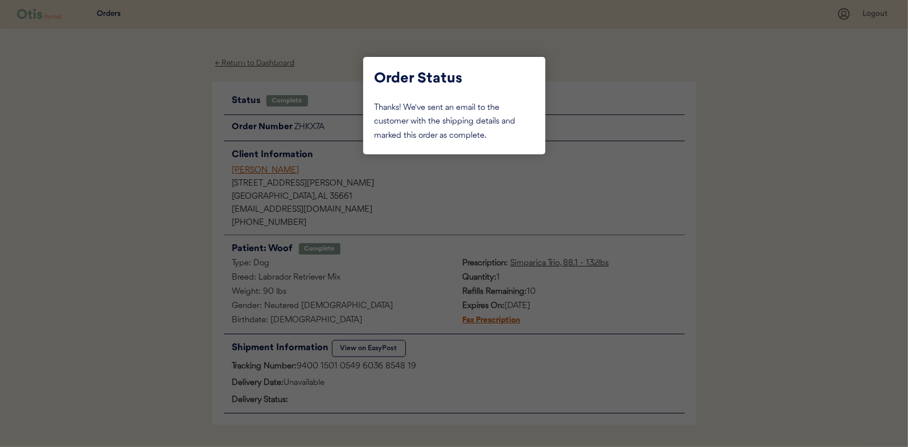
click at [147, 155] on div at bounding box center [454, 223] width 908 height 447
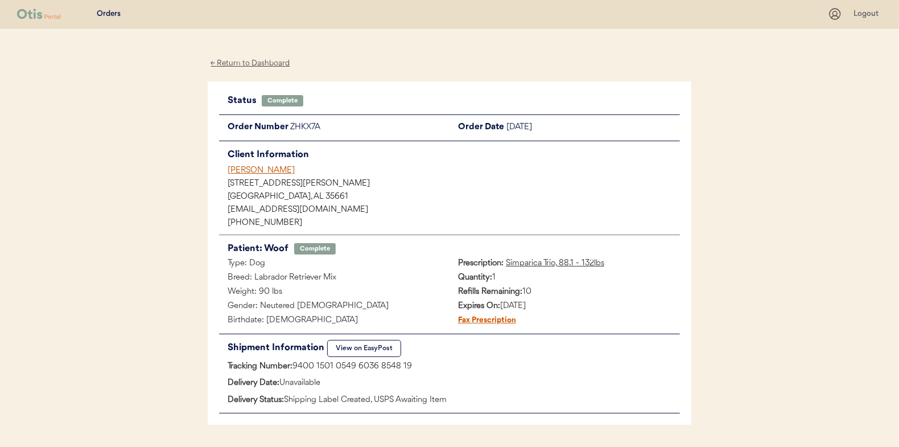
click at [249, 61] on div "← Return to Dashboard" at bounding box center [250, 63] width 85 height 13
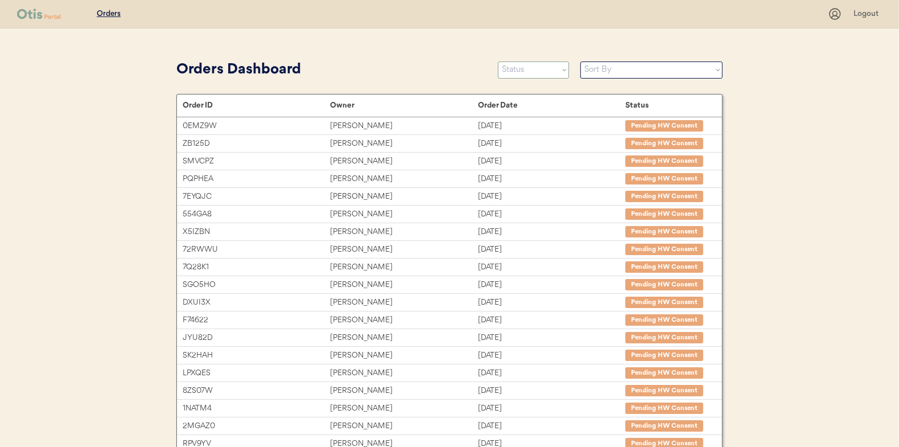
click at [528, 69] on select "Status On Hold New In Progress Complete Pending HW Consent Canceled" at bounding box center [533, 69] width 71 height 17
select select ""in_progress""
click at [498, 61] on select "Status On Hold New In Progress Complete Pending HW Consent Canceled" at bounding box center [533, 69] width 71 height 17
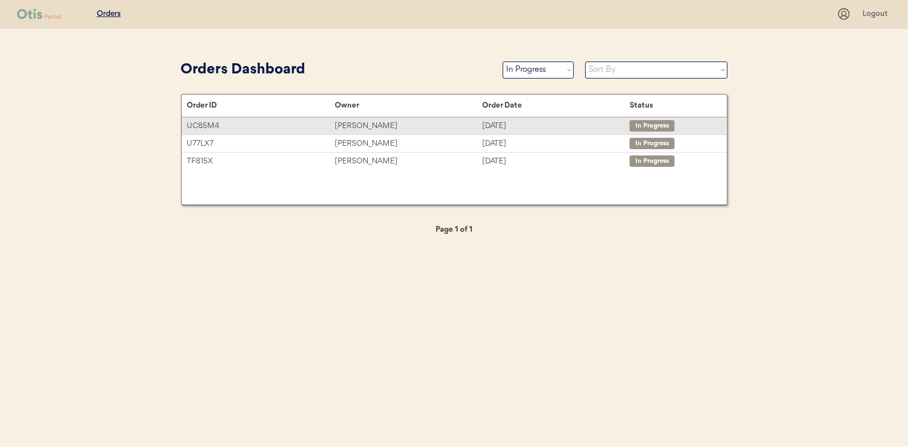
click at [368, 127] on div "[PERSON_NAME]" at bounding box center [408, 126] width 147 height 13
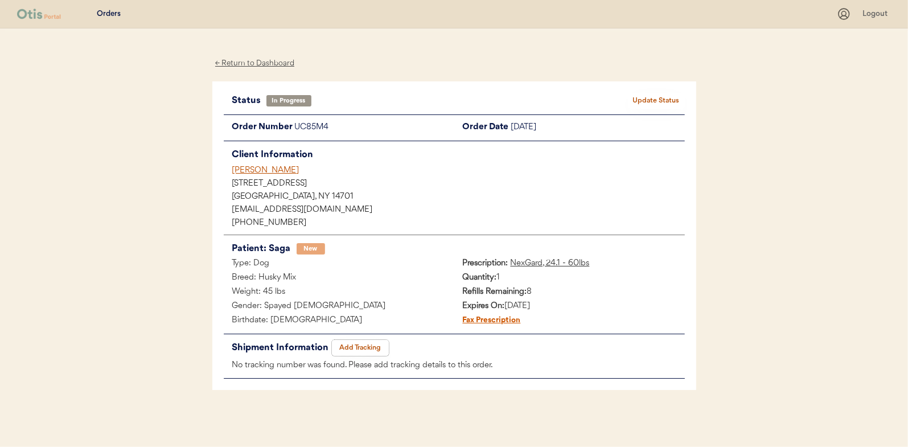
click at [356, 342] on button "Add Tracking" at bounding box center [360, 348] width 57 height 16
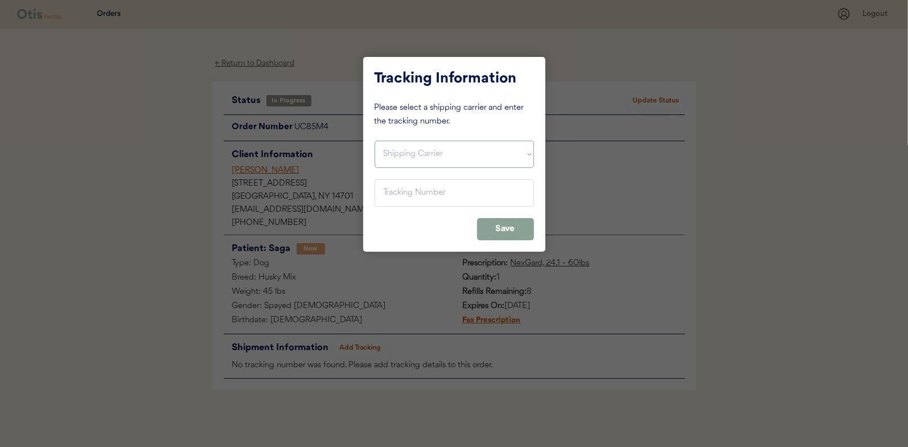
click at [389, 147] on select "Shipping Carrier FedEx FedEx Ground Economy UPS USPS" at bounding box center [454, 154] width 159 height 27
select select ""usps""
click at [375, 141] on select "Shipping Carrier FedEx FedEx Ground Economy UPS USPS" at bounding box center [454, 154] width 159 height 27
click at [398, 192] on input "input" at bounding box center [454, 192] width 159 height 27
type input "9400 1501 0579 8035 1776 24"
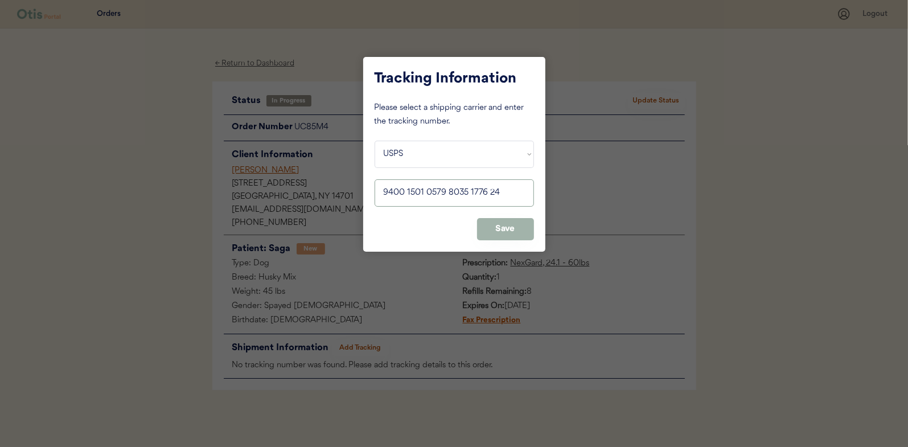
click at [504, 228] on button "Save" at bounding box center [505, 229] width 57 height 22
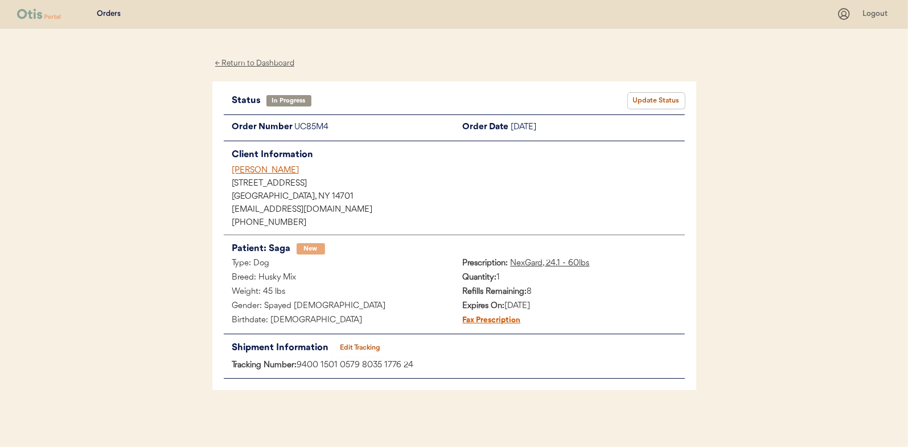
click at [663, 96] on button "Update Status" at bounding box center [656, 101] width 57 height 16
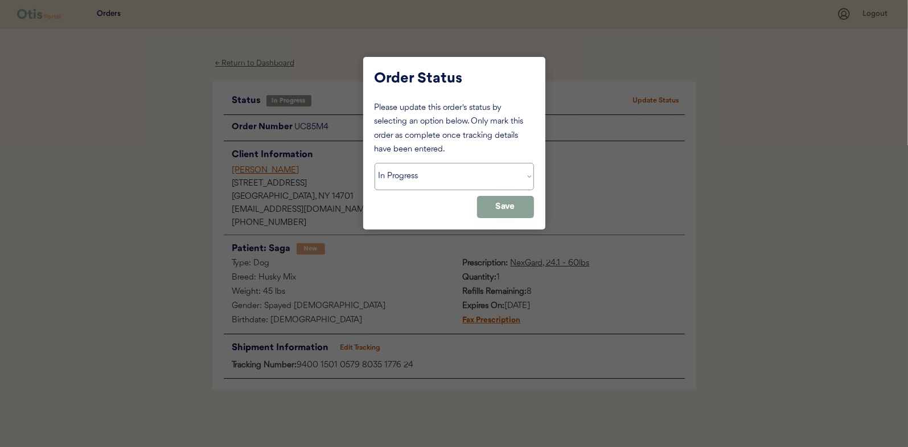
click at [432, 174] on select "Status On Hold New In Progress Complete Pending HW Consent Canceled" at bounding box center [454, 176] width 159 height 27
select select ""complete""
click at [375, 163] on select "Status On Hold New In Progress Complete Pending HW Consent Canceled" at bounding box center [454, 176] width 159 height 27
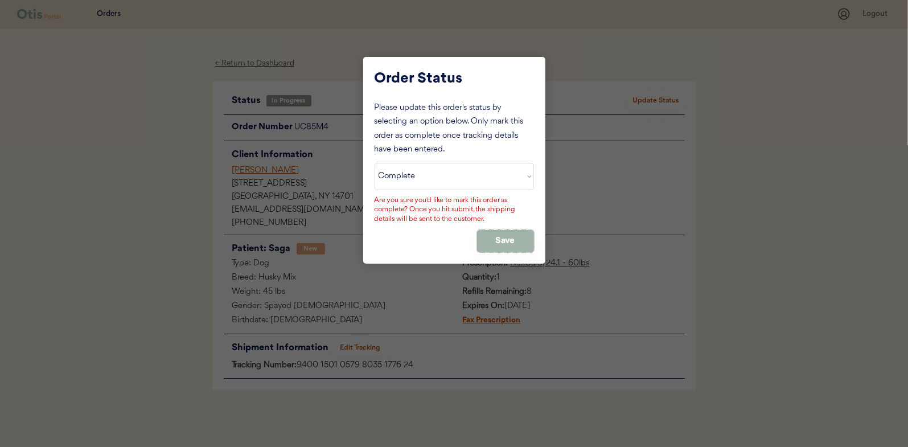
click at [509, 240] on button "Save" at bounding box center [505, 241] width 57 height 22
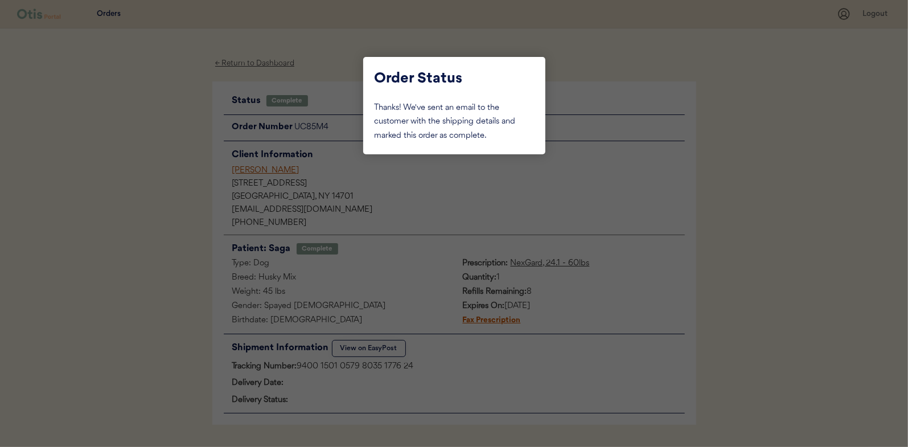
click at [164, 149] on div at bounding box center [454, 223] width 908 height 447
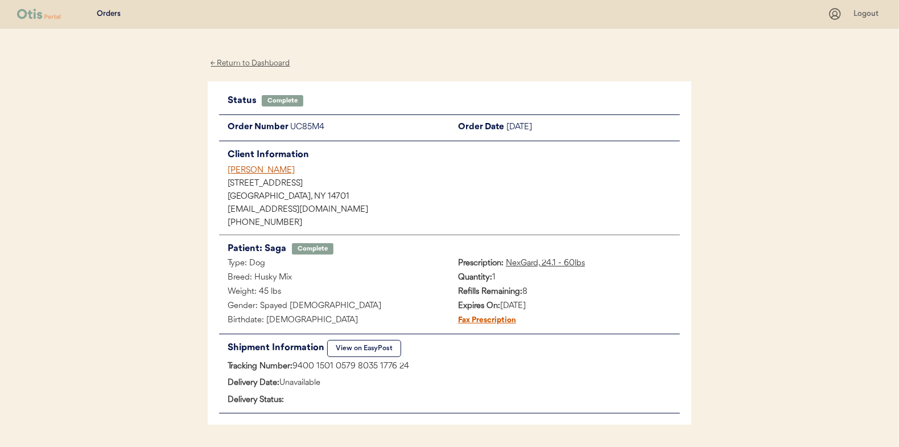
click at [236, 61] on div "← Return to Dashboard" at bounding box center [250, 63] width 85 height 13
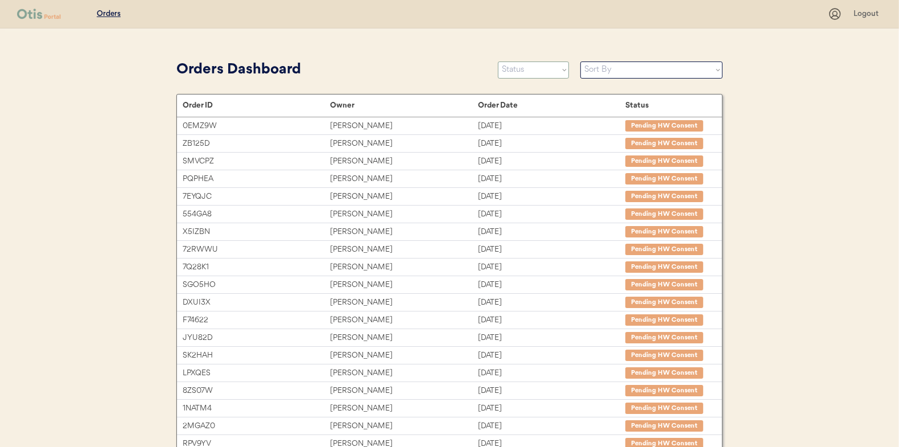
click at [529, 72] on select "Status On Hold New In Progress Complete Pending HW Consent Canceled" at bounding box center [533, 69] width 71 height 17
select select ""in_progress""
click at [498, 61] on select "Status On Hold New In Progress Complete Pending HW Consent Canceled" at bounding box center [533, 69] width 71 height 17
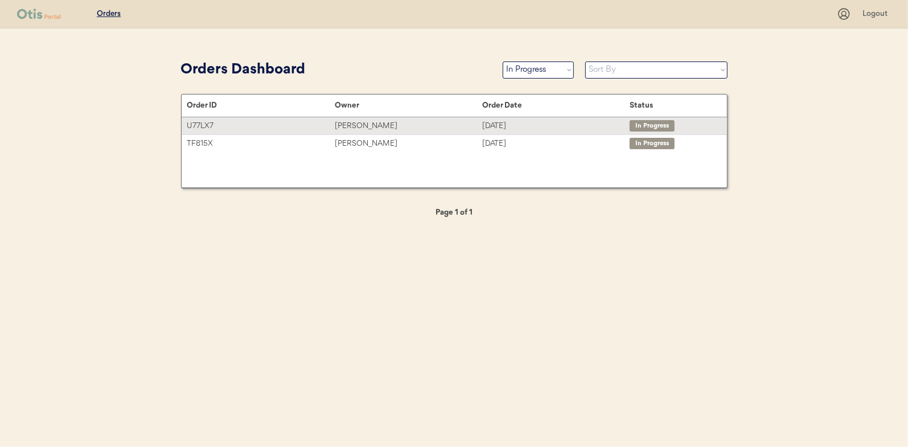
click at [388, 124] on div "[PERSON_NAME]" at bounding box center [408, 126] width 147 height 13
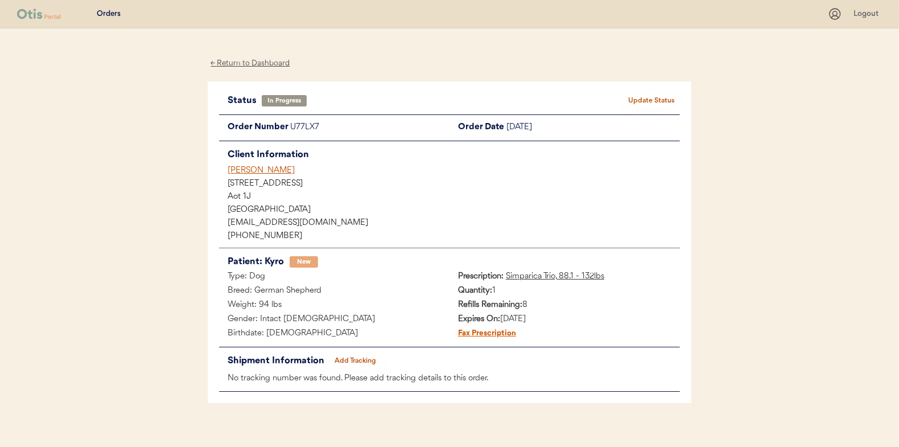
click at [354, 364] on button "Add Tracking" at bounding box center [355, 361] width 57 height 16
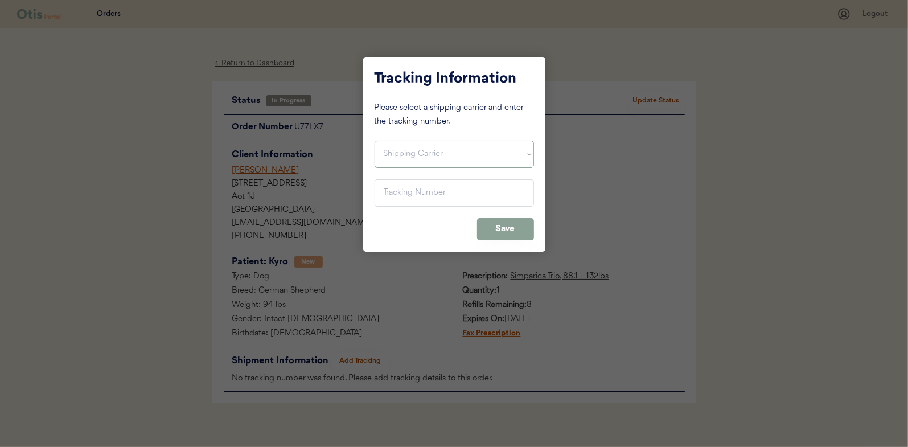
click at [400, 151] on select "Shipping Carrier FedEx FedEx Ground Economy UPS USPS" at bounding box center [454, 154] width 159 height 27
select select ""usps""
click at [375, 141] on select "Shipping Carrier FedEx FedEx Ground Economy UPS USPS" at bounding box center [454, 154] width 159 height 27
click at [397, 183] on input "input" at bounding box center [454, 192] width 159 height 27
type input "9400 1501 0580 0035 1535 43"
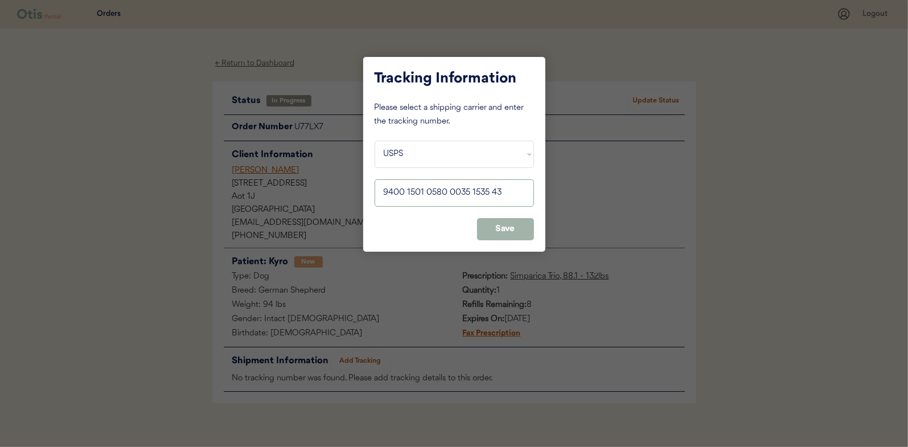
click at [504, 225] on button "Save" at bounding box center [505, 229] width 57 height 22
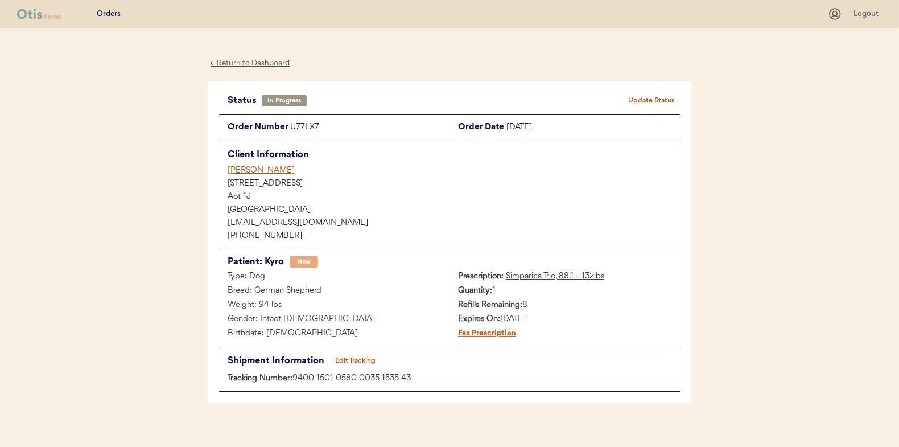
click at [648, 93] on button "Update Status" at bounding box center [651, 101] width 57 height 16
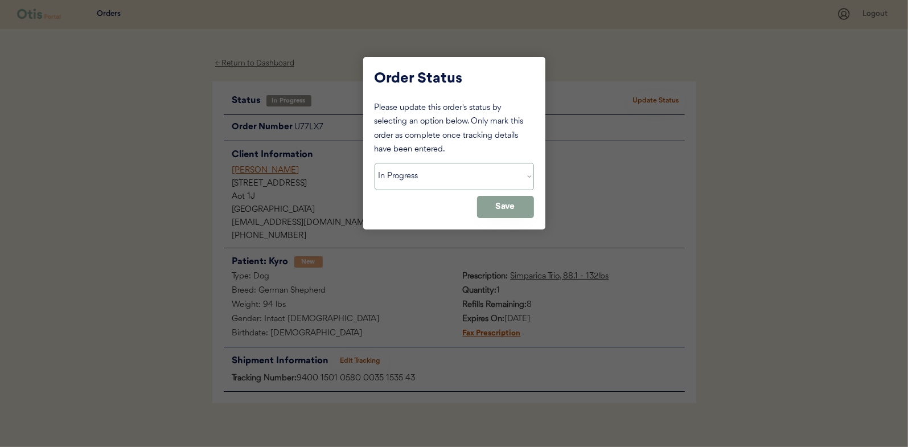
click at [431, 179] on select "Status On Hold New In Progress Complete Pending HW Consent Canceled" at bounding box center [454, 176] width 159 height 27
select select ""complete""
click at [375, 163] on select "Status On Hold New In Progress Complete Pending HW Consent Canceled" at bounding box center [454, 176] width 159 height 27
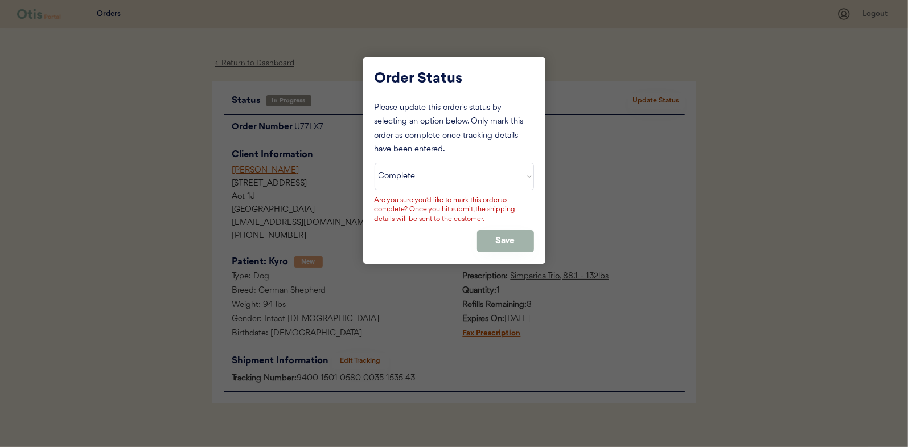
click at [513, 234] on button "Save" at bounding box center [505, 241] width 57 height 22
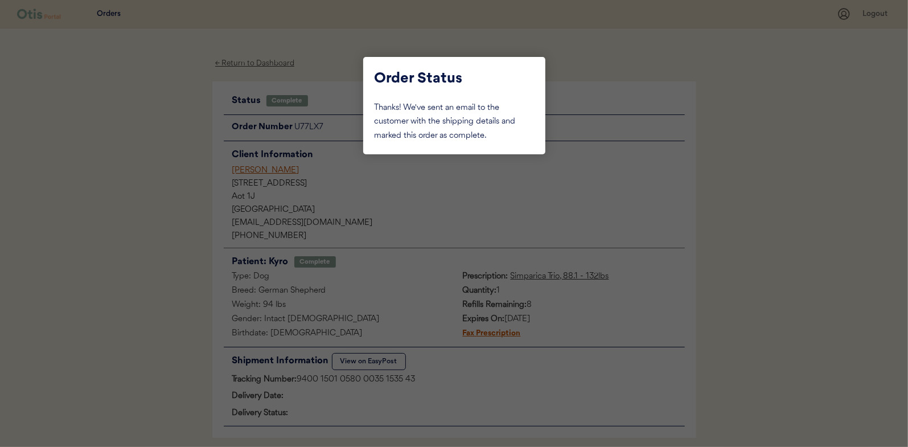
click at [128, 137] on div at bounding box center [454, 223] width 908 height 447
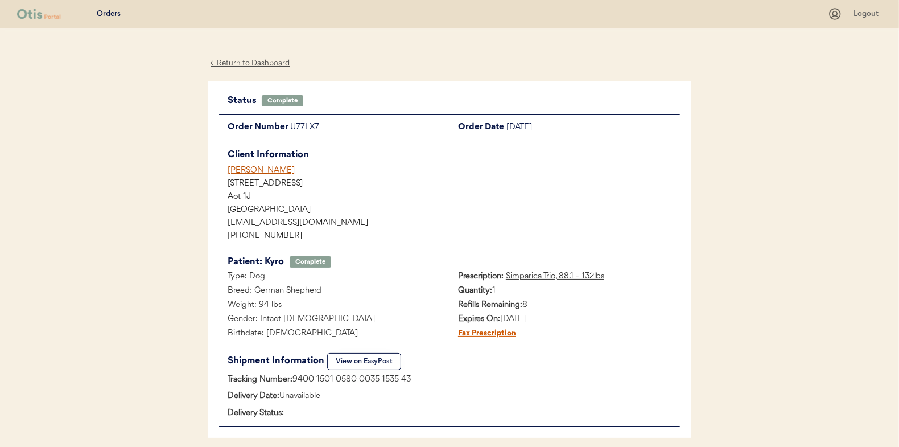
click at [243, 64] on div "← Return to Dashboard" at bounding box center [250, 63] width 85 height 13
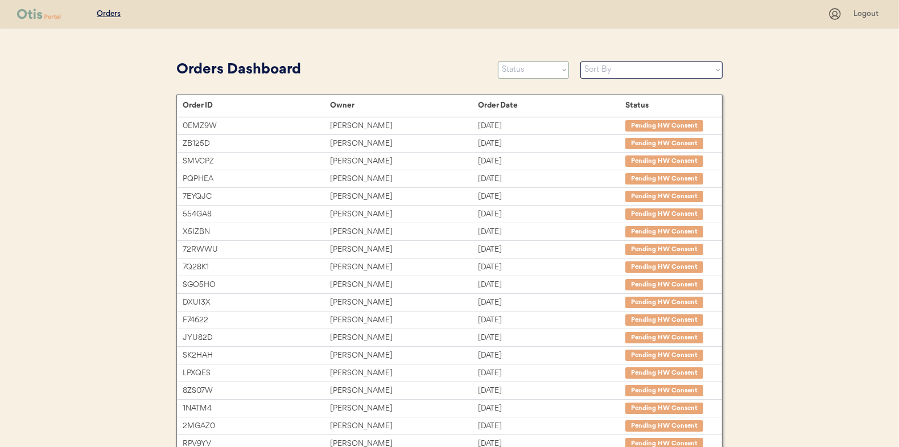
click at [524, 77] on select "Status On Hold New In Progress Complete Pending HW Consent Canceled" at bounding box center [533, 69] width 71 height 17
select select ""in_progress""
click at [498, 61] on select "Status On Hold New In Progress Complete Pending HW Consent Canceled" at bounding box center [533, 69] width 71 height 17
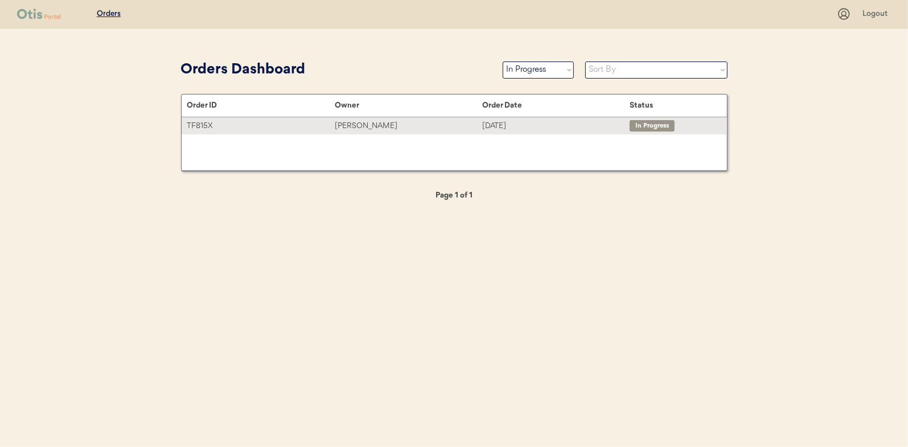
click at [374, 128] on div "[PERSON_NAME]" at bounding box center [408, 126] width 147 height 13
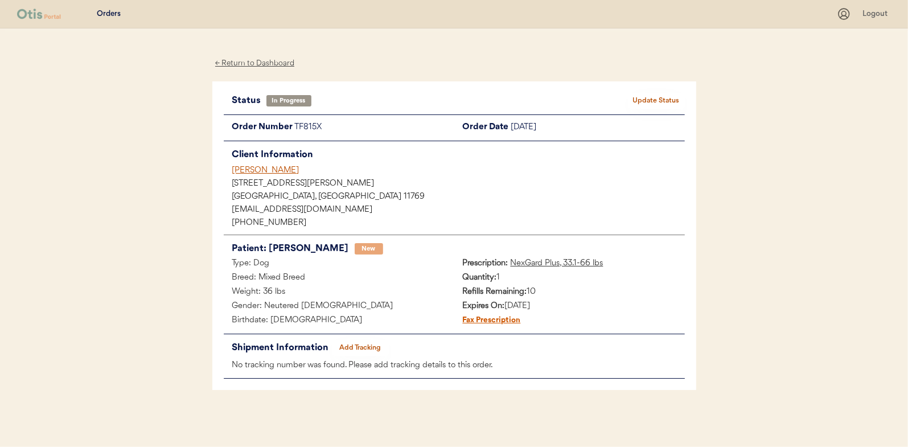
click at [358, 340] on button "Add Tracking" at bounding box center [360, 348] width 57 height 16
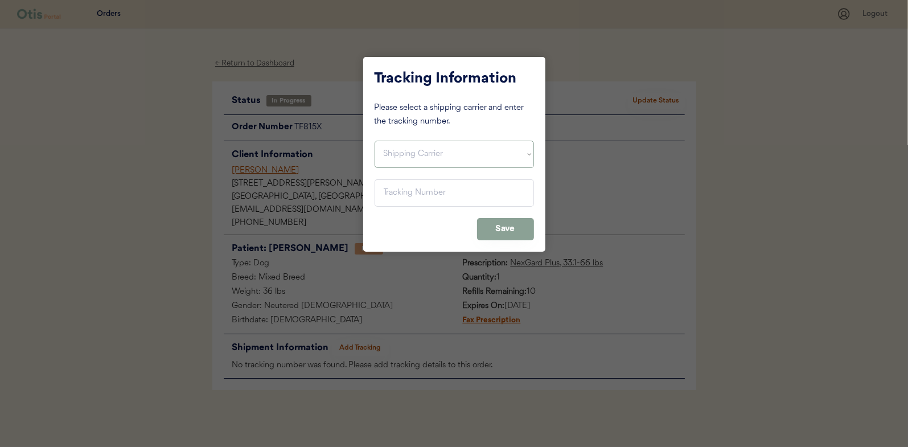
click at [390, 154] on select "Shipping Carrier FedEx FedEx Ground Economy UPS USPS" at bounding box center [454, 154] width 159 height 27
select select ""usps""
click at [375, 141] on select "Shipping Carrier FedEx FedEx Ground Economy UPS USPS" at bounding box center [454, 154] width 159 height 27
click at [398, 196] on input "input" at bounding box center [454, 192] width 159 height 27
type input "9400 1501 0549 6036 8278 82"
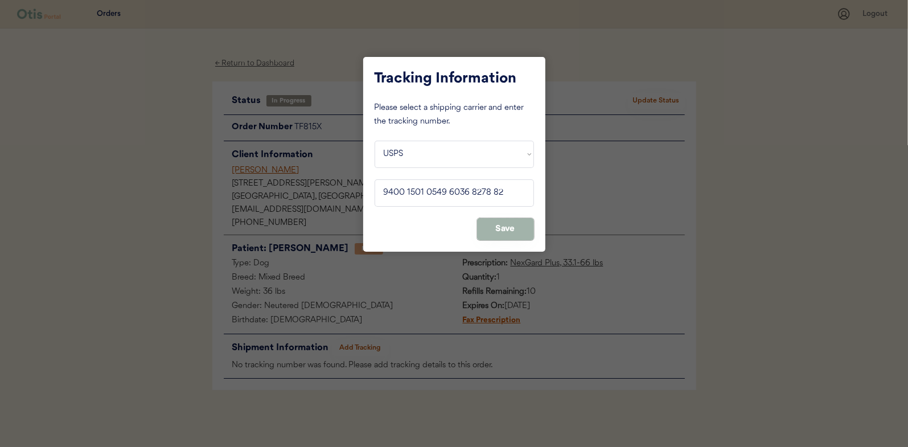
click at [509, 232] on button "Save" at bounding box center [505, 229] width 57 height 22
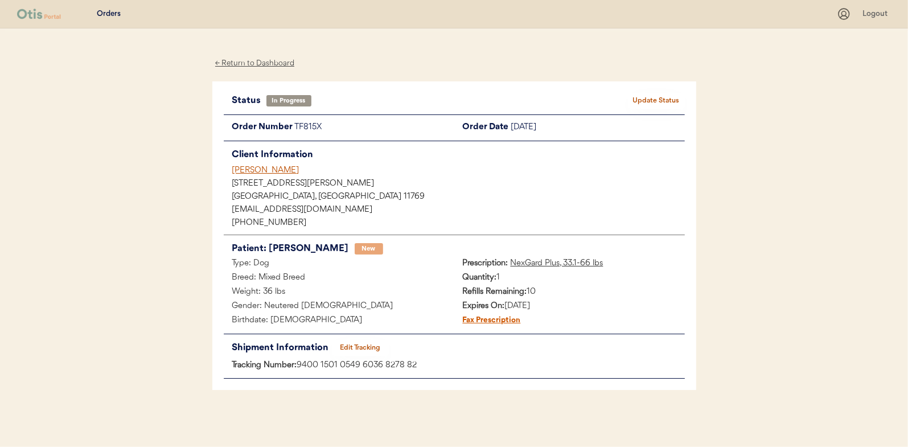
click at [657, 96] on button "Update Status" at bounding box center [656, 101] width 57 height 16
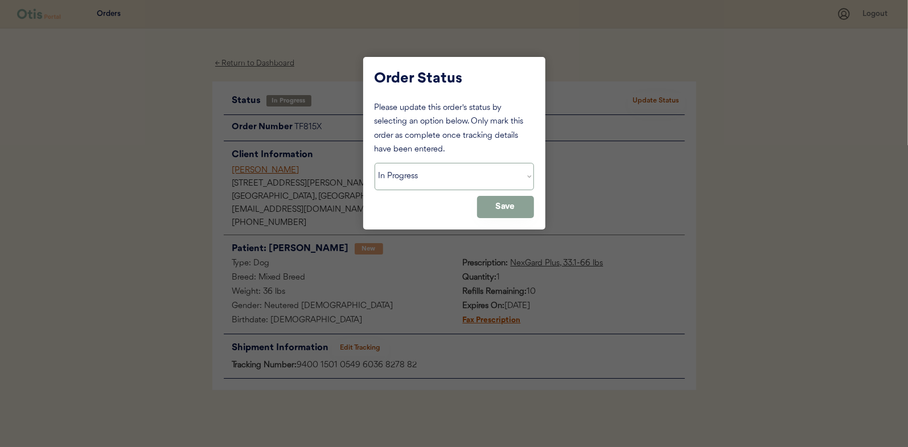
click at [420, 172] on select "Status On Hold New In Progress Complete Pending HW Consent Canceled" at bounding box center [454, 176] width 159 height 27
select select ""complete""
click at [375, 163] on select "Status On Hold New In Progress Complete Pending HW Consent Canceled" at bounding box center [454, 176] width 159 height 27
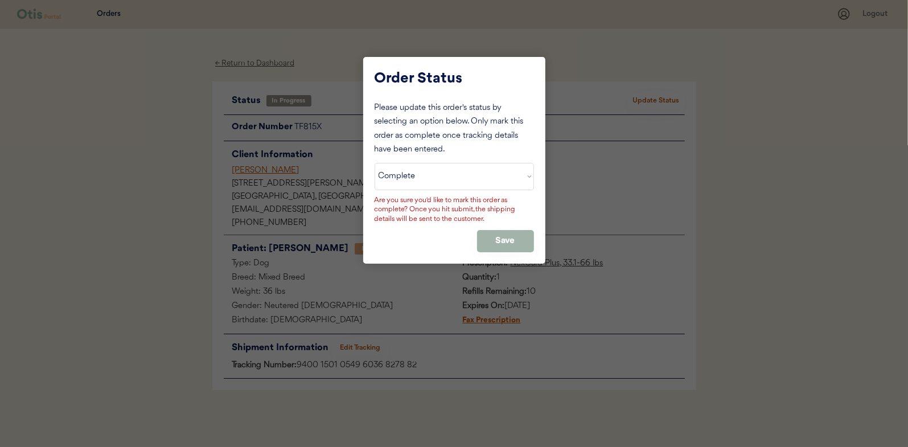
click at [515, 234] on button "Save" at bounding box center [505, 241] width 57 height 22
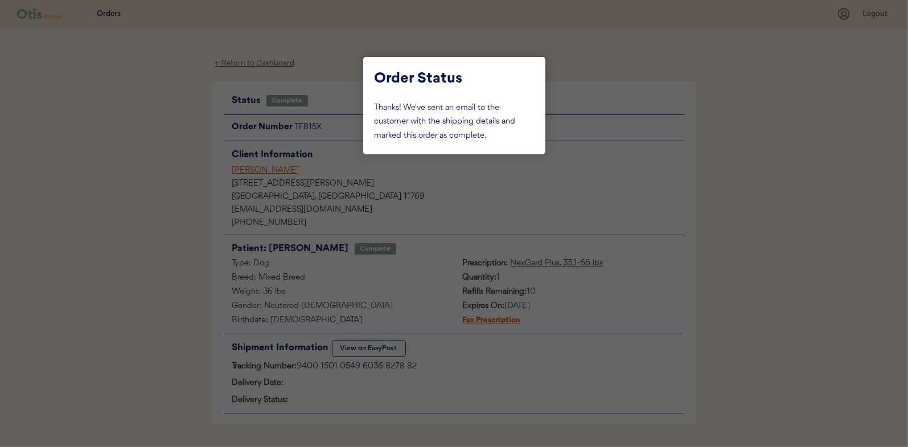
click at [138, 157] on div at bounding box center [454, 223] width 908 height 447
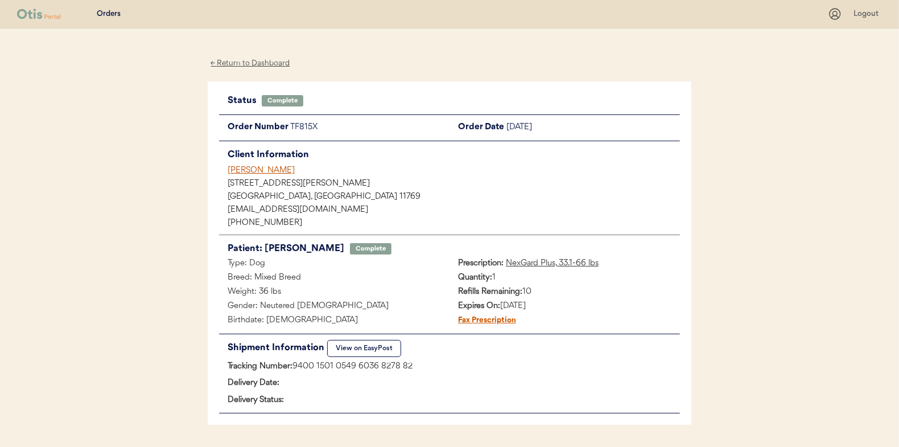
click at [256, 61] on div "← Return to Dashboard" at bounding box center [250, 63] width 85 height 13
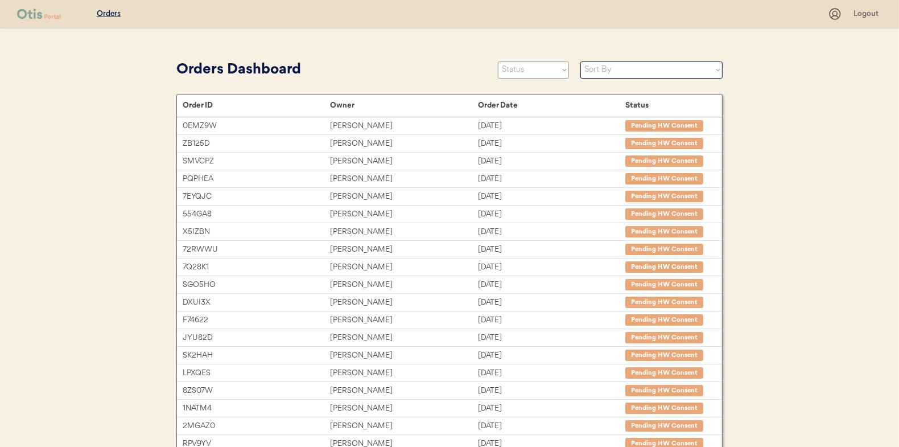
click at [507, 72] on select "Status On Hold New In Progress Complete Pending HW Consent Canceled" at bounding box center [533, 69] width 71 height 17
select select ""new""
click at [498, 61] on select "Status On Hold New In Progress Complete Pending HW Consent Canceled" at bounding box center [533, 69] width 71 height 17
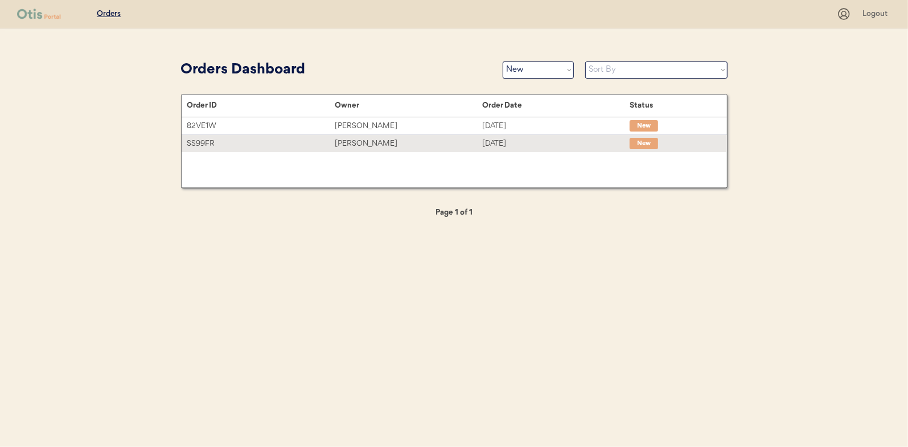
click at [366, 140] on div "Kimberly Perrera" at bounding box center [408, 143] width 147 height 13
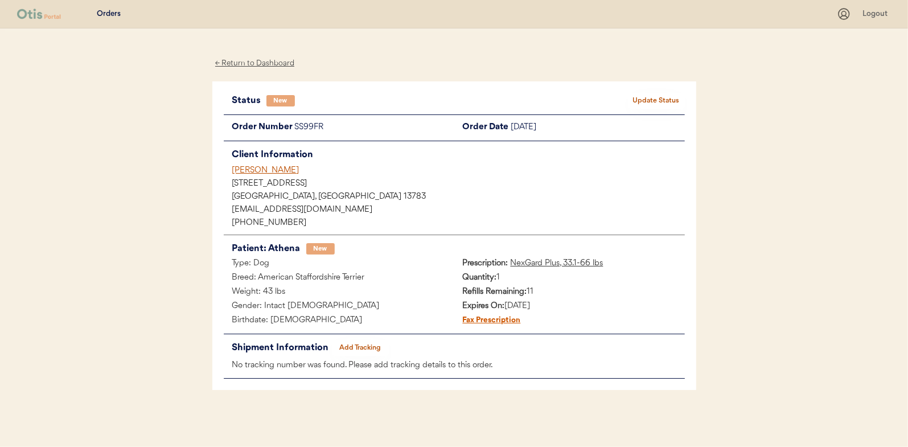
click at [668, 96] on button "Update Status" at bounding box center [656, 101] width 57 height 16
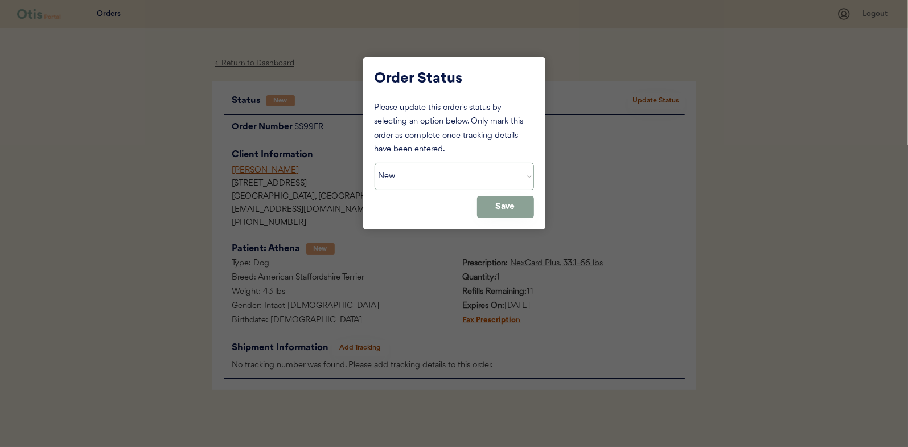
click at [437, 184] on select "Status On Hold New In Progress Complete Pending HW Consent Canceled" at bounding box center [454, 176] width 159 height 27
select select ""in_progress""
click at [375, 163] on select "Status On Hold New In Progress Complete Pending HW Consent Canceled" at bounding box center [454, 176] width 159 height 27
click at [507, 203] on button "Save" at bounding box center [505, 207] width 57 height 22
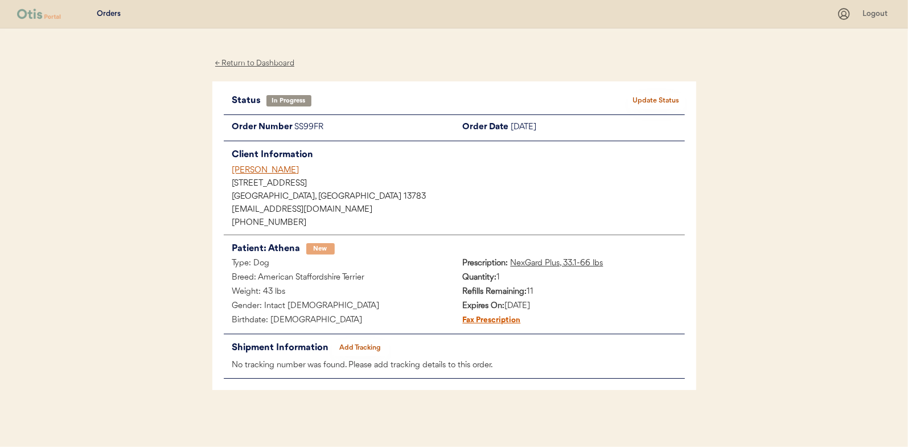
click at [253, 57] on div "← Return to Dashboard" at bounding box center [254, 63] width 85 height 13
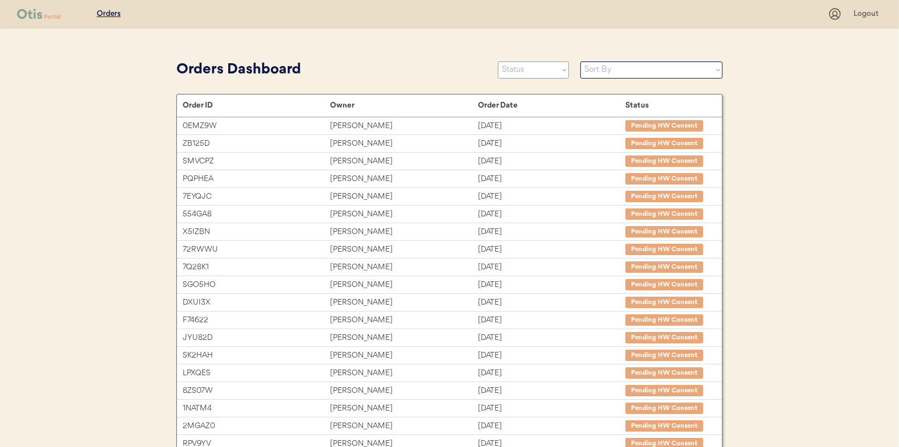
click at [513, 69] on select "Status On Hold New In Progress Complete Pending HW Consent Canceled" at bounding box center [533, 69] width 71 height 17
select select ""new""
click at [498, 61] on select "Status On Hold New In Progress Complete Pending HW Consent Canceled" at bounding box center [533, 69] width 71 height 17
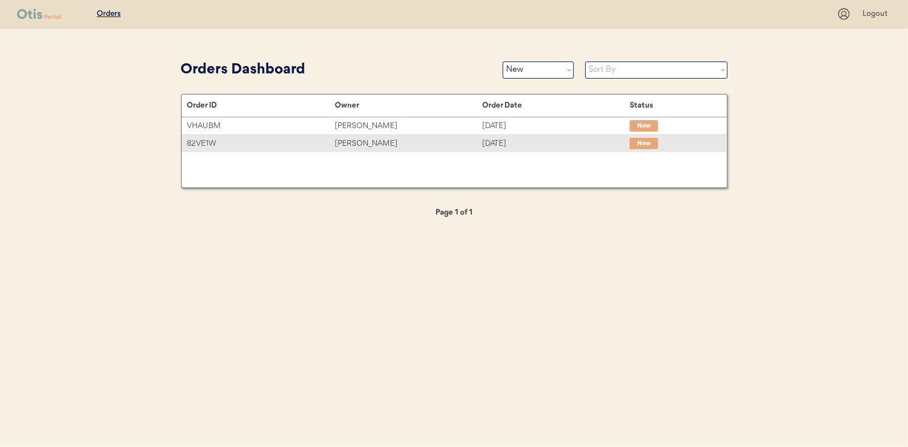
click at [353, 142] on div "[PERSON_NAME]" at bounding box center [408, 143] width 147 height 13
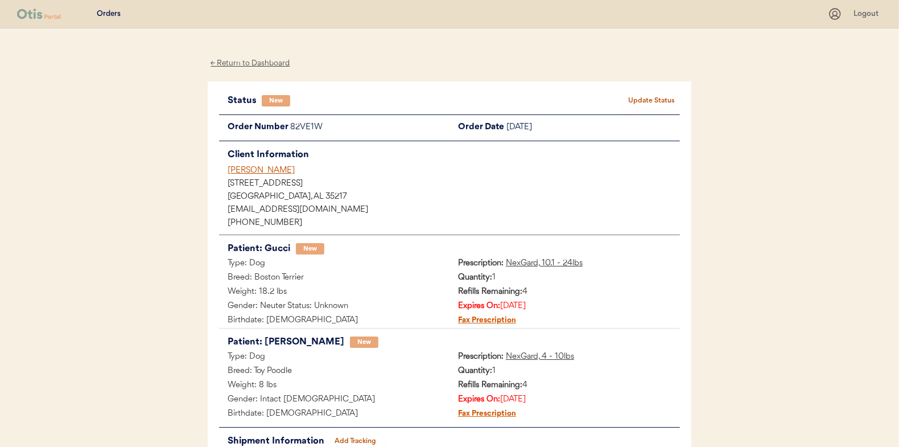
click at [639, 94] on button "Update Status" at bounding box center [651, 101] width 57 height 16
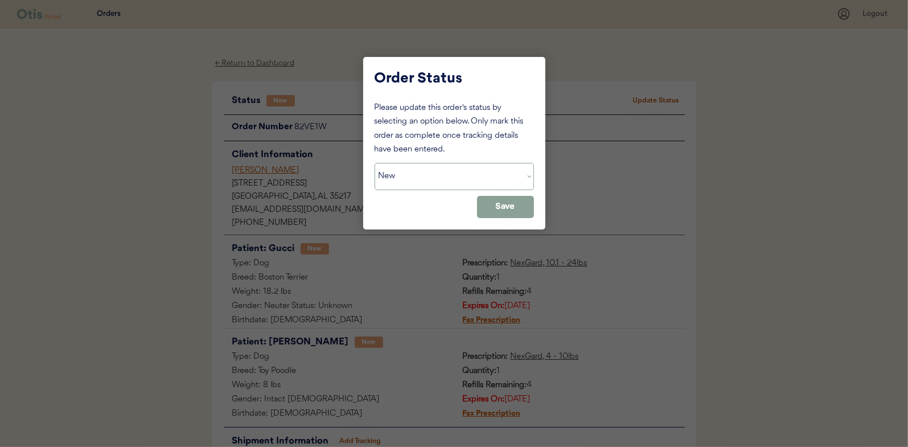
click at [429, 171] on select "Status On Hold New In Progress Complete Pending HW Consent Canceled" at bounding box center [454, 176] width 159 height 27
select select ""in_progress""
click at [375, 163] on select "Status On Hold New In Progress Complete Pending HW Consent Canceled" at bounding box center [454, 176] width 159 height 27
click at [495, 209] on button "Save" at bounding box center [505, 207] width 57 height 22
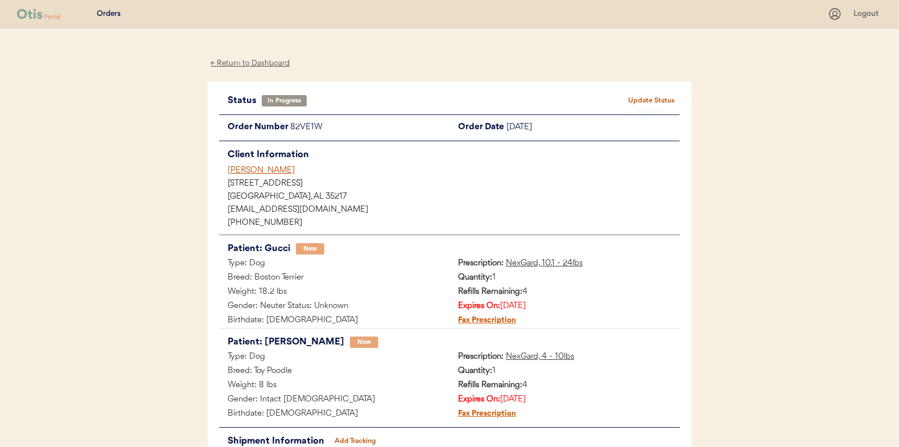
click at [253, 63] on div "← Return to Dashboard" at bounding box center [250, 63] width 85 height 13
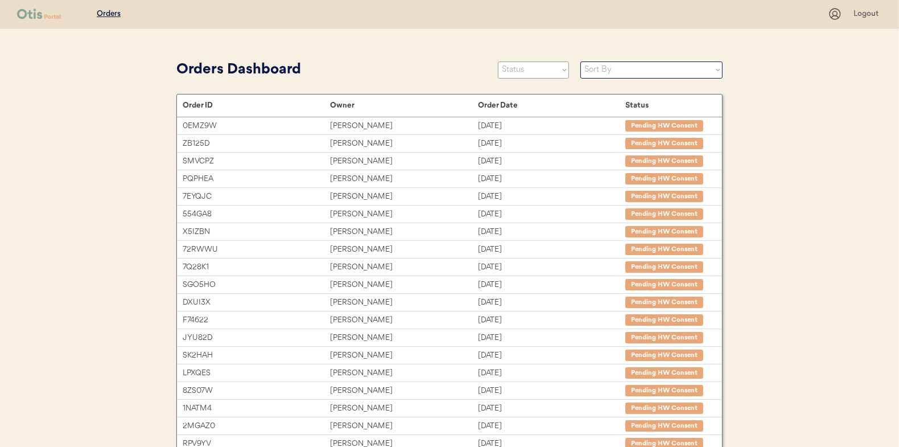
click at [527, 72] on select "Status On Hold New In Progress Complete Pending HW Consent Canceled" at bounding box center [533, 69] width 71 height 17
select select ""new""
click at [498, 61] on select "Status On Hold New In Progress Complete Pending HW Consent Canceled" at bounding box center [533, 69] width 71 height 17
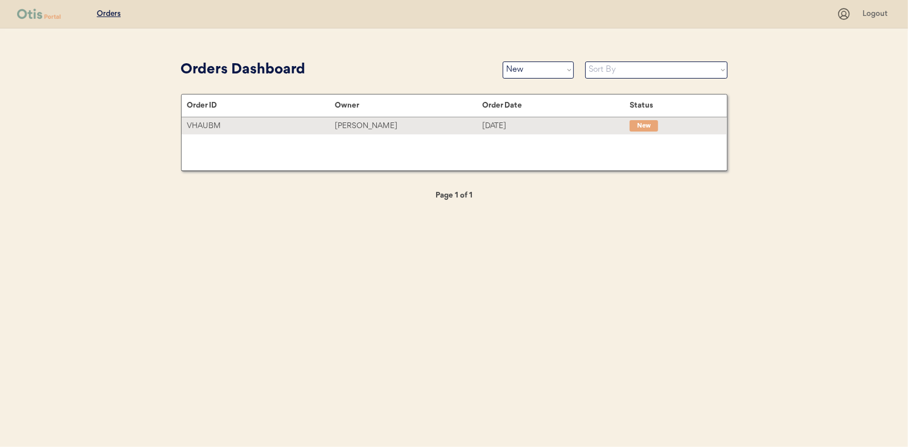
click at [353, 126] on div "[PERSON_NAME]" at bounding box center [408, 126] width 147 height 13
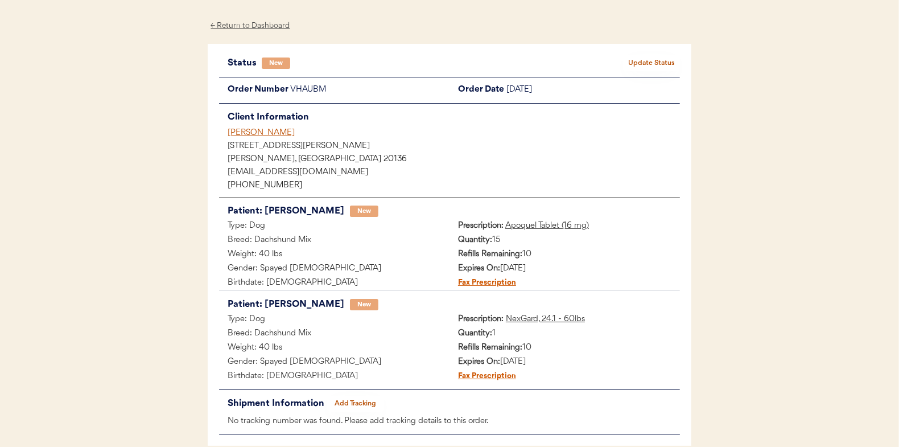
scroll to position [57, 0]
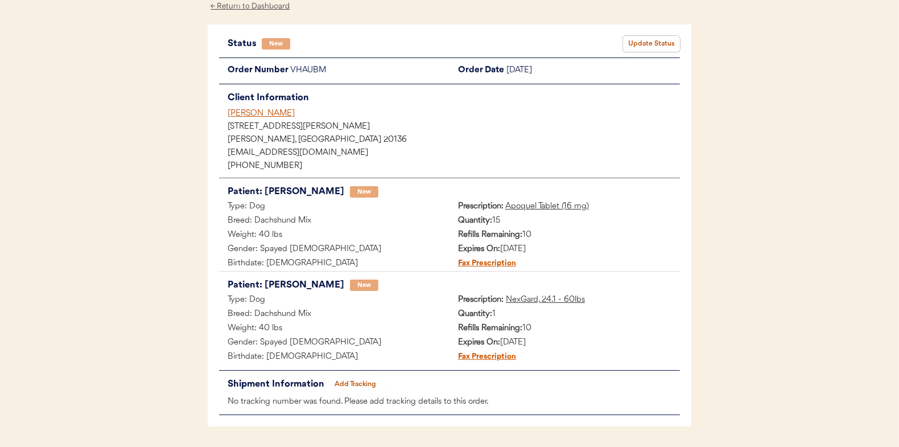
click at [659, 38] on button "Update Status" at bounding box center [651, 44] width 57 height 16
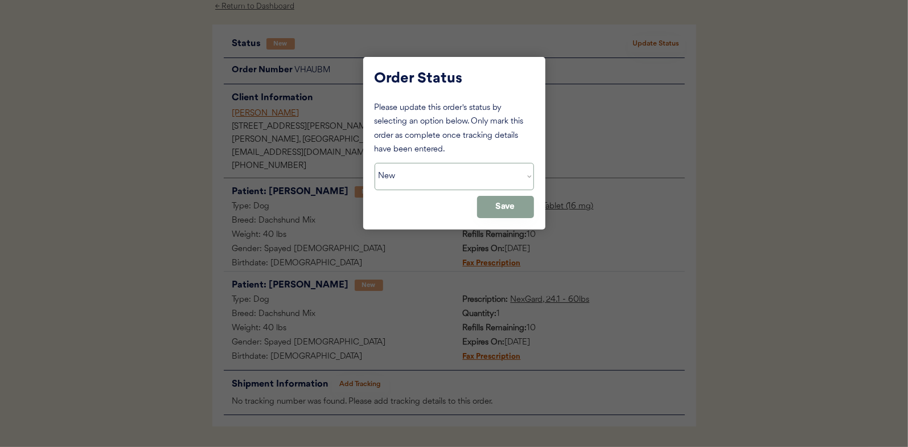
click at [412, 176] on select "Status On Hold New In Progress Complete Pending HW Consent Canceled" at bounding box center [454, 176] width 159 height 27
select select ""in_progress""
click at [375, 163] on select "Status On Hold New In Progress Complete Pending HW Consent Canceled" at bounding box center [454, 176] width 159 height 27
click at [507, 209] on button "Save" at bounding box center [505, 207] width 57 height 22
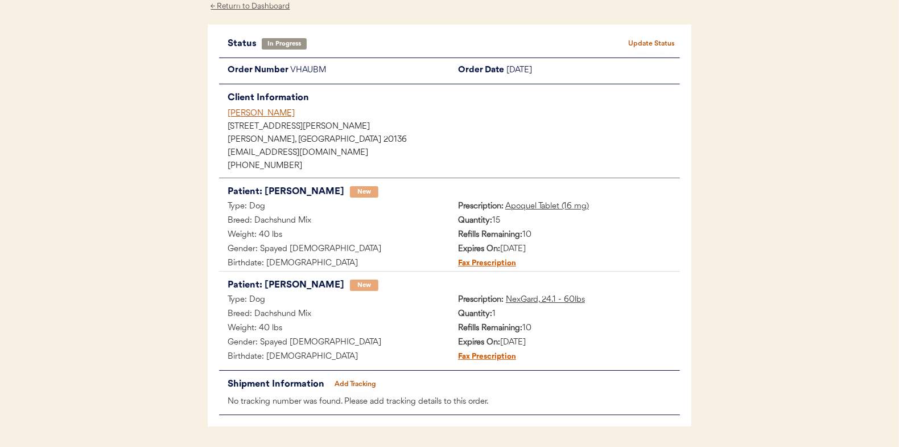
click at [167, 167] on div "Patients Consults Orders Logout ← Return to Dashboard Status In Progress Update…" at bounding box center [449, 213] width 899 height 540
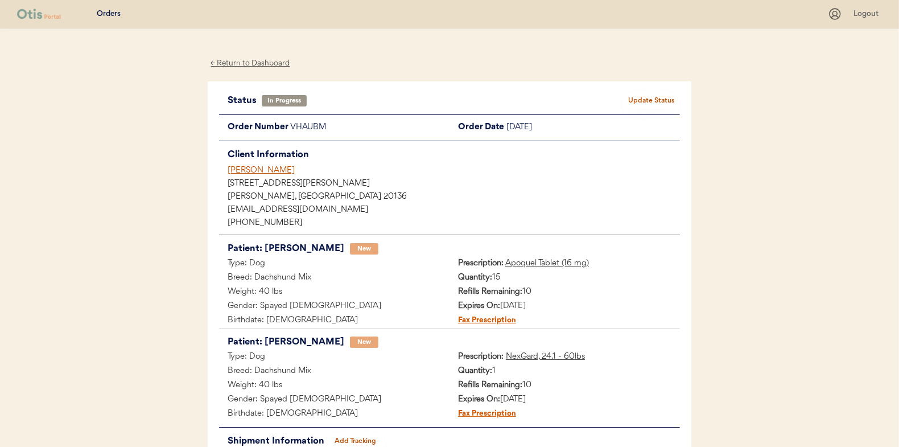
click at [262, 62] on div "← Return to Dashboard" at bounding box center [250, 63] width 85 height 13
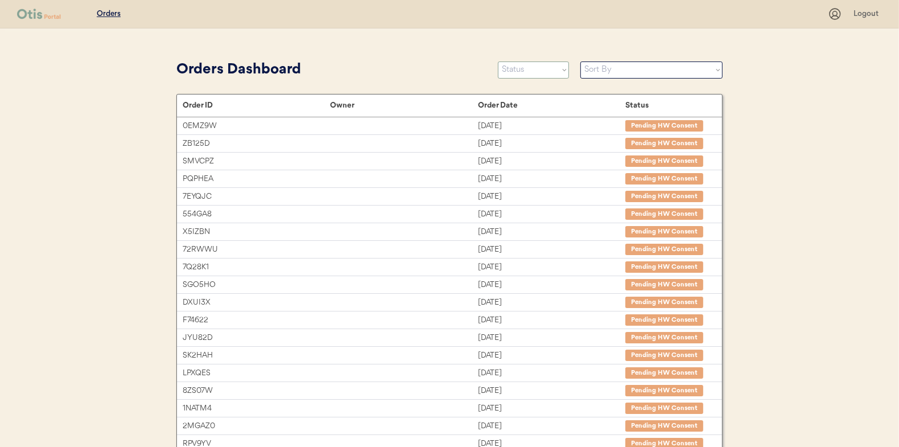
click at [530, 71] on select "Status On Hold New In Progress Complete Pending HW Consent Canceled" at bounding box center [533, 69] width 71 height 17
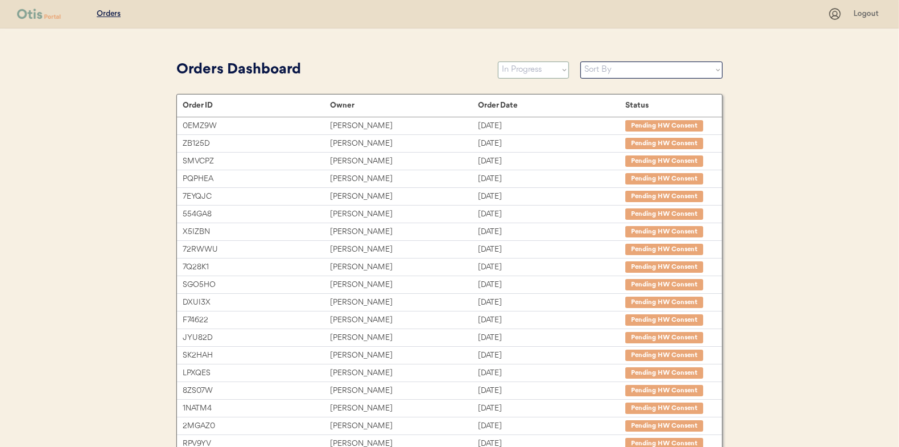
click at [498, 61] on select "Status On Hold New In Progress Complete Pending HW Consent Canceled" at bounding box center [533, 69] width 71 height 17
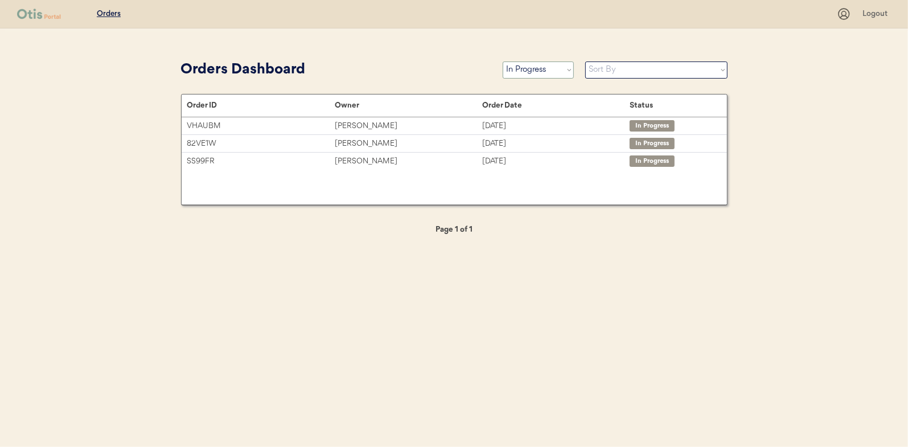
click at [534, 73] on select "Status On Hold New In Progress Complete Pending HW Consent Canceled" at bounding box center [538, 69] width 71 height 17
select select ""new""
click at [503, 61] on select "Status On Hold New In Progress Complete Pending HW Consent Canceled" at bounding box center [538, 69] width 71 height 17
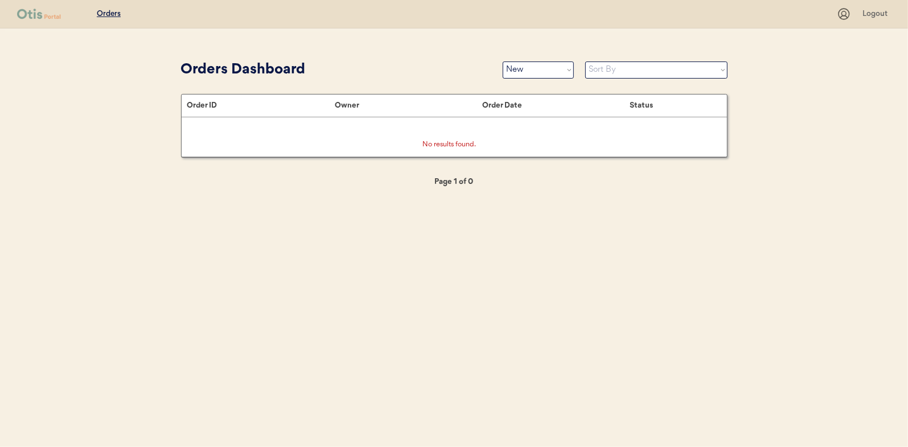
click at [150, 147] on div "Patients Consults Orders Logout Orders Dashboard Status On Hold New In Progress…" at bounding box center [454, 223] width 908 height 447
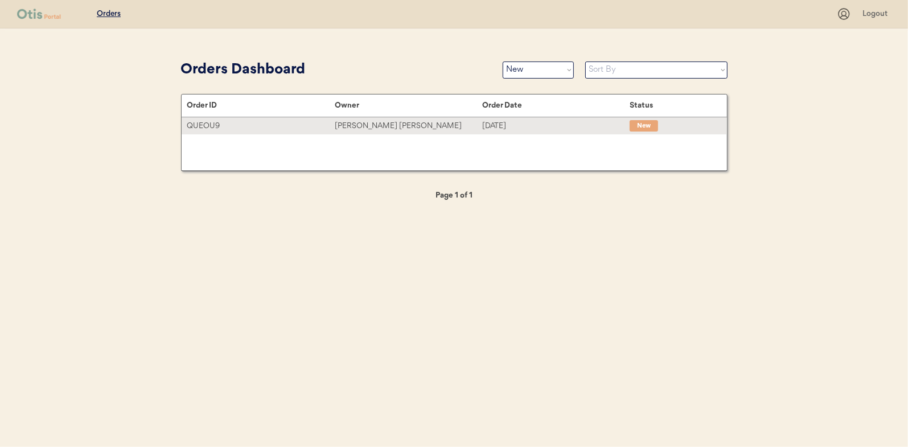
click at [348, 125] on div "Aisha Joe" at bounding box center [408, 126] width 147 height 13
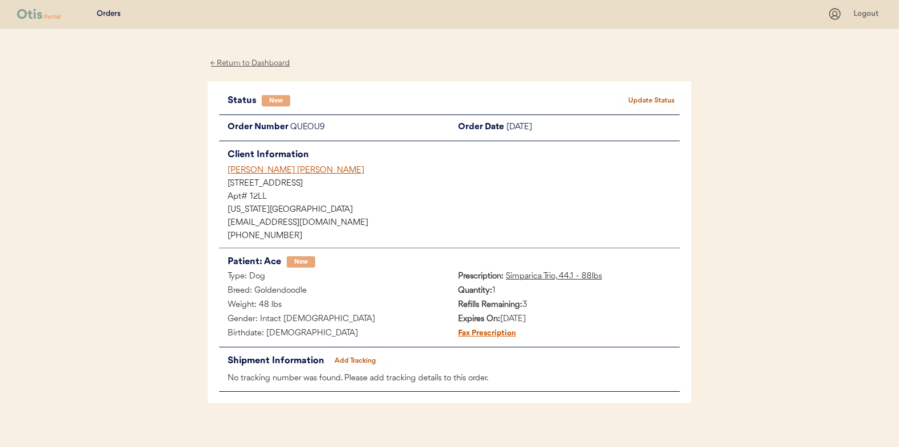
click at [660, 97] on button "Update Status" at bounding box center [651, 101] width 57 height 16
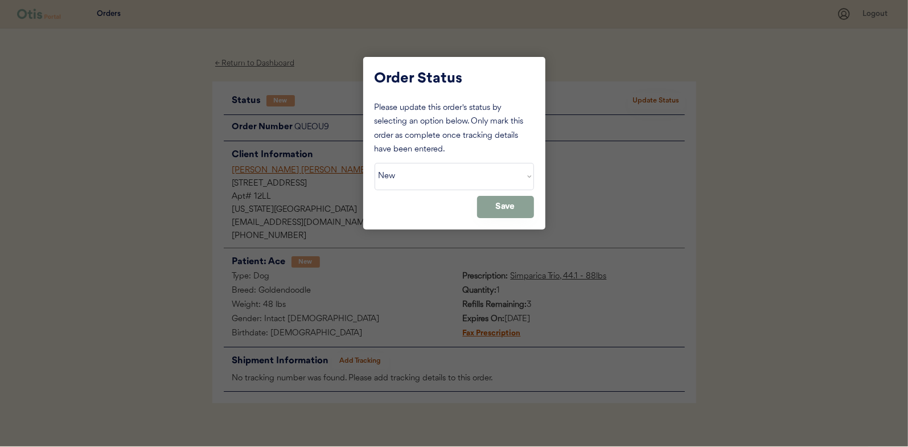
click at [437, 175] on select "Status On Hold New In Progress Complete Pending HW Consent Canceled" at bounding box center [454, 176] width 159 height 27
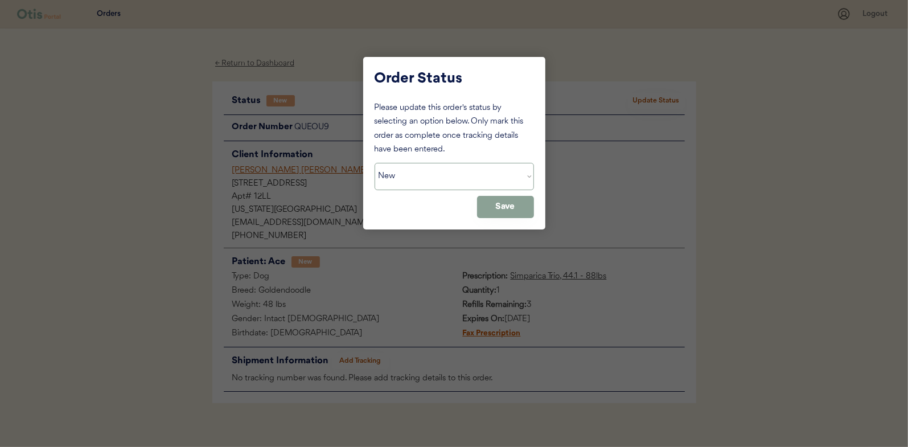
select select ""in_progress""
click at [375, 163] on select "Status On Hold New In Progress Complete Pending HW Consent Canceled" at bounding box center [454, 176] width 159 height 27
click at [508, 201] on button "Save" at bounding box center [505, 207] width 57 height 22
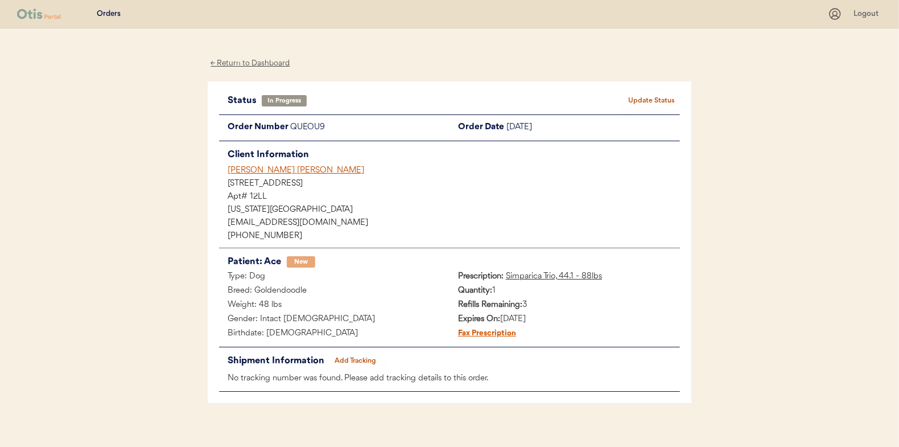
click at [238, 64] on div "← Return to Dashboard" at bounding box center [250, 63] width 85 height 13
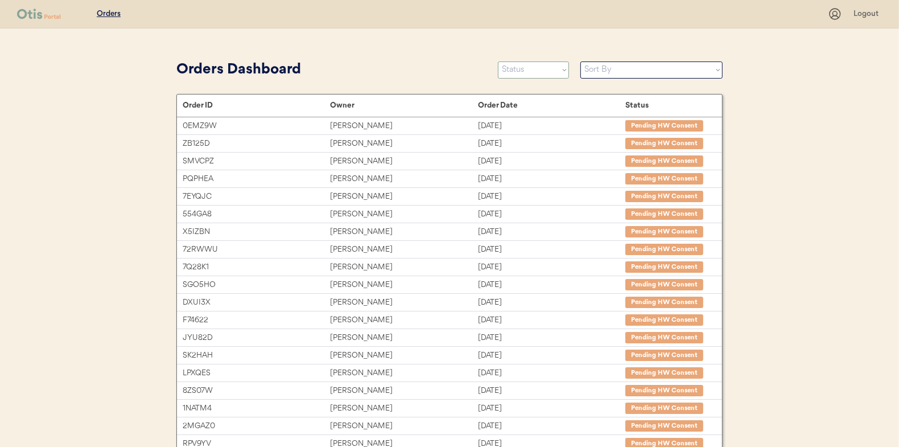
click at [528, 75] on select "Status On Hold New In Progress Complete Pending HW Consent Canceled" at bounding box center [533, 69] width 71 height 17
select select ""new""
click at [498, 61] on select "Status On Hold New In Progress Complete Pending HW Consent Canceled" at bounding box center [533, 69] width 71 height 17
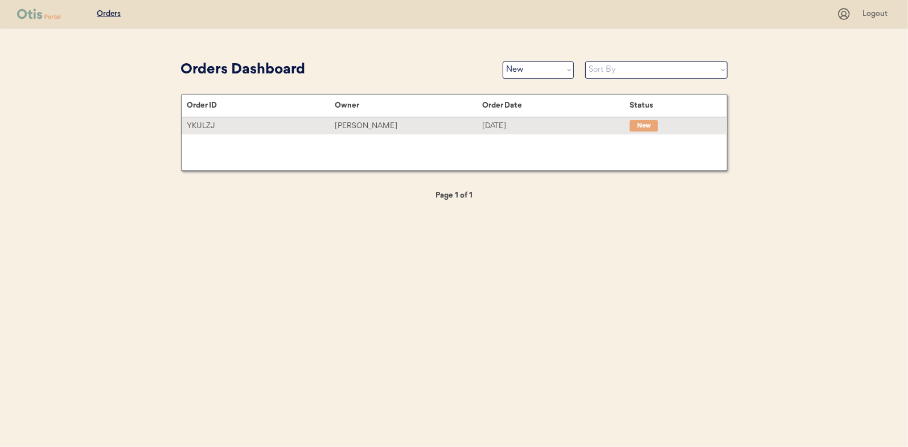
click at [365, 125] on div "Anna Underwood" at bounding box center [408, 126] width 147 height 13
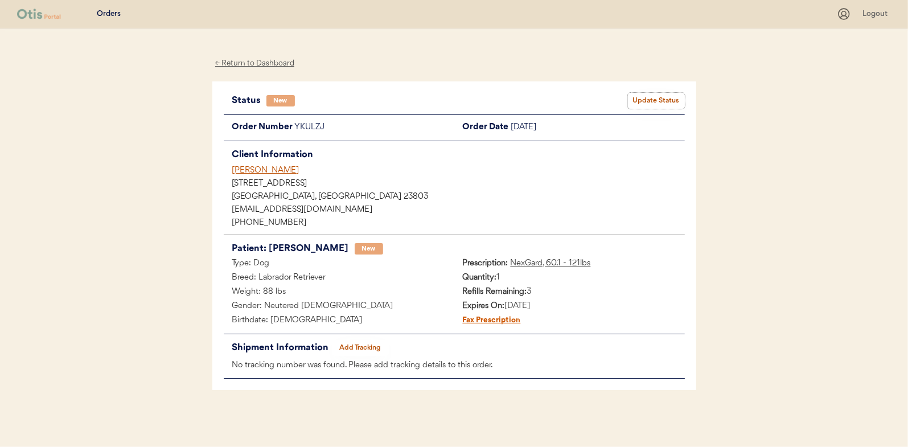
click at [642, 100] on button "Update Status" at bounding box center [656, 101] width 57 height 16
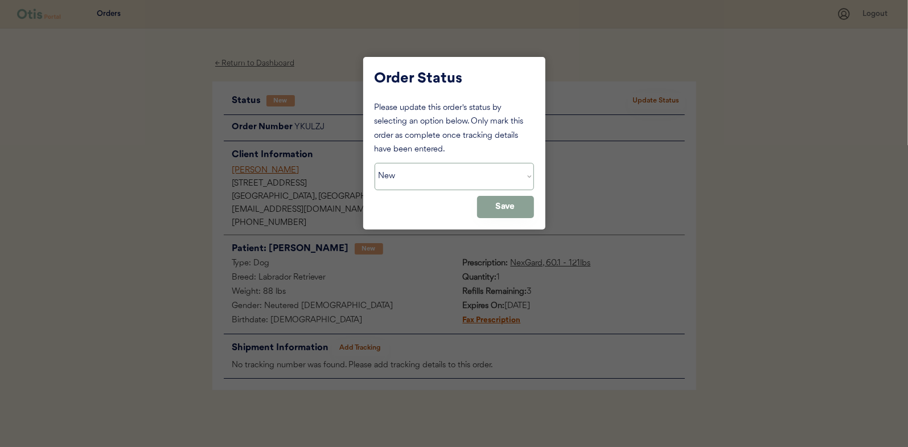
click at [405, 178] on select "Status On Hold New In Progress Complete Pending HW Consent Canceled" at bounding box center [454, 176] width 159 height 27
select select ""in_progress""
click at [375, 163] on select "Status On Hold New In Progress Complete Pending HW Consent Canceled" at bounding box center [454, 176] width 159 height 27
click at [509, 205] on button "Save" at bounding box center [505, 207] width 57 height 22
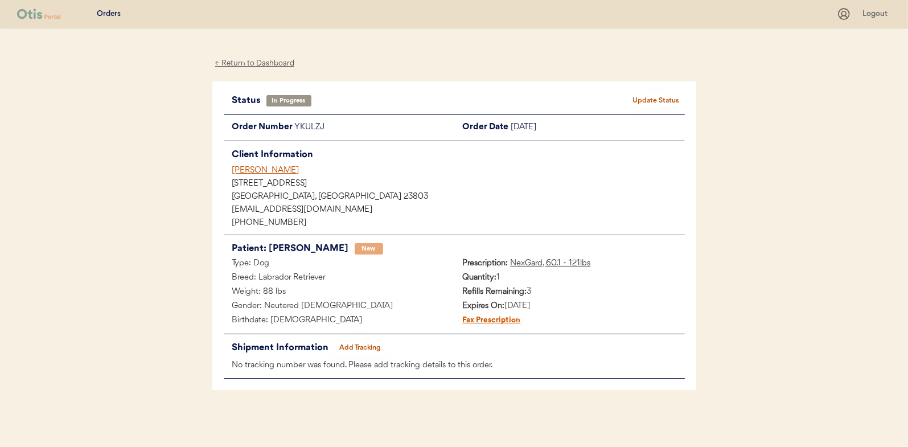
click at [246, 61] on div "← Return to Dashboard" at bounding box center [254, 63] width 85 height 13
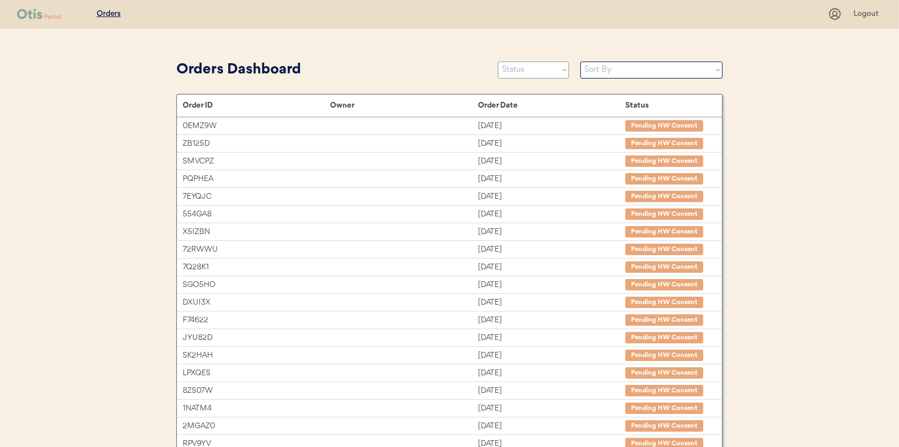
click at [510, 66] on select "Status On Hold New In Progress Complete Pending HW Consent Canceled" at bounding box center [533, 69] width 71 height 17
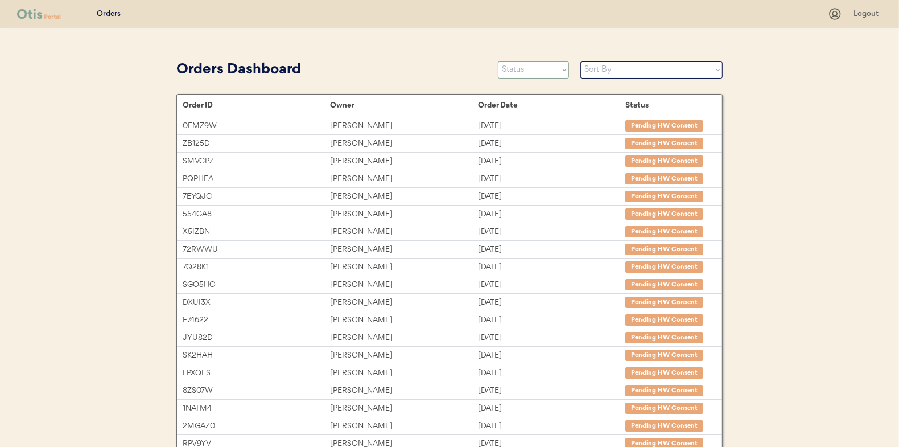
select select ""new""
click at [498, 61] on select "Status On Hold New In Progress Complete Pending HW Consent Canceled" at bounding box center [533, 69] width 71 height 17
